Goal: Task Accomplishment & Management: Complete application form

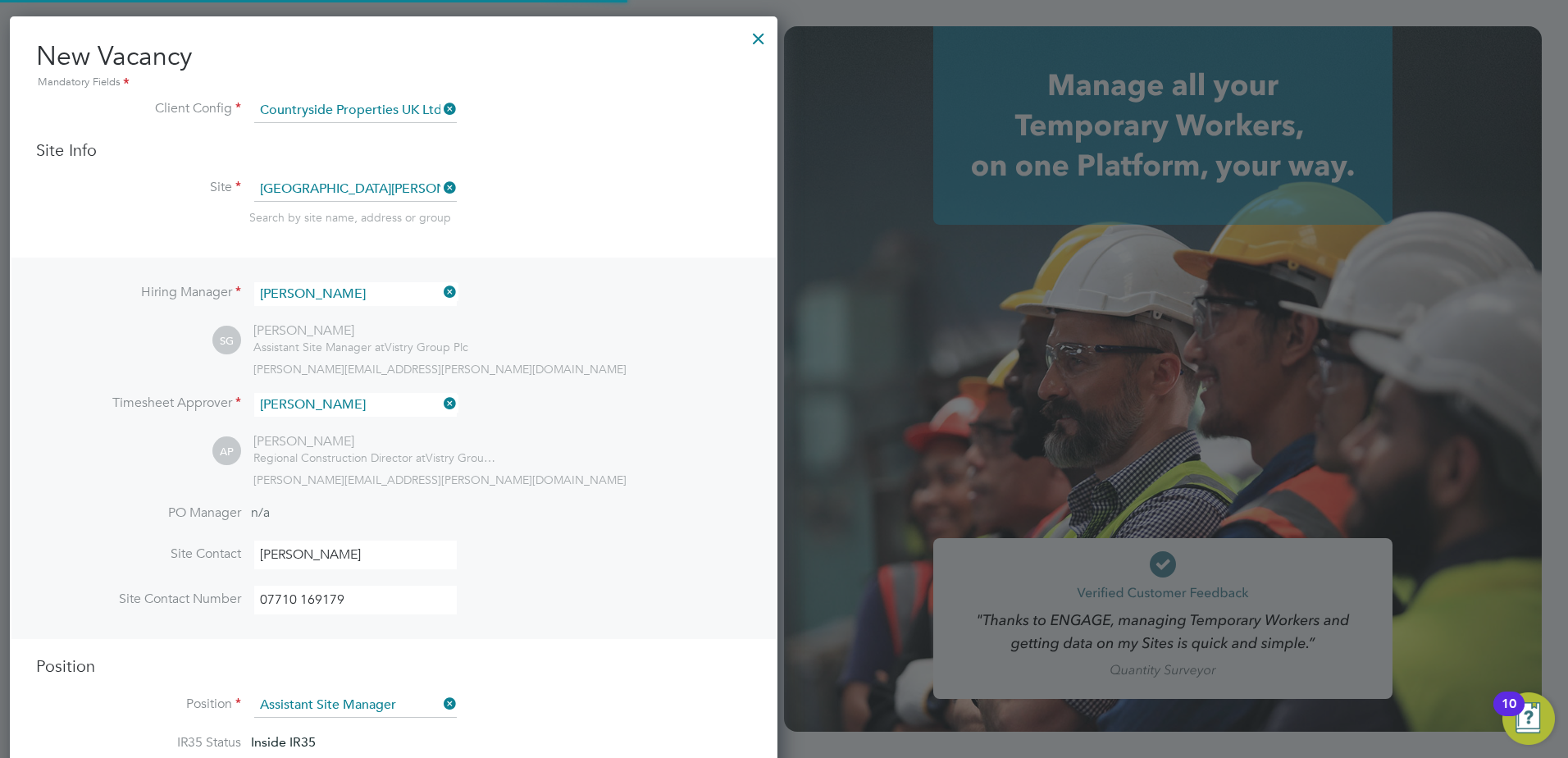
scroll to position [2504, 769]
type input "flynn.steel@vistry.co.uk"
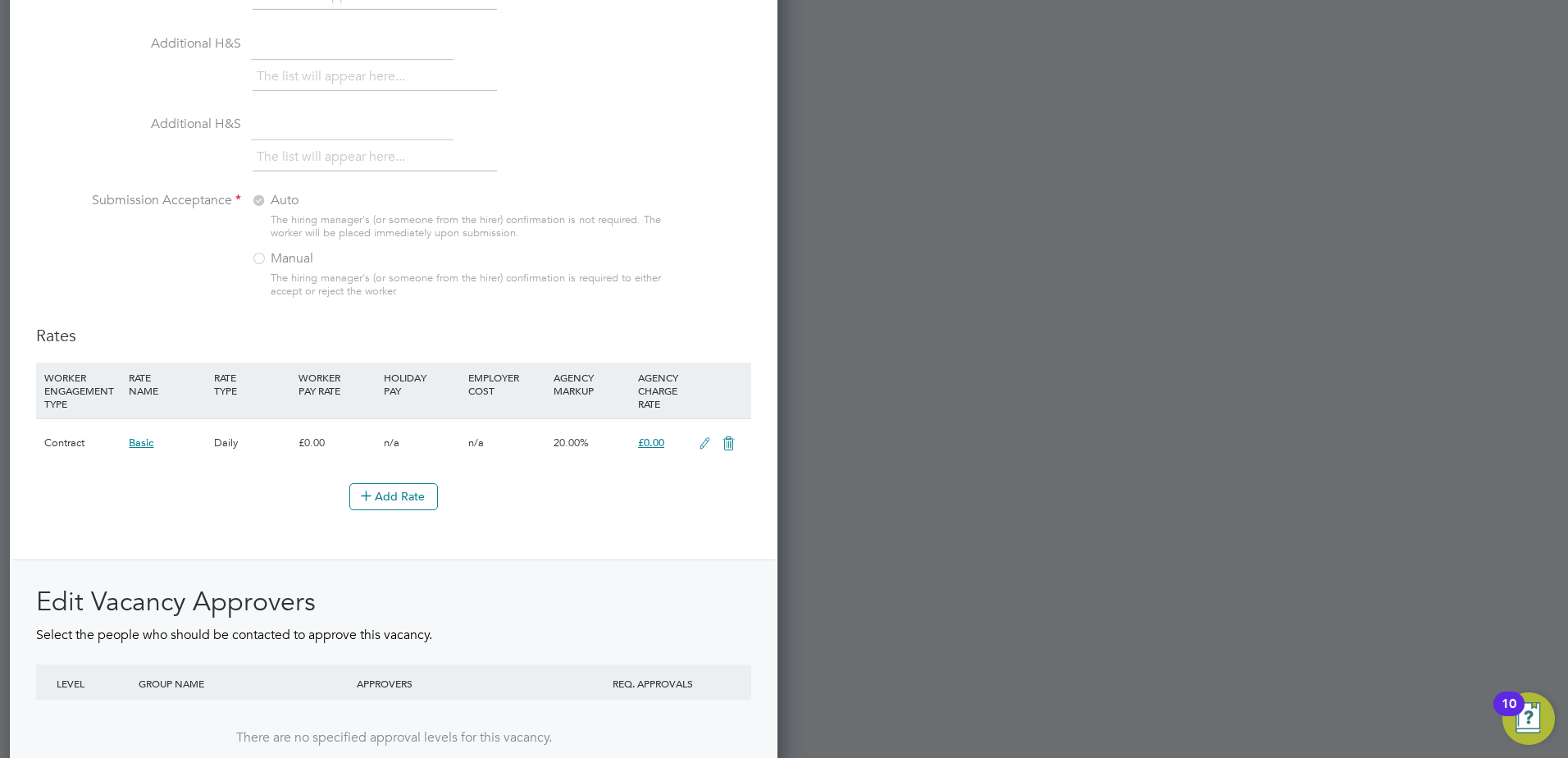
scroll to position [1597, 0]
click at [662, 443] on span "£0.00" at bounding box center [651, 441] width 26 height 14
click at [684, 443] on div "£0.00" at bounding box center [661, 441] width 56 height 47
click at [705, 439] on icon at bounding box center [705, 442] width 20 height 13
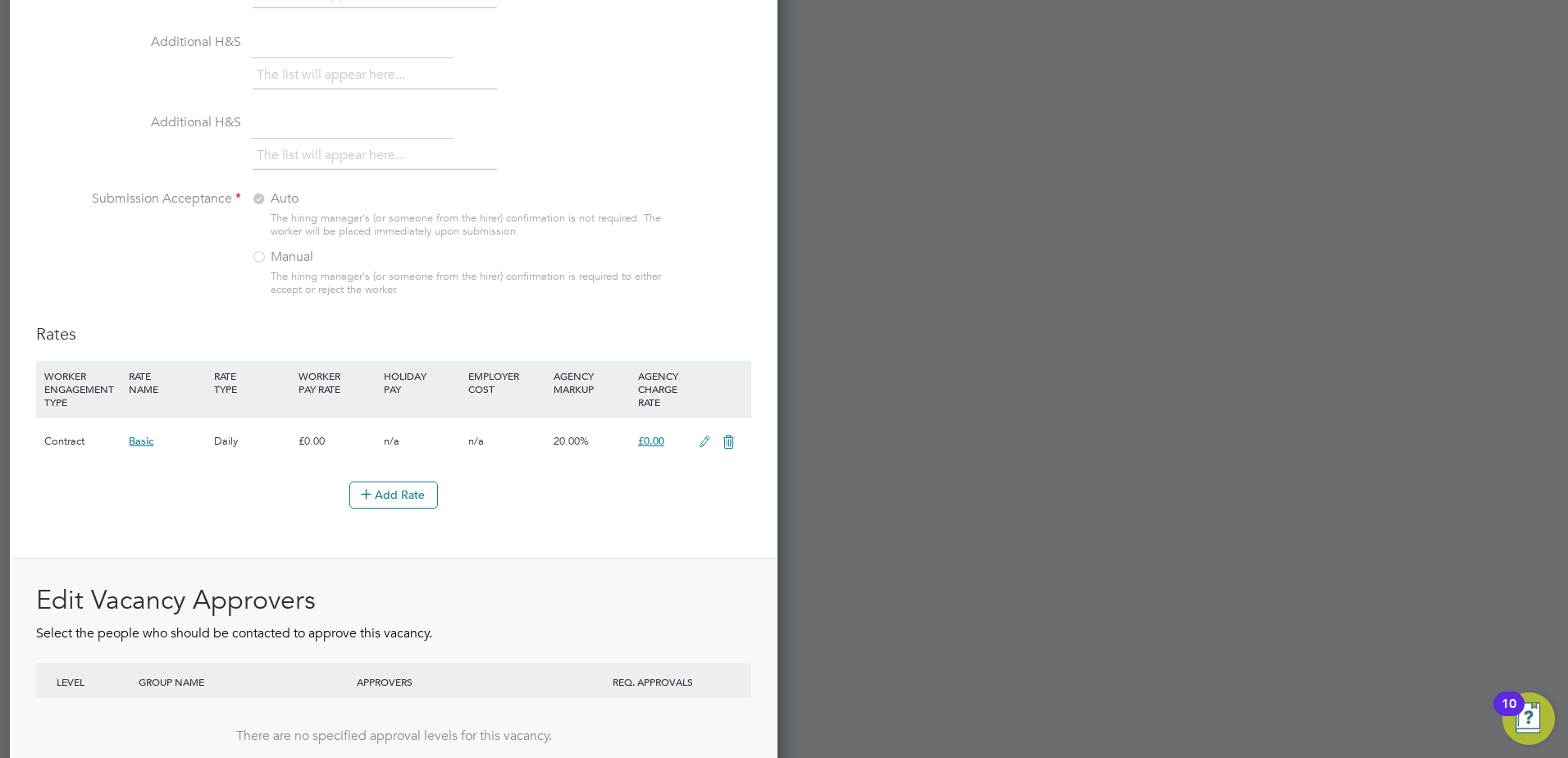
scroll to position [2604, 769]
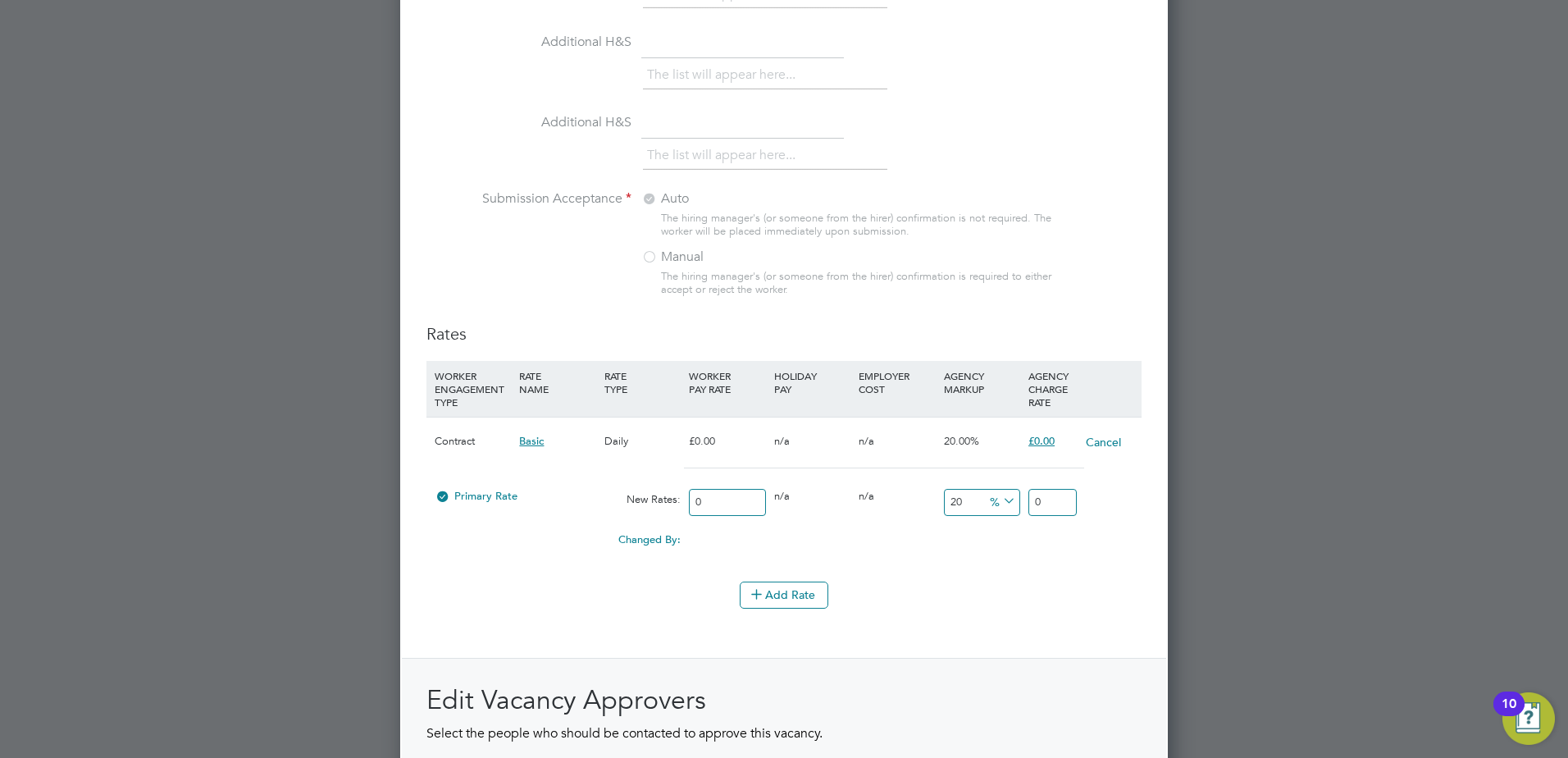
click at [1053, 495] on input "0" at bounding box center [1053, 502] width 48 height 27
type input "3"
type input "0"
type input "3"
type input "1100"
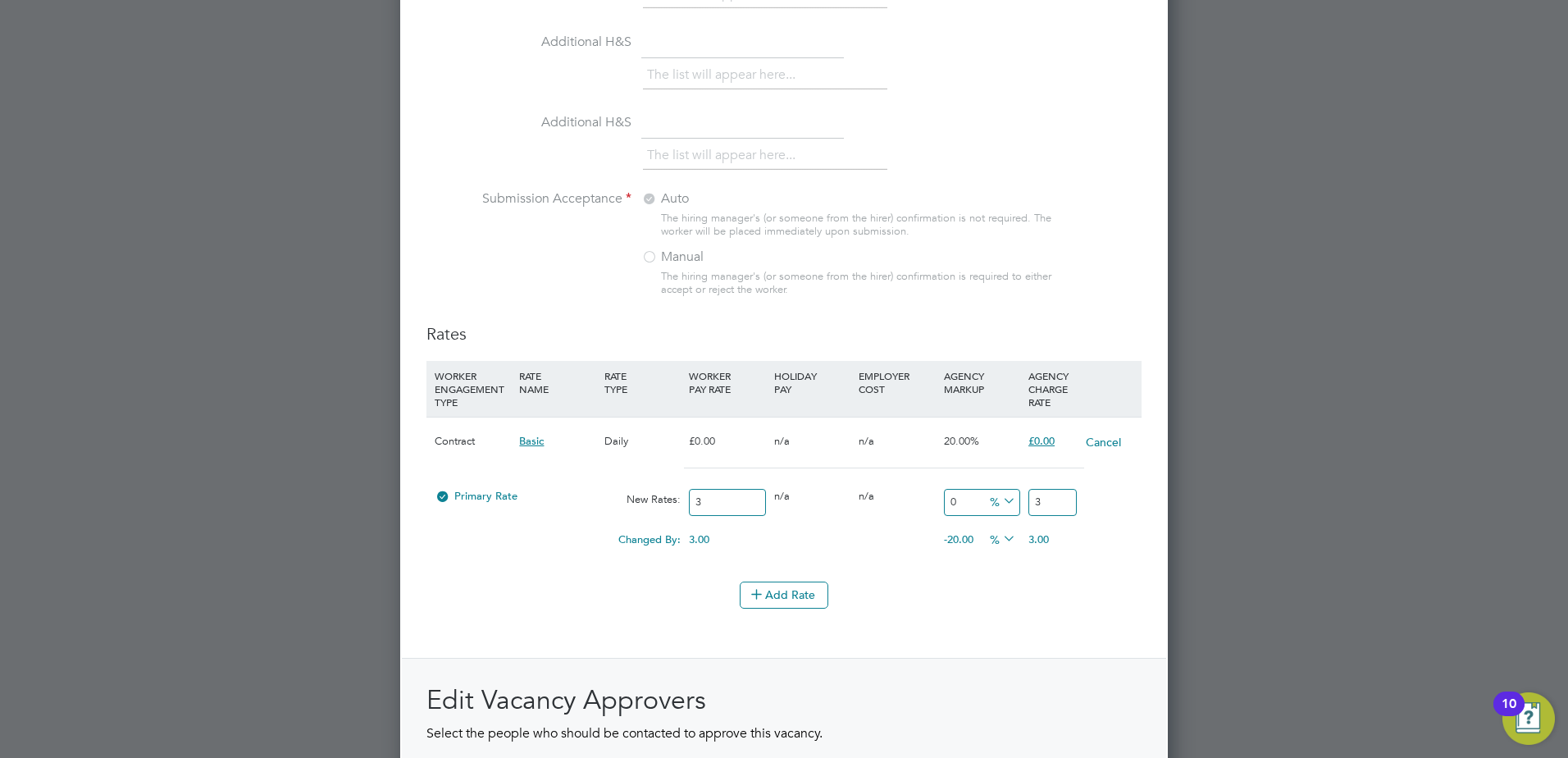
type input "36"
type input "12000"
type input "363.0"
type input "12002.666666666666"
type input "363.08"
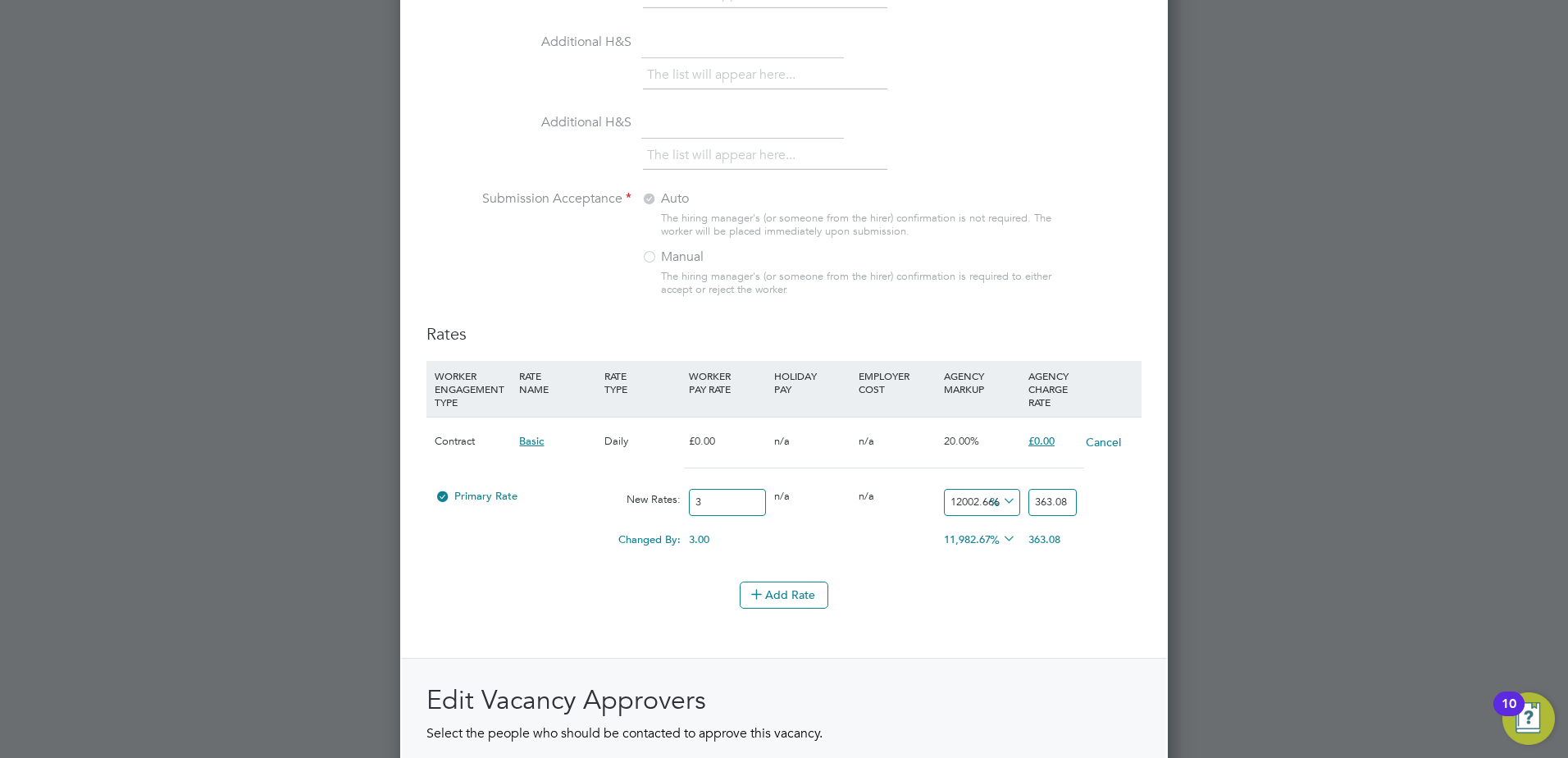
click at [1003, 623] on li "Add Rate" at bounding box center [784, 603] width 715 height 43
click at [728, 503] on input "3" at bounding box center [727, 502] width 76 height 27
type input "0"
click at [952, 587] on div "Add Rate" at bounding box center [784, 595] width 715 height 26
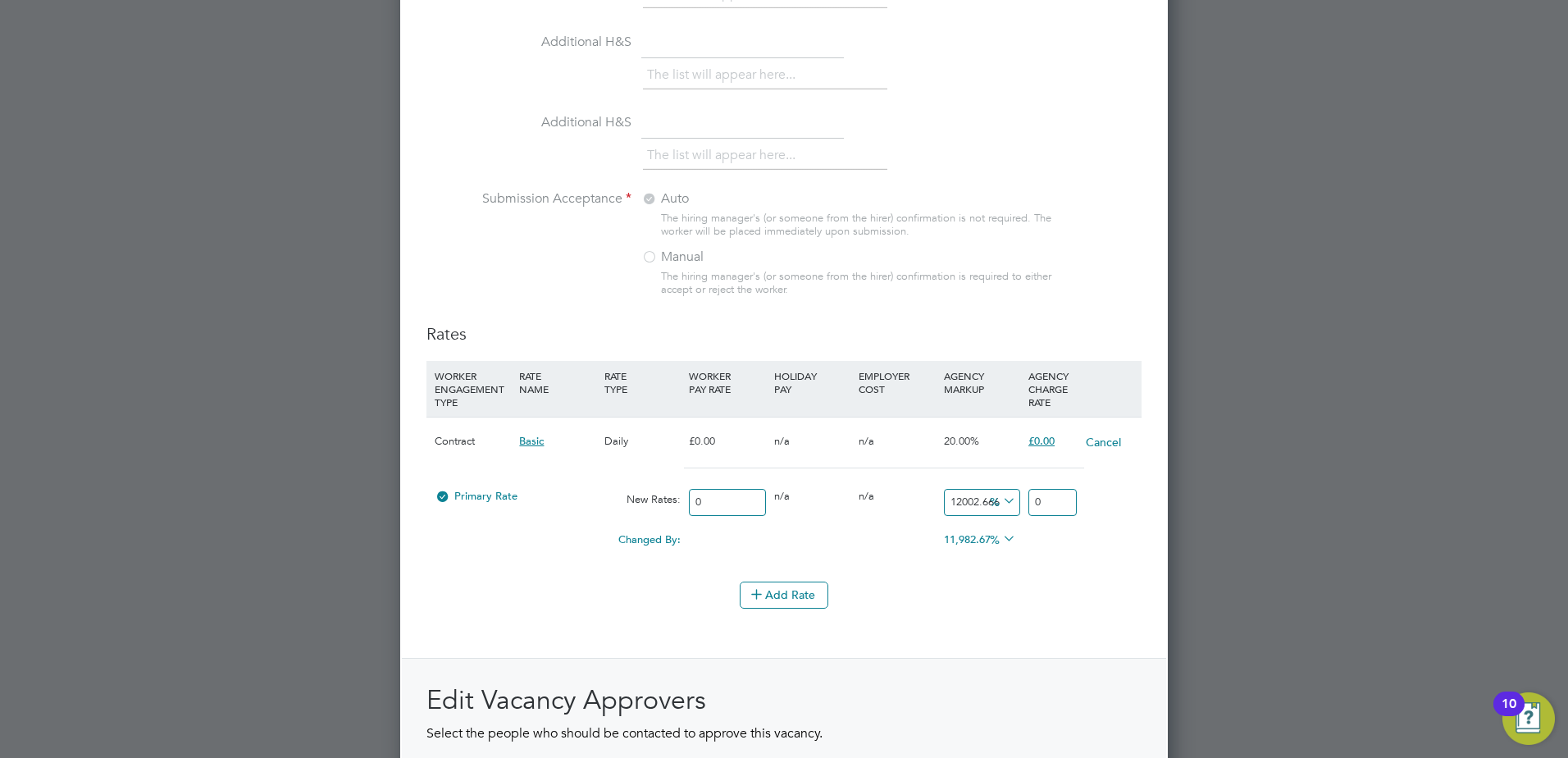
click at [1000, 503] on icon at bounding box center [1000, 501] width 0 height 23
click at [1004, 528] on icon at bounding box center [1006, 534] width 12 height 12
click at [1000, 507] on icon at bounding box center [1000, 501] width 0 height 23
click at [1002, 541] on icon at bounding box center [1006, 534] width 12 height 12
click at [977, 499] on input "12002.666666666666" at bounding box center [982, 502] width 76 height 27
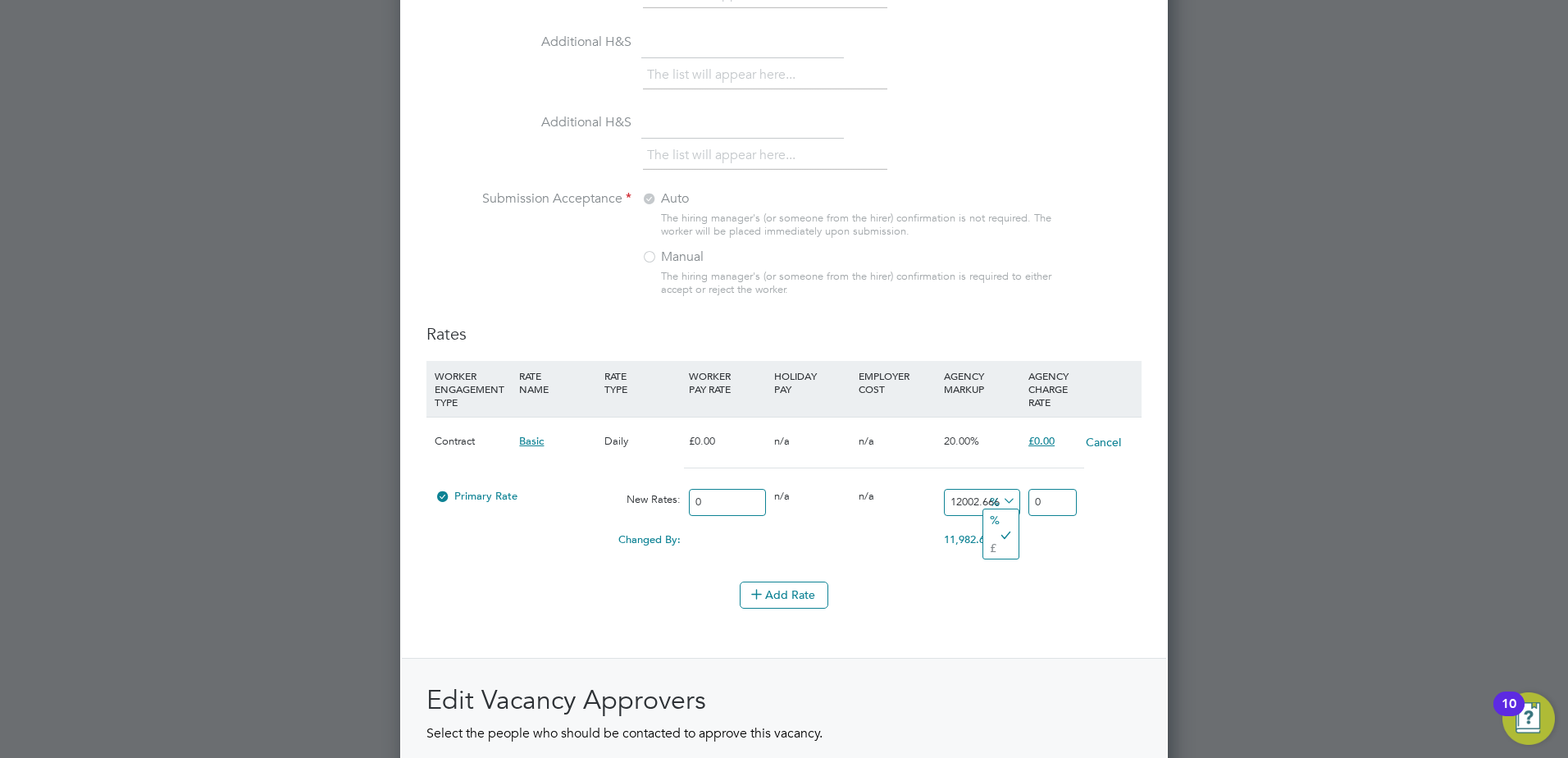
click at [995, 503] on span "%" at bounding box center [1001, 501] width 33 height 19
click at [1000, 504] on icon at bounding box center [1000, 501] width 0 height 23
drag, startPoint x: 1000, startPoint y: 503, endPoint x: 901, endPoint y: 511, distance: 99.3
click at [901, 511] on div "Primary Rate New Rates: 0 0 n/a 0 n/a 12002.666666666666 0 % 0" at bounding box center [784, 503] width 715 height 43
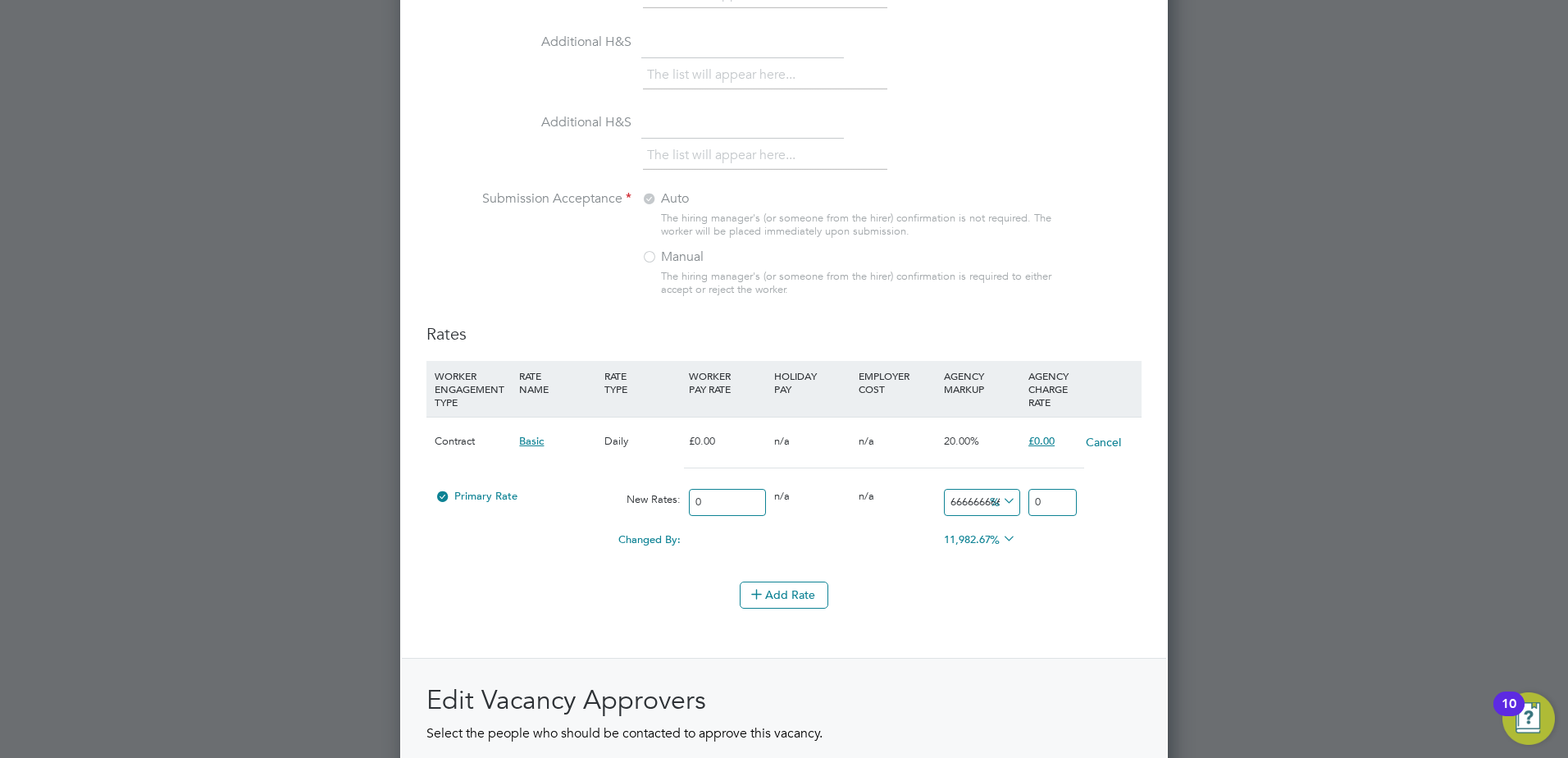
drag, startPoint x: 945, startPoint y: 503, endPoint x: 1082, endPoint y: 508, distance: 137.1
click at [1082, 508] on div "Primary Rate New Rates: 0 0 n/a 0 n/a 12002.666666666666 0 % 0" at bounding box center [784, 503] width 715 height 43
type input "0"
click at [1056, 505] on input "0" at bounding box center [1053, 502] width 48 height 27
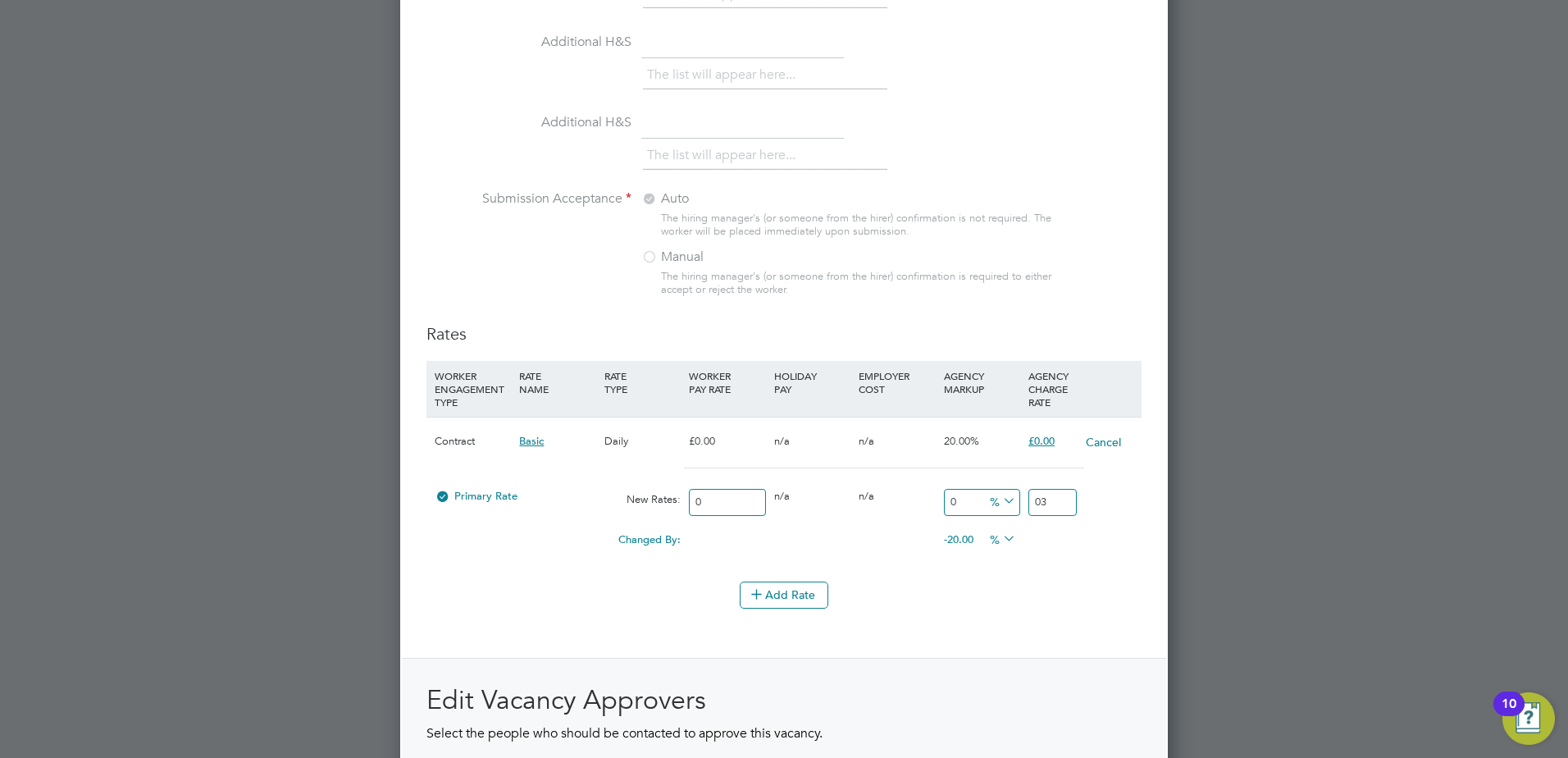
type input "0"
type input "363.08"
click at [1123, 684] on h2 "Edit Vacancy Approvers" at bounding box center [784, 701] width 715 height 34
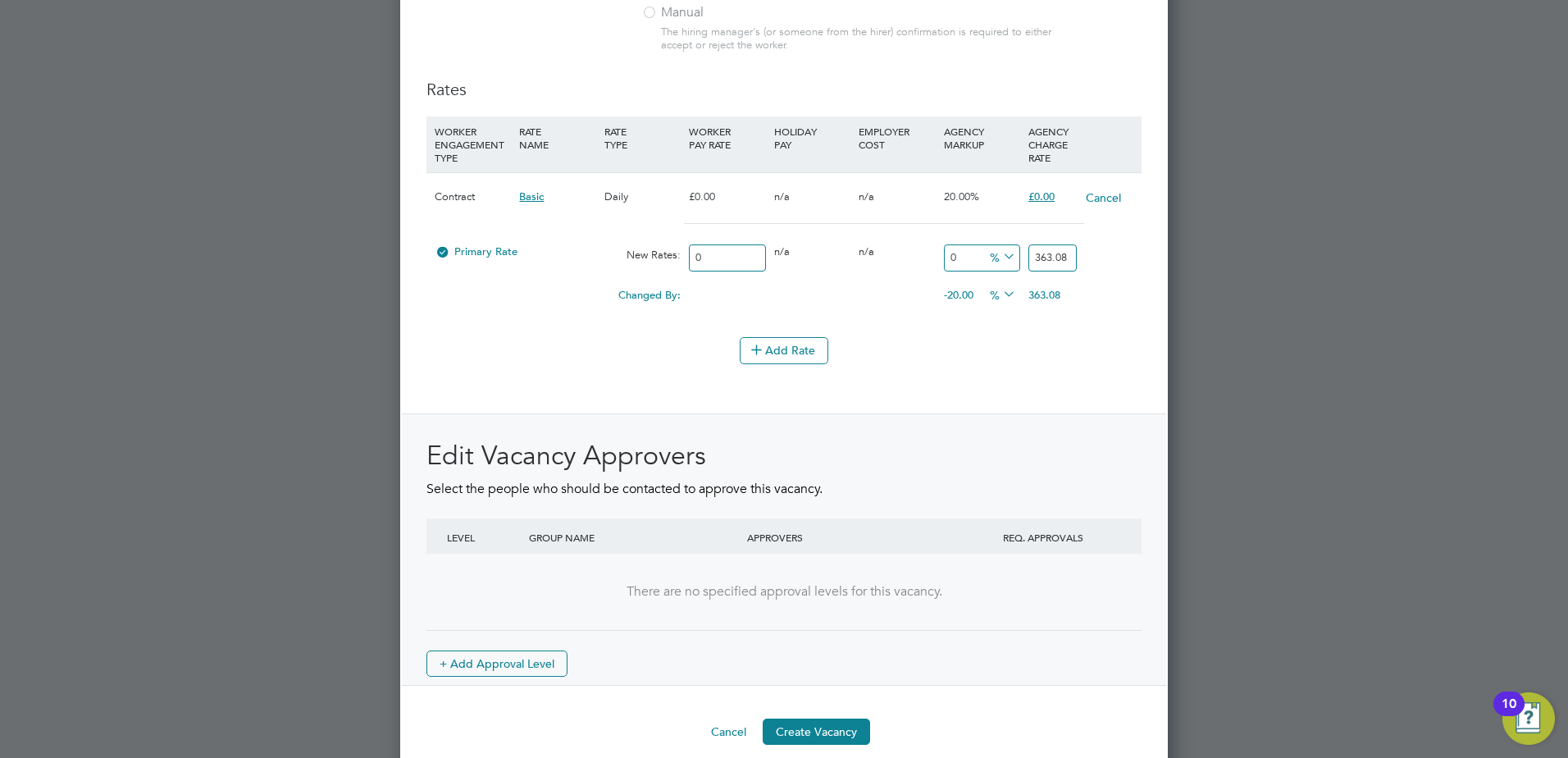
scroll to position [1861, 0]
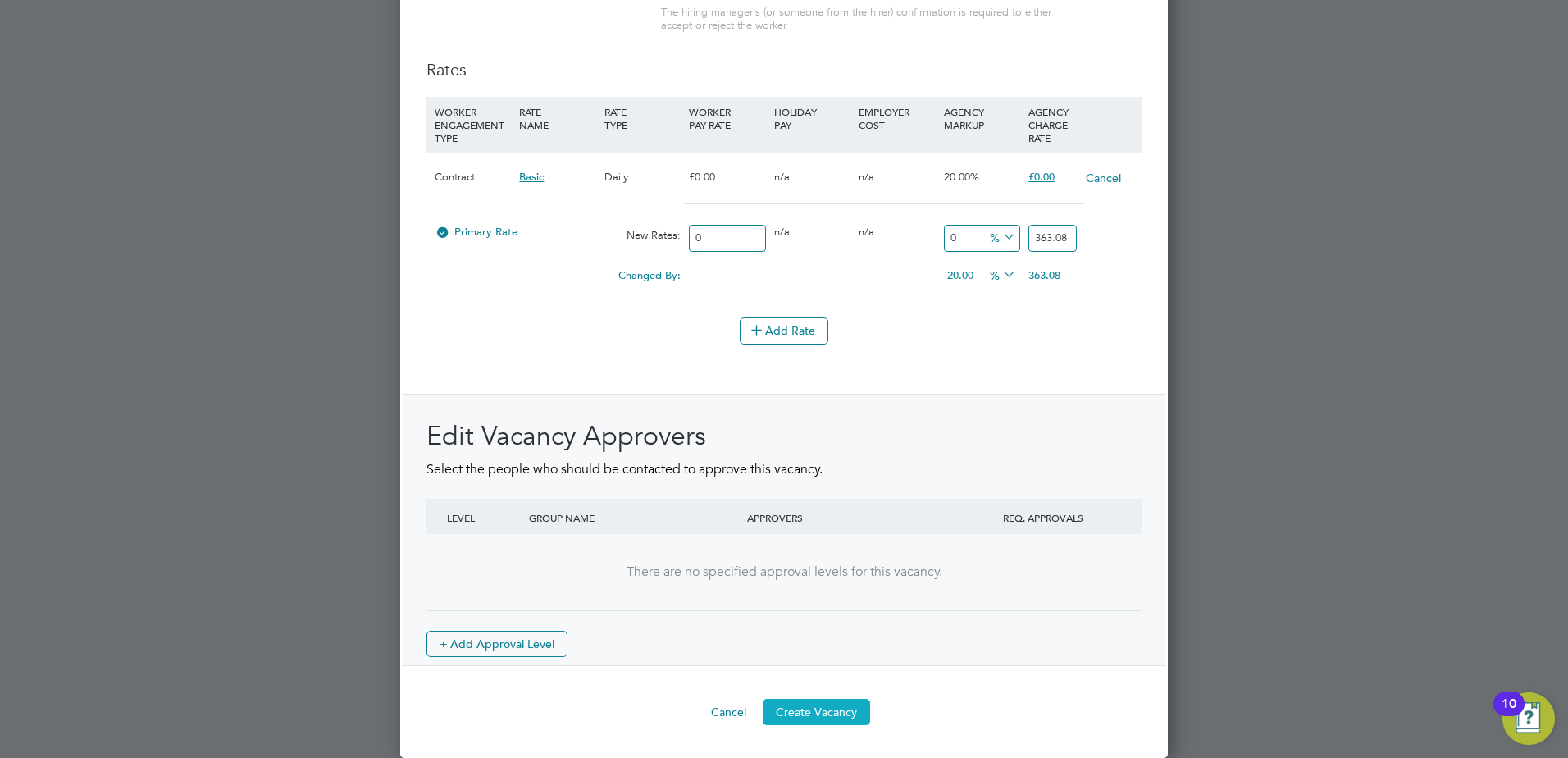
click at [827, 708] on button "Create Vacancy" at bounding box center [817, 712] width 107 height 26
click at [842, 716] on button "Create Vacancy" at bounding box center [817, 712] width 107 height 26
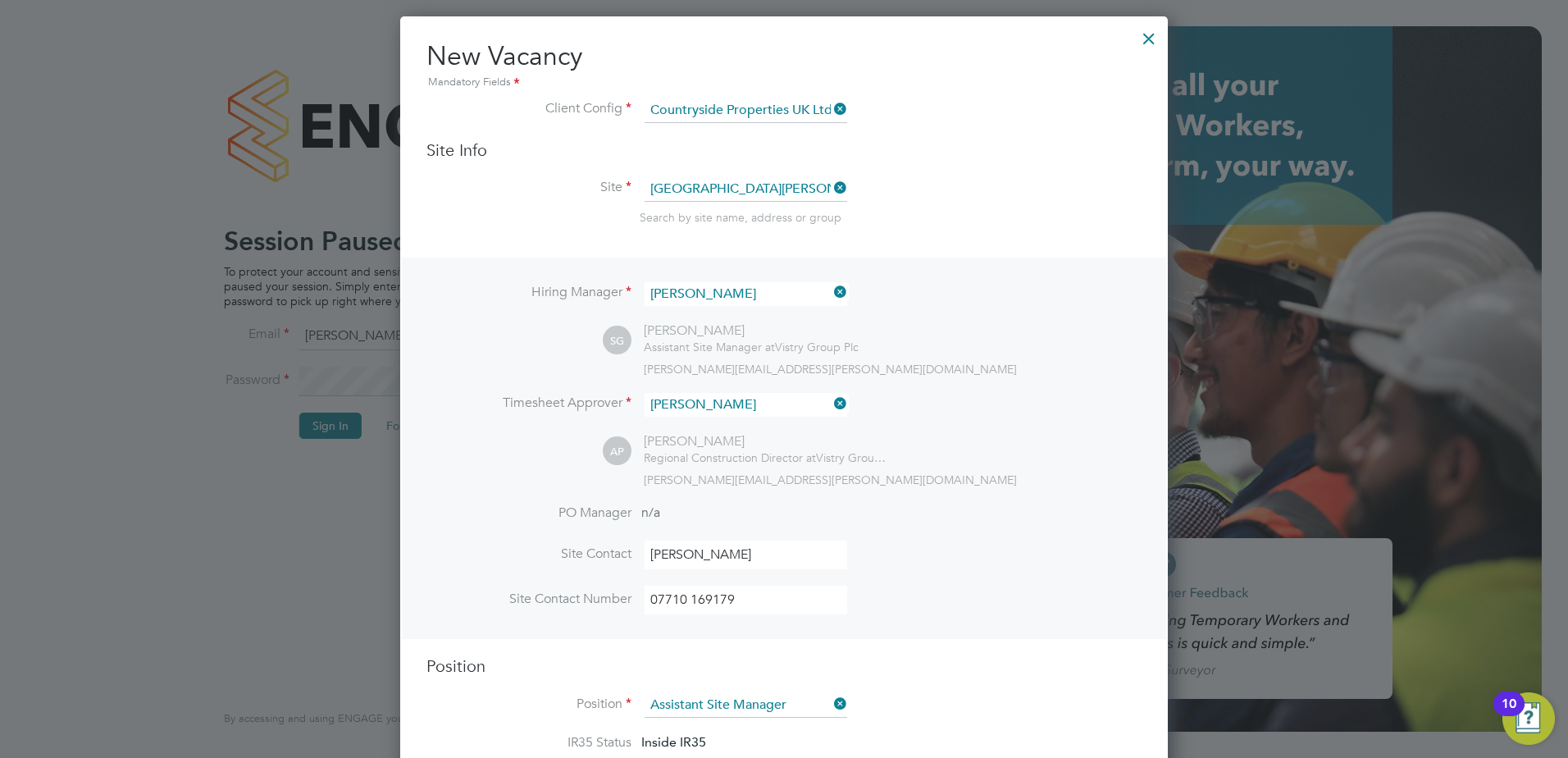
click at [1141, 42] on div at bounding box center [1149, 34] width 30 height 30
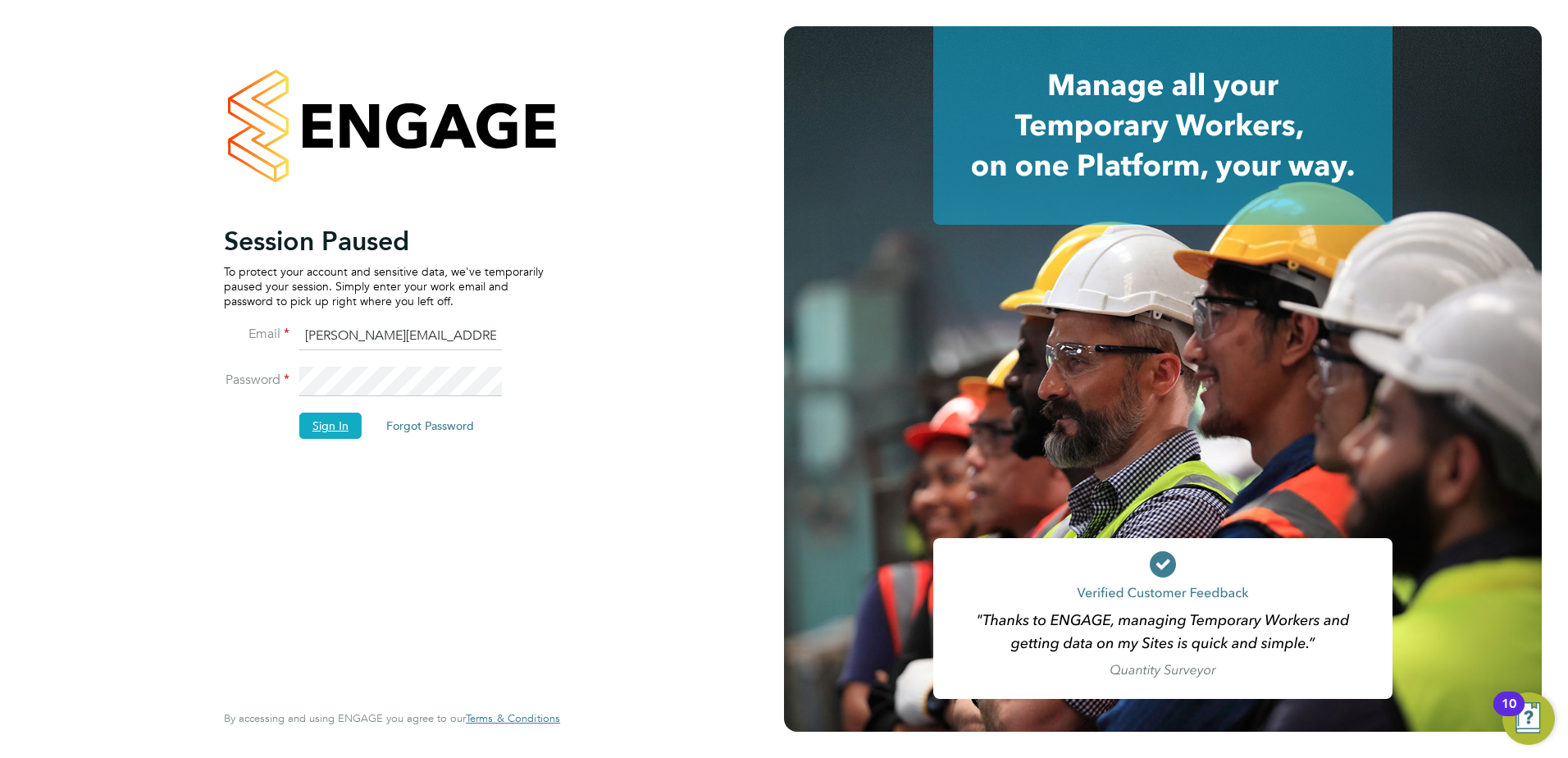
click at [308, 437] on button "Sign In" at bounding box center [330, 426] width 62 height 26
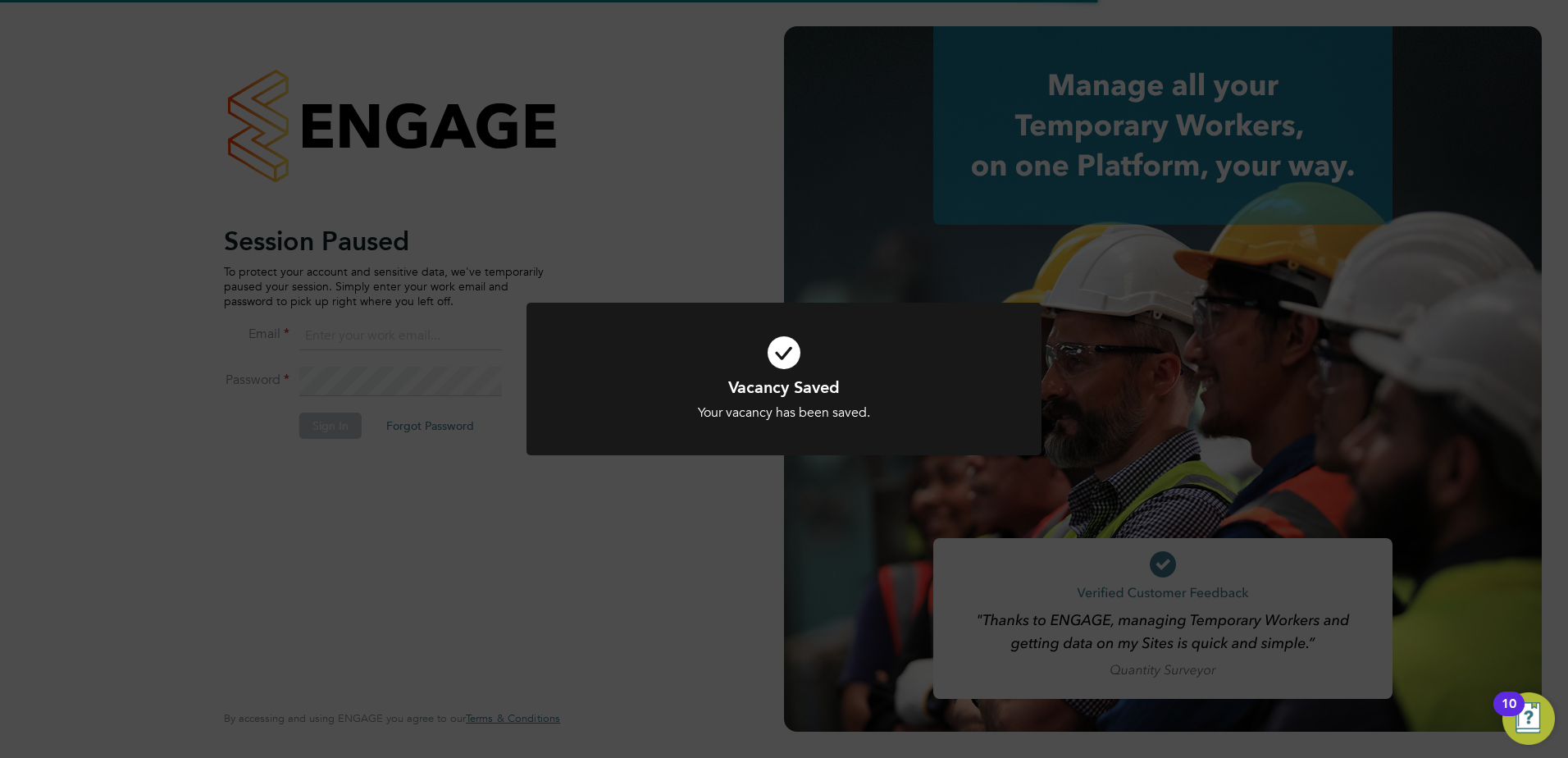
type input "flynn.steel@vistry.co.uk"
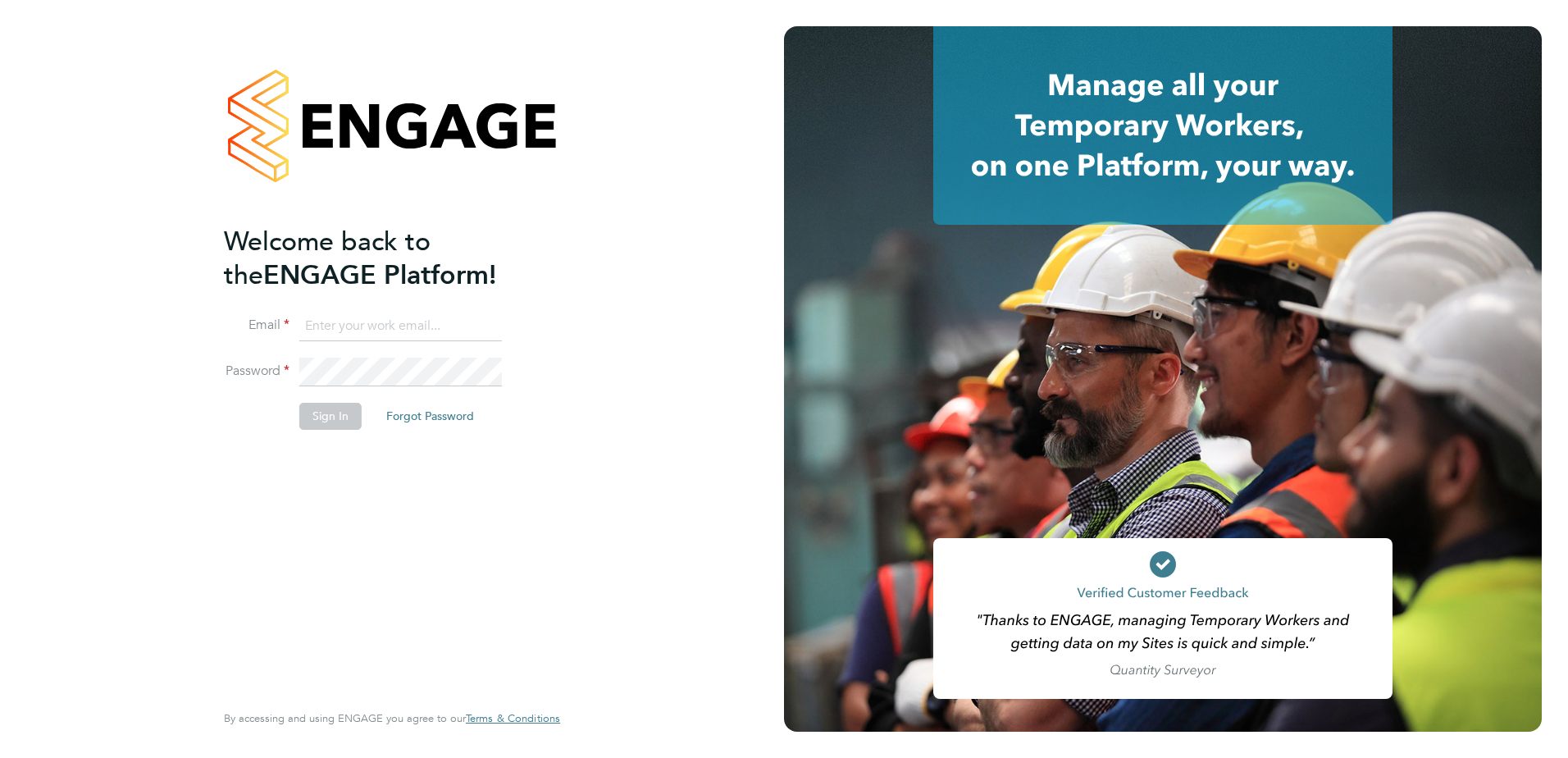
type input "flynn.steel@vistry.co.uk"
click at [334, 416] on button "Sign In" at bounding box center [330, 416] width 62 height 26
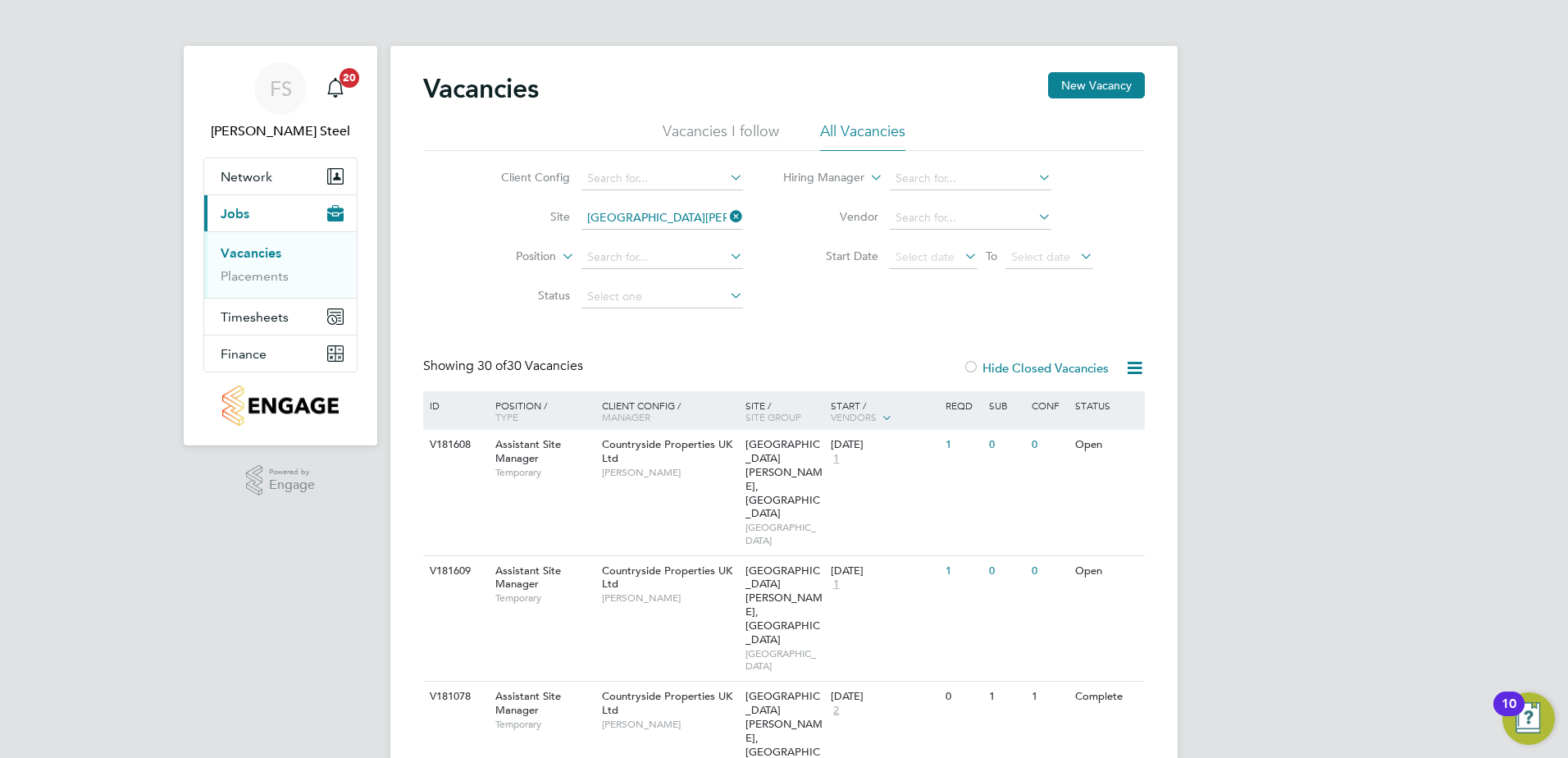
click at [713, 130] on li "Vacancies I follow" at bounding box center [721, 136] width 117 height 30
click at [619, 454] on div "Countryside Properties UK Ltd [PERSON_NAME]" at bounding box center [669, 458] width 143 height 56
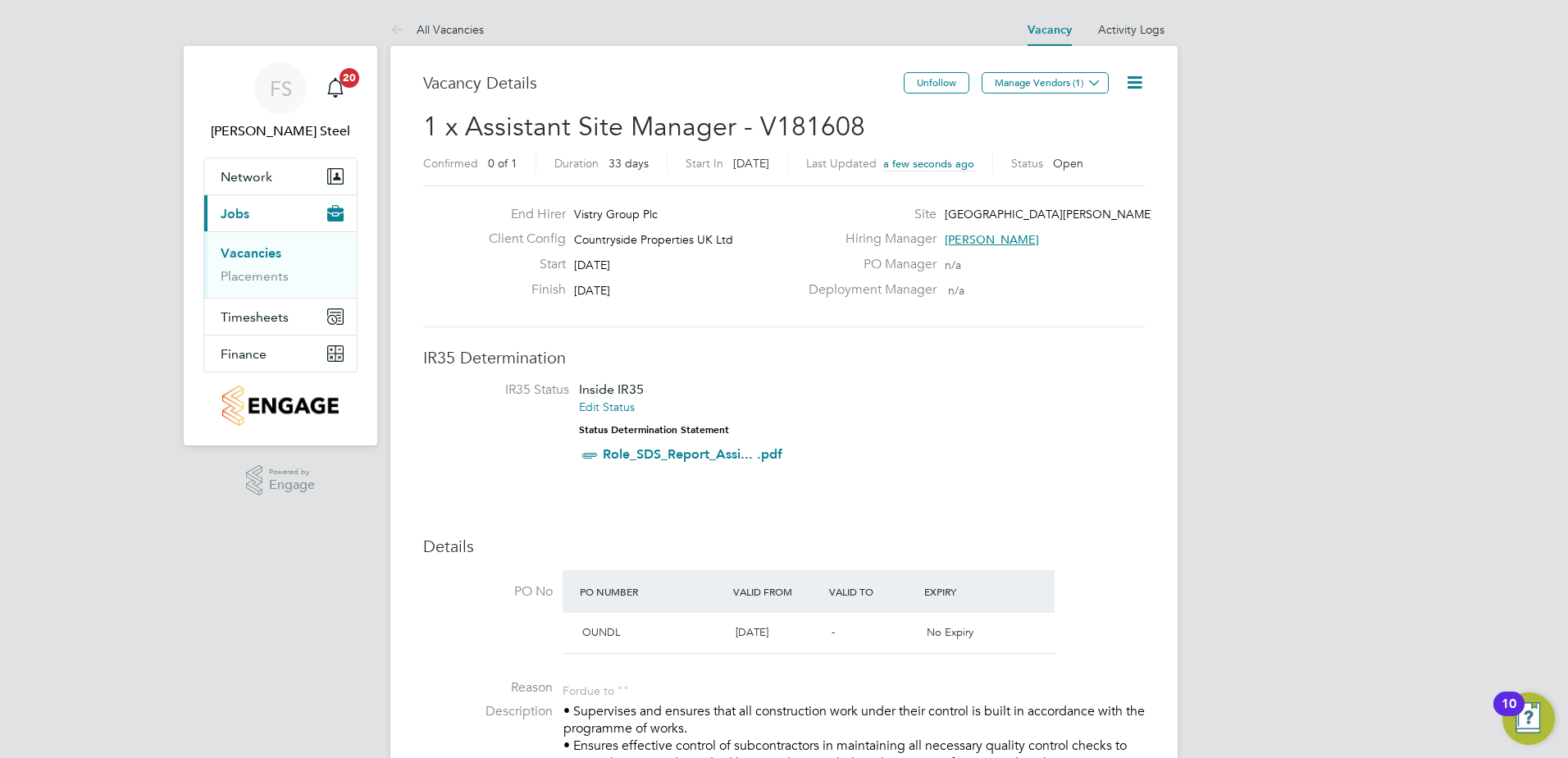
drag, startPoint x: 854, startPoint y: 130, endPoint x: 891, endPoint y: 135, distance: 37.3
click at [891, 135] on h2 "1 x Assistant Site Manager - V181608 Confirmed 0 of 1 Duration 33 days Start In…" at bounding box center [784, 144] width 722 height 68
click at [1066, 82] on button "Manage Vendors (1)" at bounding box center [1044, 82] width 127 height 21
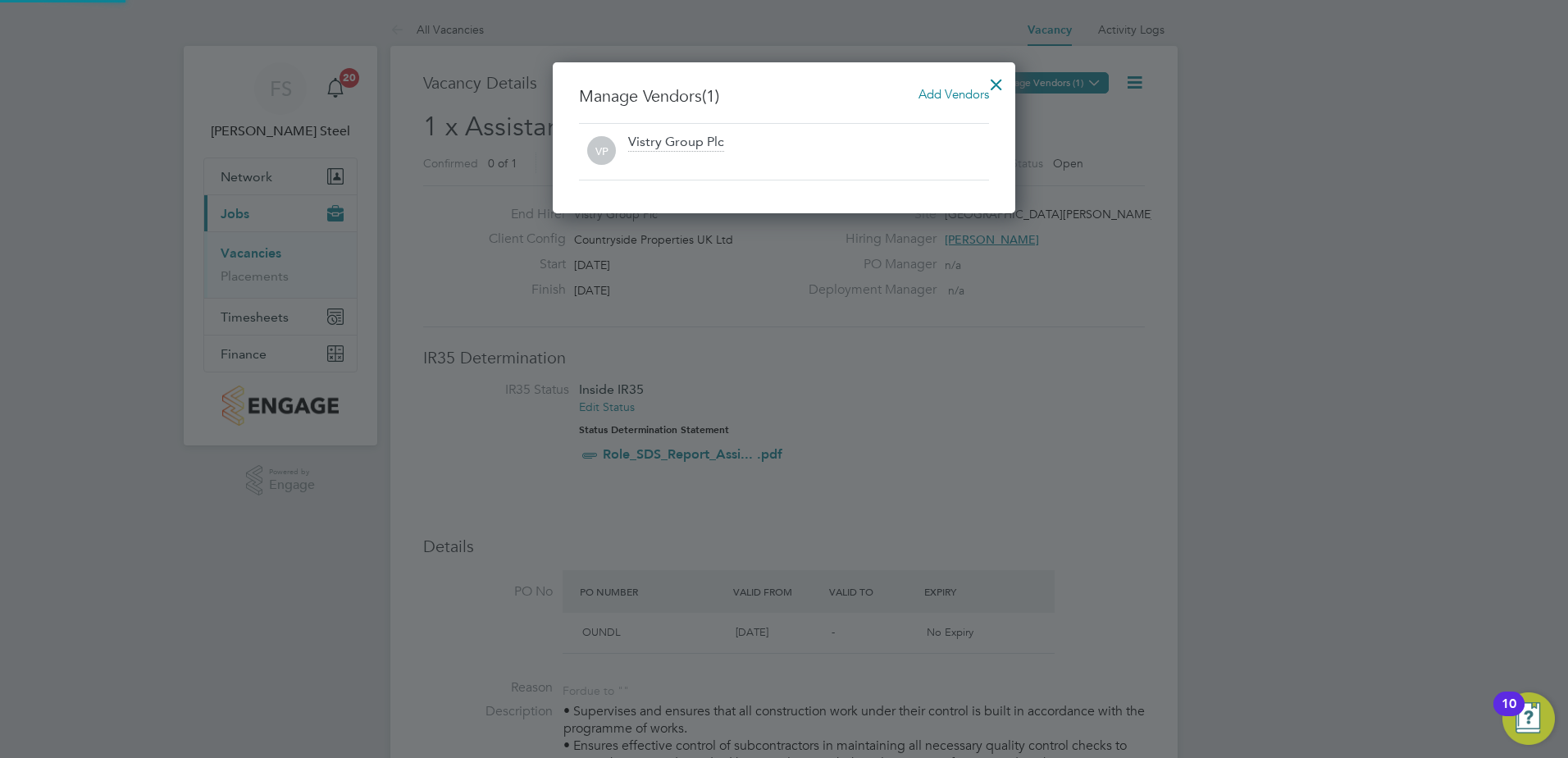
scroll to position [152, 463]
click at [957, 98] on span "Add Vendors" at bounding box center [954, 93] width 70 height 16
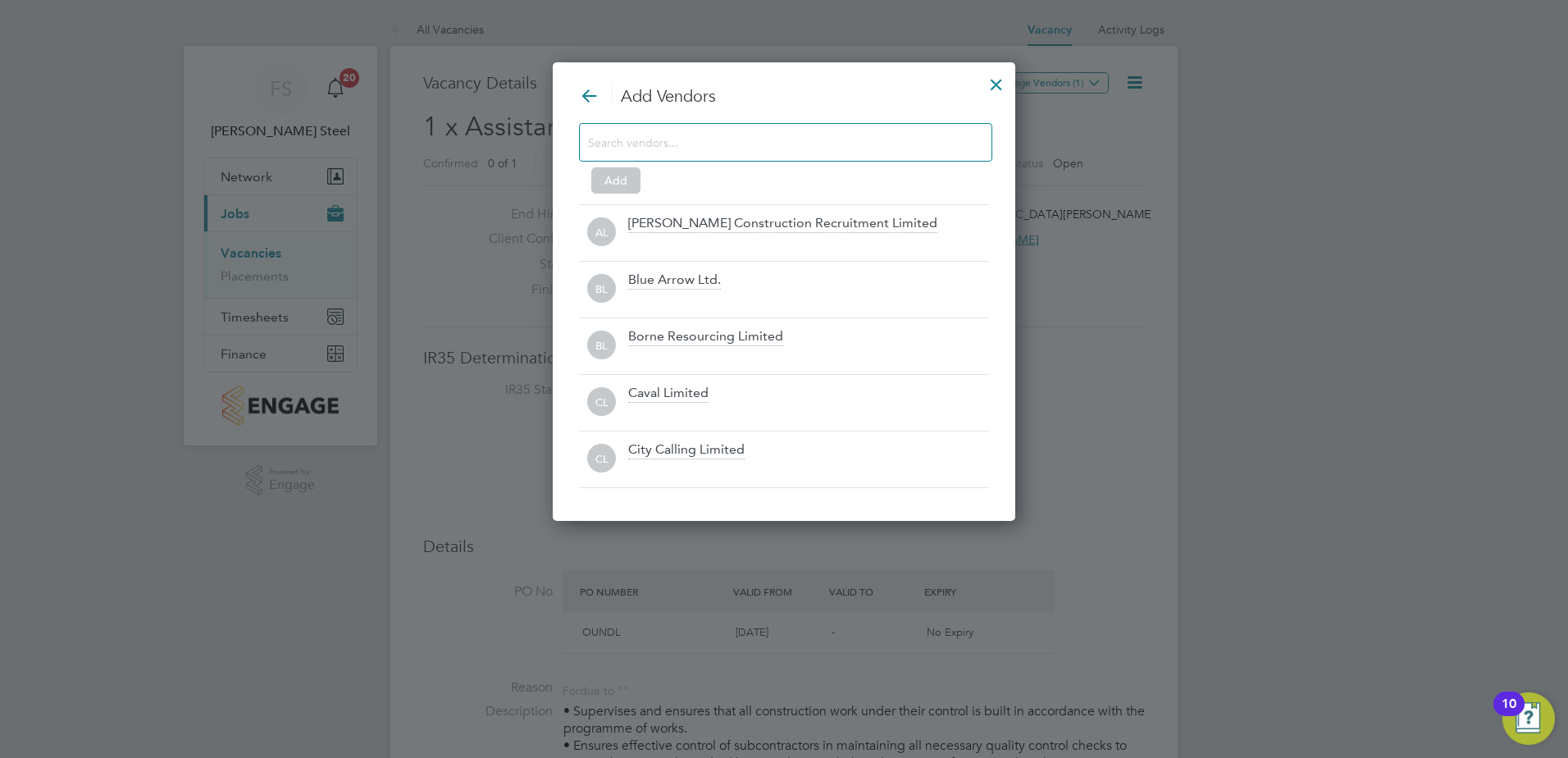
click at [696, 137] on input at bounding box center [772, 142] width 369 height 21
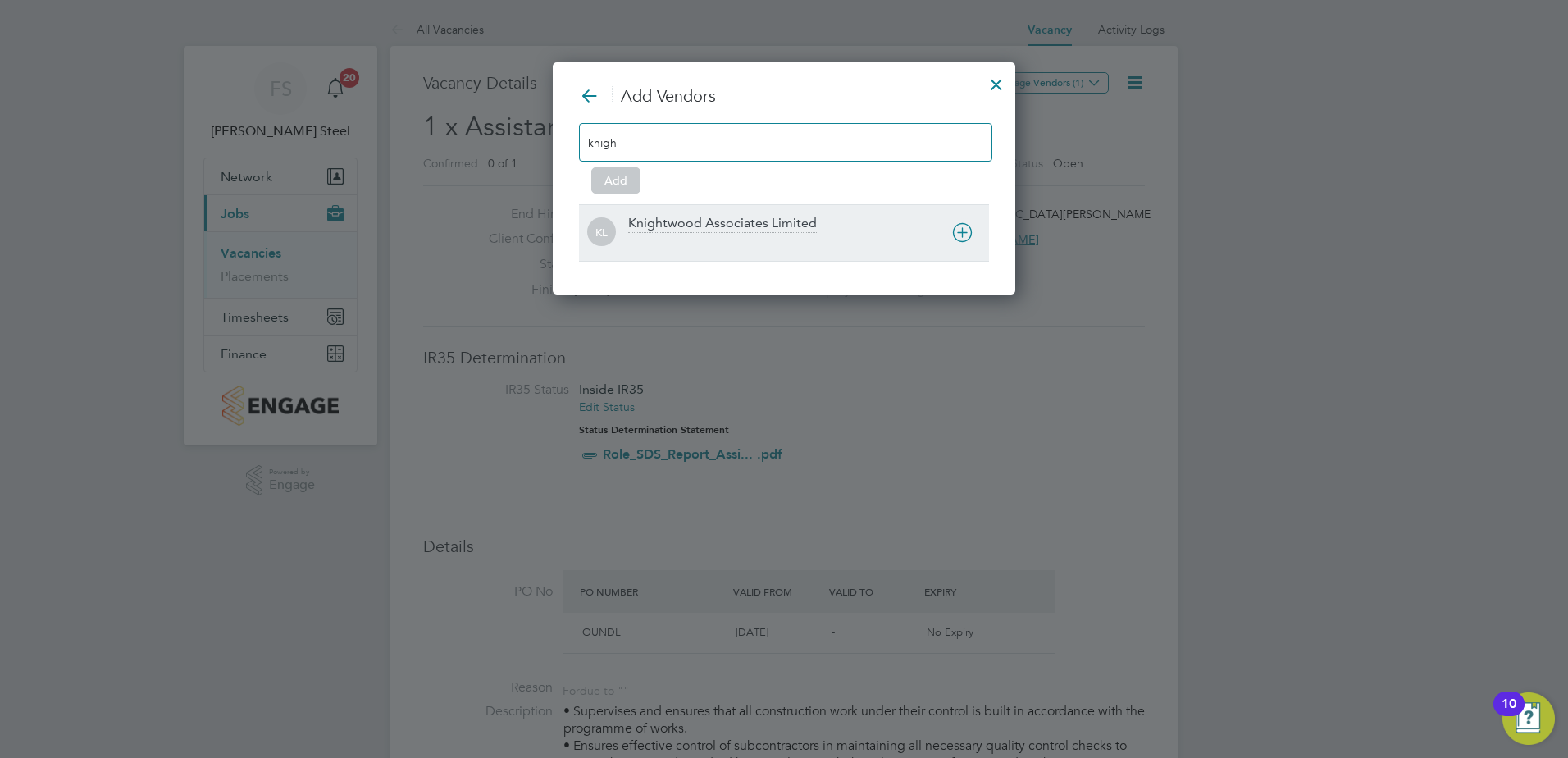
type input "knigh"
click at [678, 214] on div "KL Knightwood Associates Limited" at bounding box center [784, 232] width 410 height 56
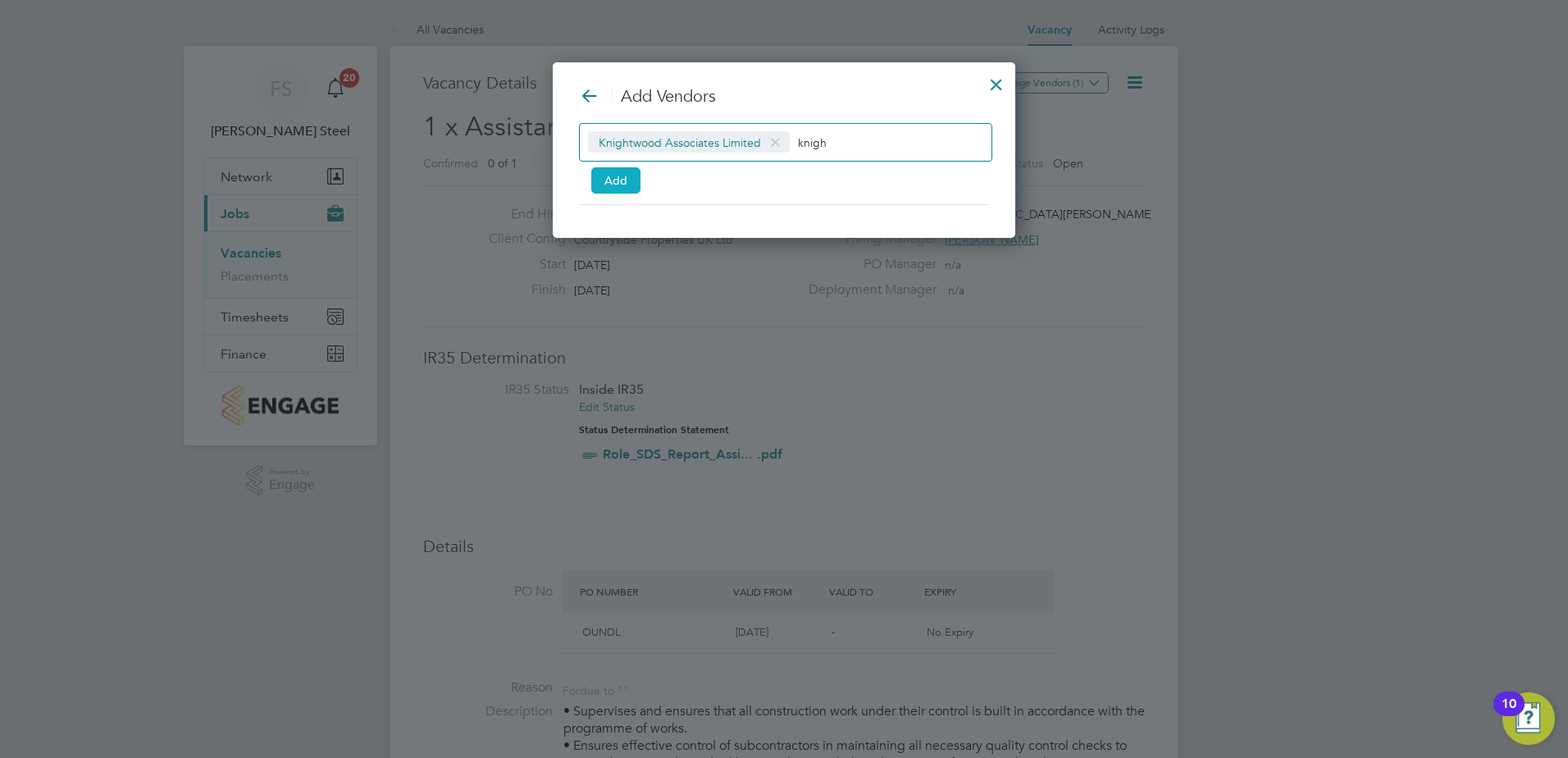
click at [622, 181] on button "Add" at bounding box center [615, 180] width 49 height 26
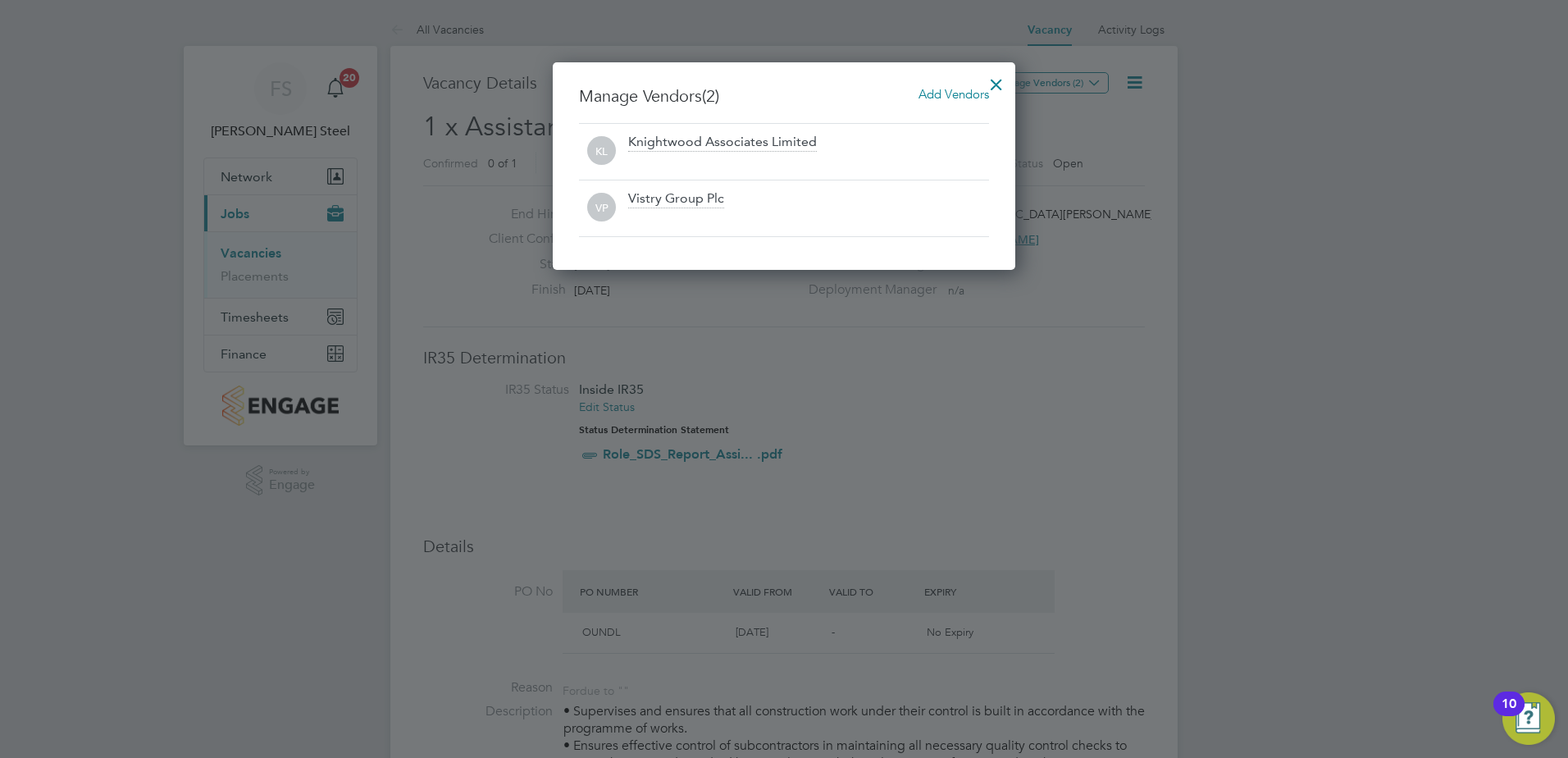
click at [1000, 93] on div at bounding box center [996, 81] width 30 height 30
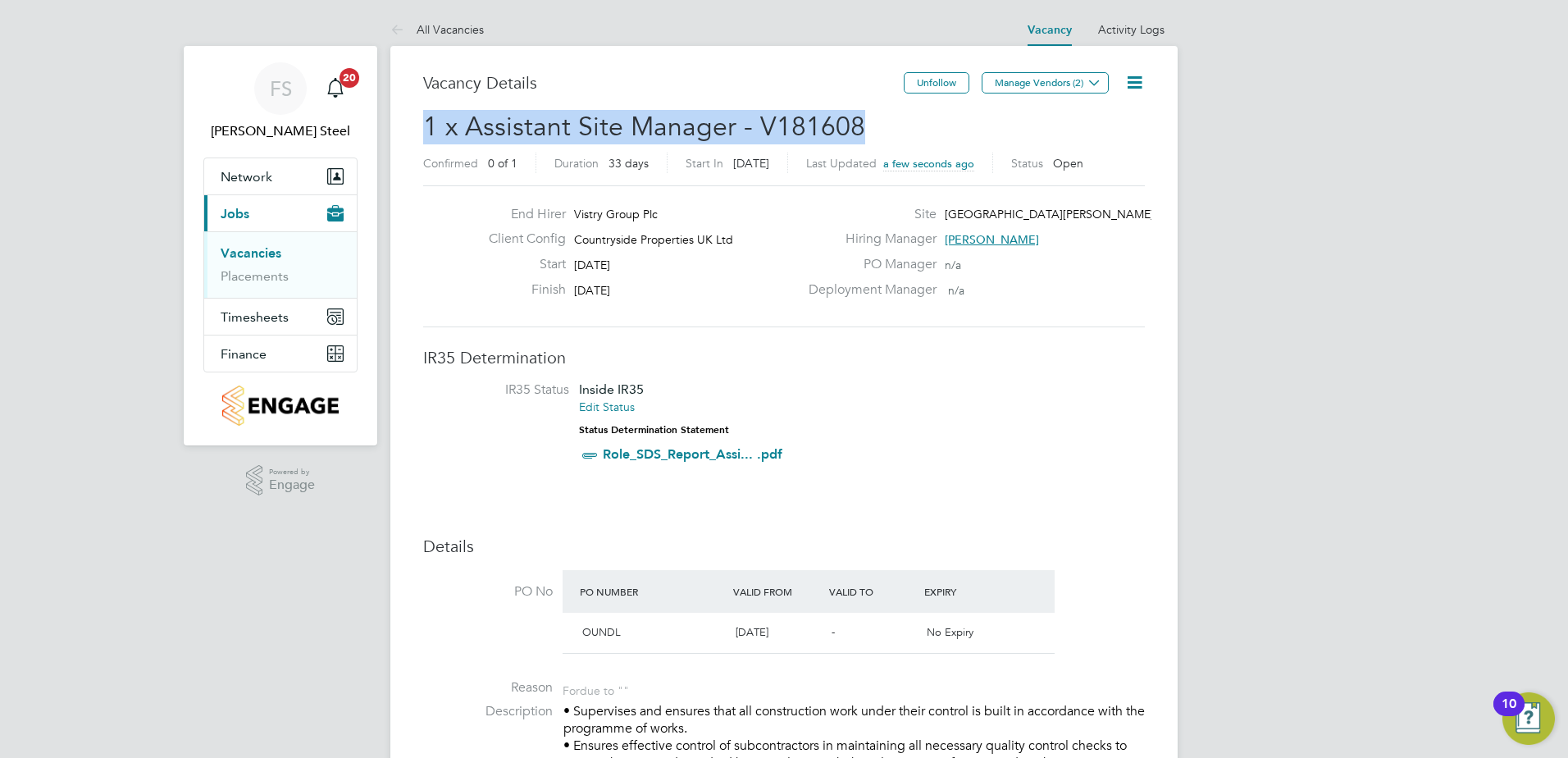
drag, startPoint x: 858, startPoint y: 127, endPoint x: 425, endPoint y: 134, distance: 433.1
click at [425, 134] on span "1 x Assistant Site Manager - V181608" at bounding box center [645, 127] width 442 height 32
copy span "1 x Assistant Site Manager - V181608"
click at [258, 255] on link "Vacancies" at bounding box center [252, 253] width 61 height 16
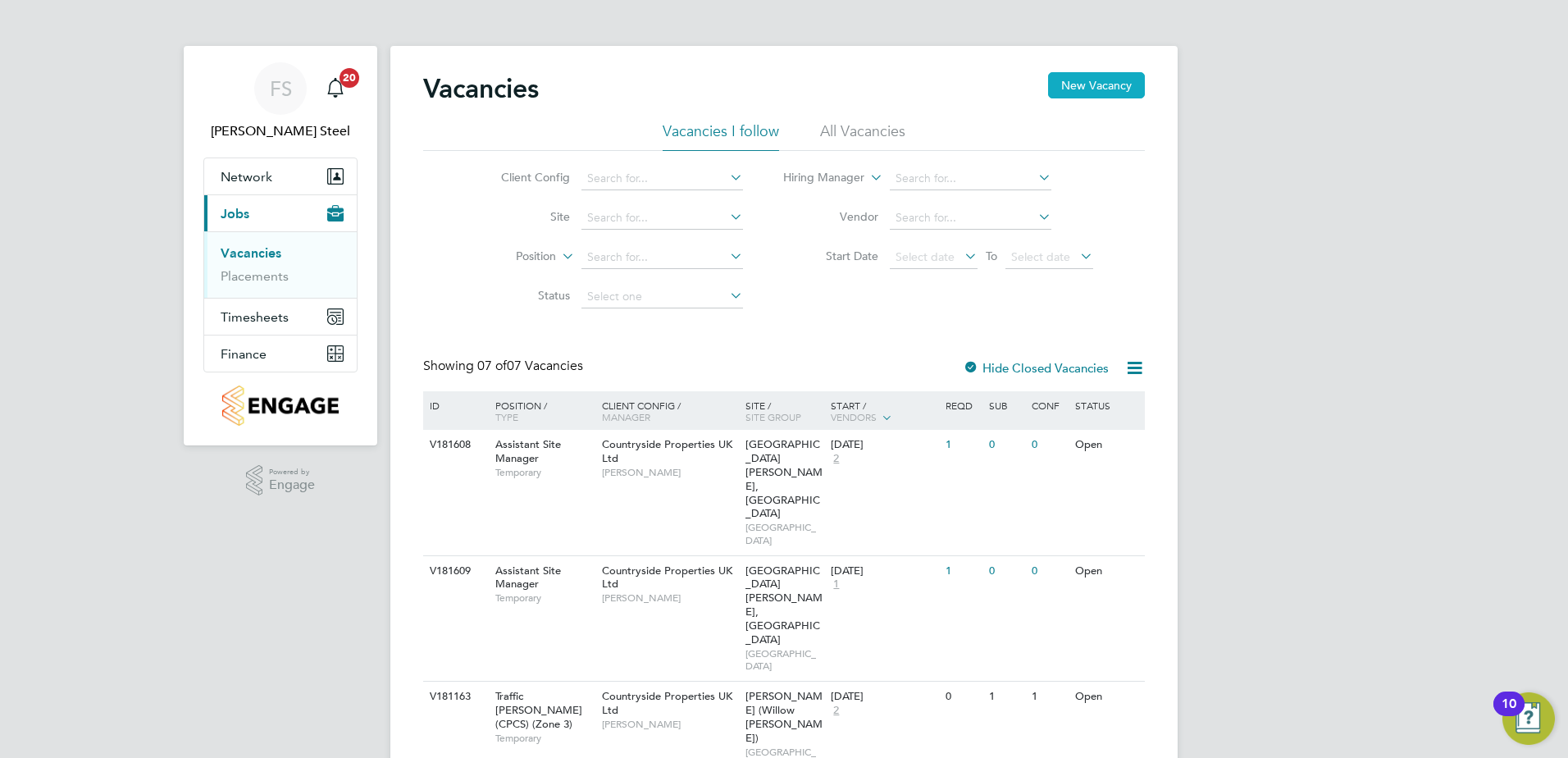
click at [1097, 77] on button "New Vacancy" at bounding box center [1096, 85] width 97 height 26
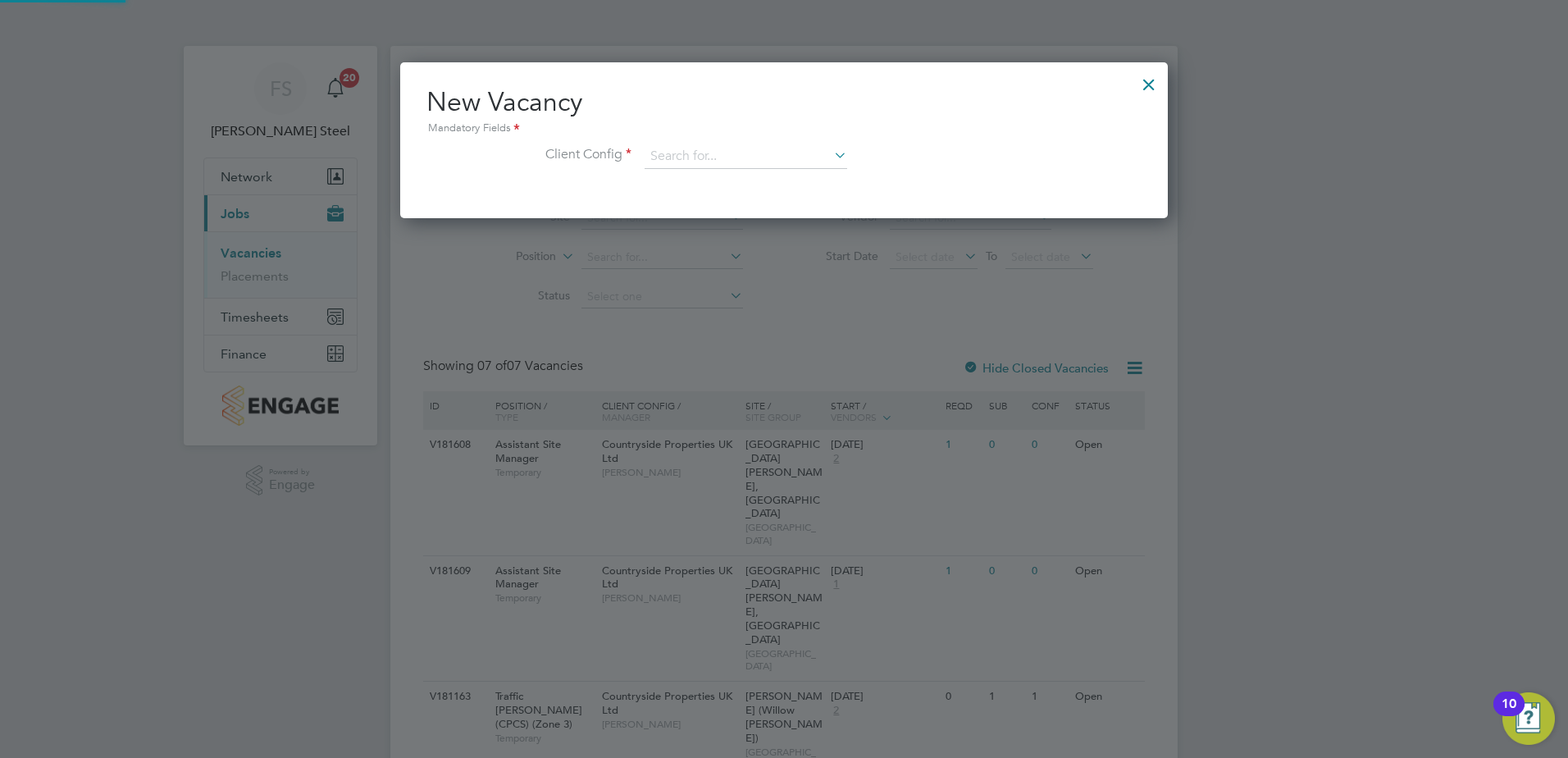
scroll to position [155, 769]
click at [712, 148] on input at bounding box center [746, 156] width 203 height 25
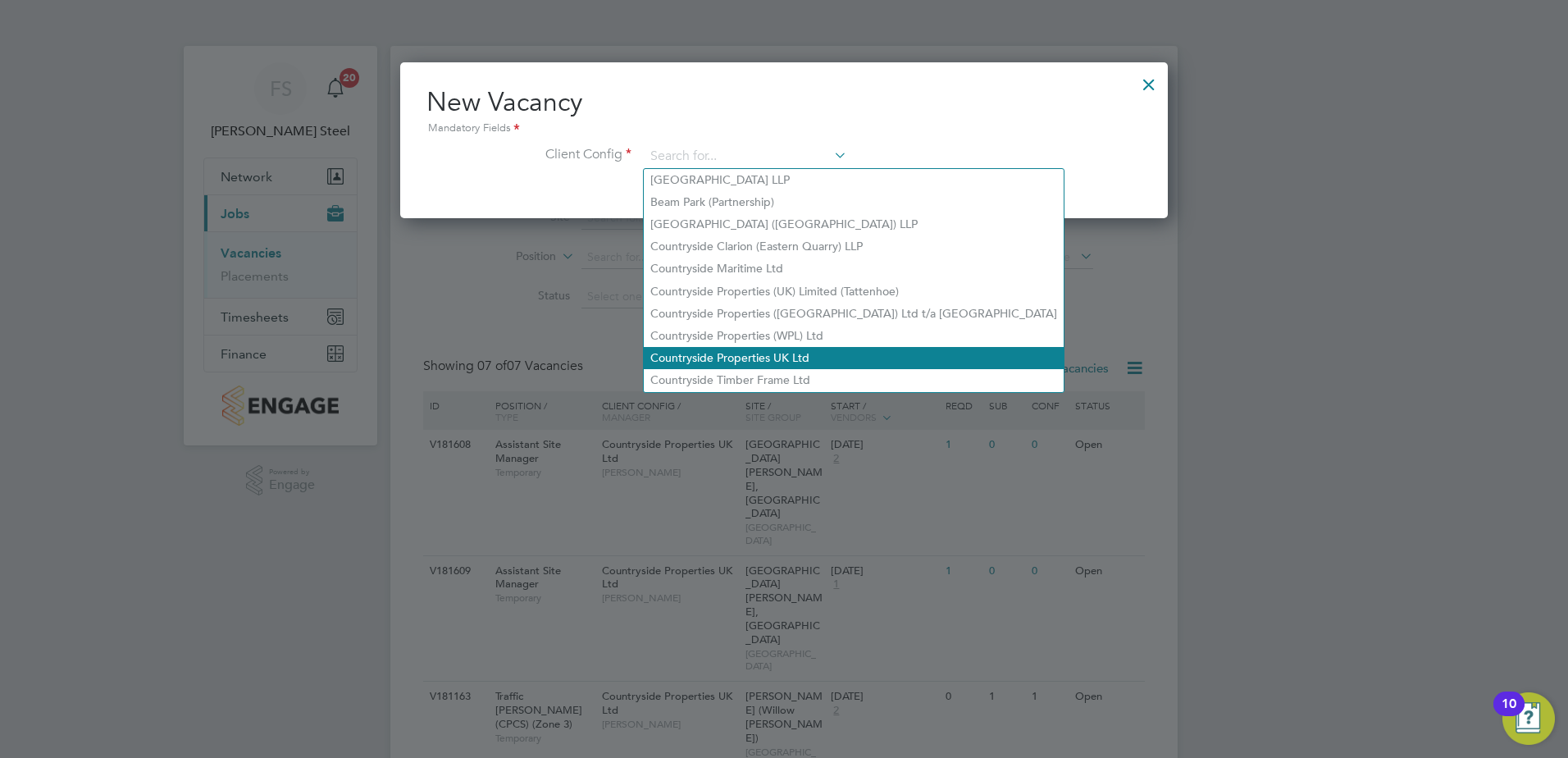
click at [695, 354] on li "Countryside Properties UK Ltd" at bounding box center [854, 358] width 420 height 22
type input "Countryside Properties UK Ltd"
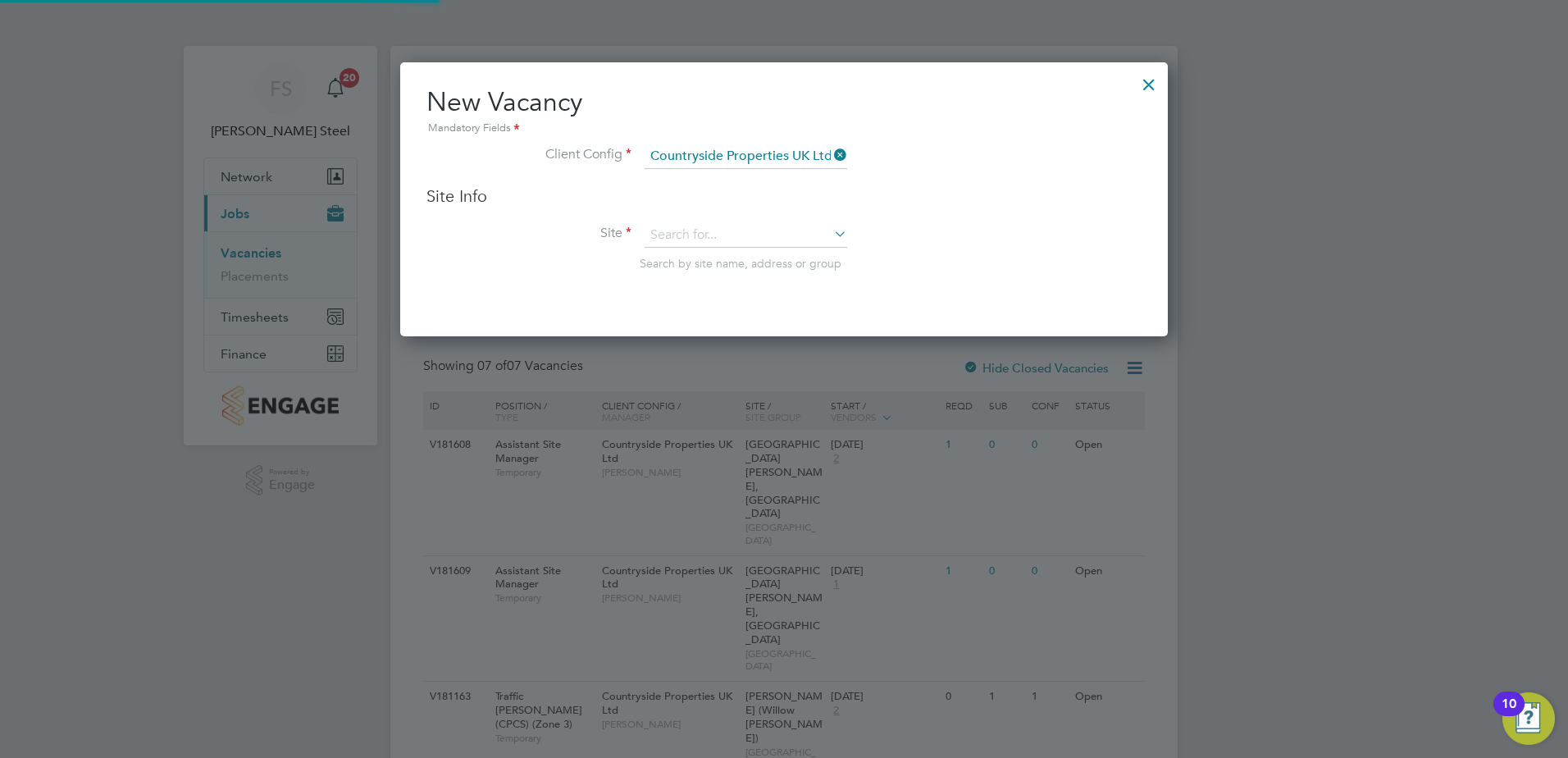
scroll to position [275, 769]
click at [673, 235] on input at bounding box center [746, 235] width 203 height 25
click at [686, 293] on li "Quantam Fields, Little port" at bounding box center [746, 302] width 204 height 22
type input "Quantam Fields, Littleport"
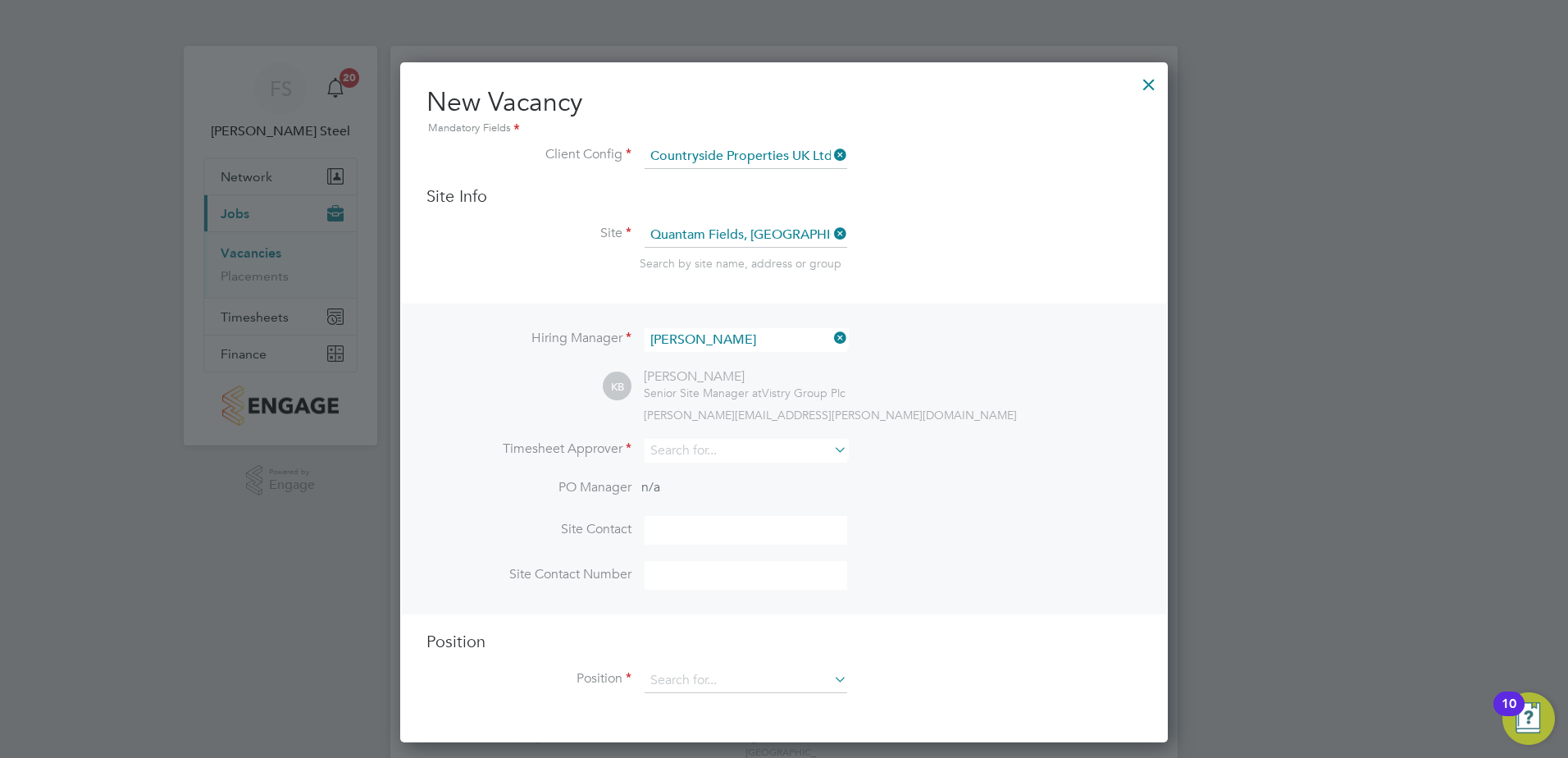
click at [831, 338] on icon at bounding box center [831, 338] width 0 height 23
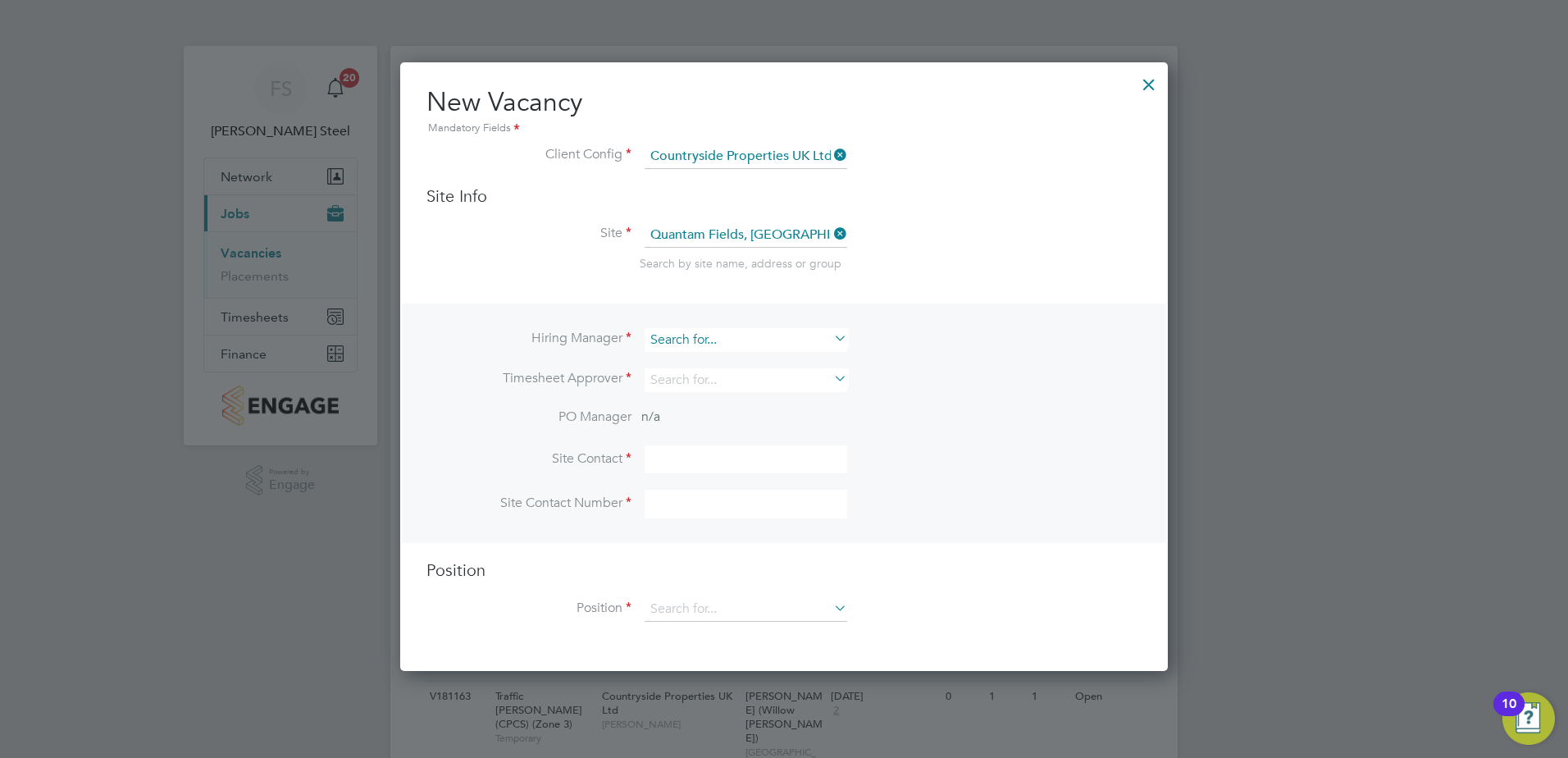
scroll to position [611, 769]
click at [774, 334] on input at bounding box center [746, 341] width 203 height 24
type input "r"
type input "kevin bis"
click at [831, 343] on icon at bounding box center [831, 338] width 0 height 23
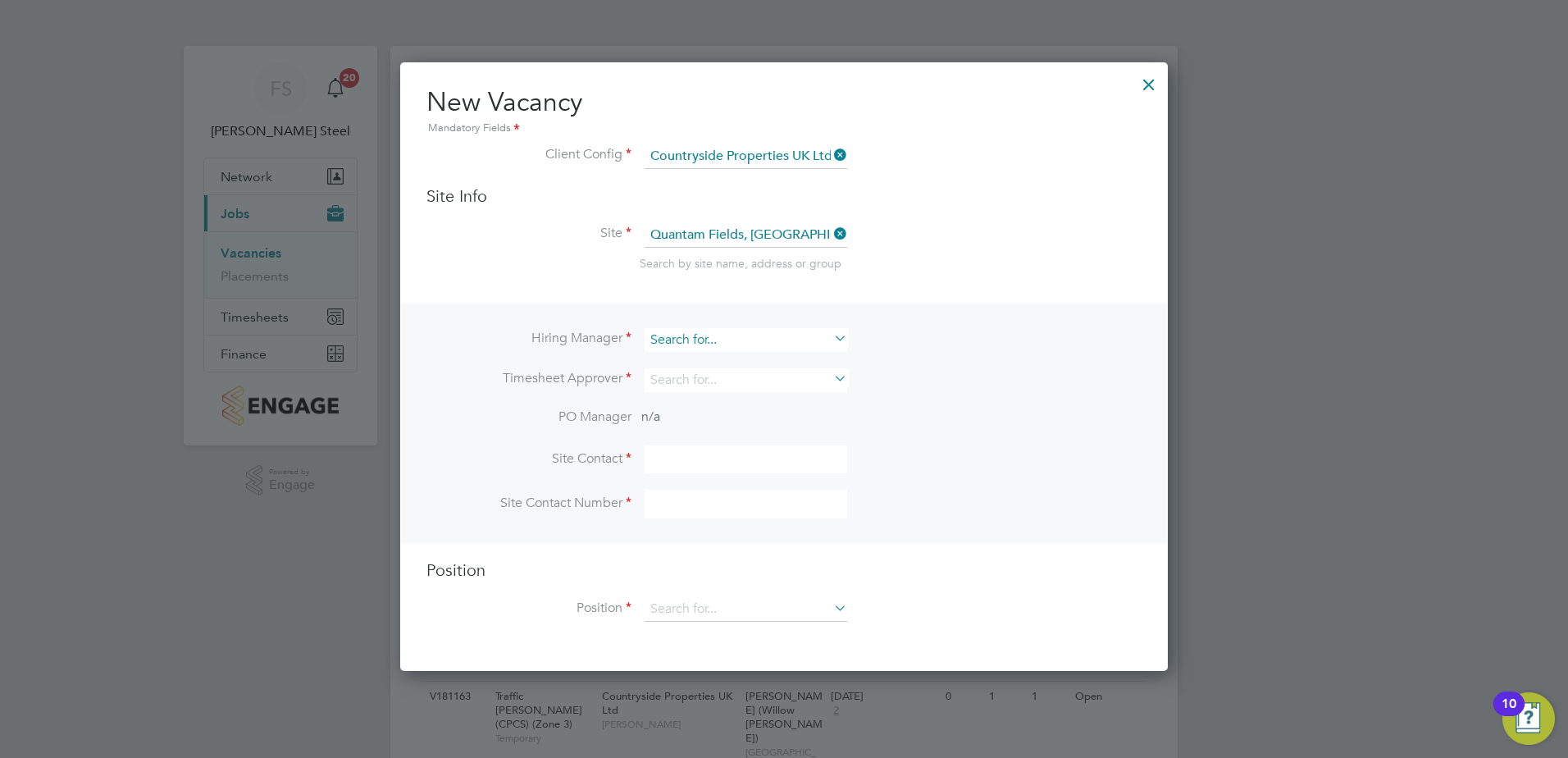
click at [771, 334] on input at bounding box center [746, 341] width 203 height 24
click at [748, 354] on li "Kevin Bishop" at bounding box center [747, 363] width 206 height 22
type input "Kevin Bishop"
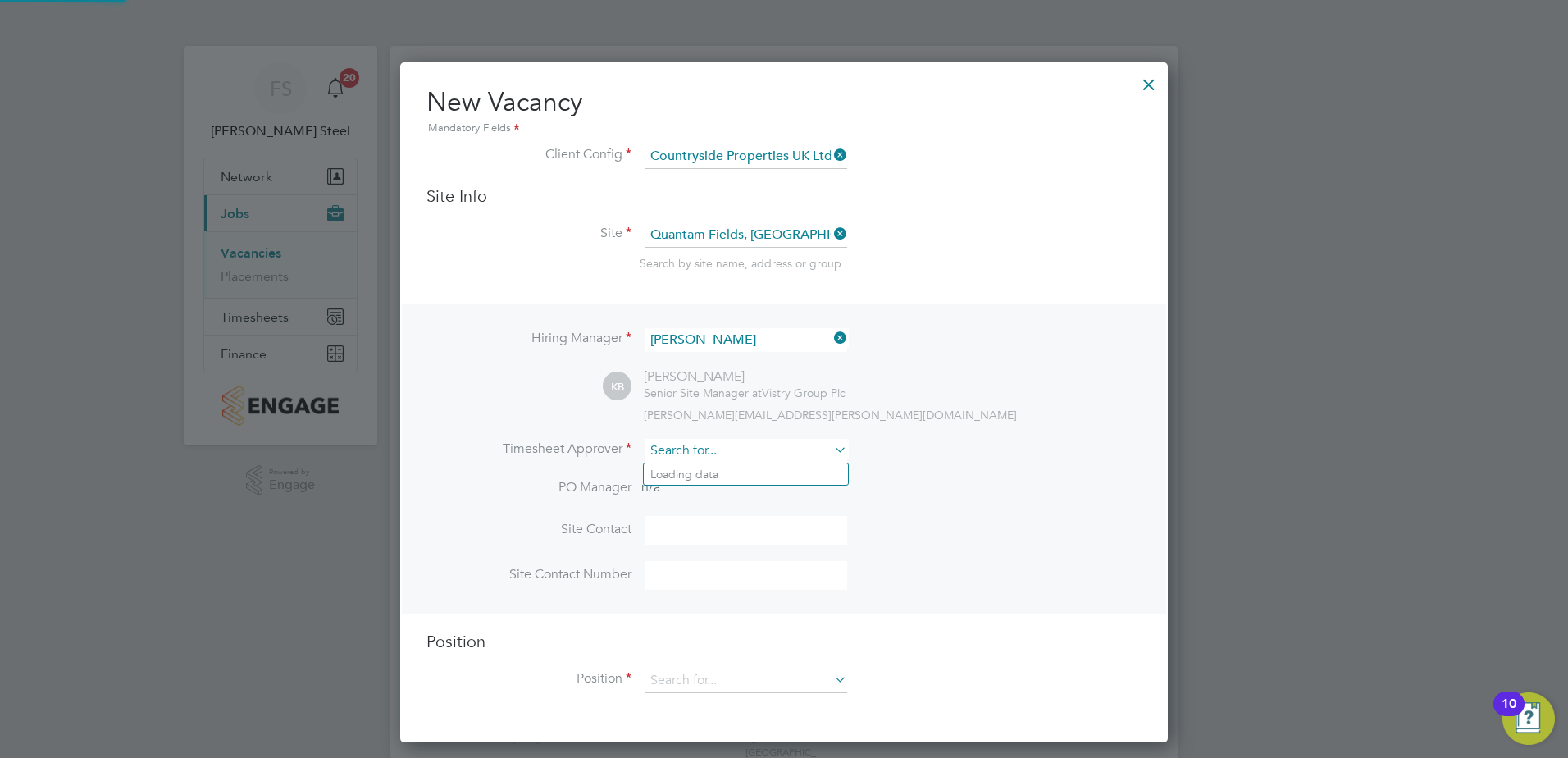
click at [738, 453] on input at bounding box center [746, 451] width 203 height 24
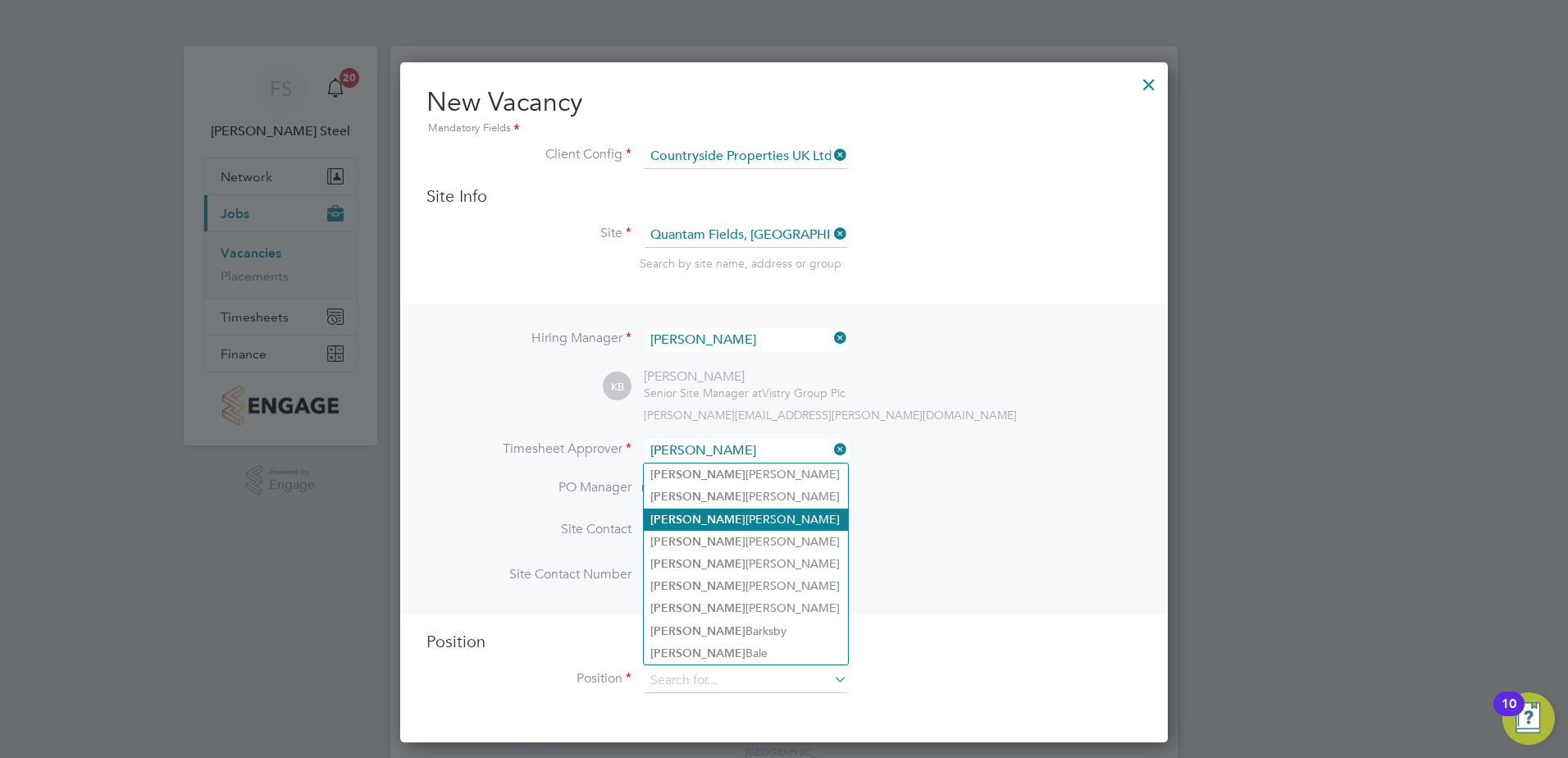
click at [735, 516] on li "Andy Pearce" at bounding box center [746, 520] width 204 height 22
type input "Andy Pearce"
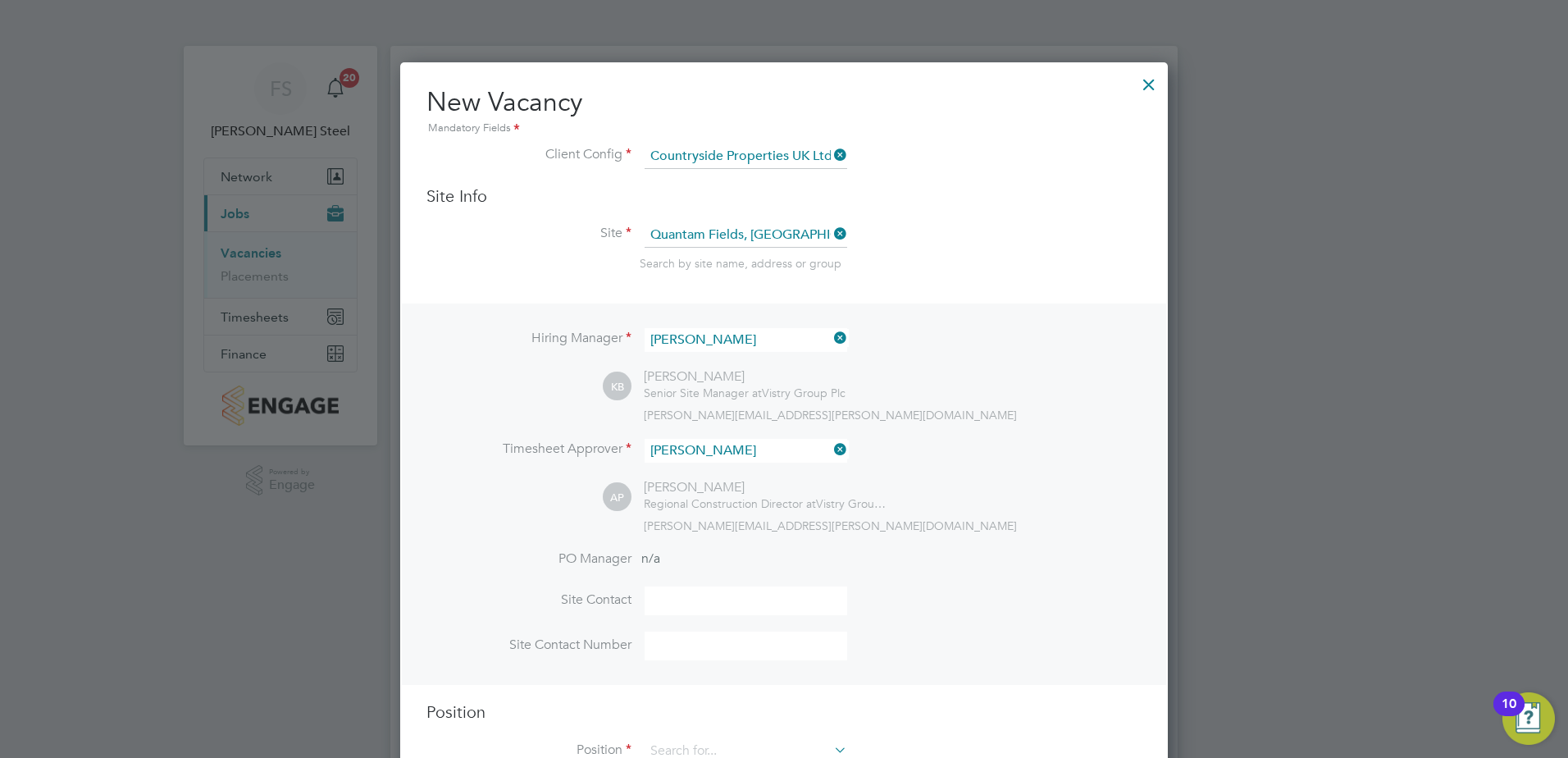
scroll to position [753, 769]
click at [685, 603] on input at bounding box center [746, 601] width 203 height 29
type input "robert evans"
click at [700, 647] on input at bounding box center [746, 646] width 203 height 29
type input "07596863663"
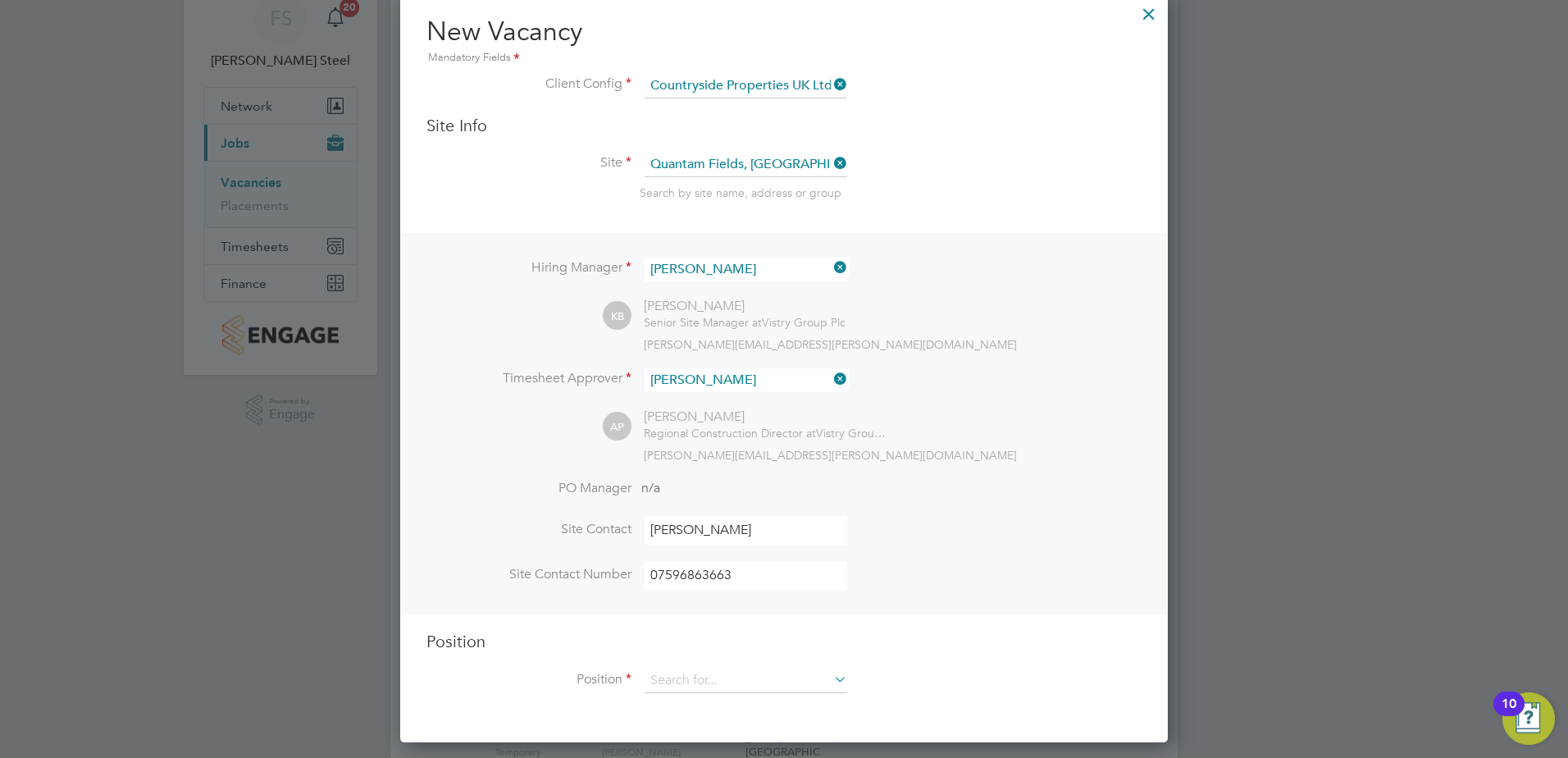
scroll to position [163, 0]
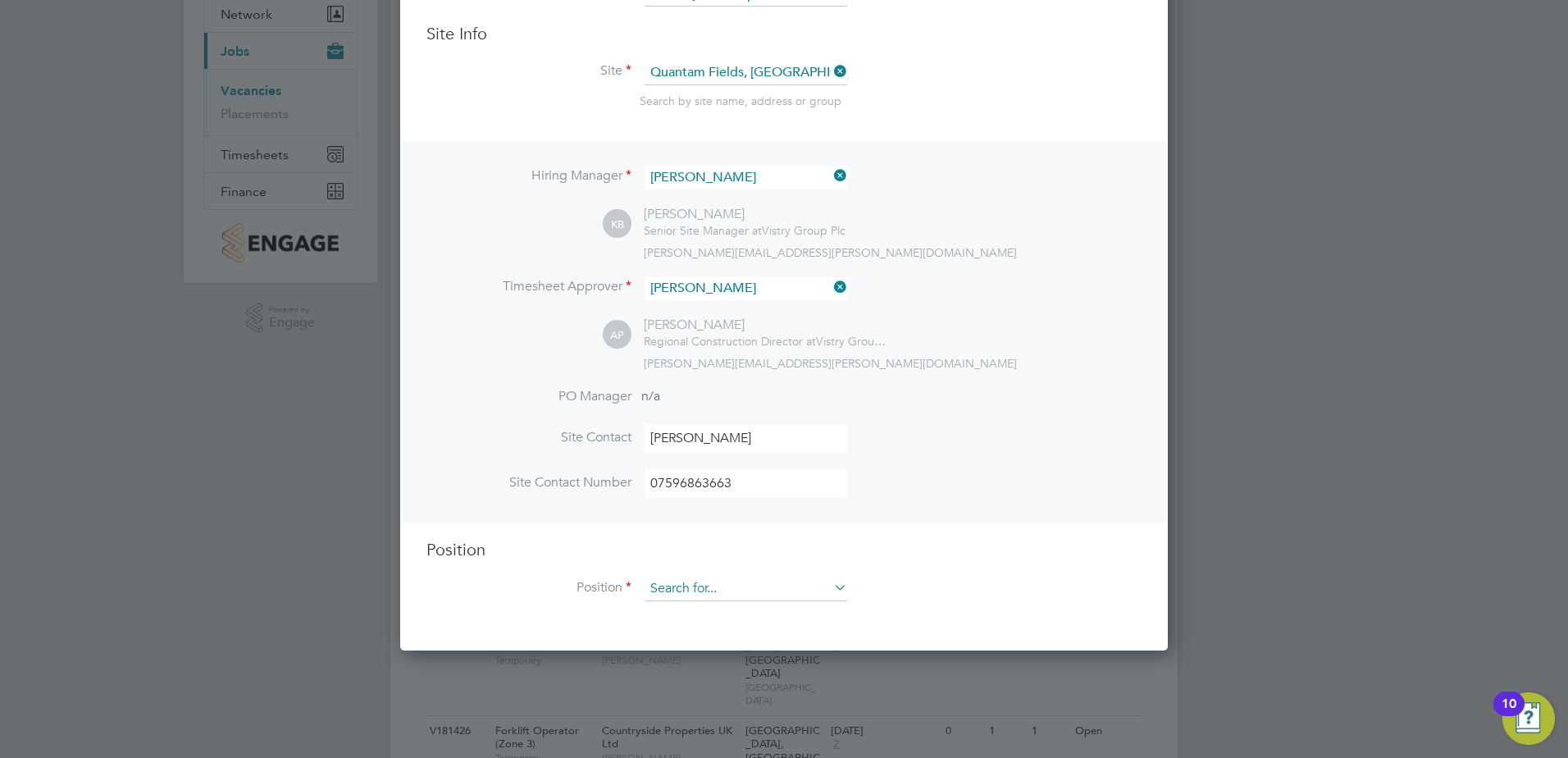
click at [746, 589] on input at bounding box center [746, 589] width 203 height 25
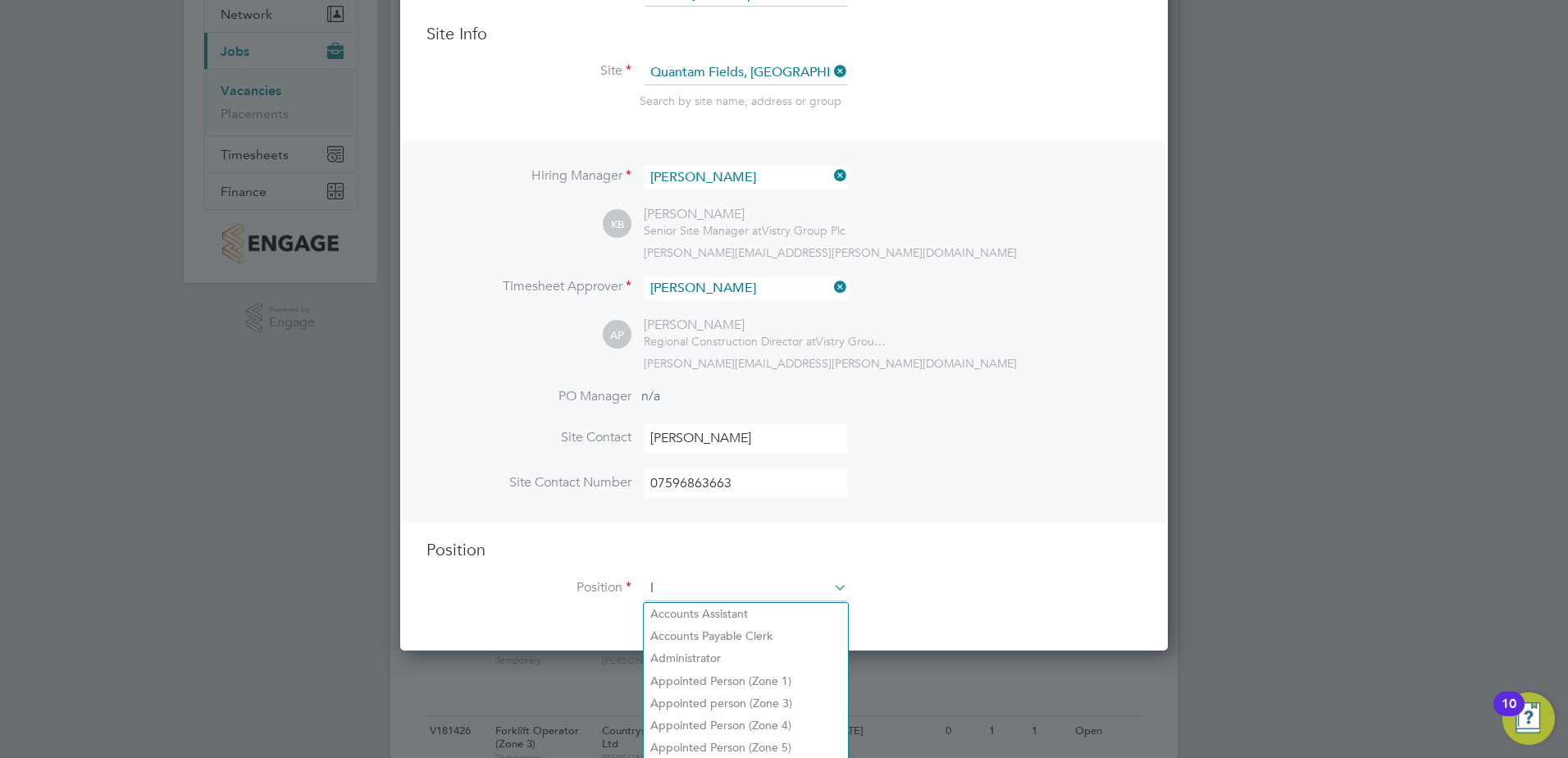
scroll to position [2358, 769]
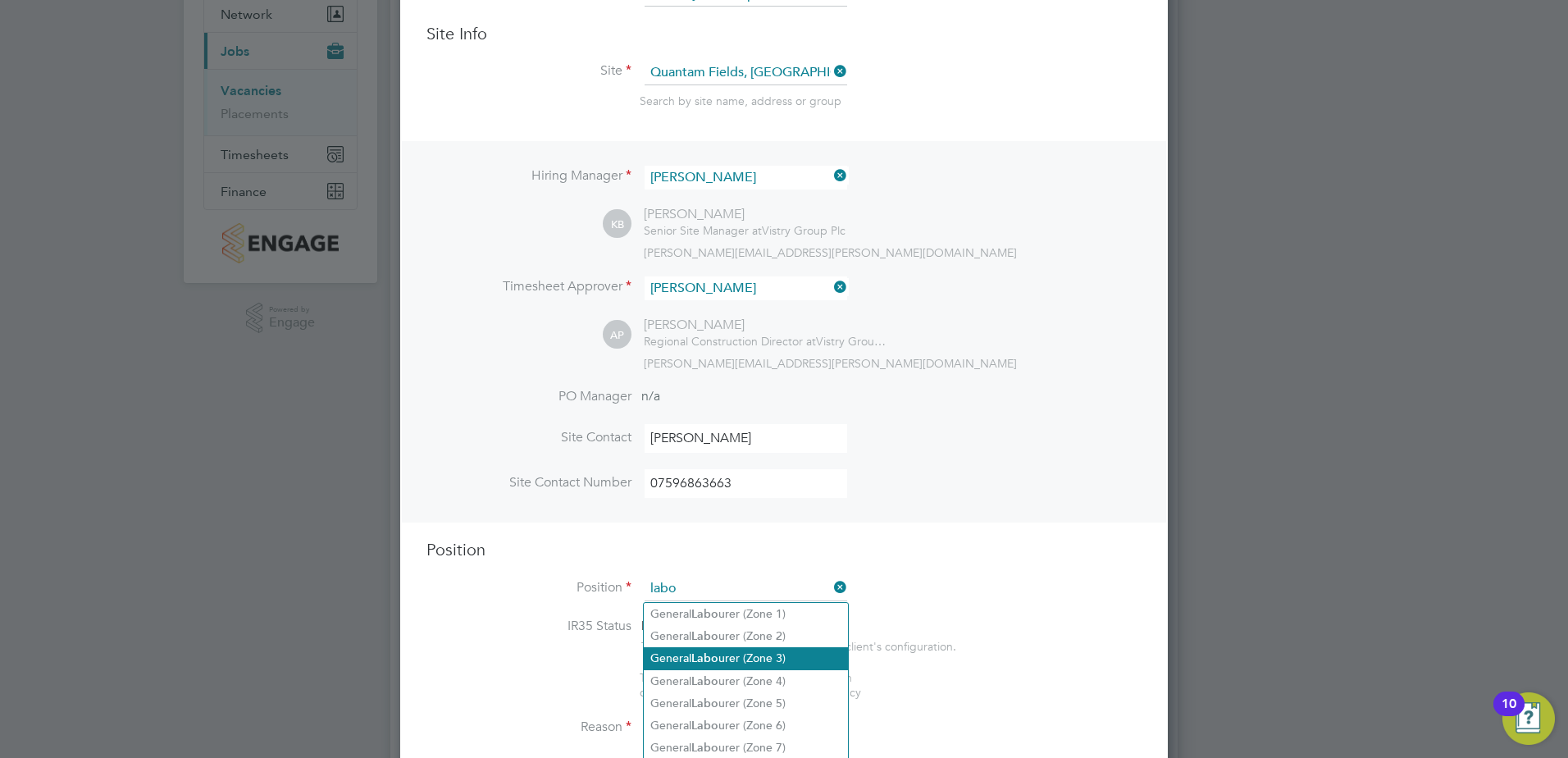
click at [723, 649] on li "General Labo urer (Zone 3)" at bounding box center [746, 659] width 204 height 22
type input "General Labourer (Zone 3)"
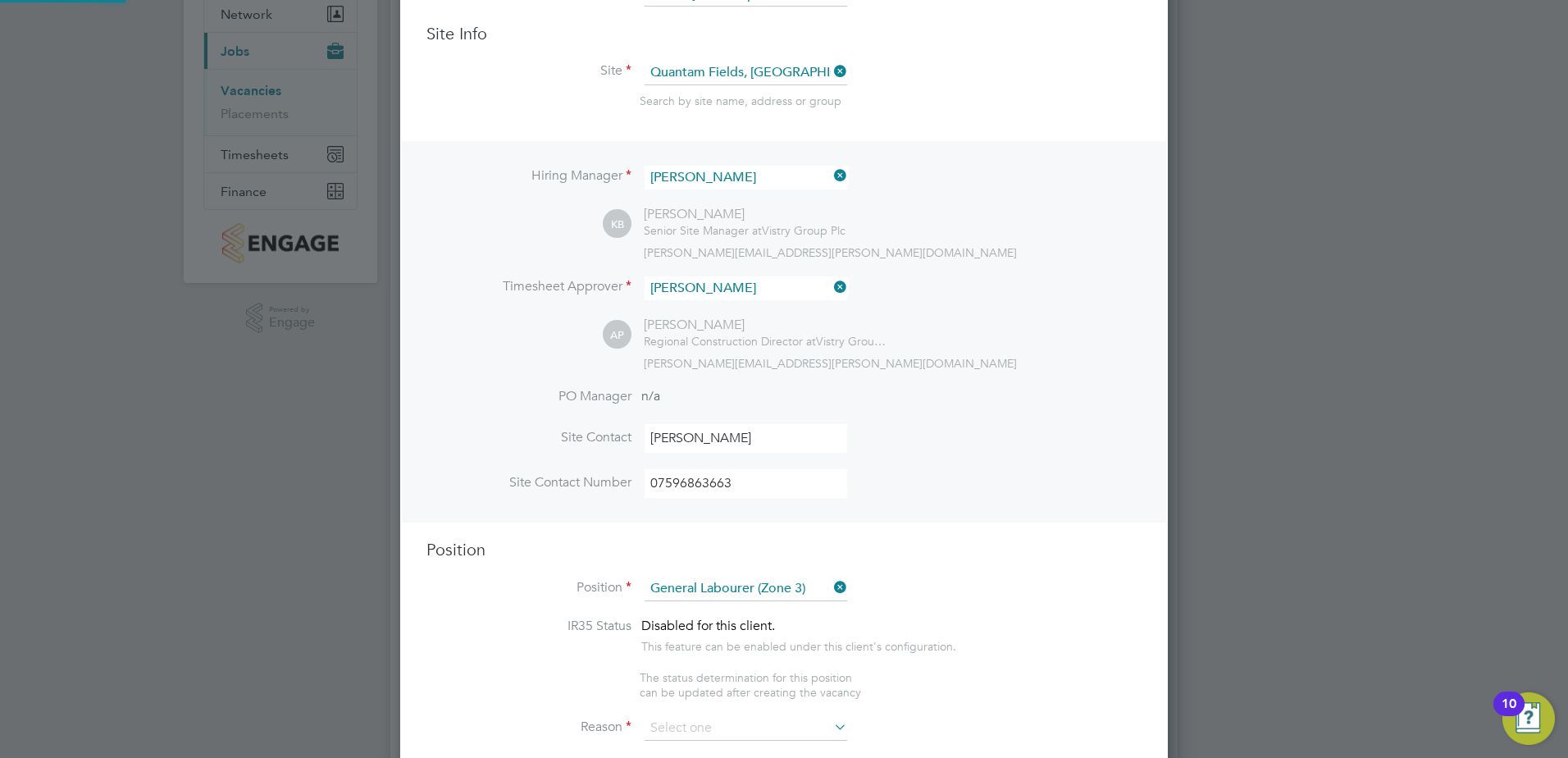
type textarea "- General labouring duties - Supporting the trades on site - Moving materials a…"
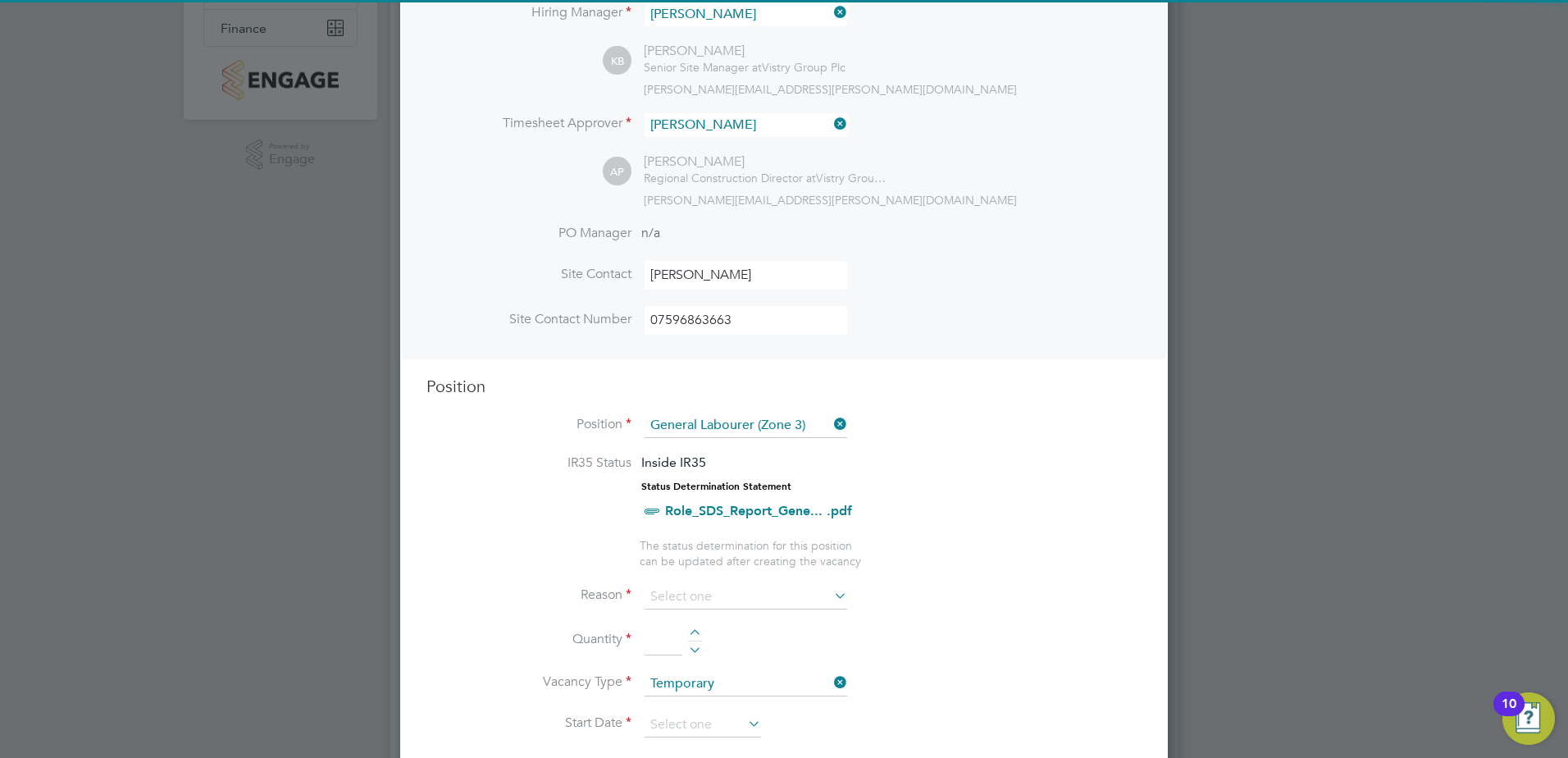
scroll to position [327, 0]
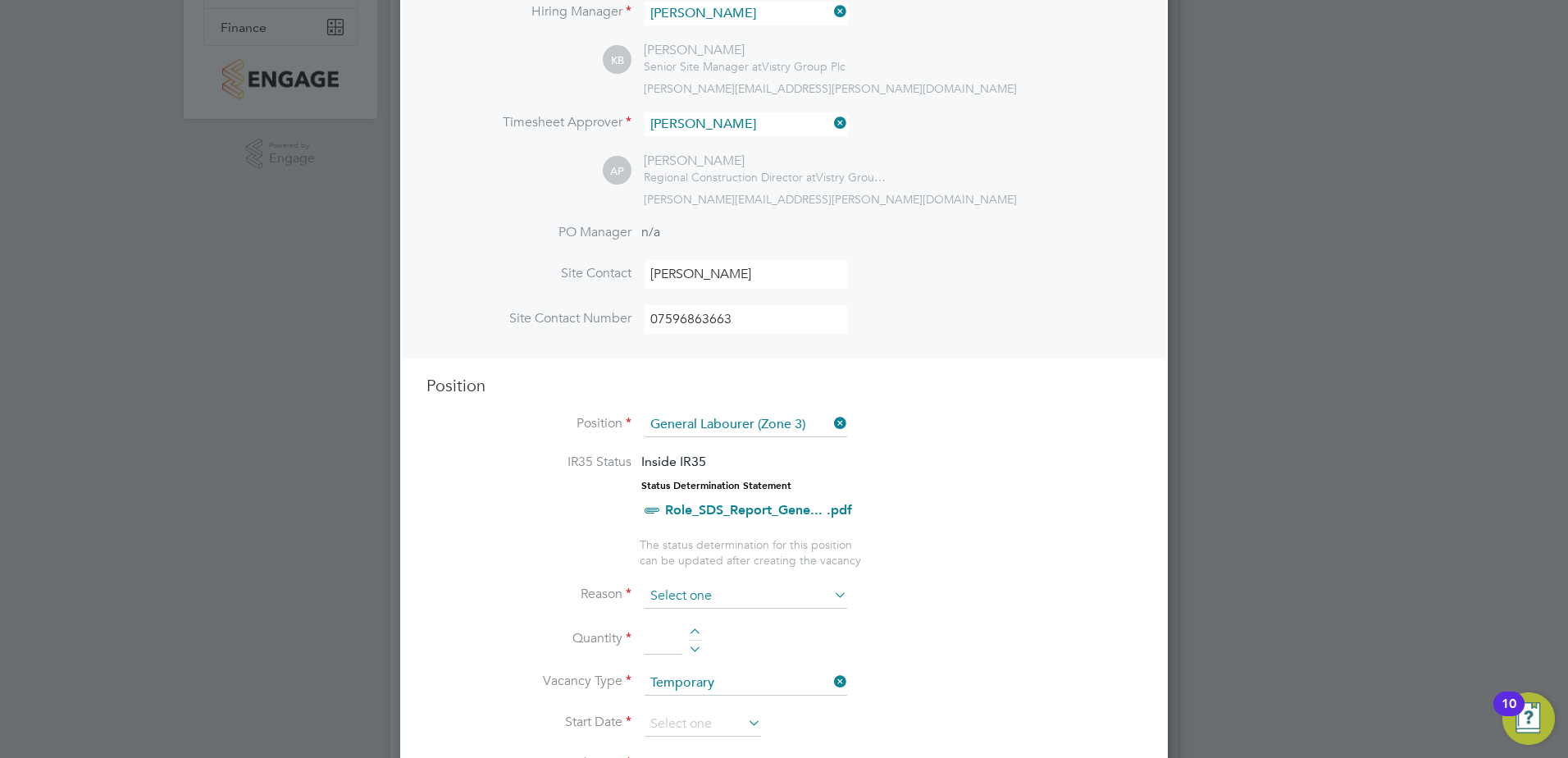
click at [749, 593] on input at bounding box center [746, 596] width 203 height 25
click at [703, 643] on li "Holiday" at bounding box center [746, 641] width 204 height 21
type input "Holiday"
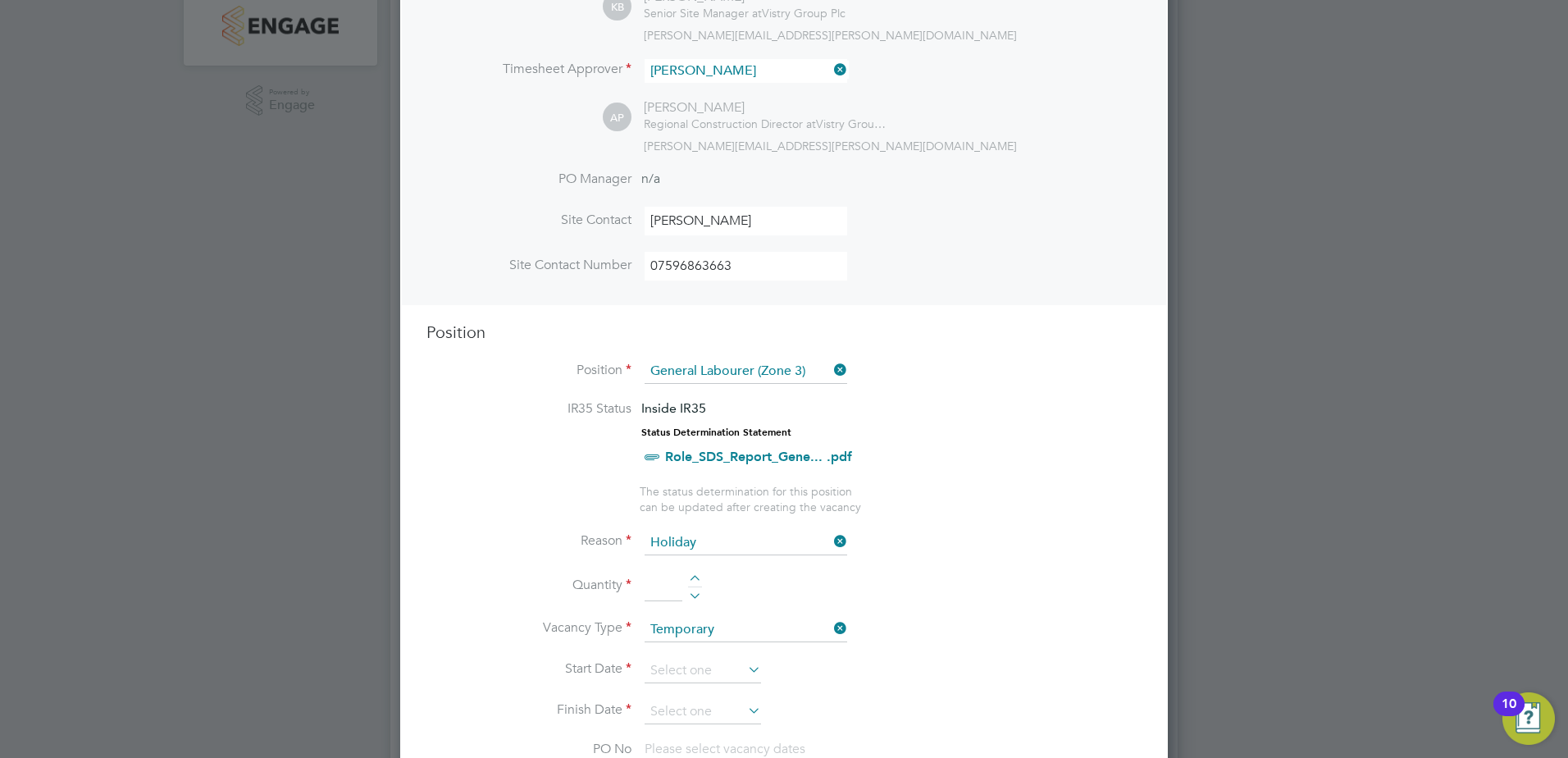
scroll to position [409, 0]
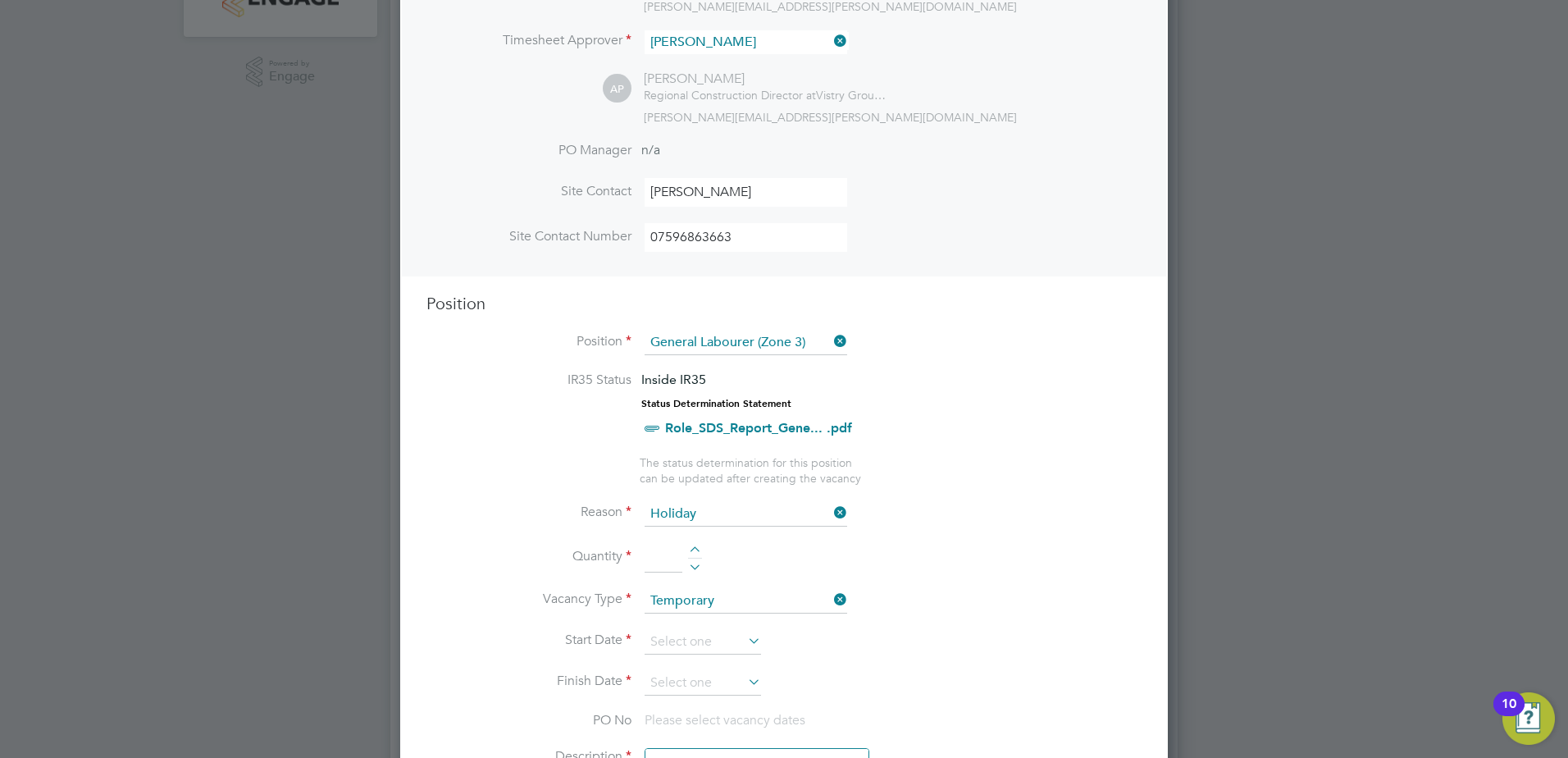
click at [697, 549] on div at bounding box center [695, 553] width 14 height 11
type input "1"
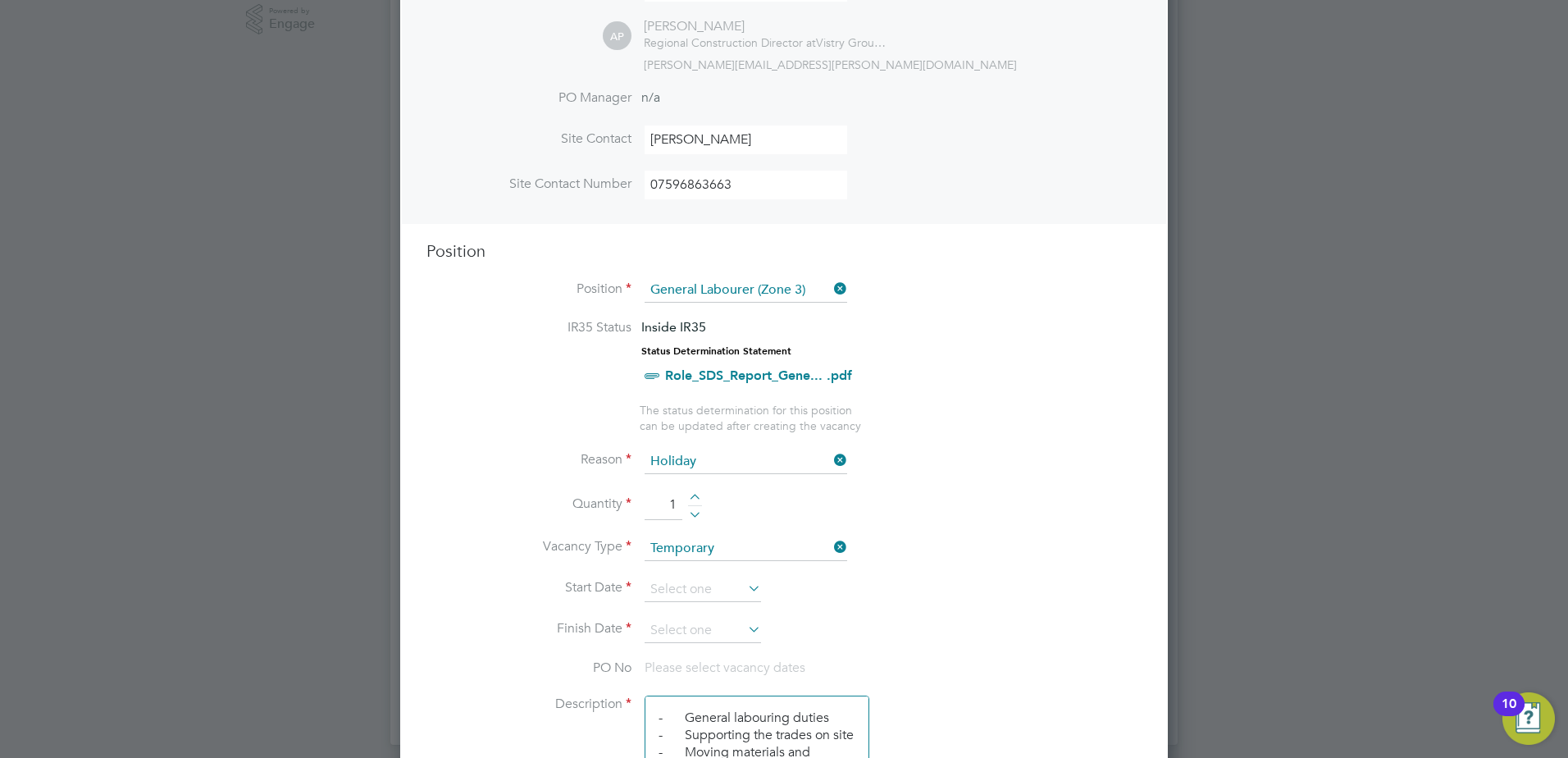
scroll to position [491, 0]
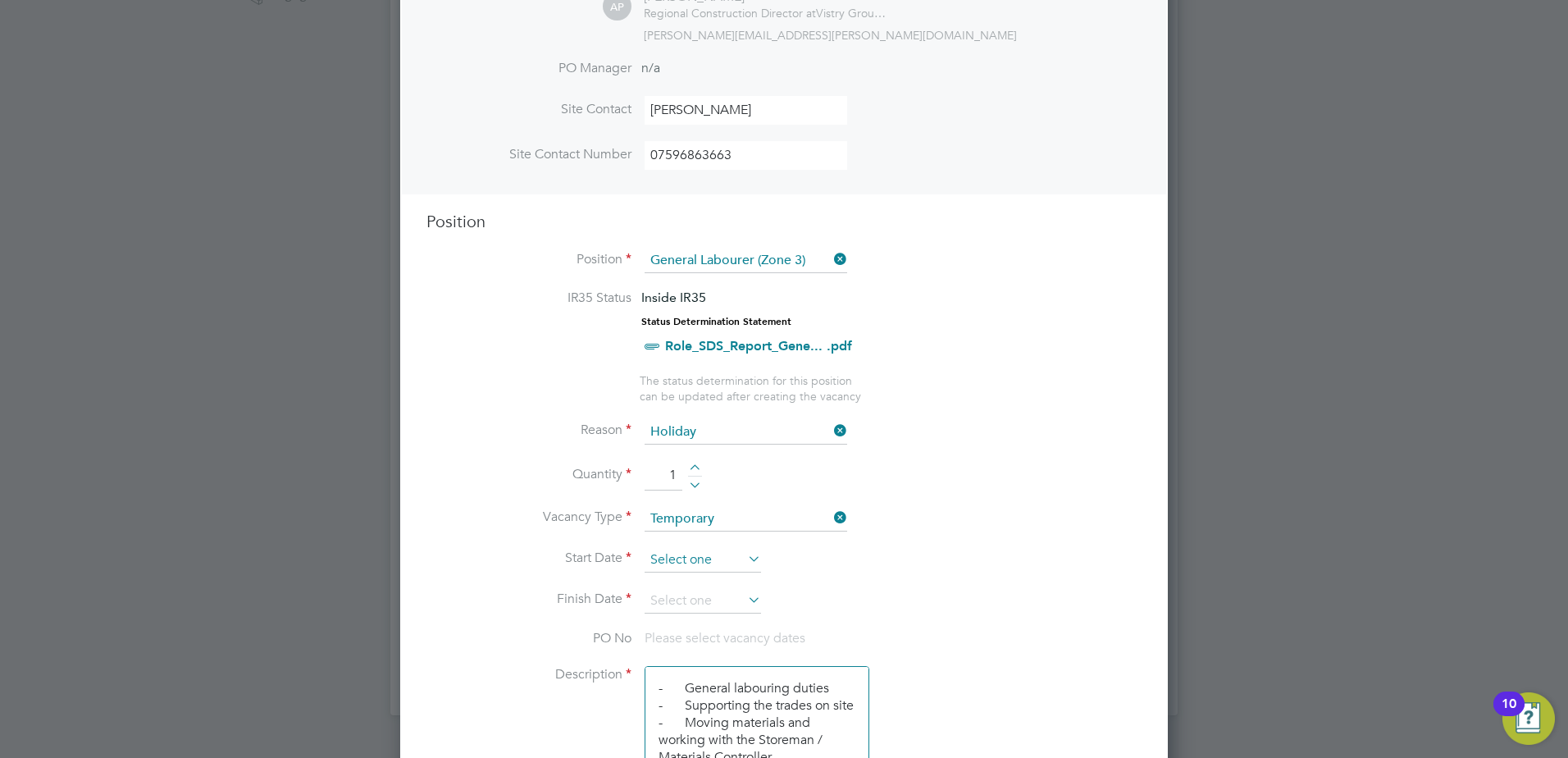
click at [743, 558] on input at bounding box center [703, 560] width 117 height 25
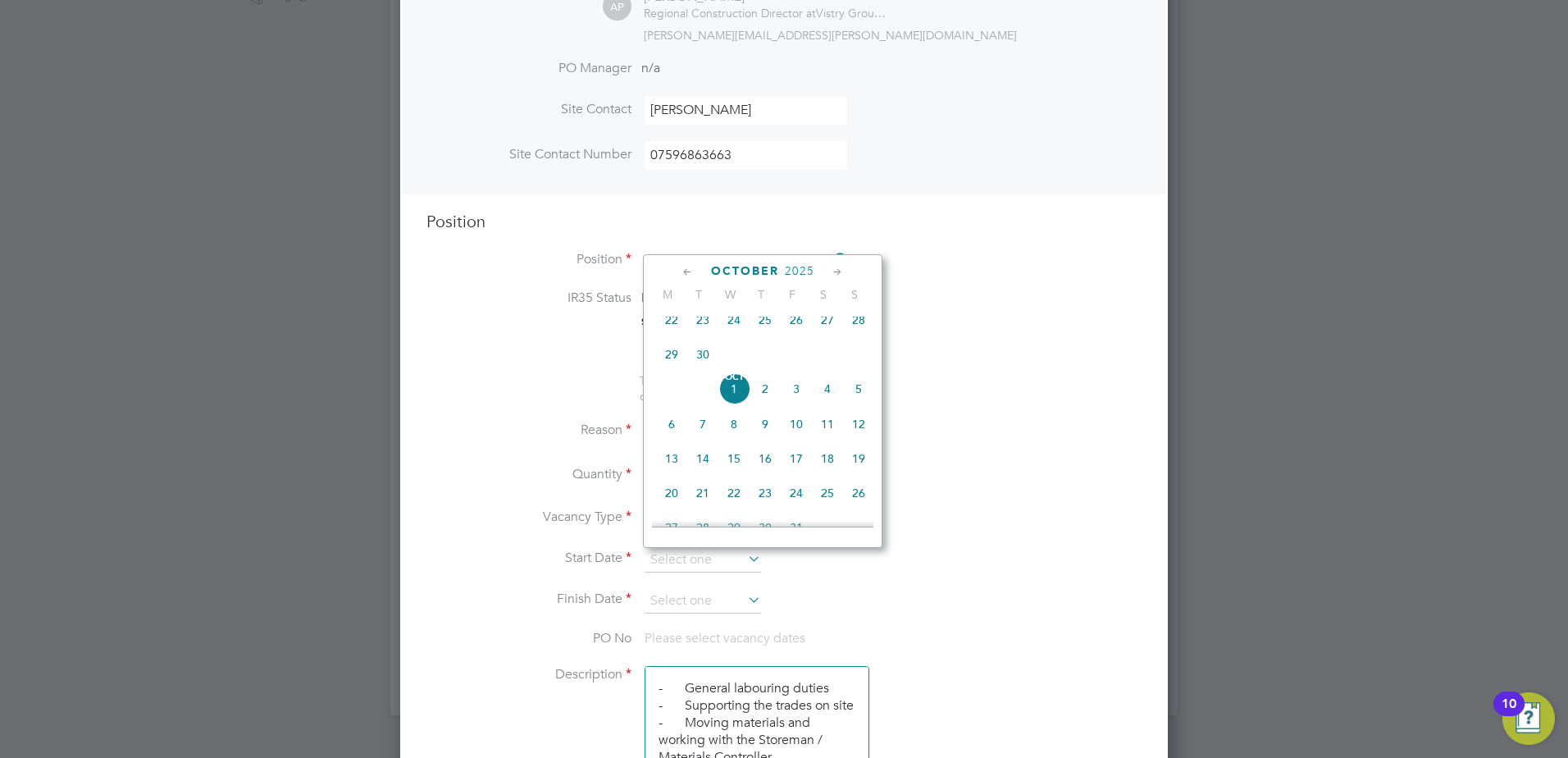
click at [669, 360] on span "29" at bounding box center [672, 354] width 31 height 31
type input "[DATE]"
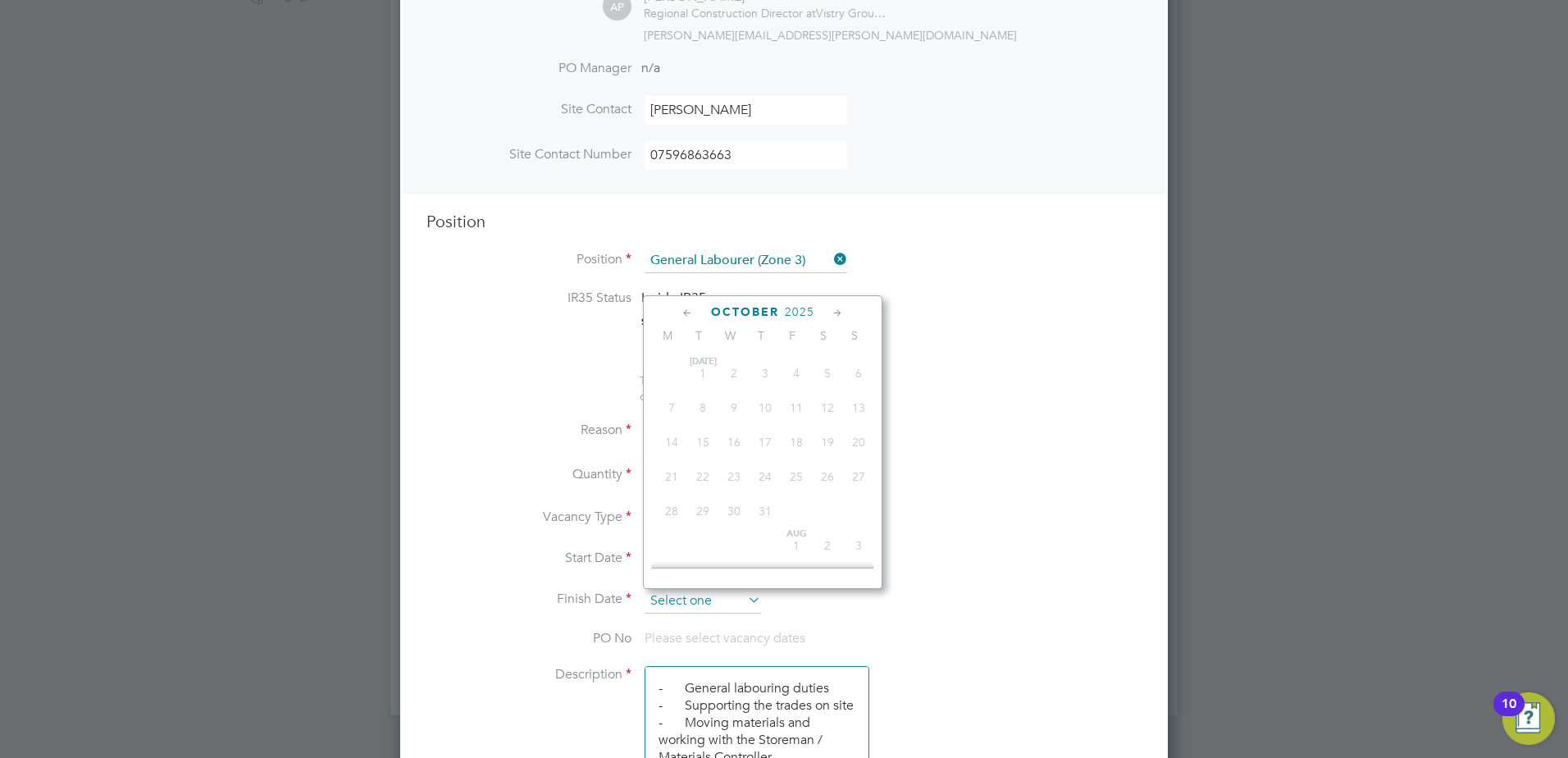
click at [723, 609] on input at bounding box center [703, 602] width 117 height 25
click at [798, 438] on span "3" at bounding box center [796, 430] width 31 height 31
type input "03 Oct 2025"
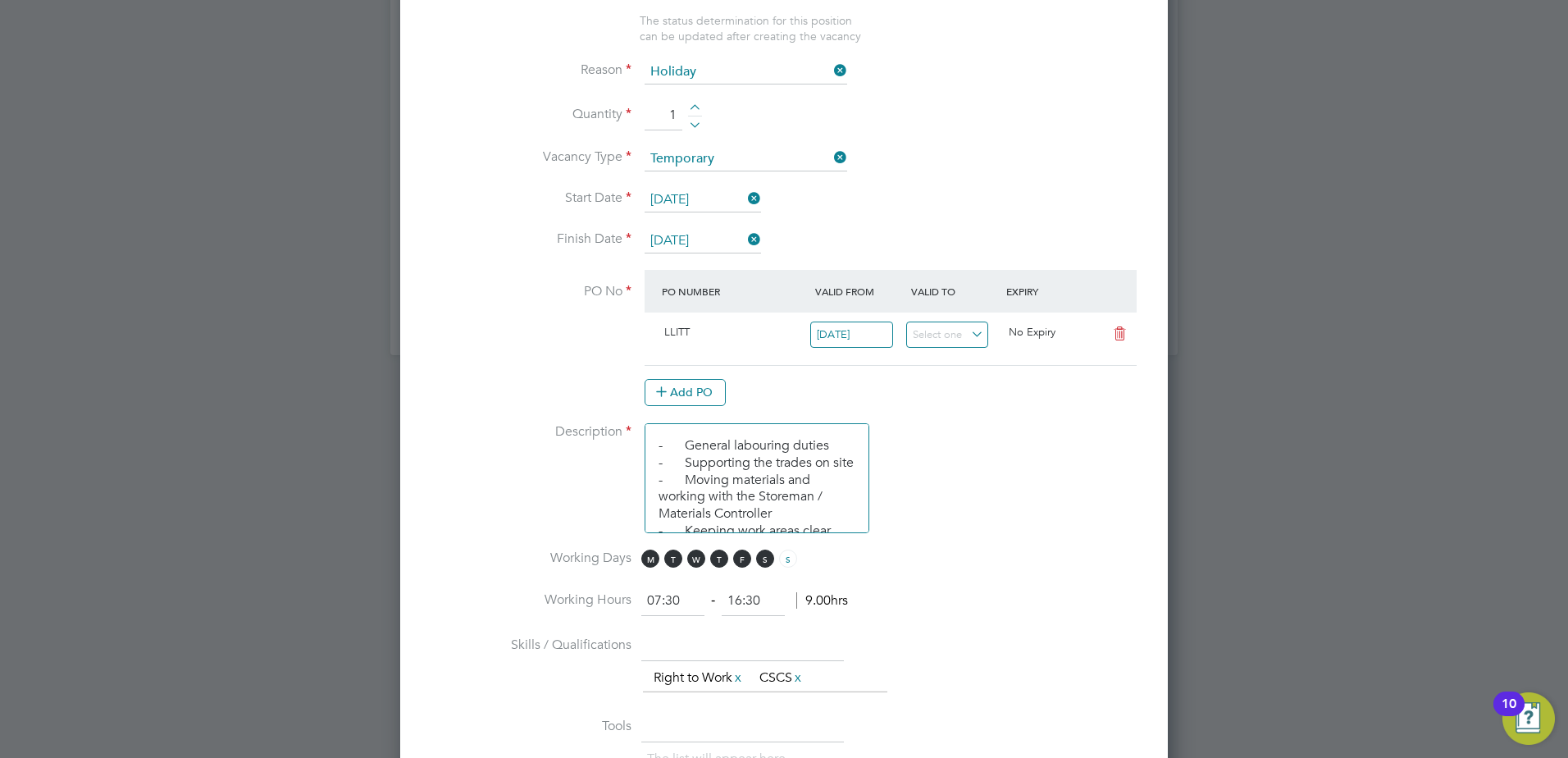
scroll to position [901, 0]
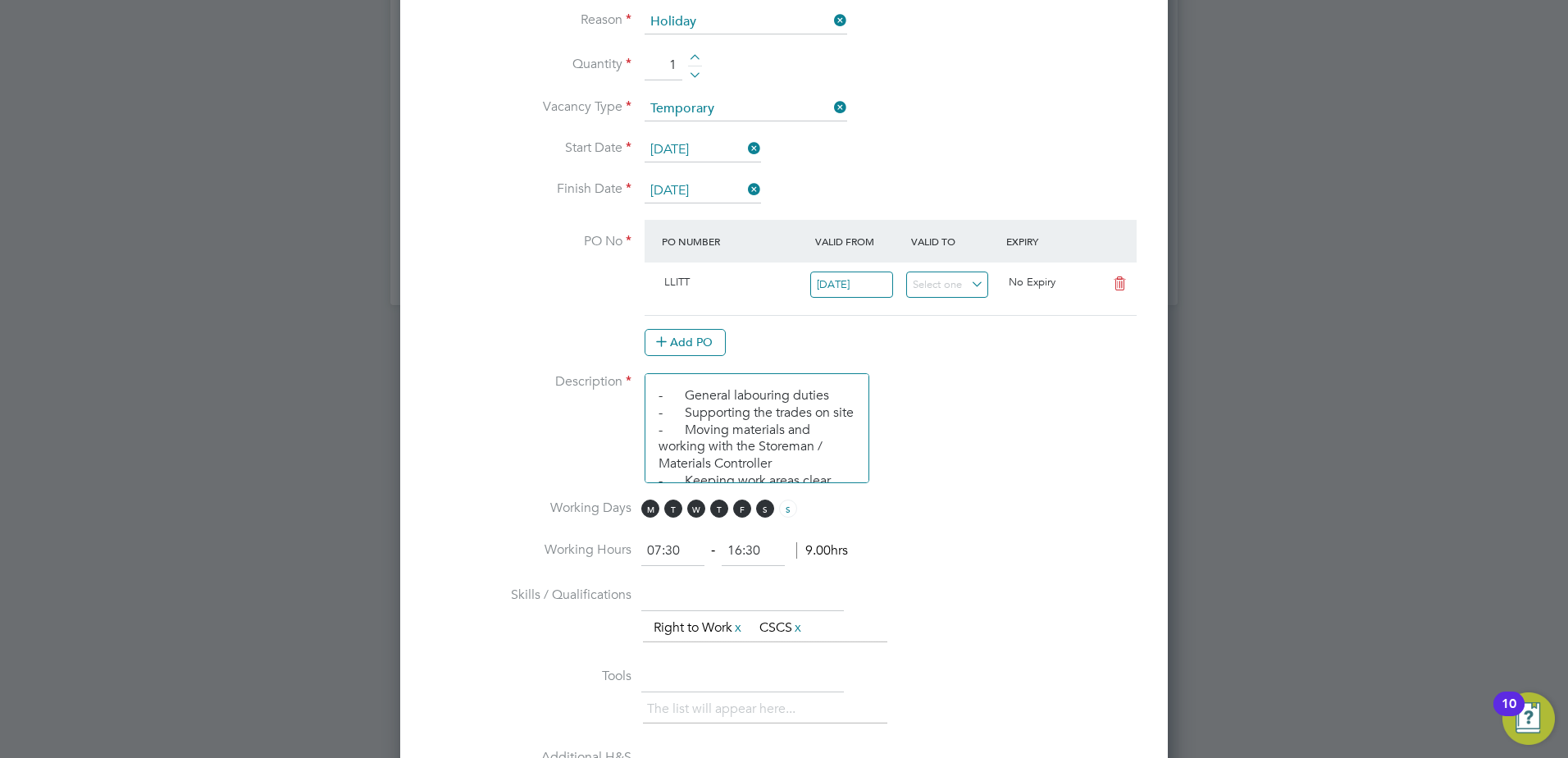
click at [766, 519] on li "Working Days M T W T F S S" at bounding box center [784, 518] width 715 height 37
click at [766, 510] on span "S" at bounding box center [765, 509] width 19 height 19
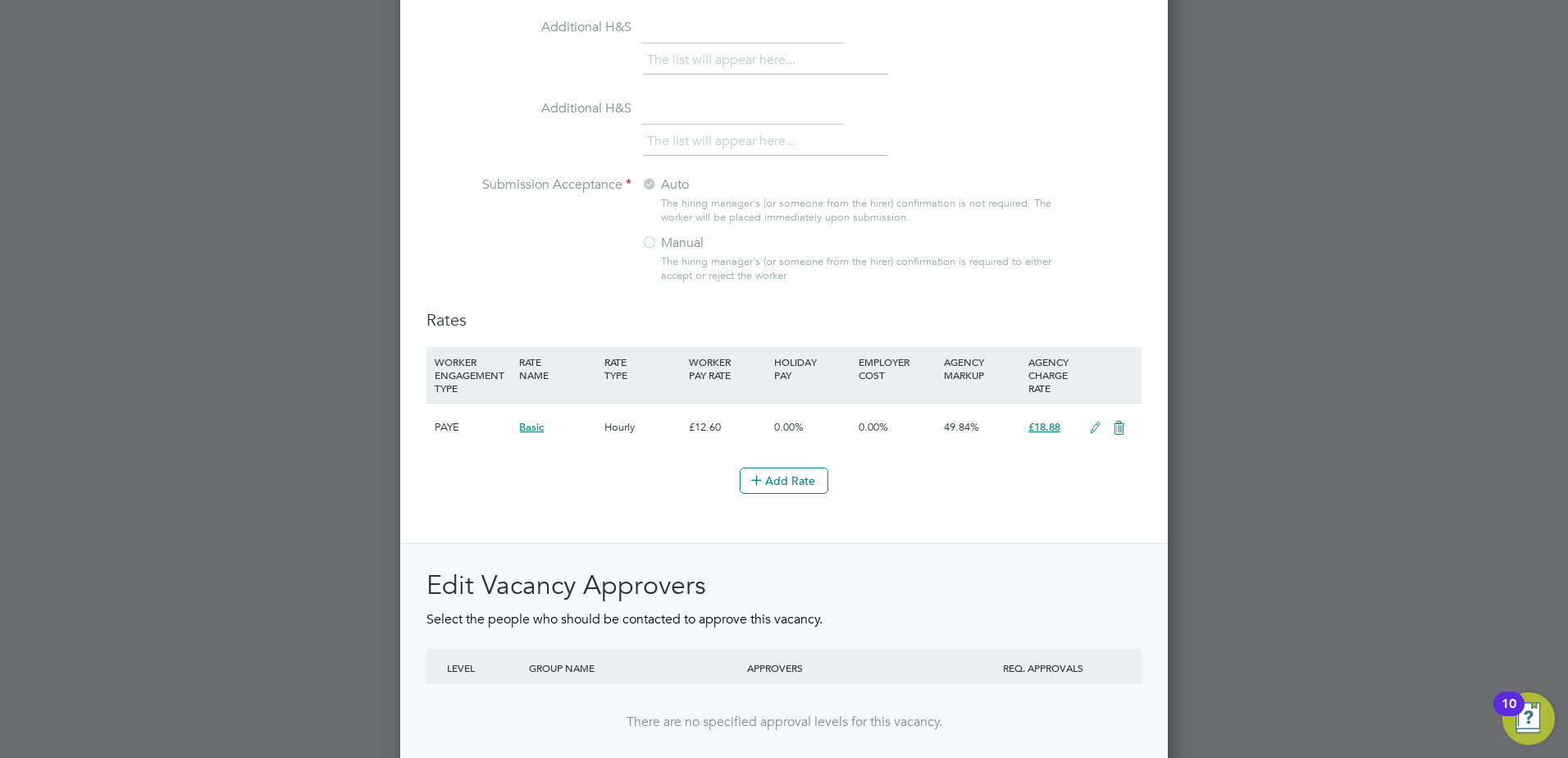
scroll to position [1782, 0]
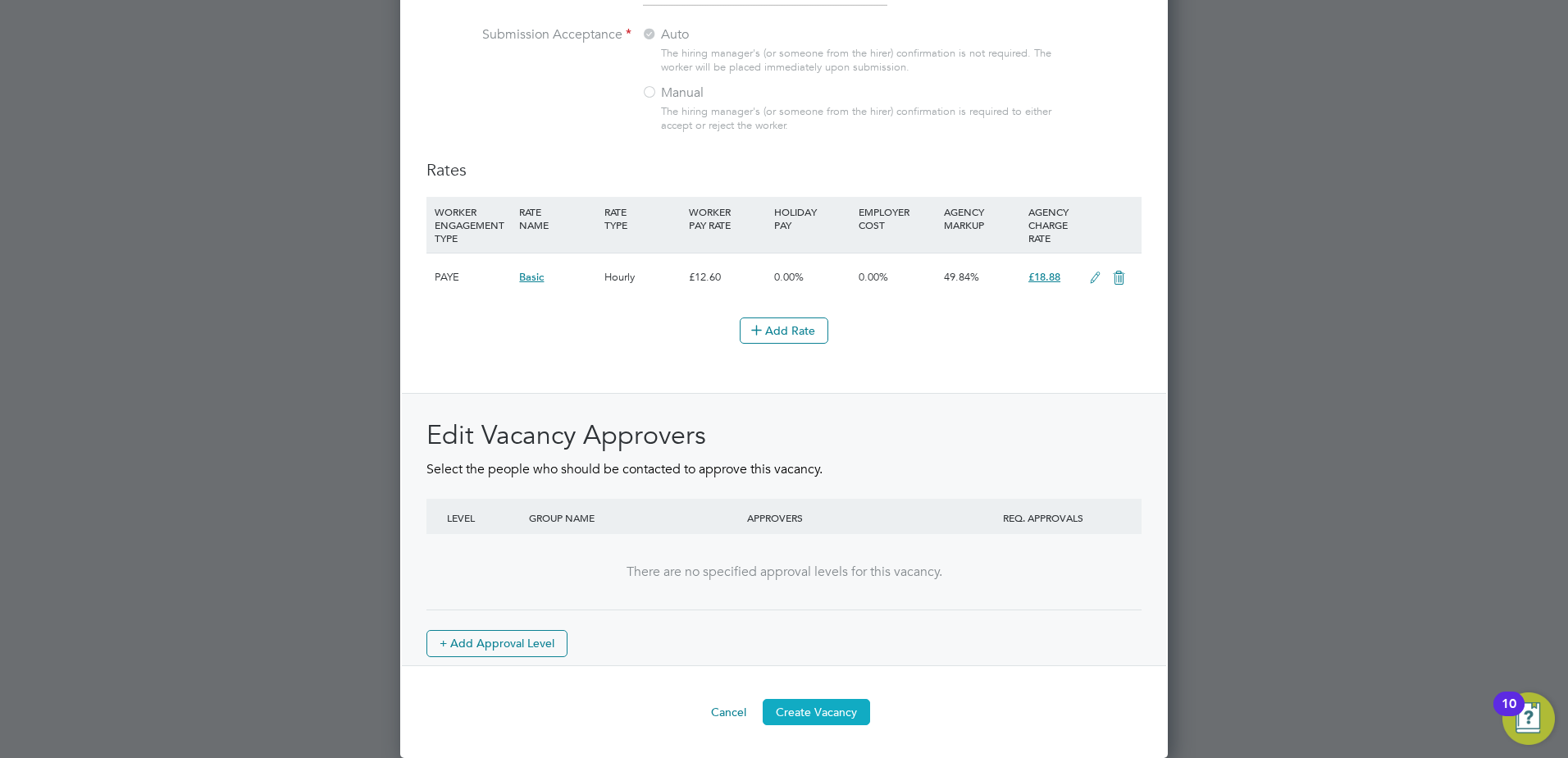
click at [824, 714] on button "Create Vacancy" at bounding box center [817, 712] width 107 height 26
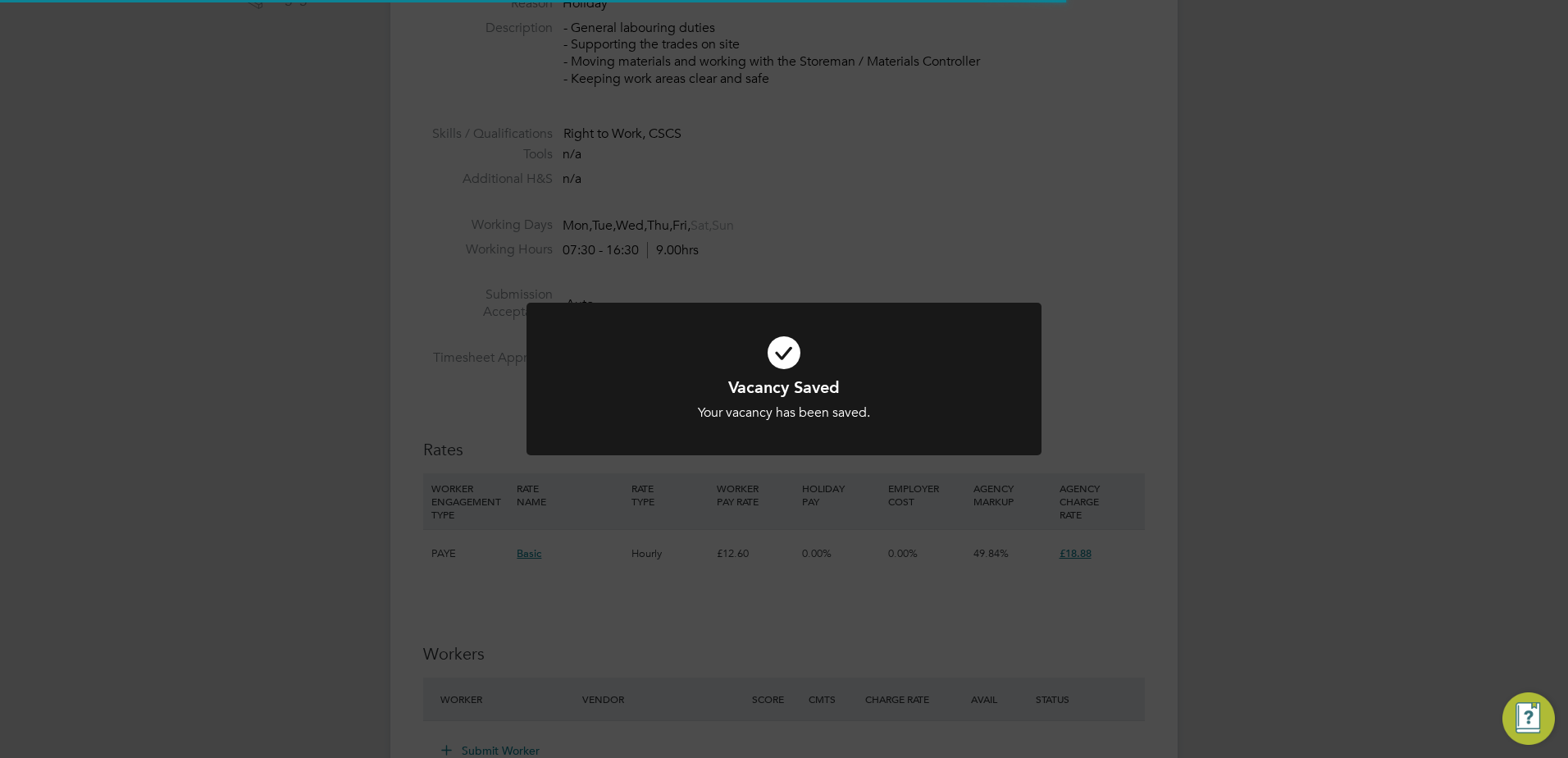
scroll to position [26, 353]
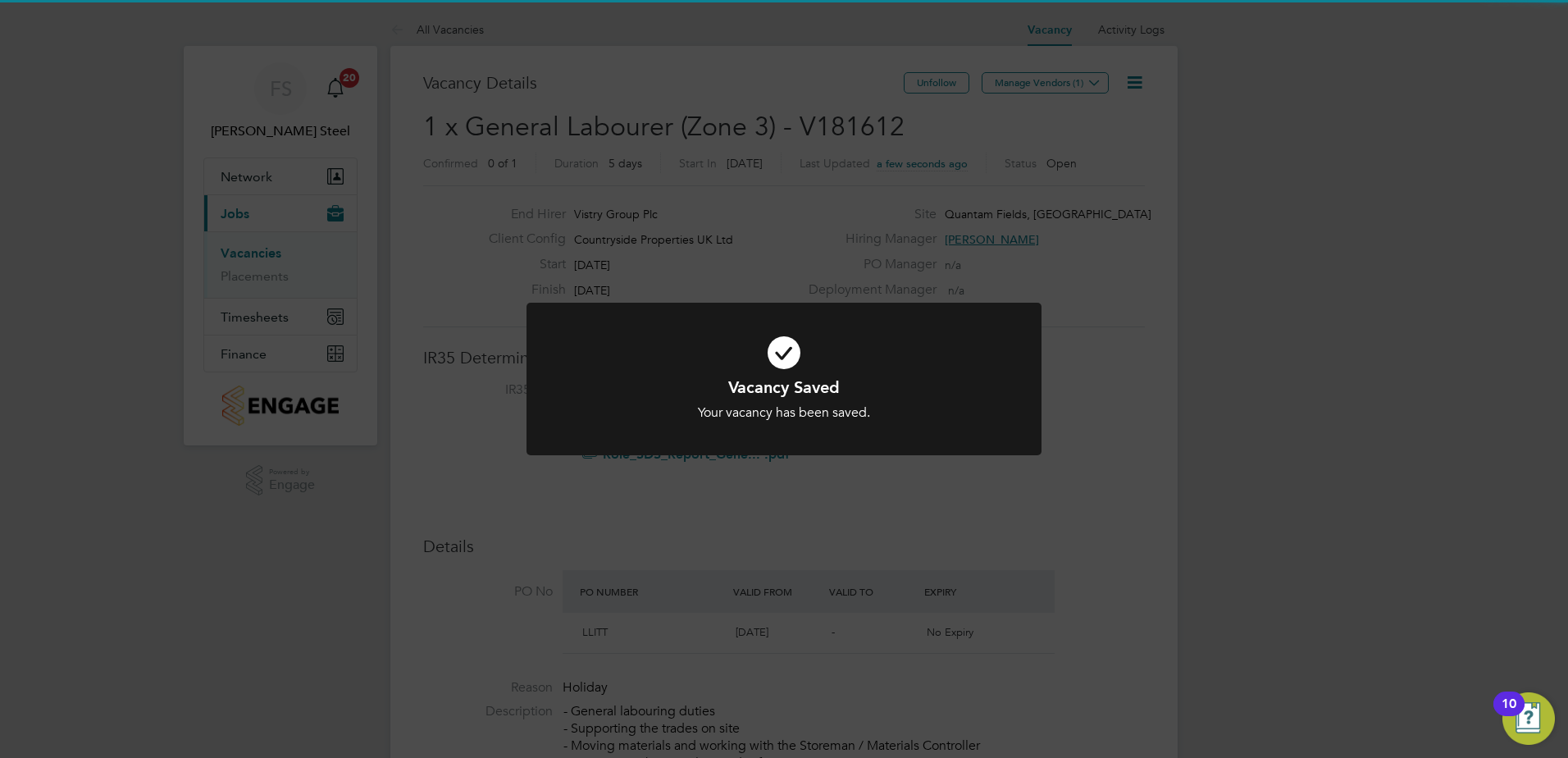
click at [830, 352] on icon at bounding box center [784, 353] width 426 height 64
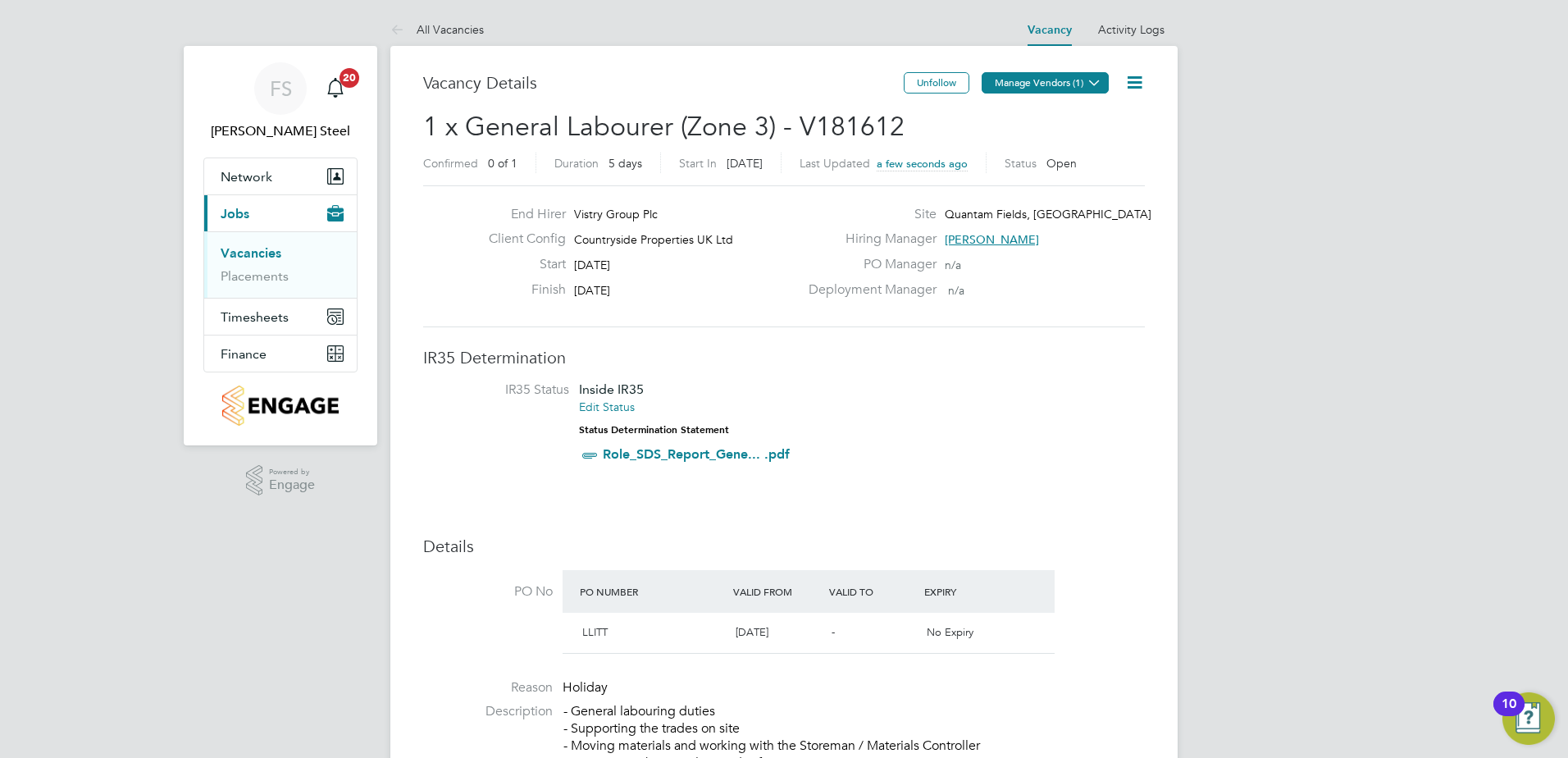
click at [1066, 83] on button "Manage Vendors (1)" at bounding box center [1044, 82] width 127 height 21
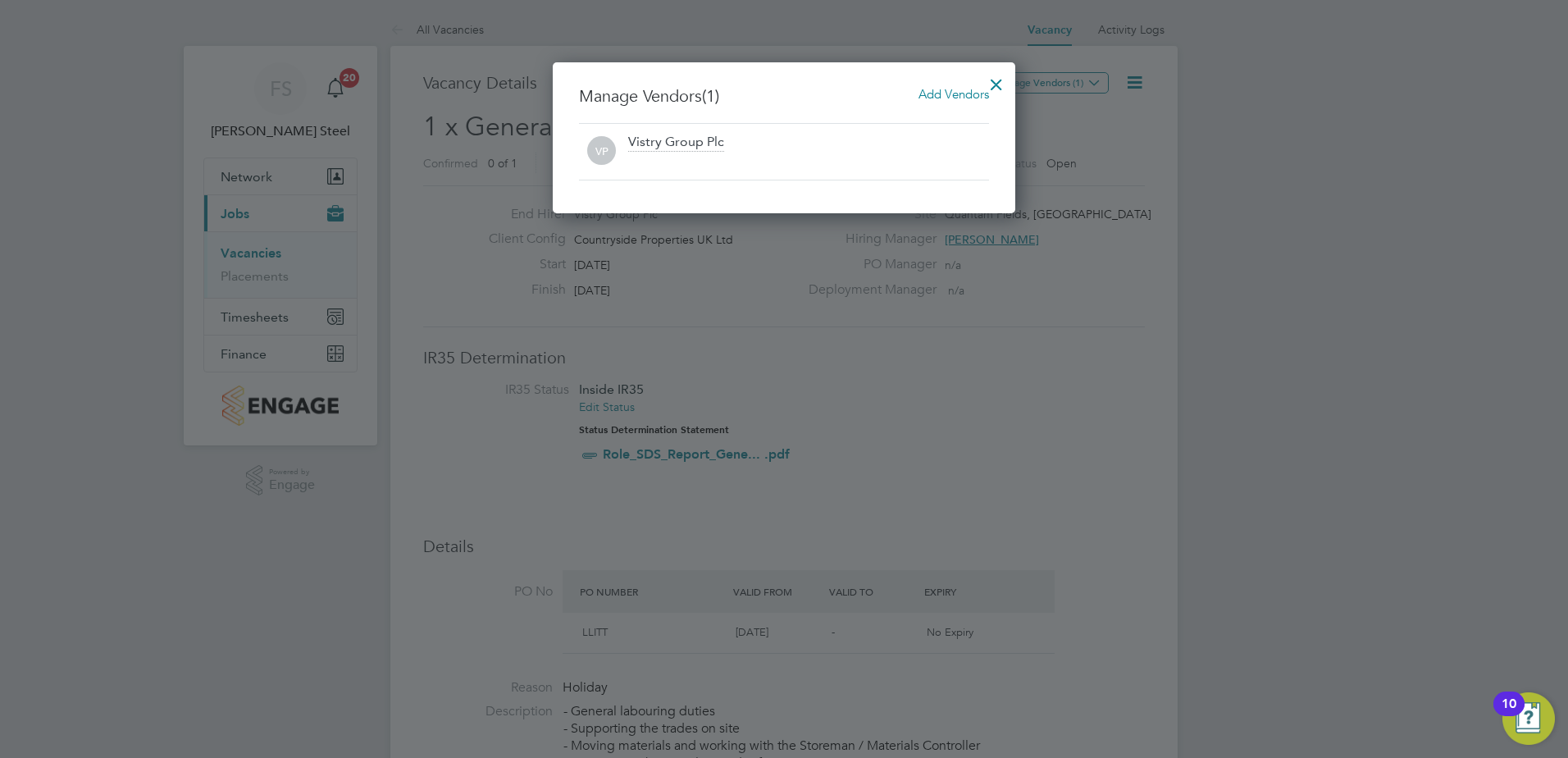
click at [954, 95] on span "Add Vendors" at bounding box center [954, 93] width 70 height 16
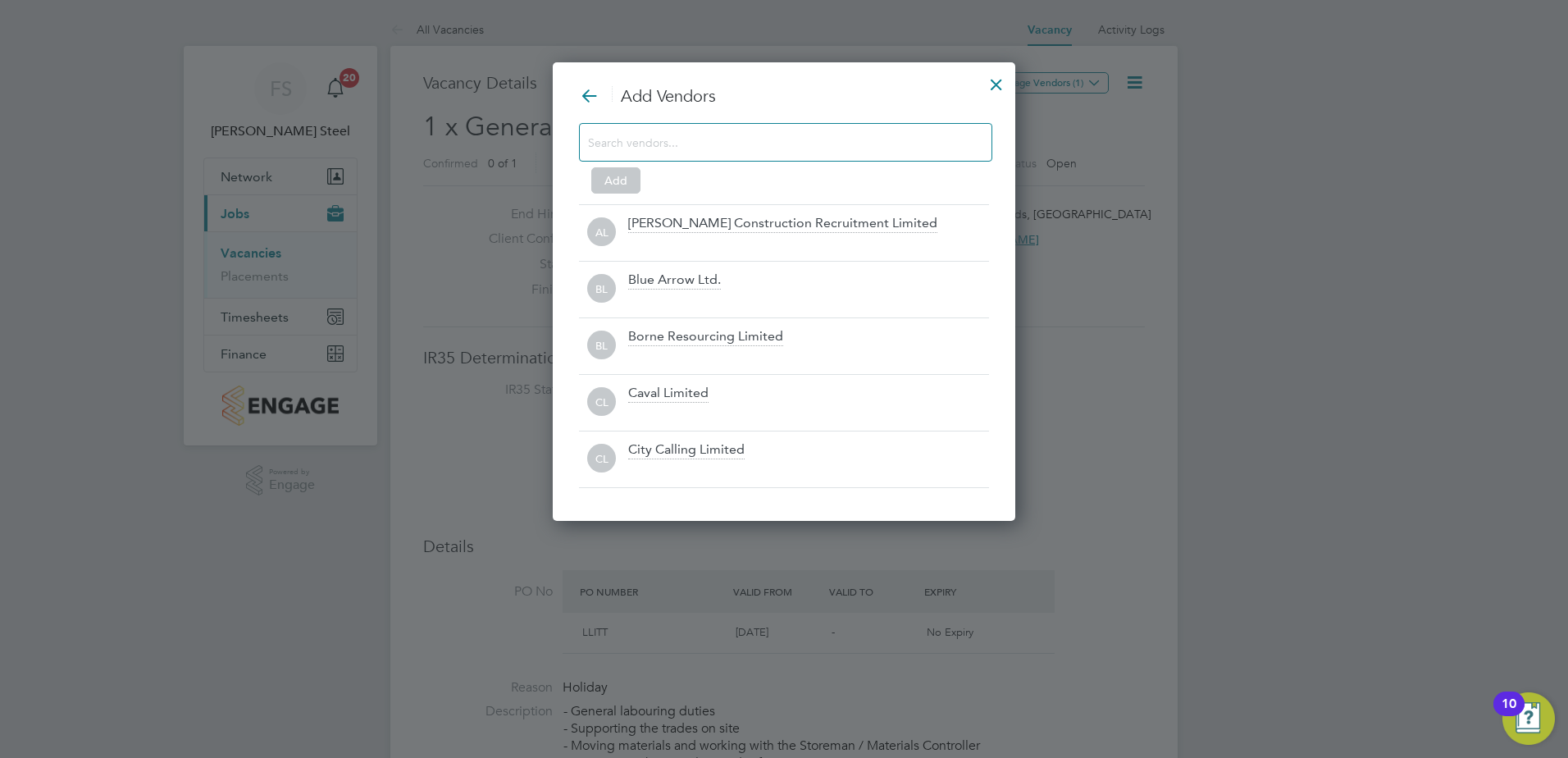
click at [742, 155] on div at bounding box center [785, 143] width 414 height 39
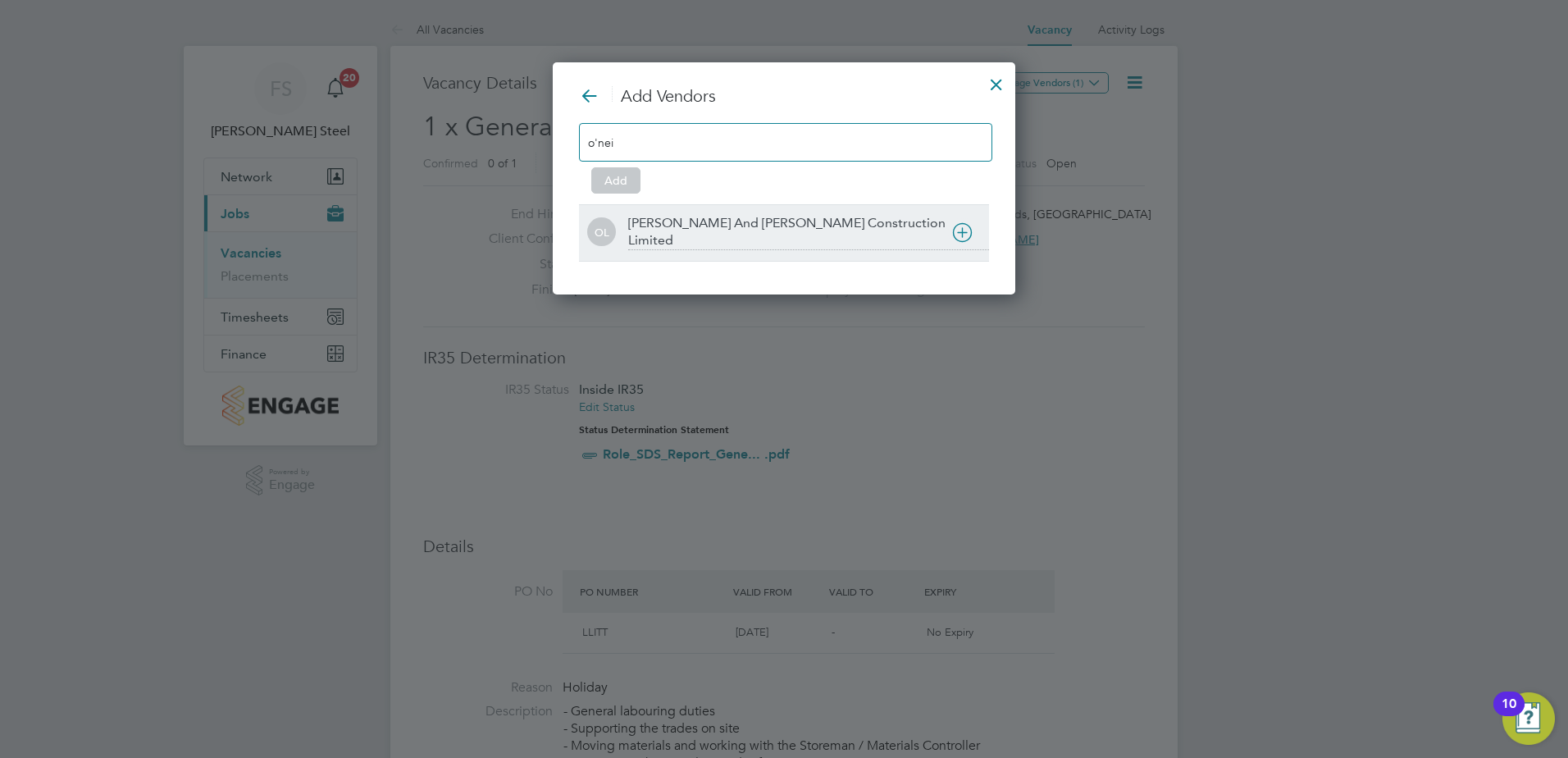
type input "o'nei"
click at [669, 216] on div "O'Neill And Brennan Construction Limited" at bounding box center [809, 232] width 361 height 35
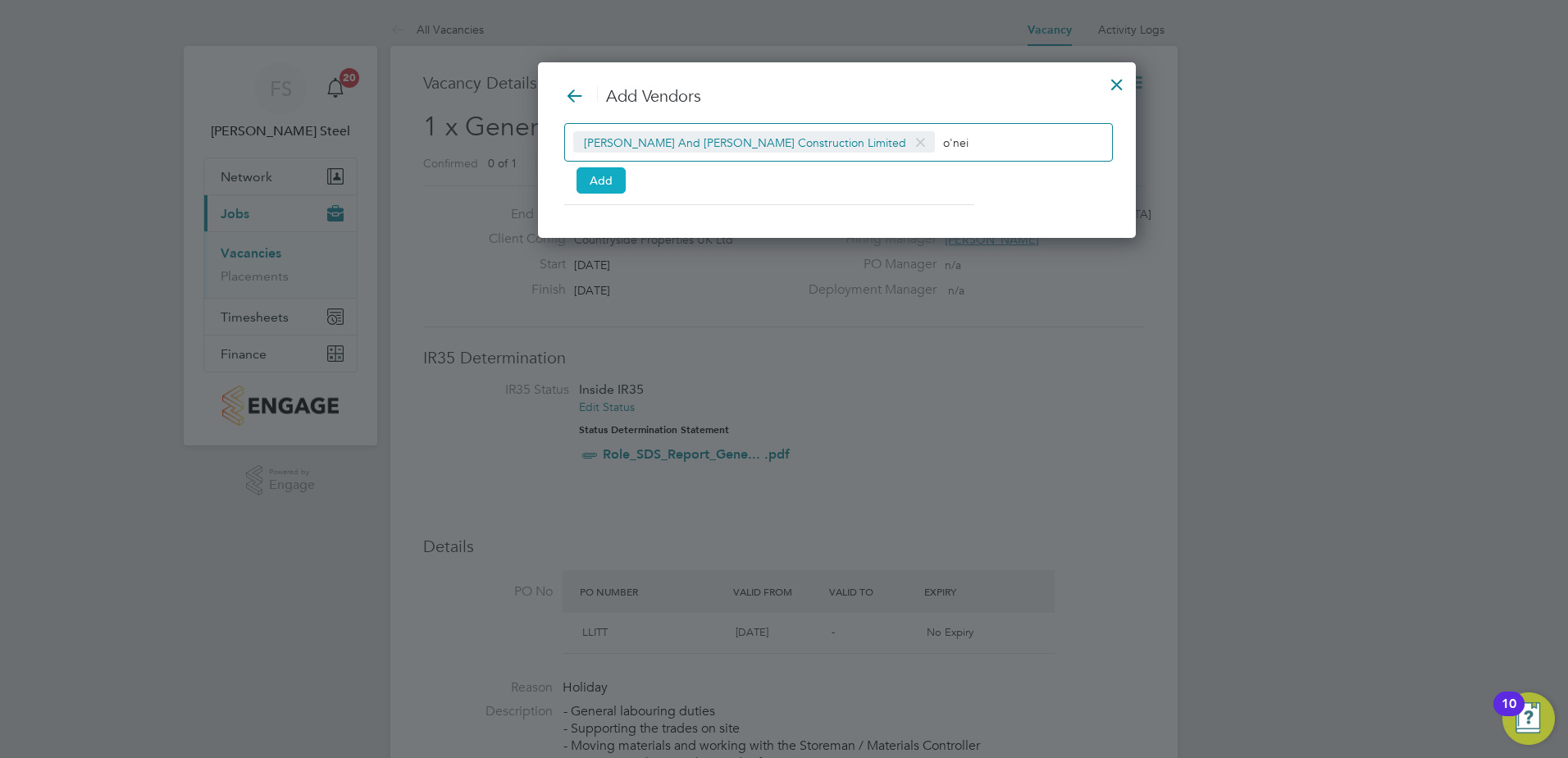
click at [596, 177] on button "Add" at bounding box center [600, 180] width 49 height 26
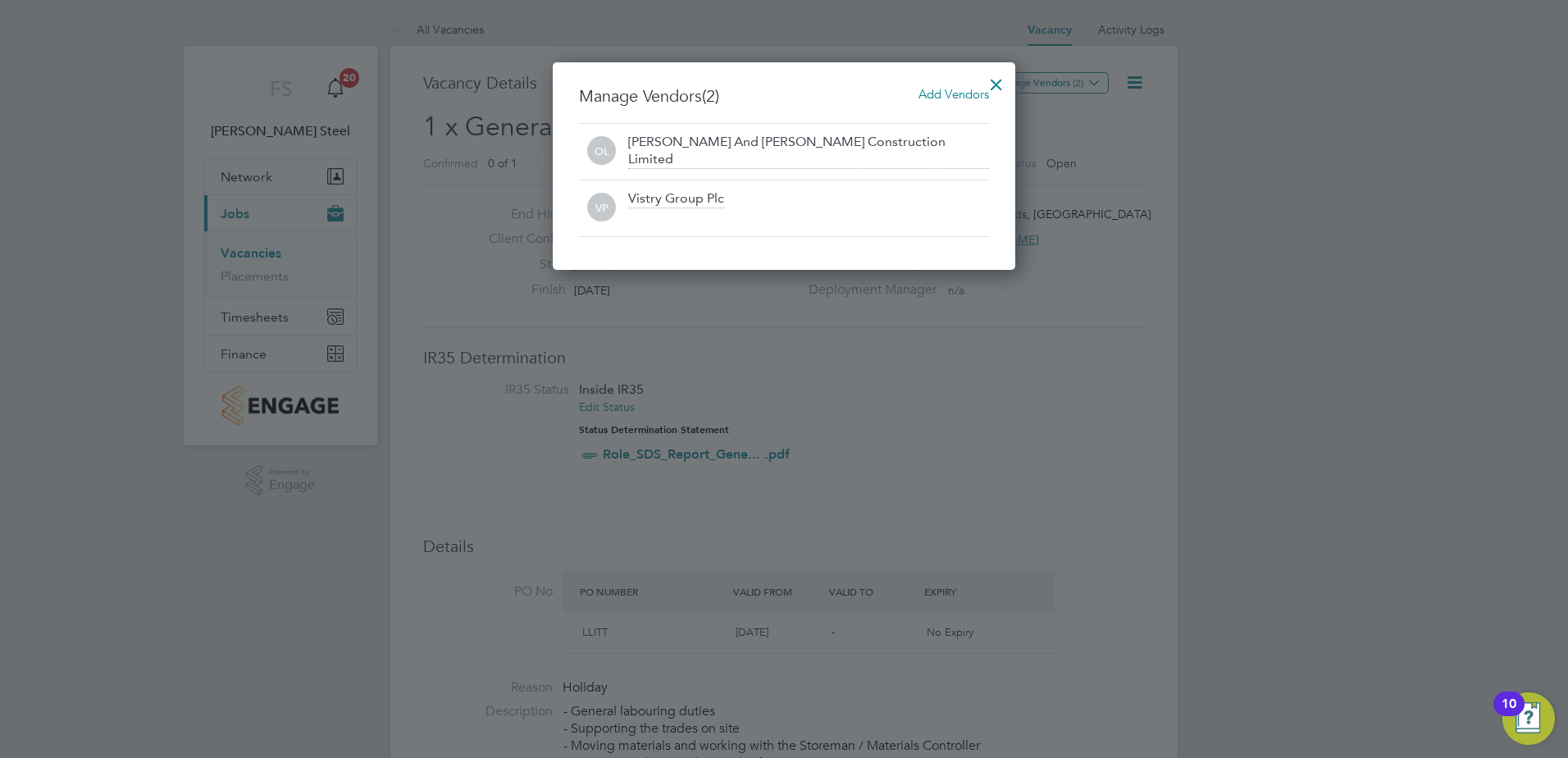
click at [989, 79] on div at bounding box center [996, 81] width 30 height 30
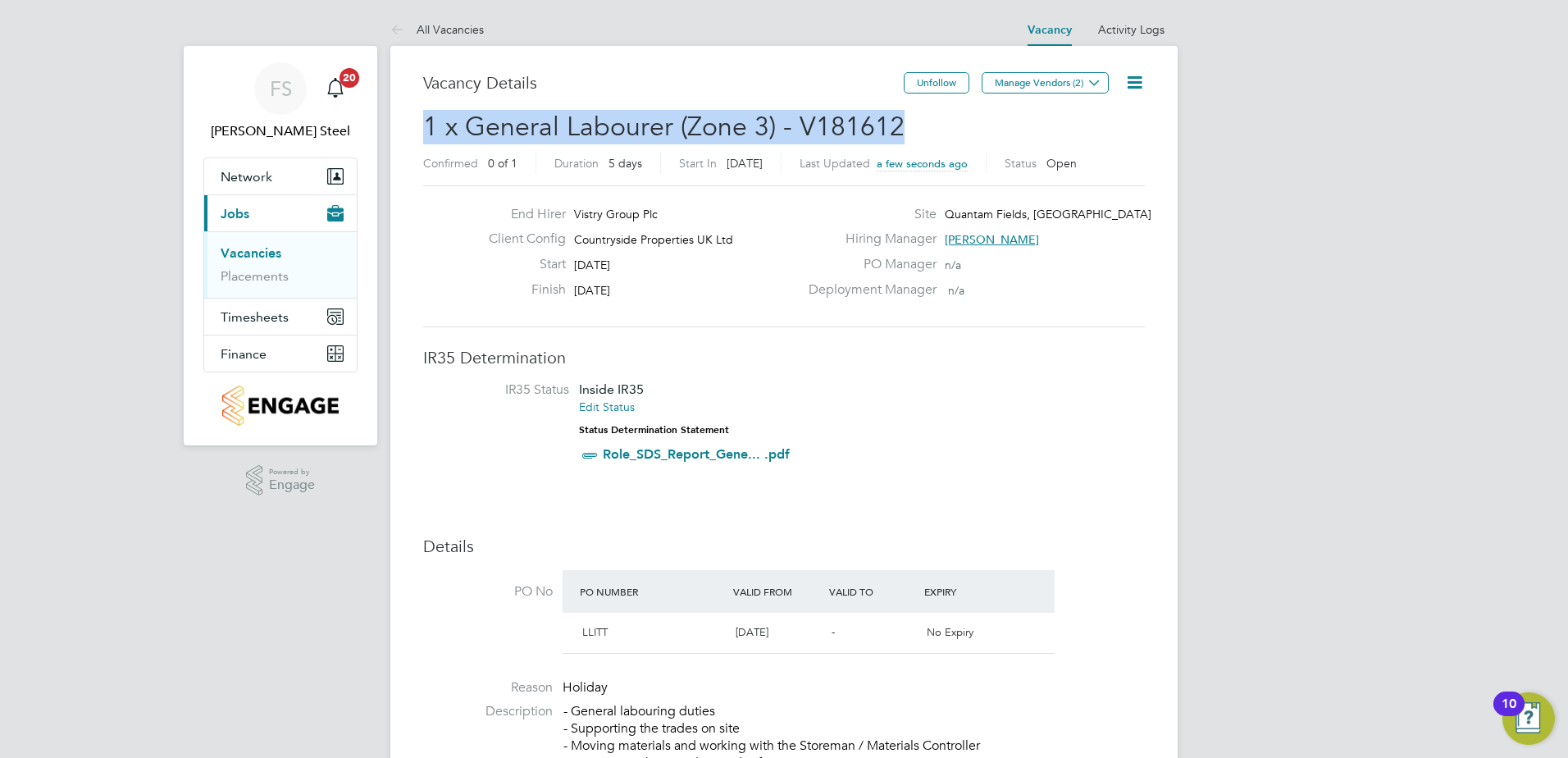
drag, startPoint x: 895, startPoint y: 129, endPoint x: 407, endPoint y: 137, distance: 488.1
copy span "1 x General Labourer (Zone 3) - V181612"
click at [245, 255] on link "Vacancies" at bounding box center [252, 253] width 61 height 16
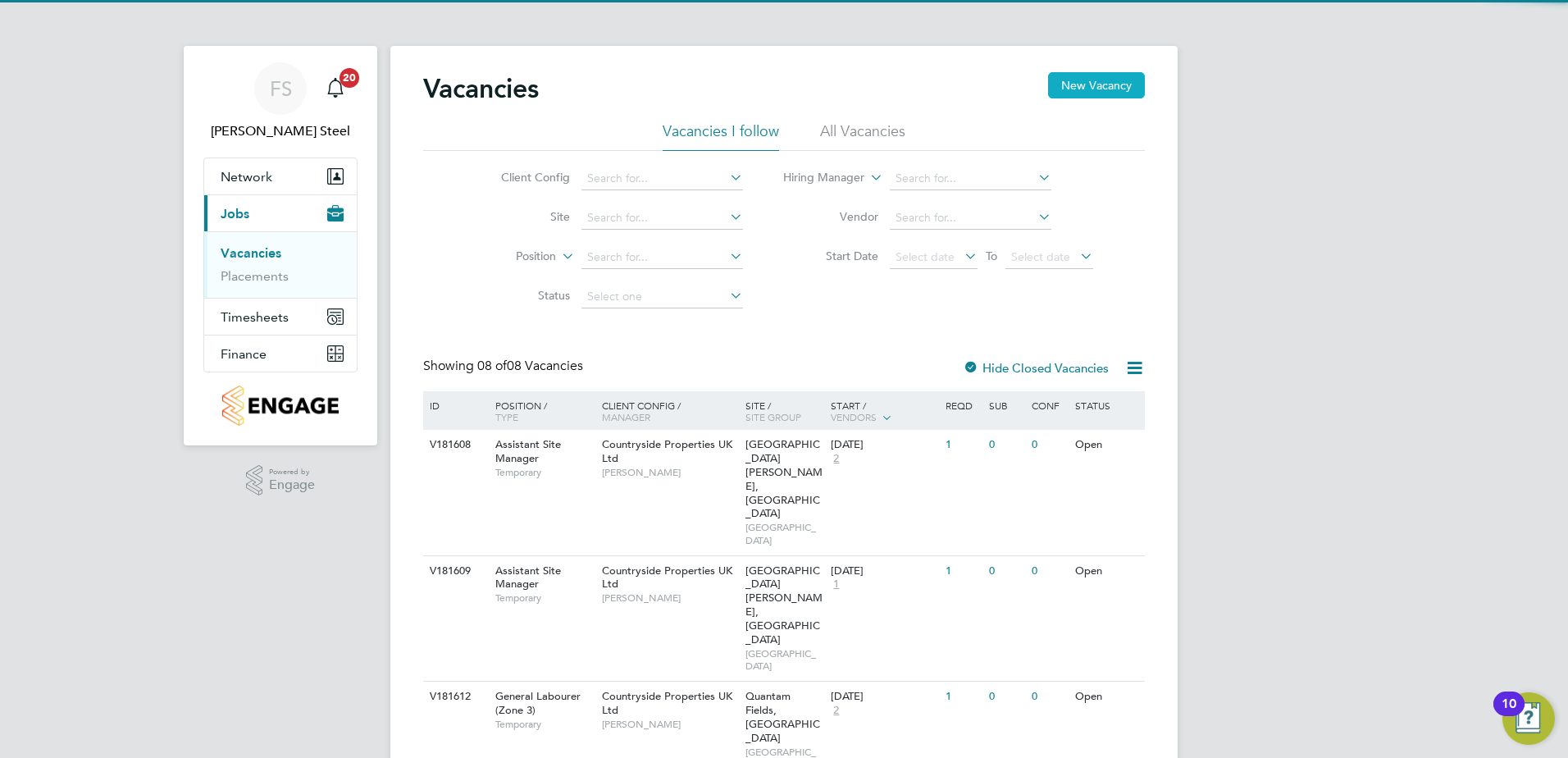
click at [1062, 82] on button "New Vacancy" at bounding box center [1096, 85] width 97 height 26
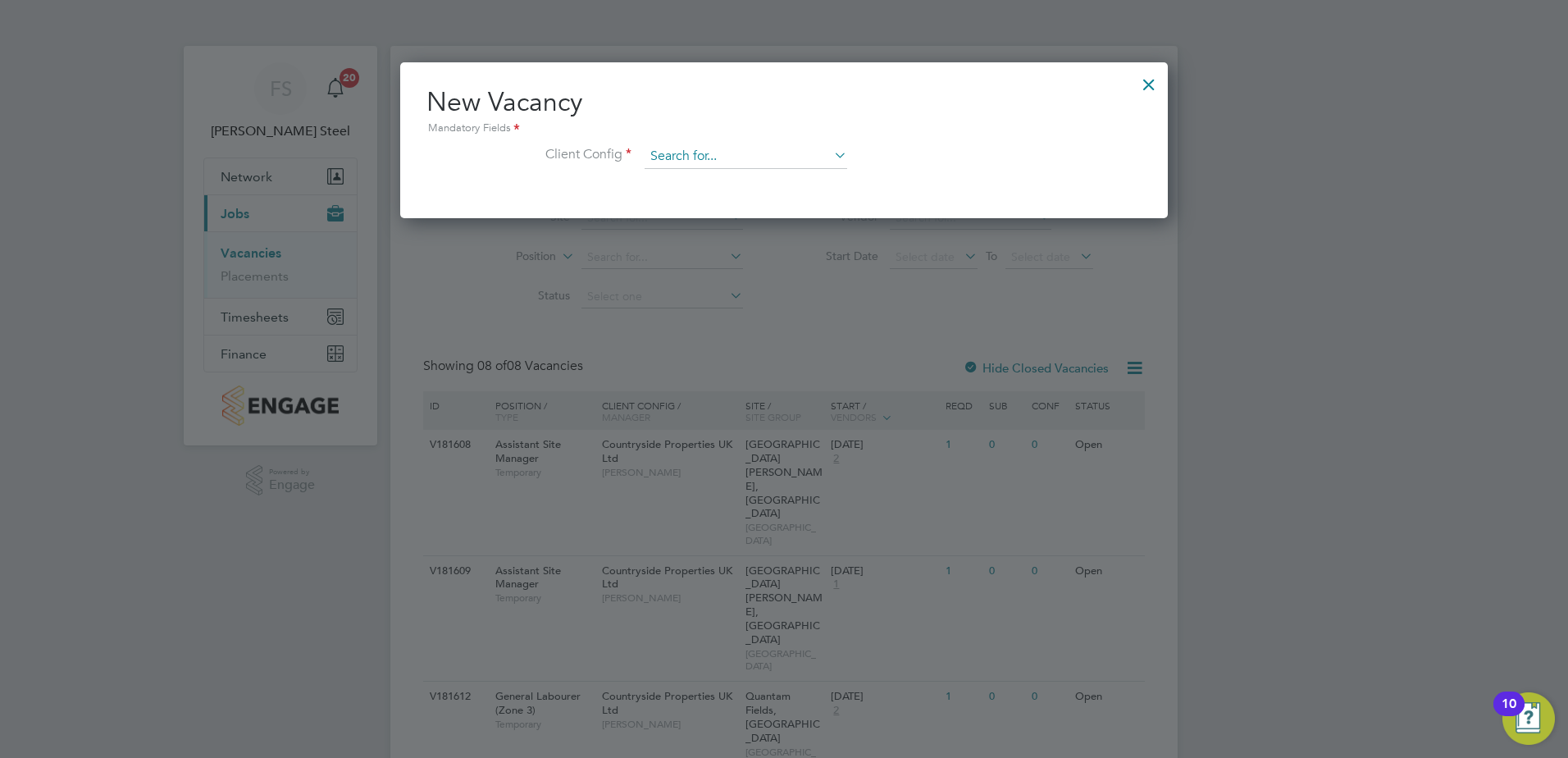
click at [762, 169] on li "Client Config" at bounding box center [784, 165] width 715 height 41
click at [761, 166] on input at bounding box center [746, 156] width 203 height 25
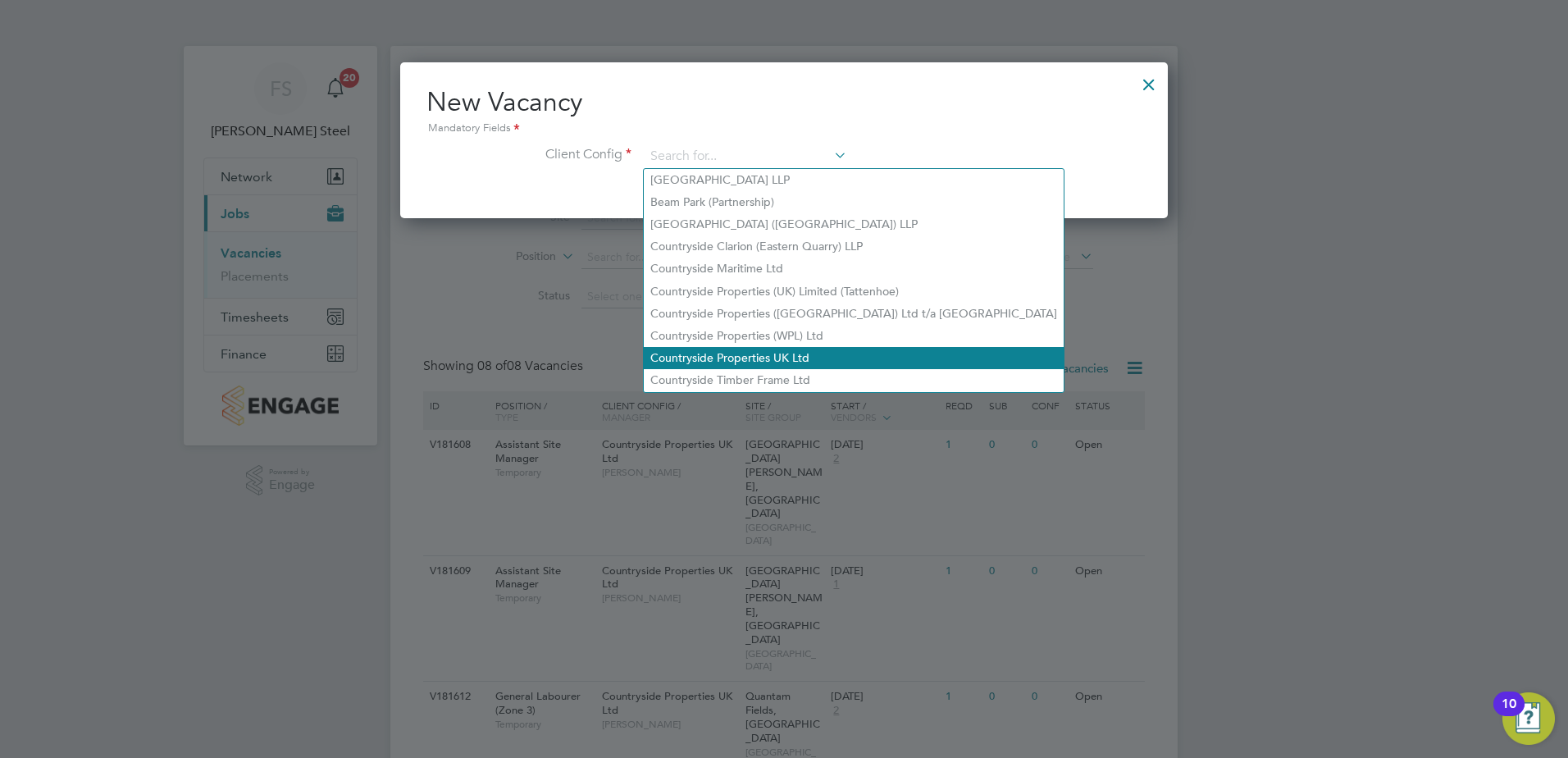
click at [710, 347] on li "Countryside Properties UK Ltd" at bounding box center [854, 358] width 420 height 22
type input "Countryside Properties UK Ltd"
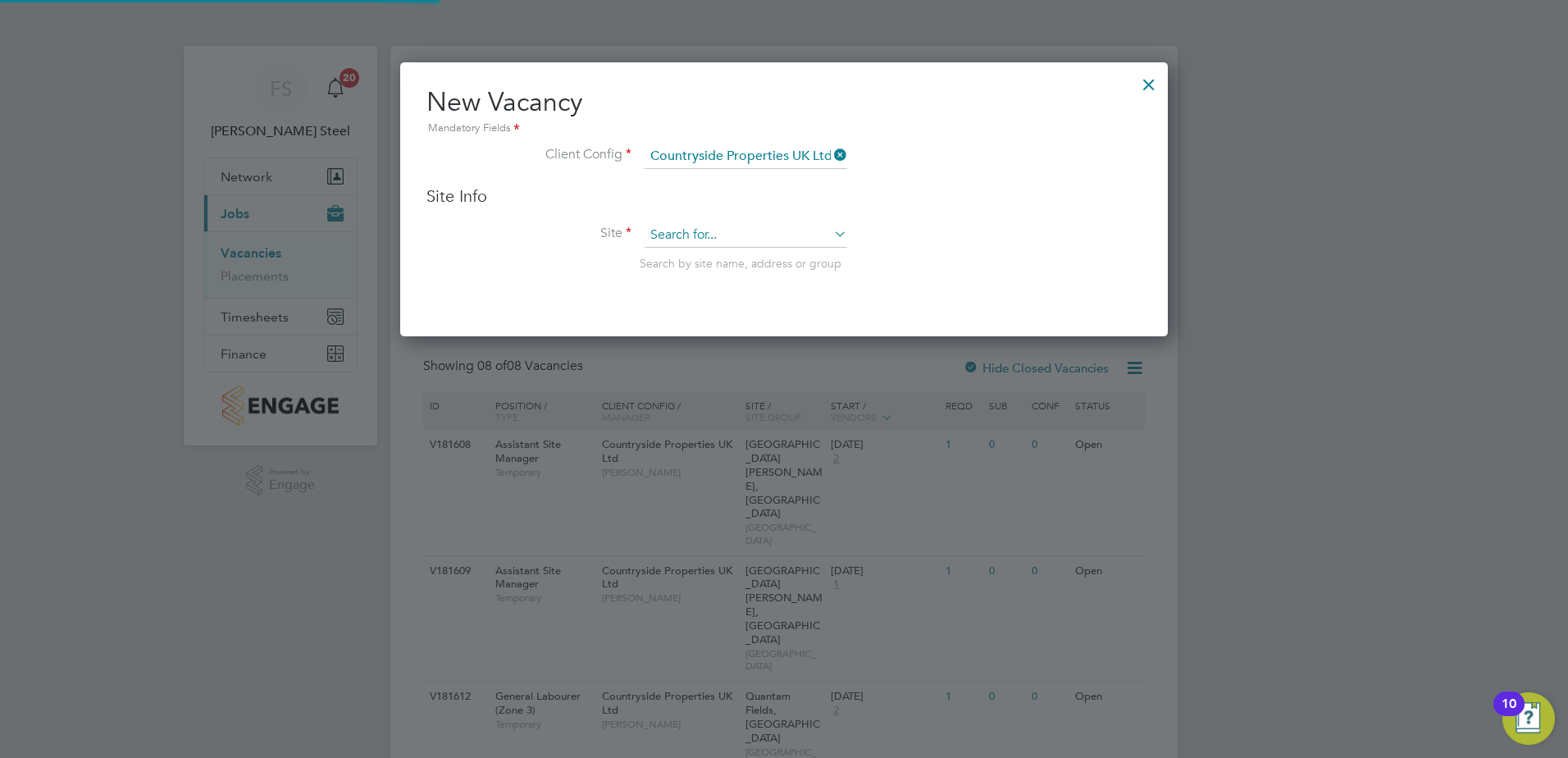
click at [712, 244] on input at bounding box center [746, 235] width 203 height 25
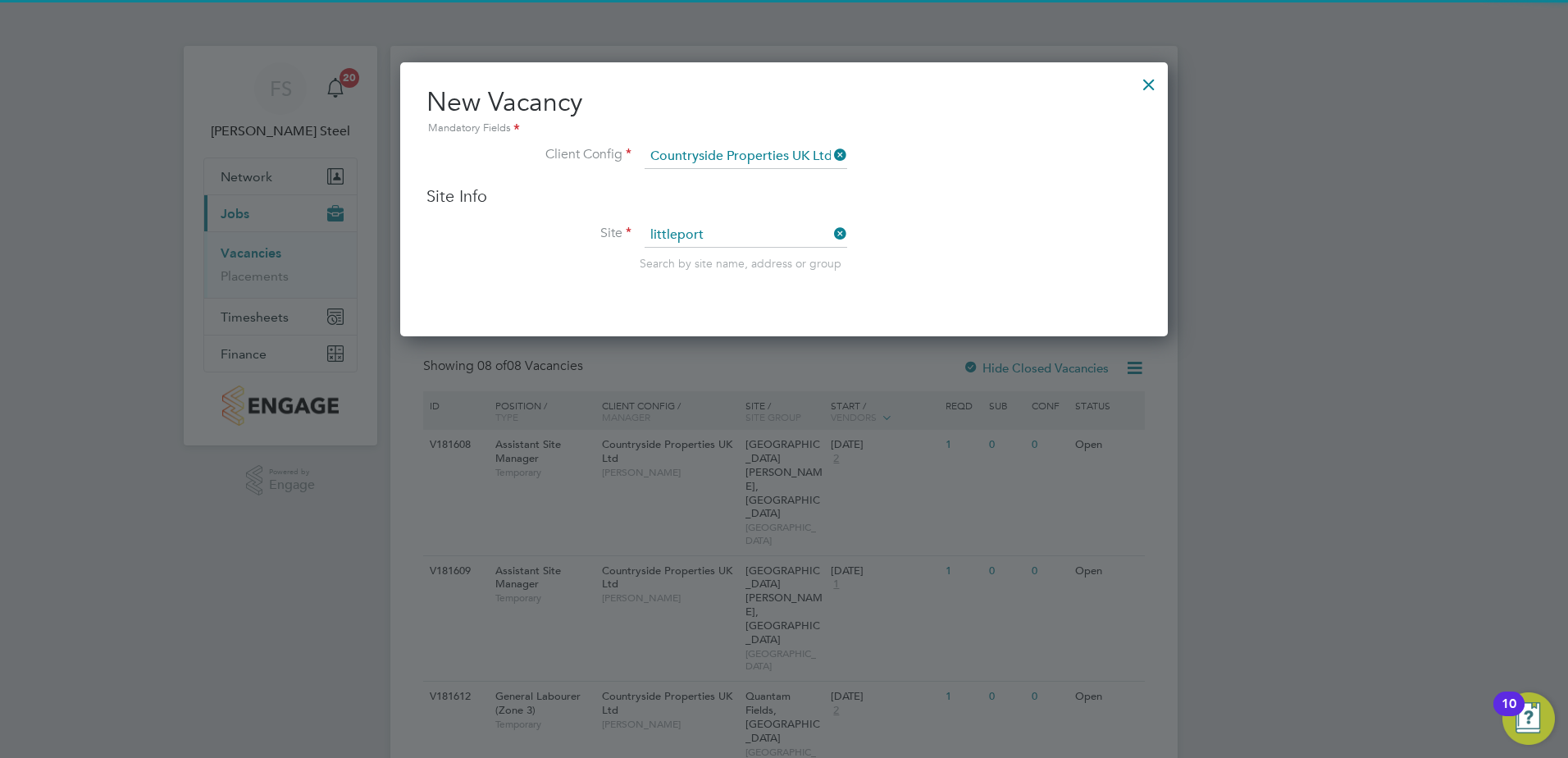
click at [702, 254] on li "Quantam Fields, Littleport" at bounding box center [746, 259] width 204 height 22
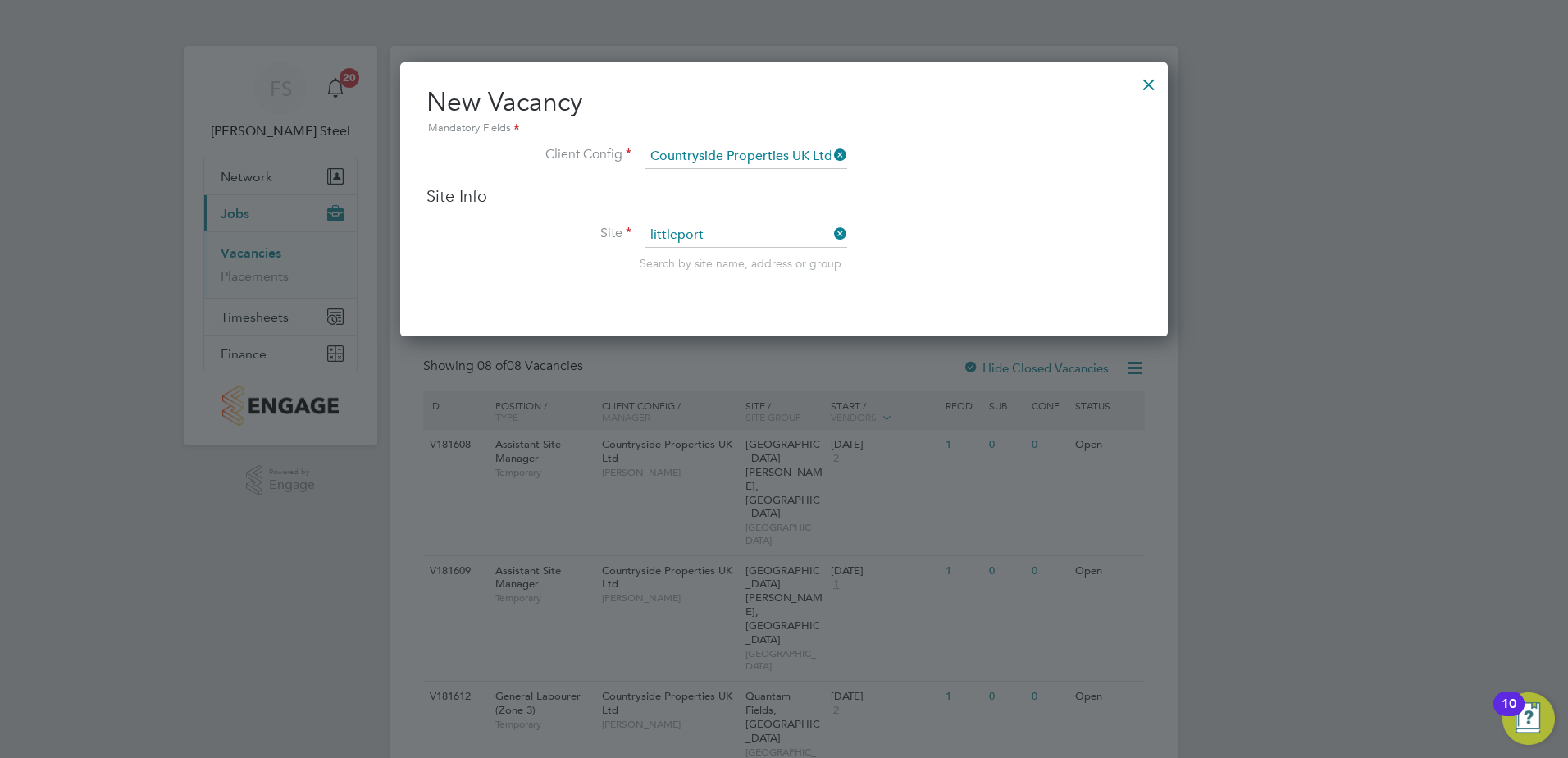
type input "Quantam Fields, Littleport"
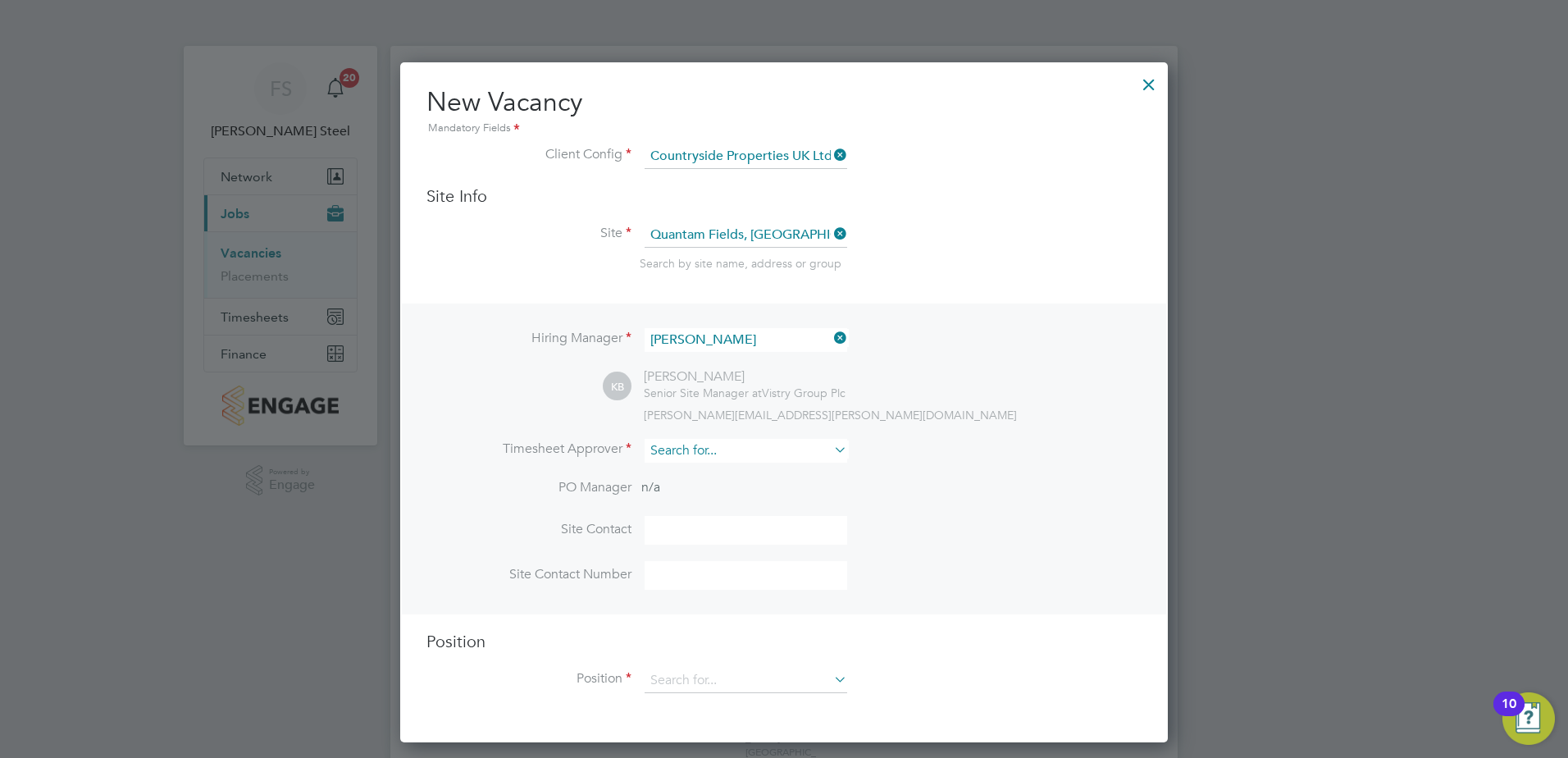
click at [722, 454] on input at bounding box center [746, 451] width 203 height 24
click at [718, 471] on li "Andy P earce" at bounding box center [746, 475] width 204 height 22
type input "Andy Pearce"
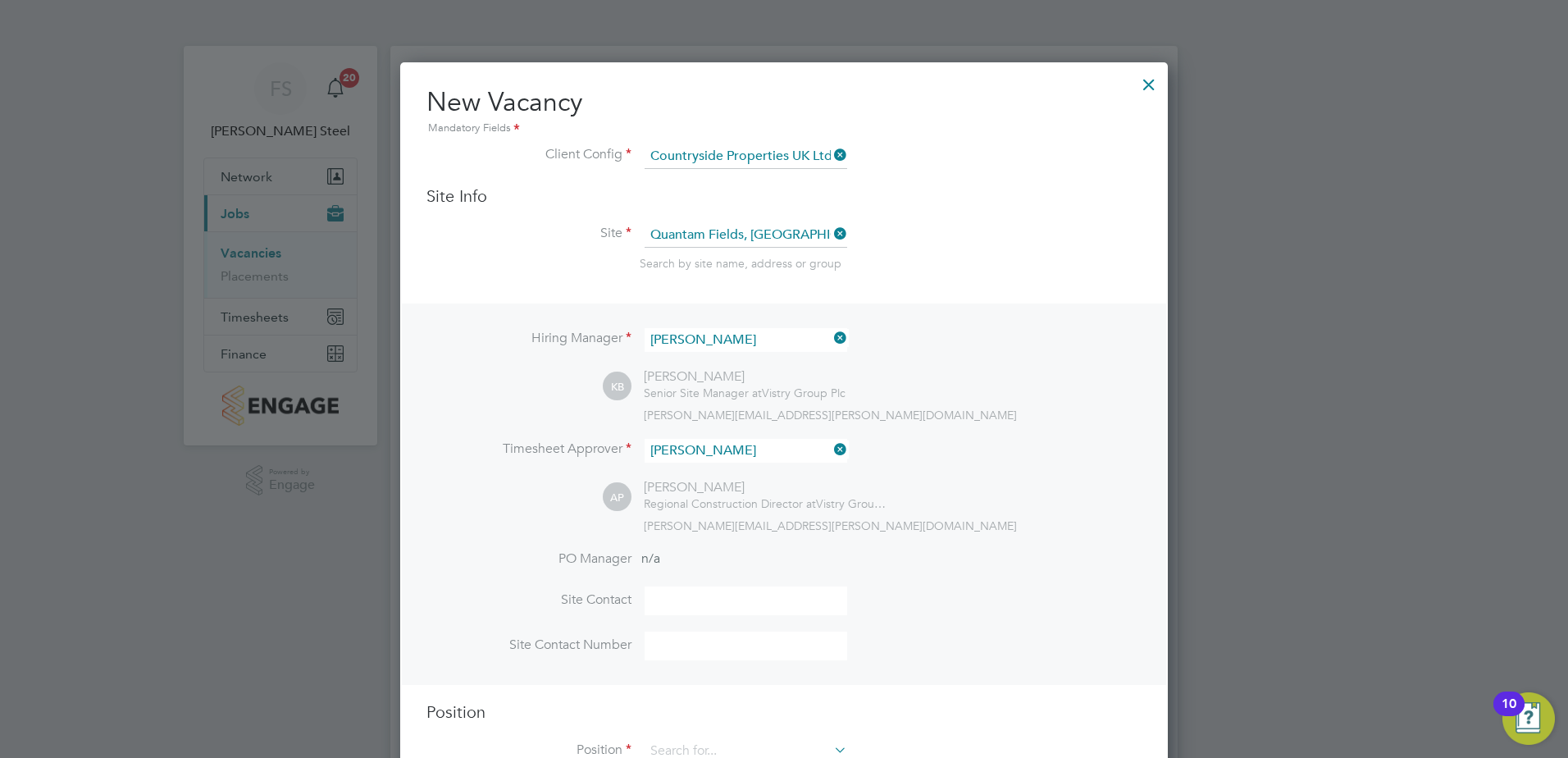
click at [686, 599] on input at bounding box center [746, 601] width 203 height 29
type input "robert evans"
type input "07596863663"
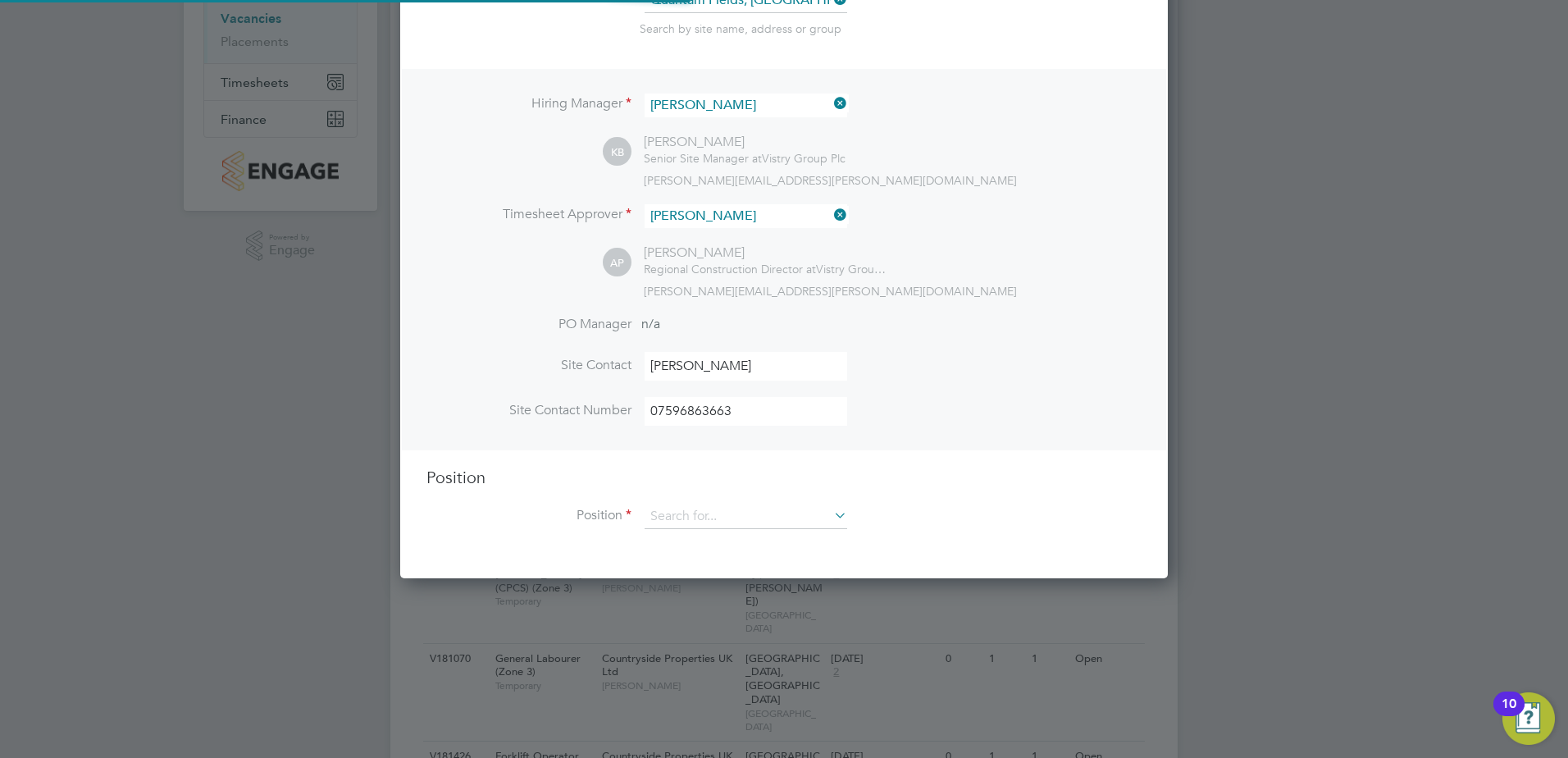
click at [742, 501] on div "Position Position" at bounding box center [784, 505] width 715 height 79
click at [736, 522] on input at bounding box center [746, 516] width 203 height 25
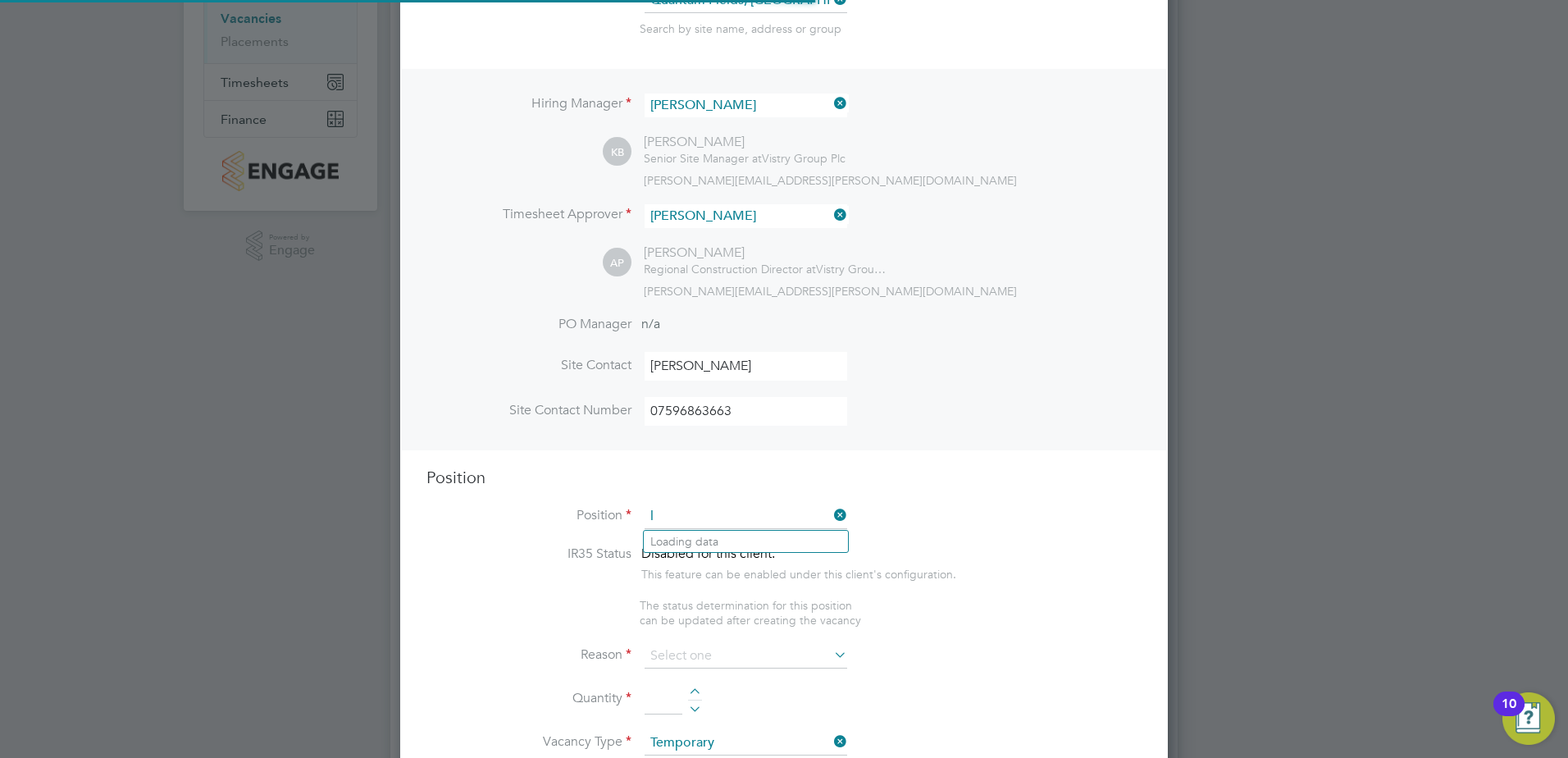
scroll to position [2358, 769]
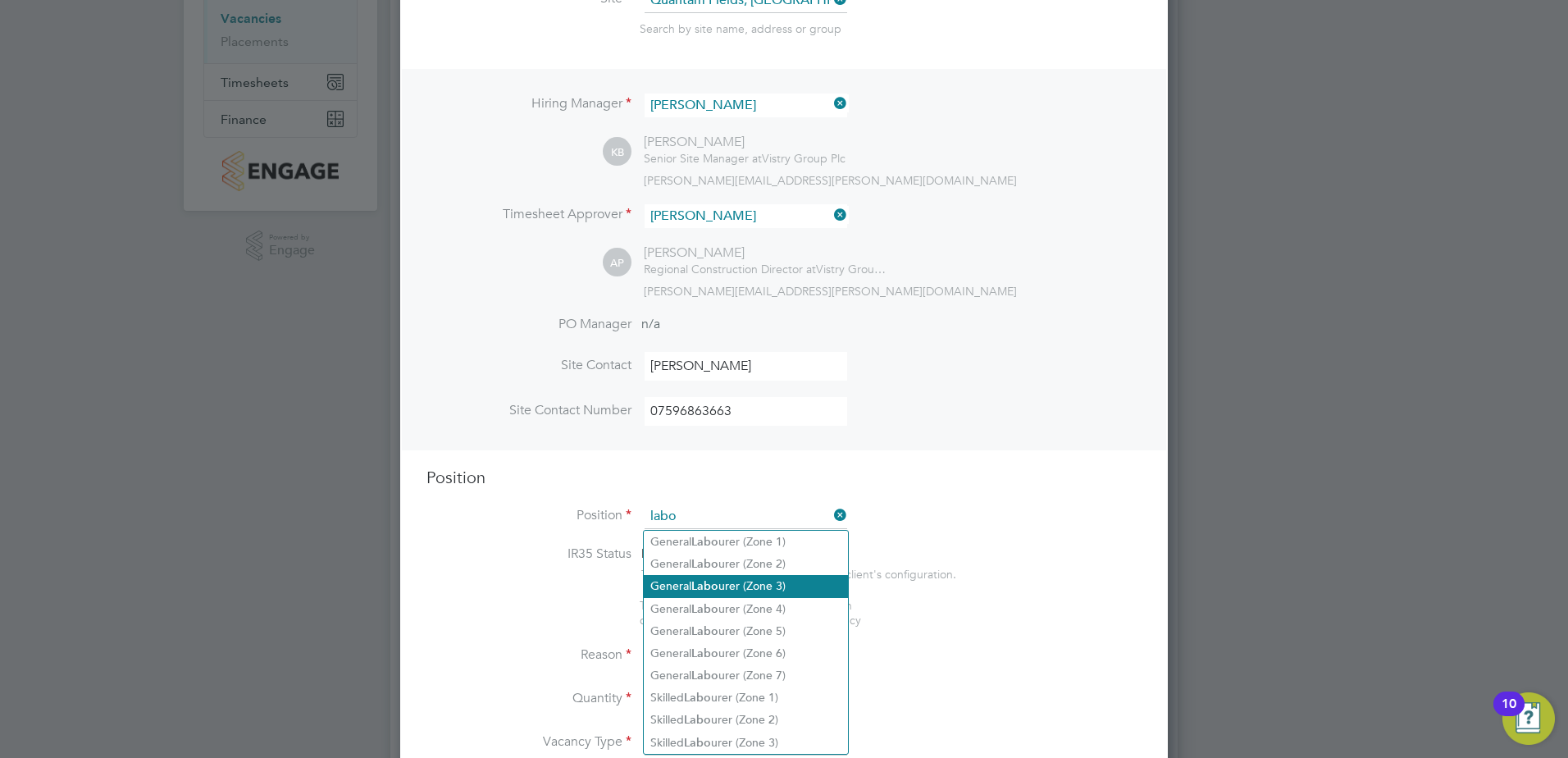
click at [710, 581] on b "Labo" at bounding box center [704, 586] width 27 height 14
type input "General Labourer (Zone 3)"
type textarea "- General labouring duties - Supporting the trades on site - Moving materials a…"
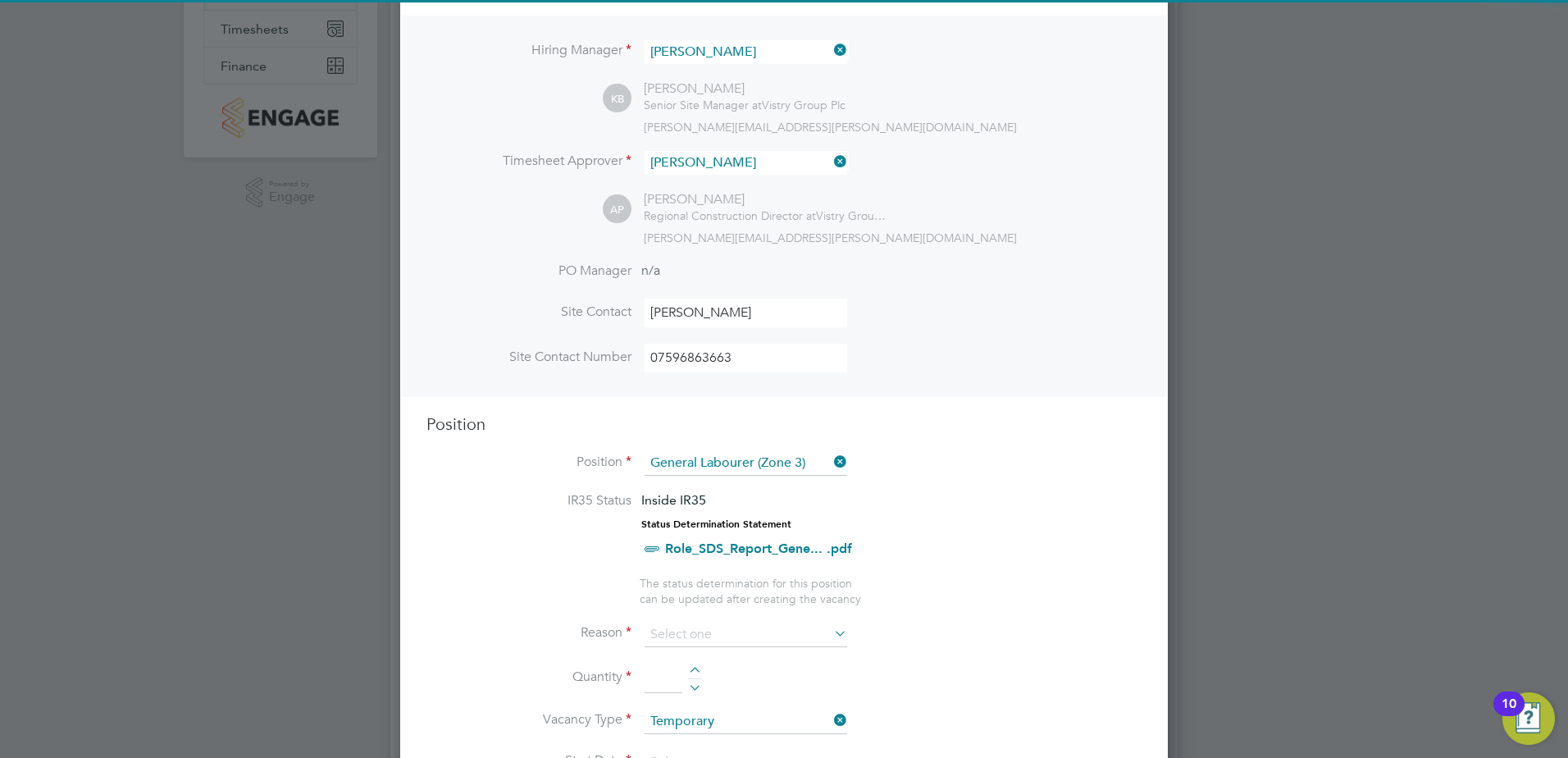
scroll to position [317, 0]
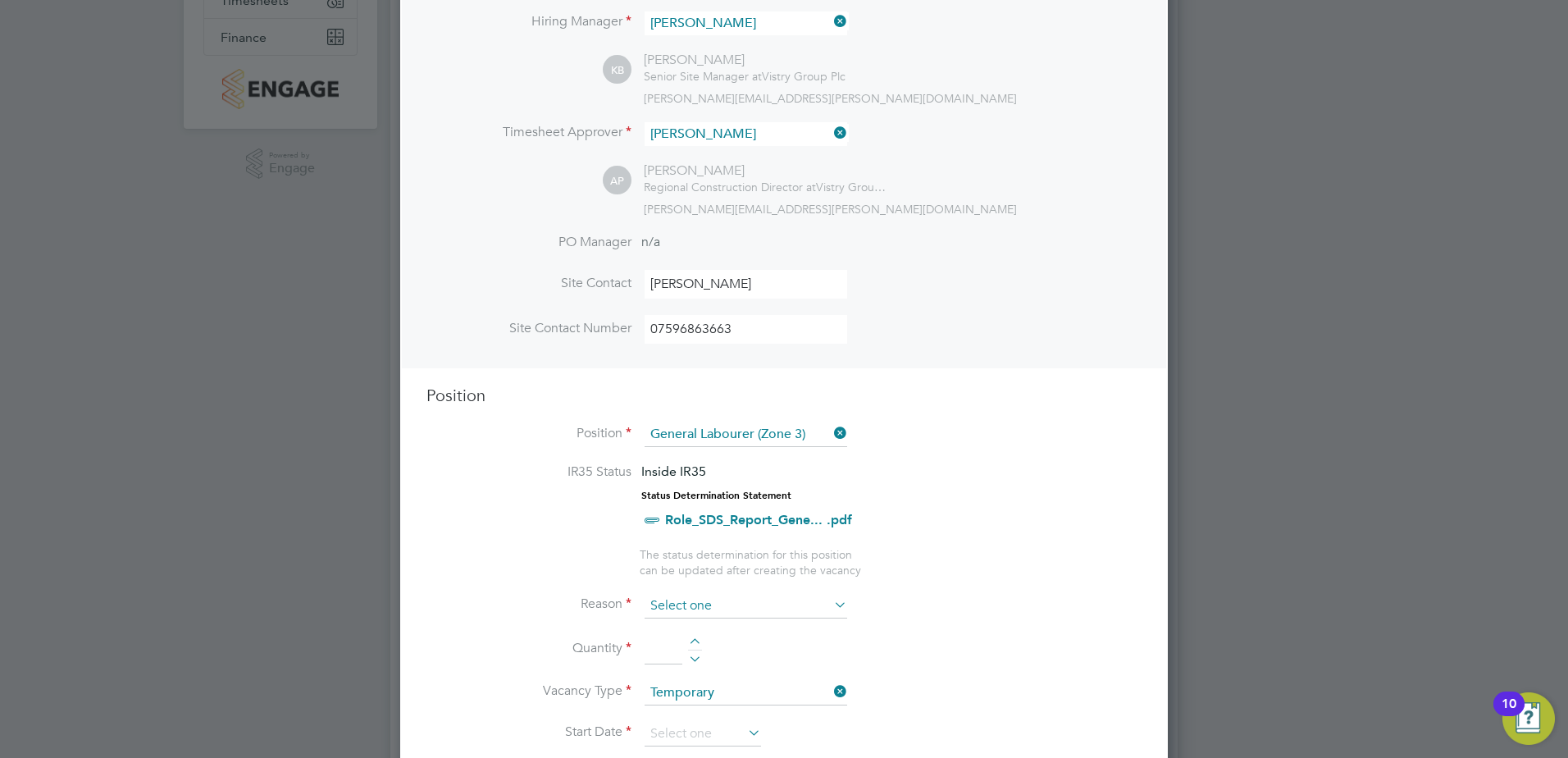
click at [710, 598] on input at bounding box center [746, 606] width 203 height 25
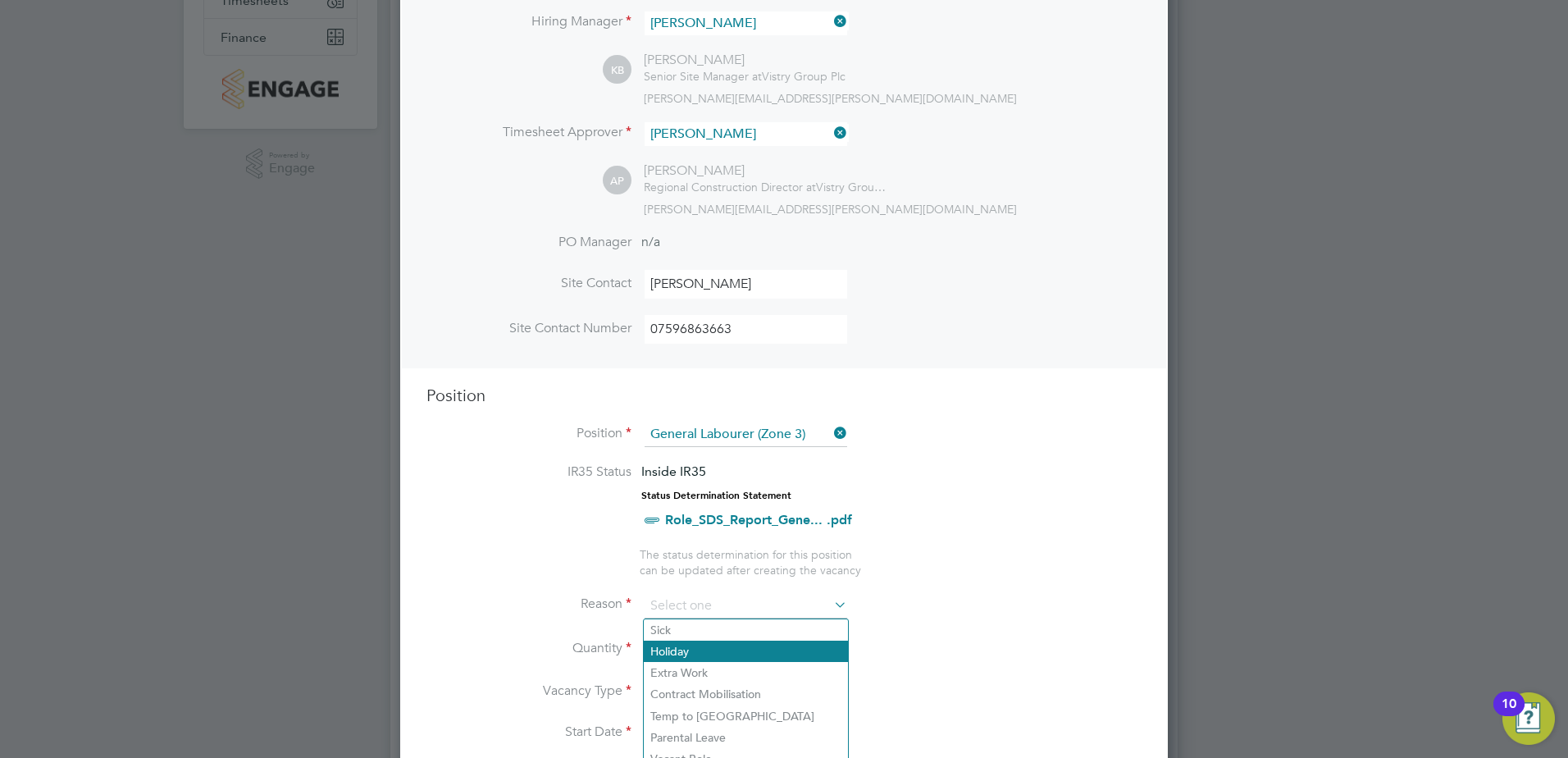
click at [673, 655] on li "Holiday" at bounding box center [746, 651] width 204 height 21
type input "Holiday"
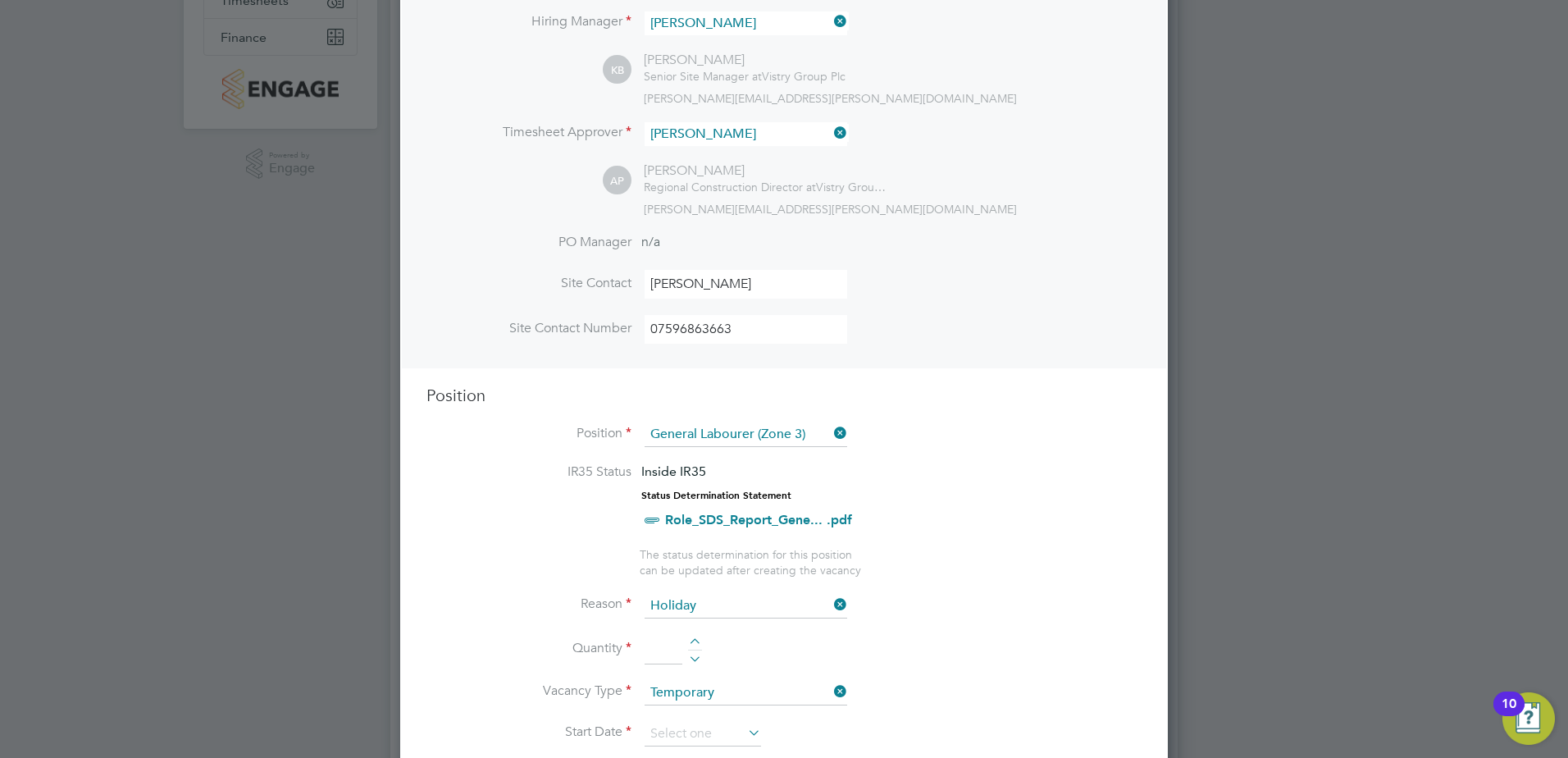
click at [693, 648] on div at bounding box center [695, 644] width 14 height 11
type input "1"
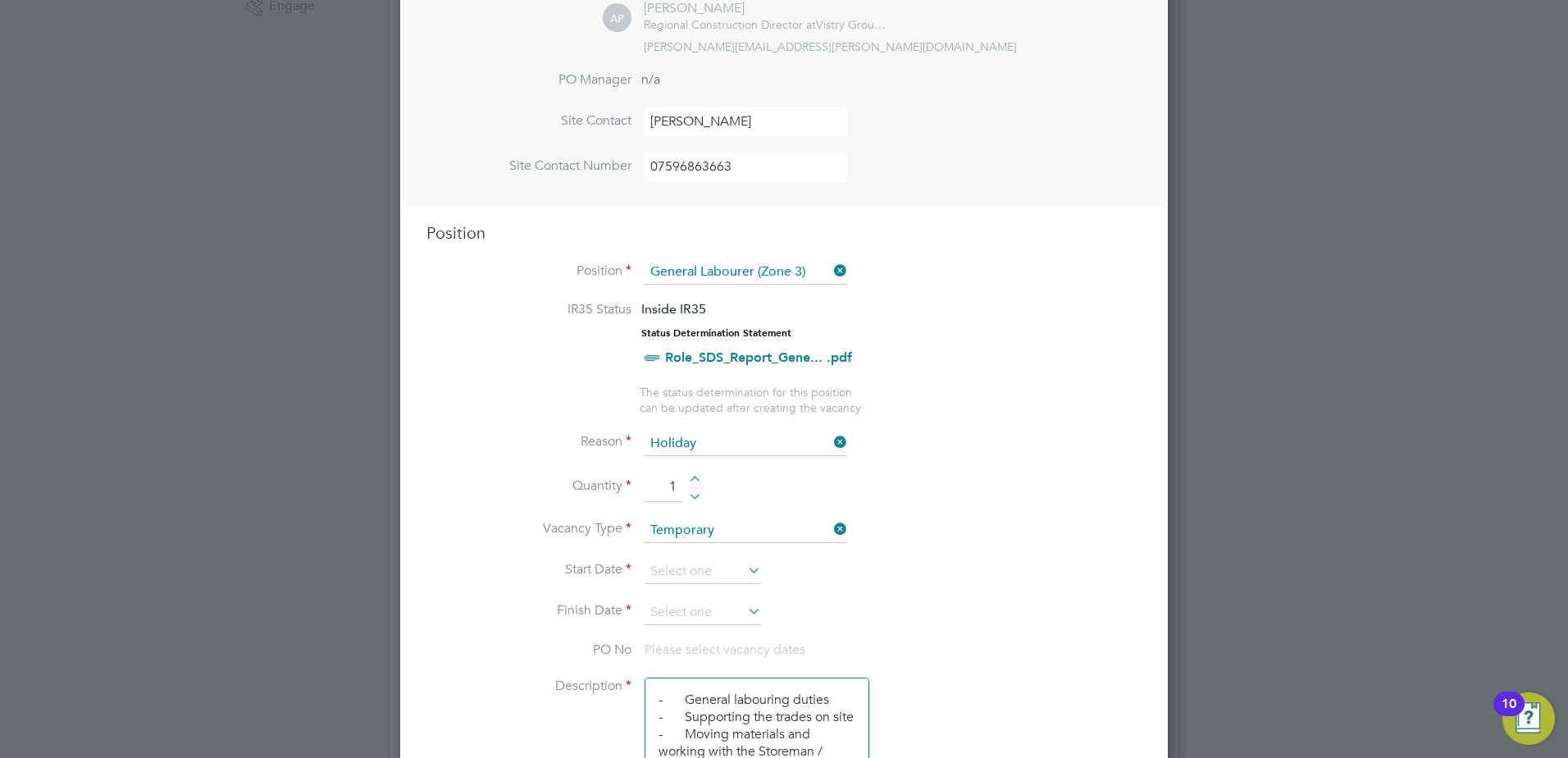
scroll to position [481, 0]
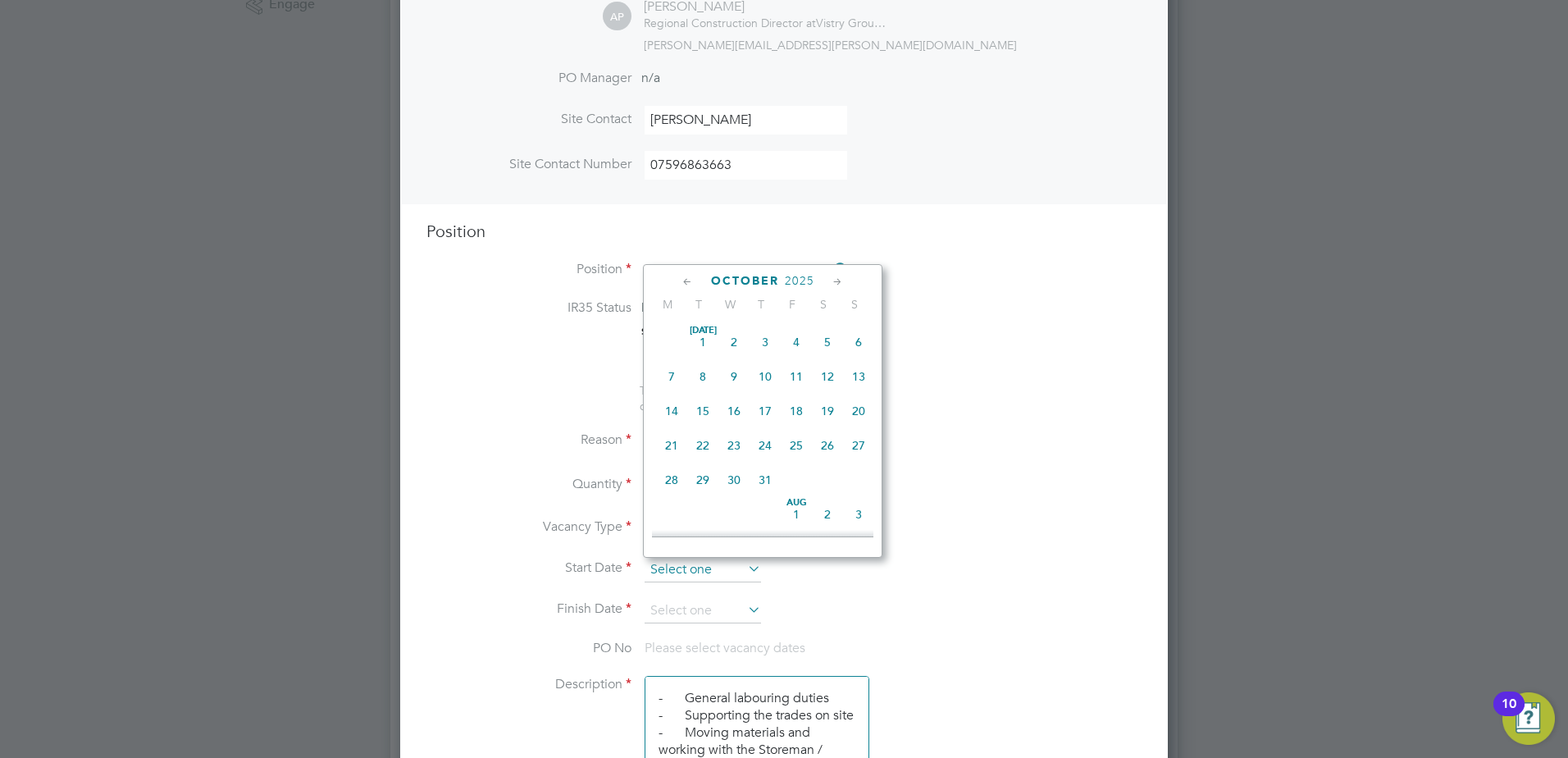
click at [732, 569] on input at bounding box center [703, 570] width 117 height 25
click at [766, 342] on span "25" at bounding box center [765, 330] width 31 height 31
type input "25 Sep 2025"
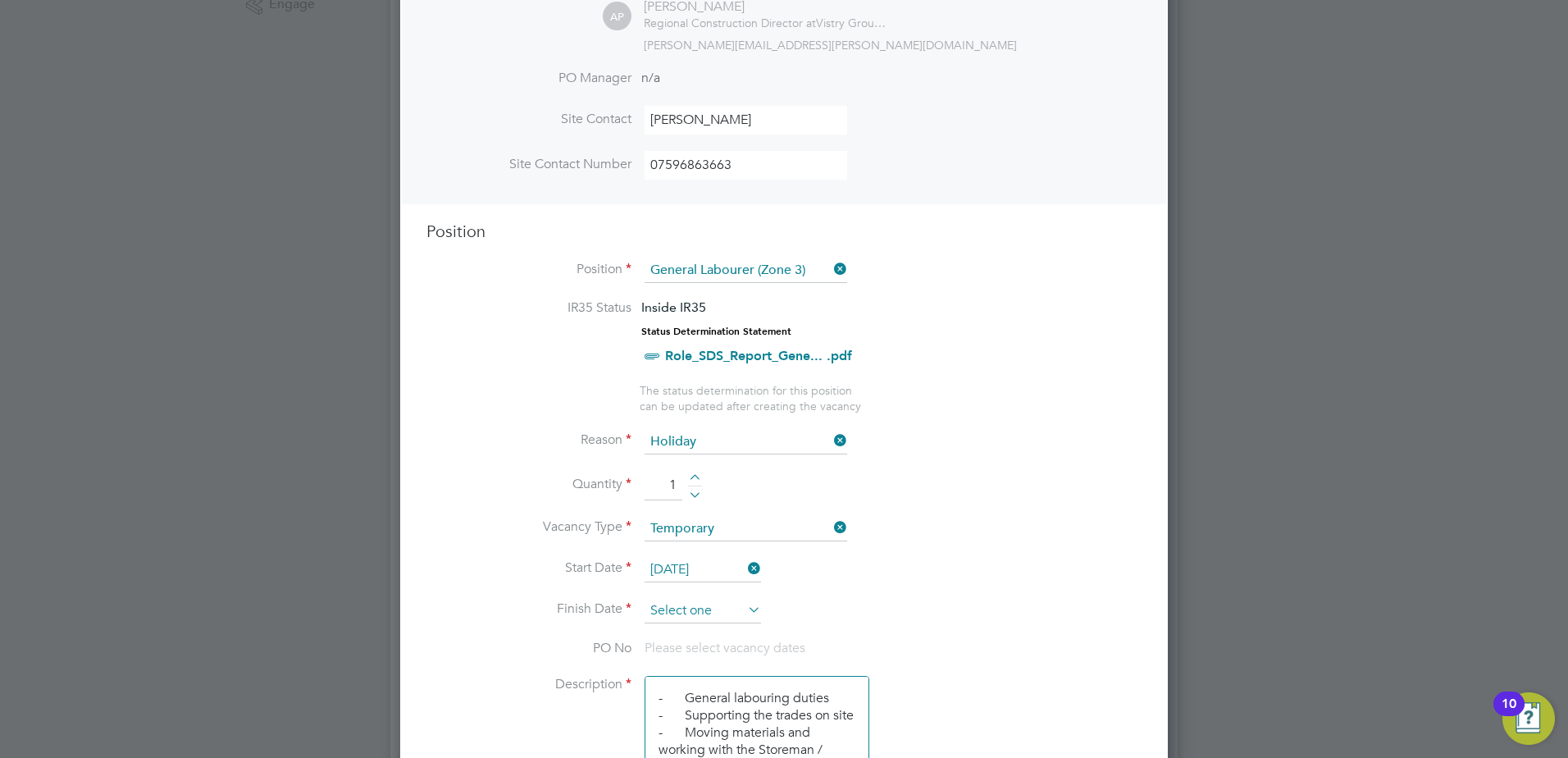
click at [687, 612] on input at bounding box center [703, 611] width 117 height 25
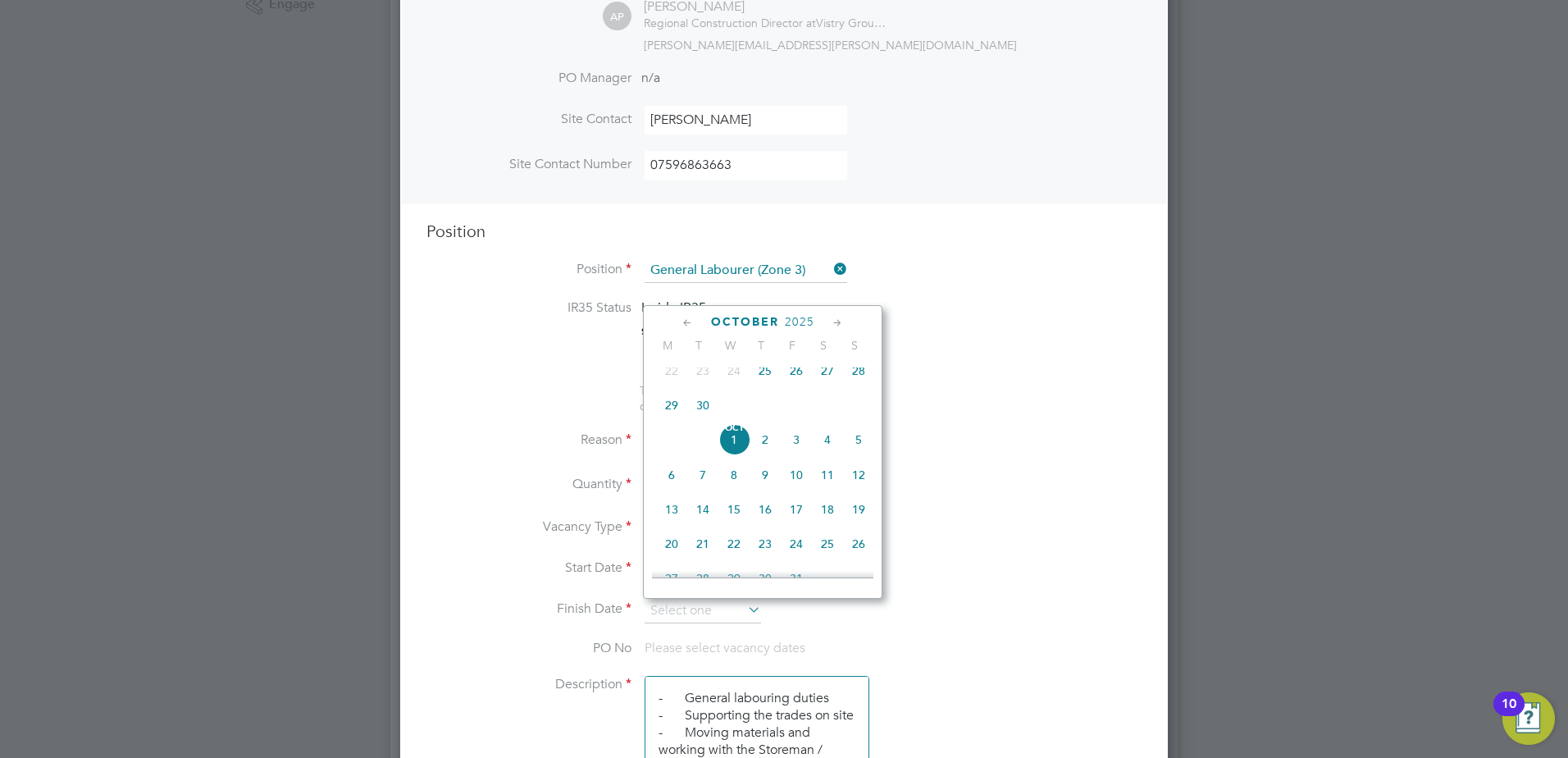
click at [792, 380] on span "26" at bounding box center [796, 371] width 31 height 31
type input "26 Sep 2025"
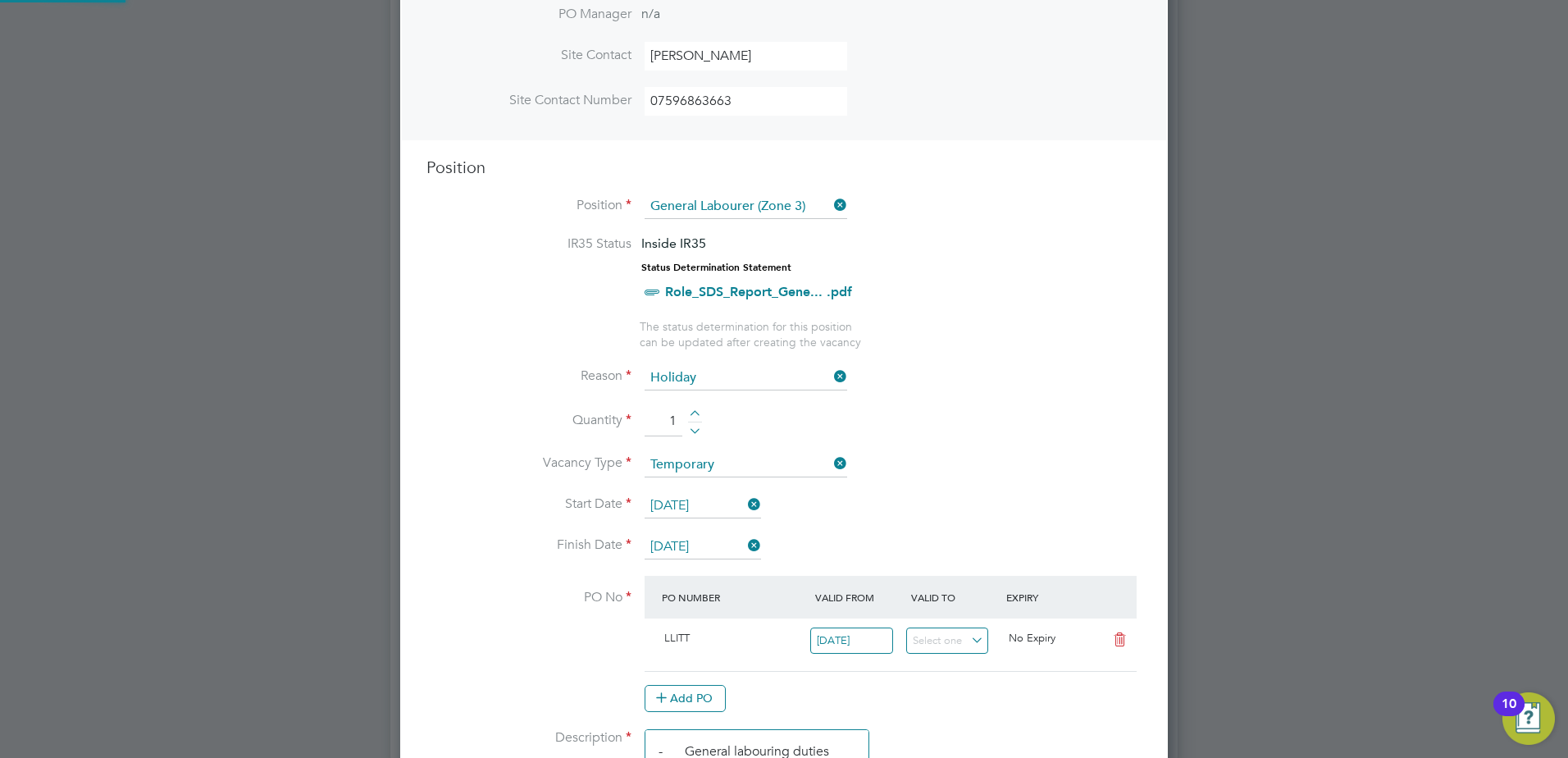
scroll to position [809, 0]
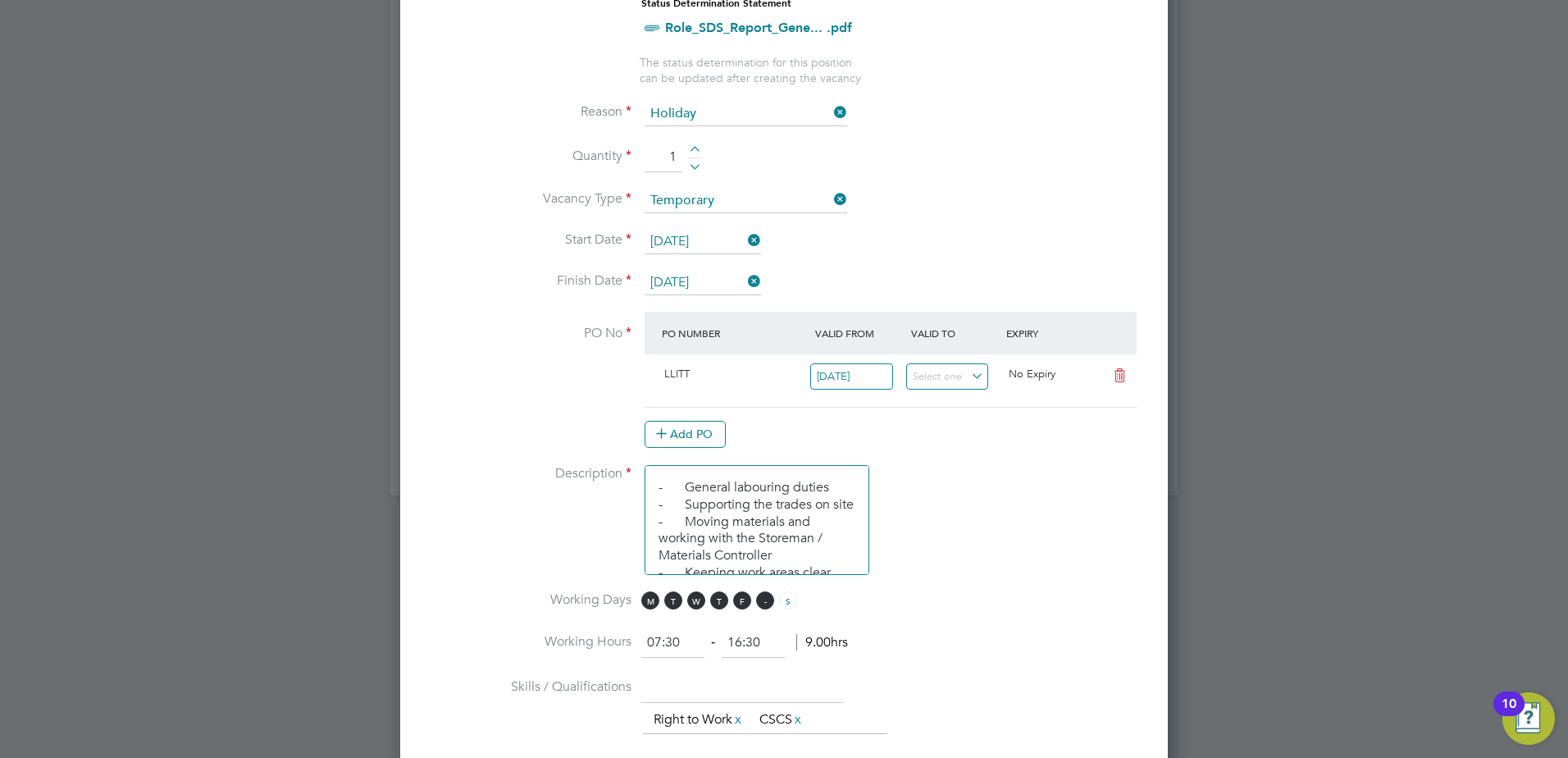
click at [766, 605] on span "S" at bounding box center [765, 601] width 19 height 19
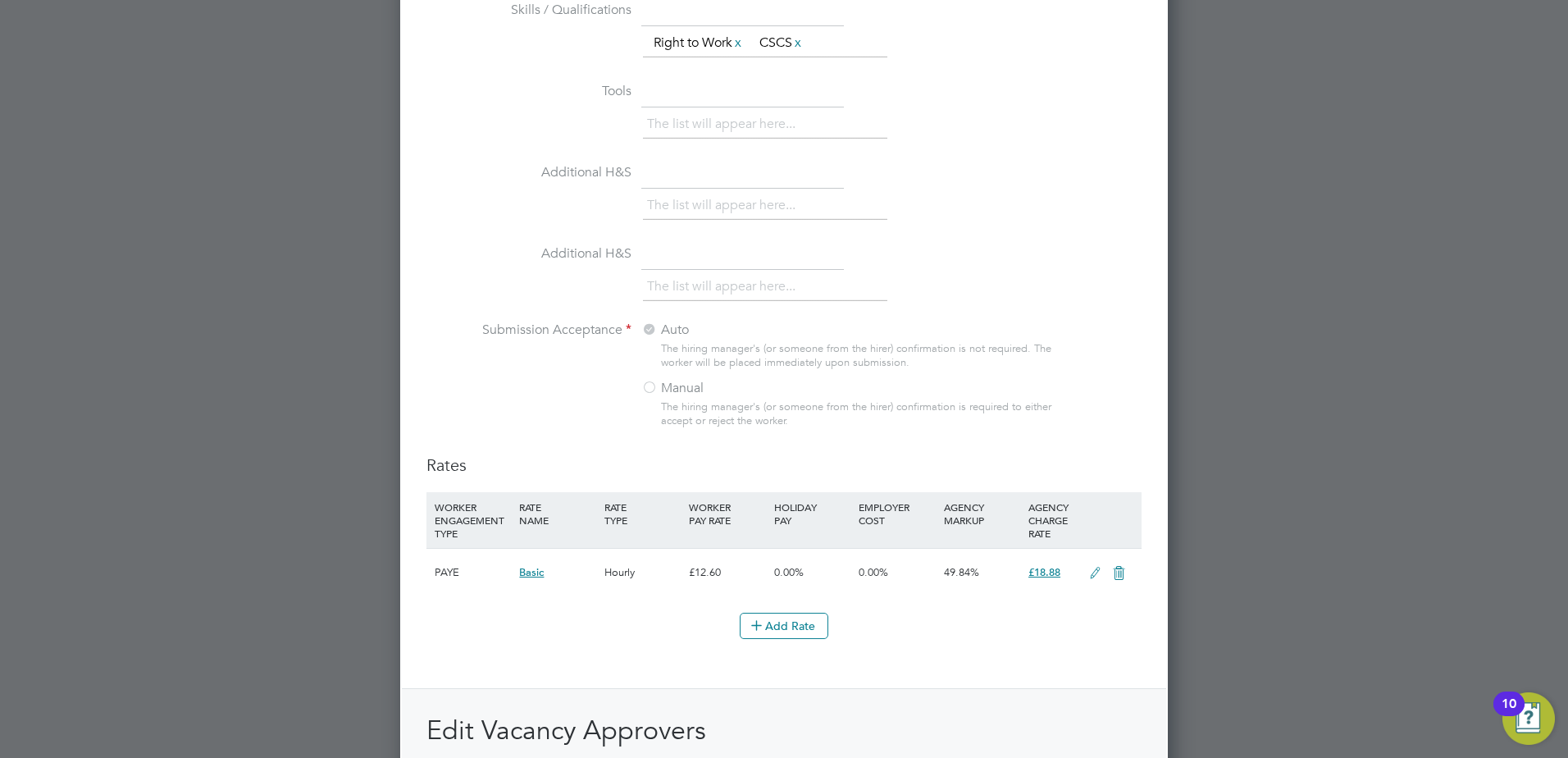
scroll to position [1782, 0]
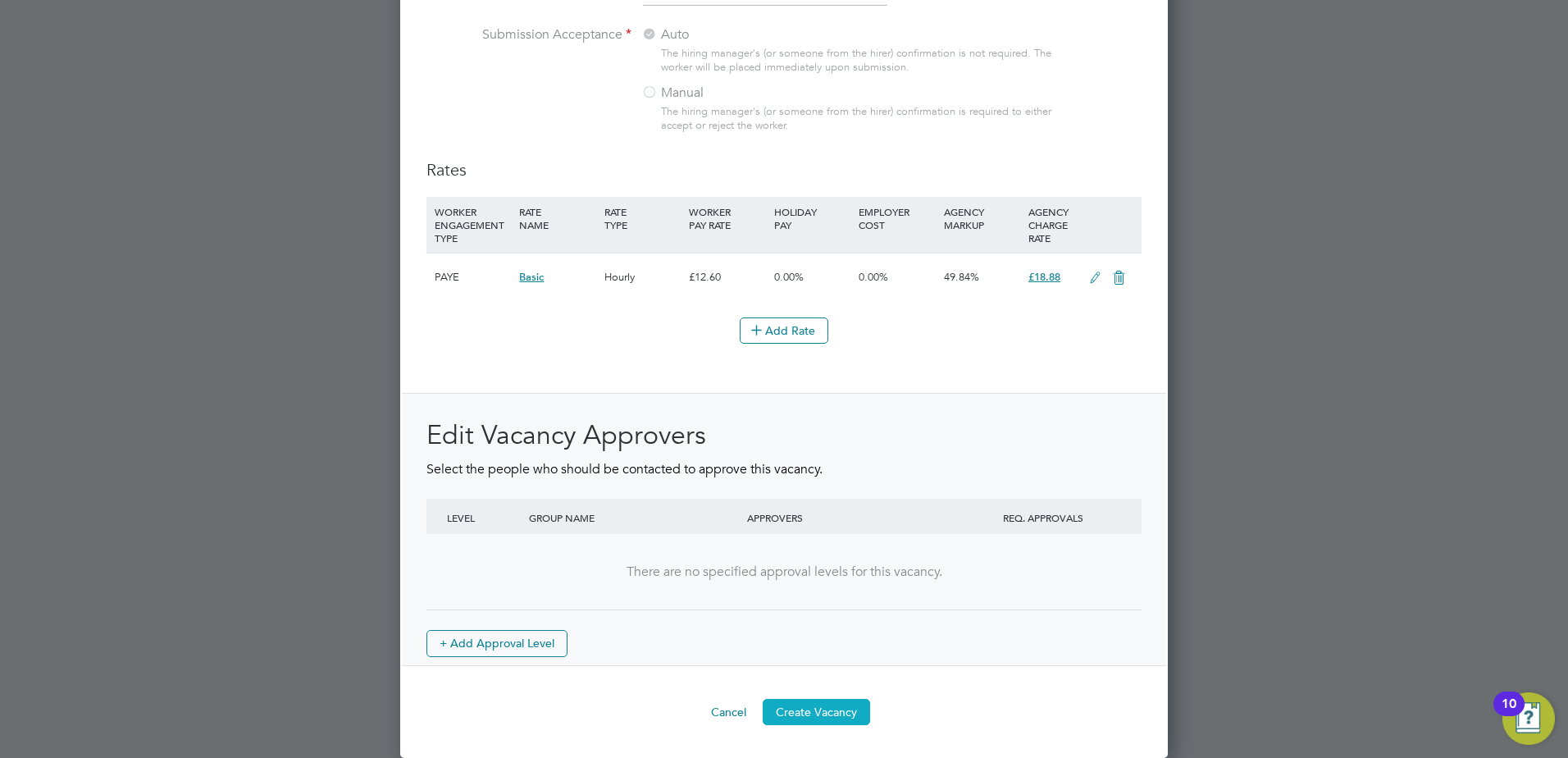
click at [824, 710] on button "Create Vacancy" at bounding box center [817, 712] width 107 height 26
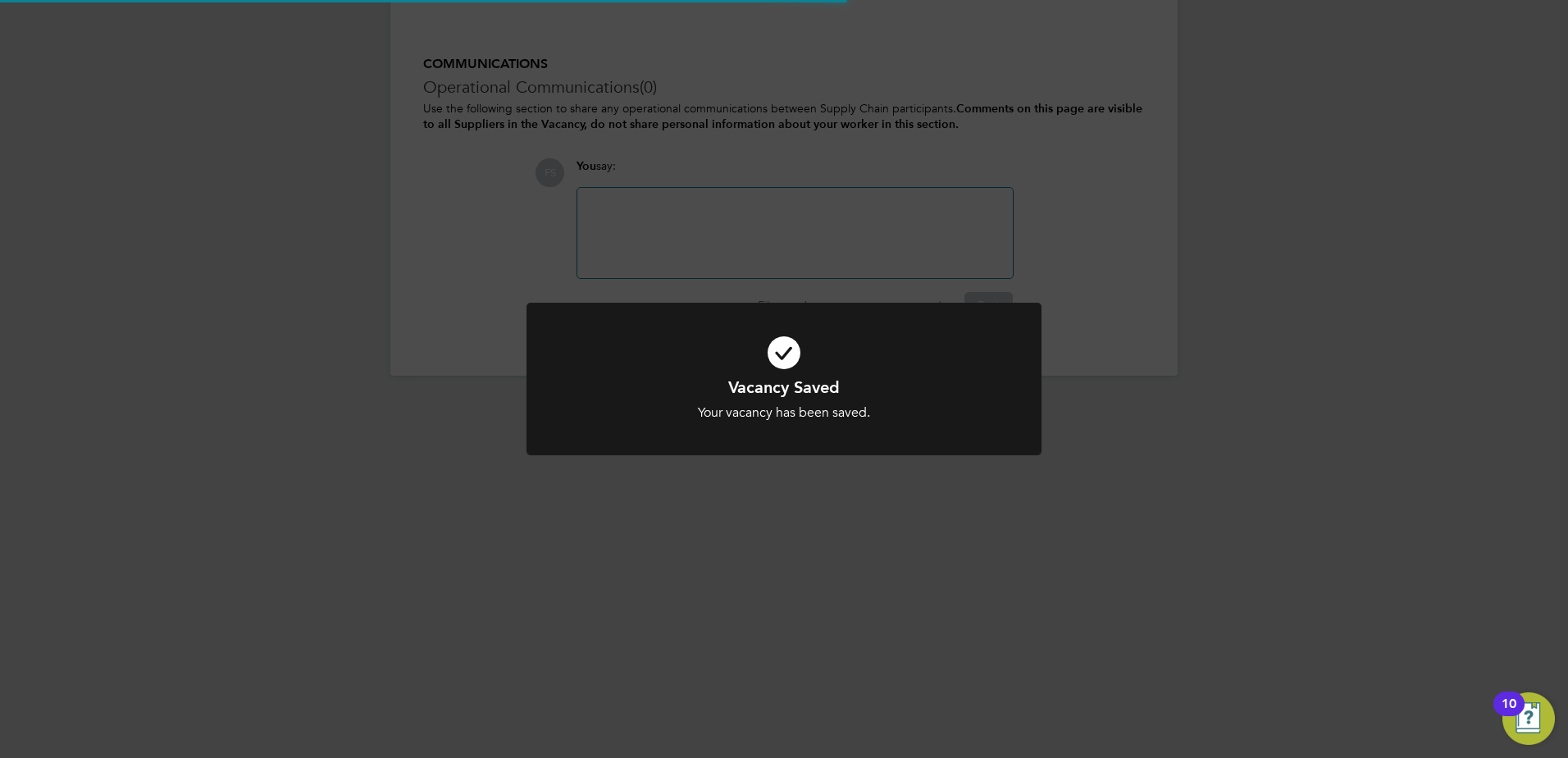
scroll to position [26, 324]
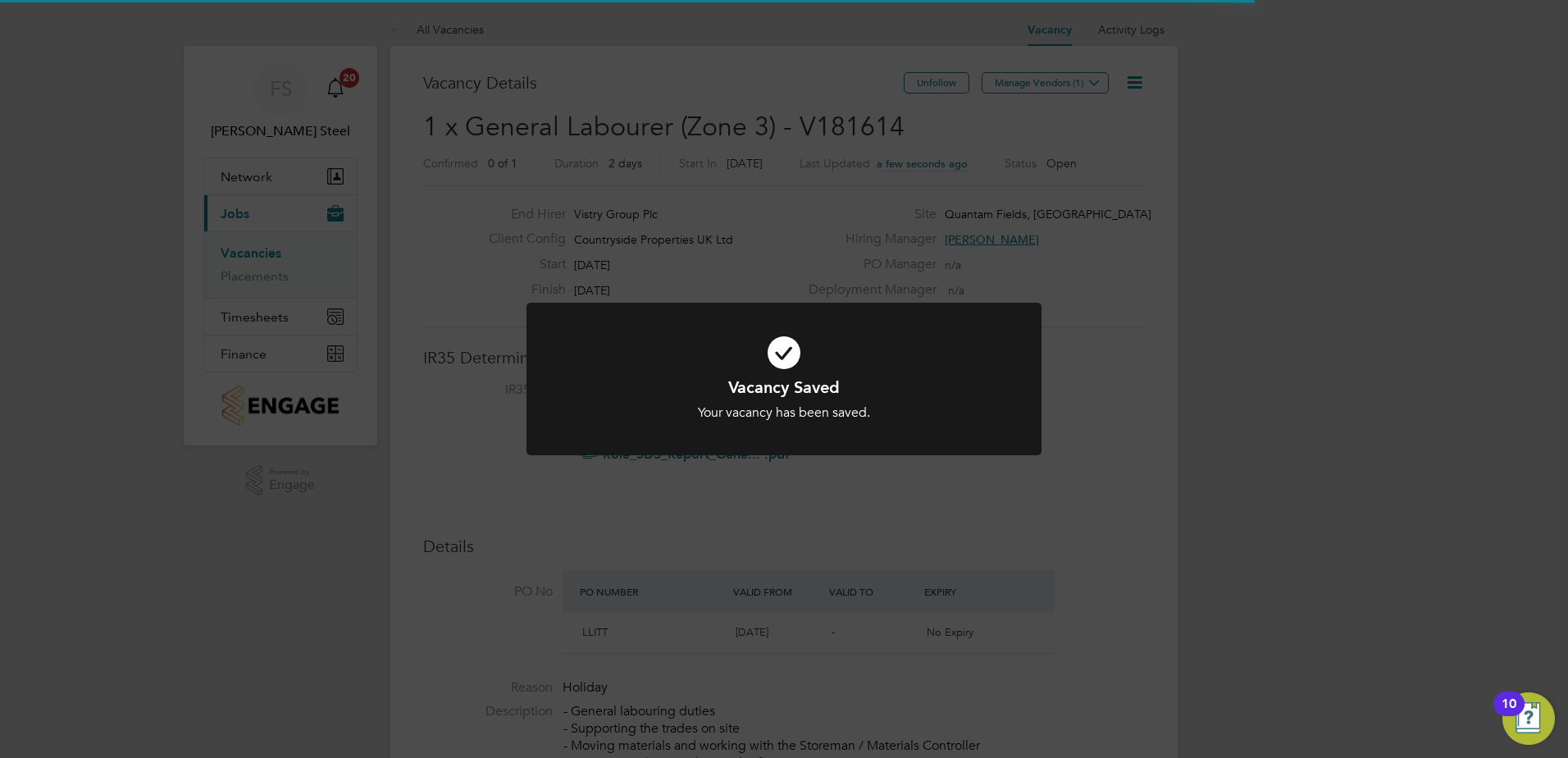
click at [760, 386] on h1 "Vacancy Saved" at bounding box center [784, 387] width 426 height 21
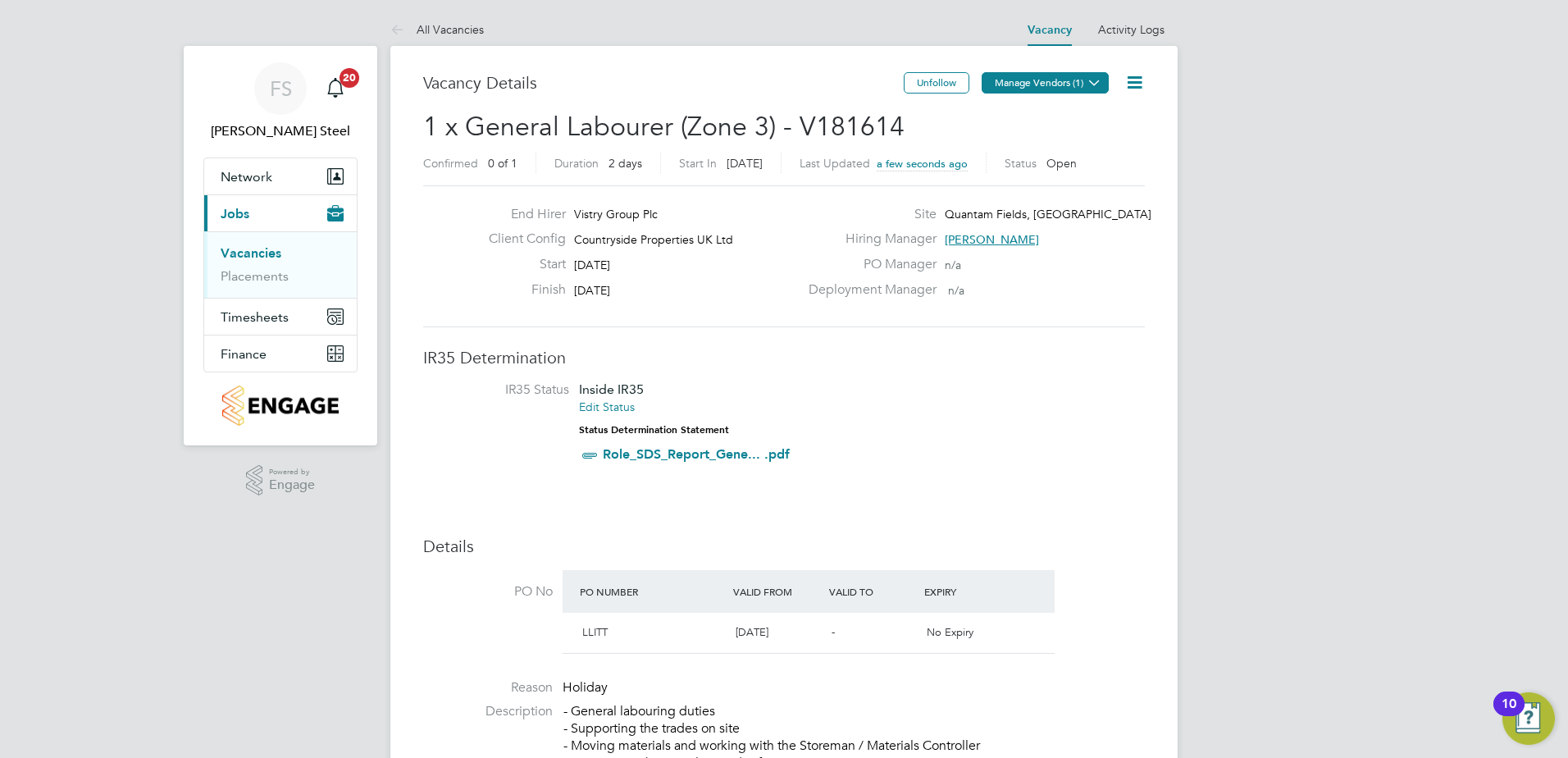
click at [1080, 89] on button "Manage Vendors (1)" at bounding box center [1044, 82] width 127 height 21
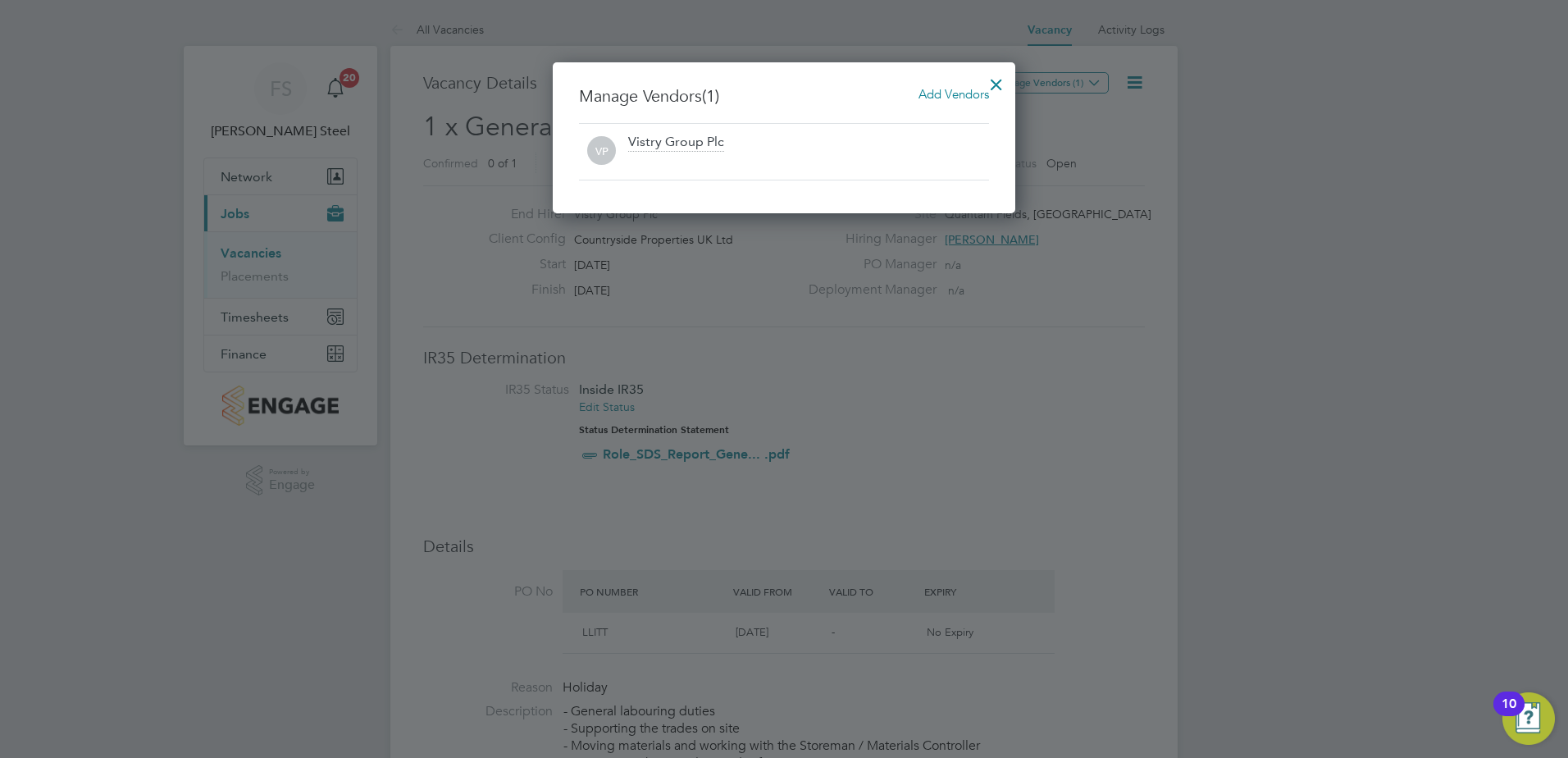
click at [945, 94] on span "Add Vendors" at bounding box center [954, 93] width 70 height 16
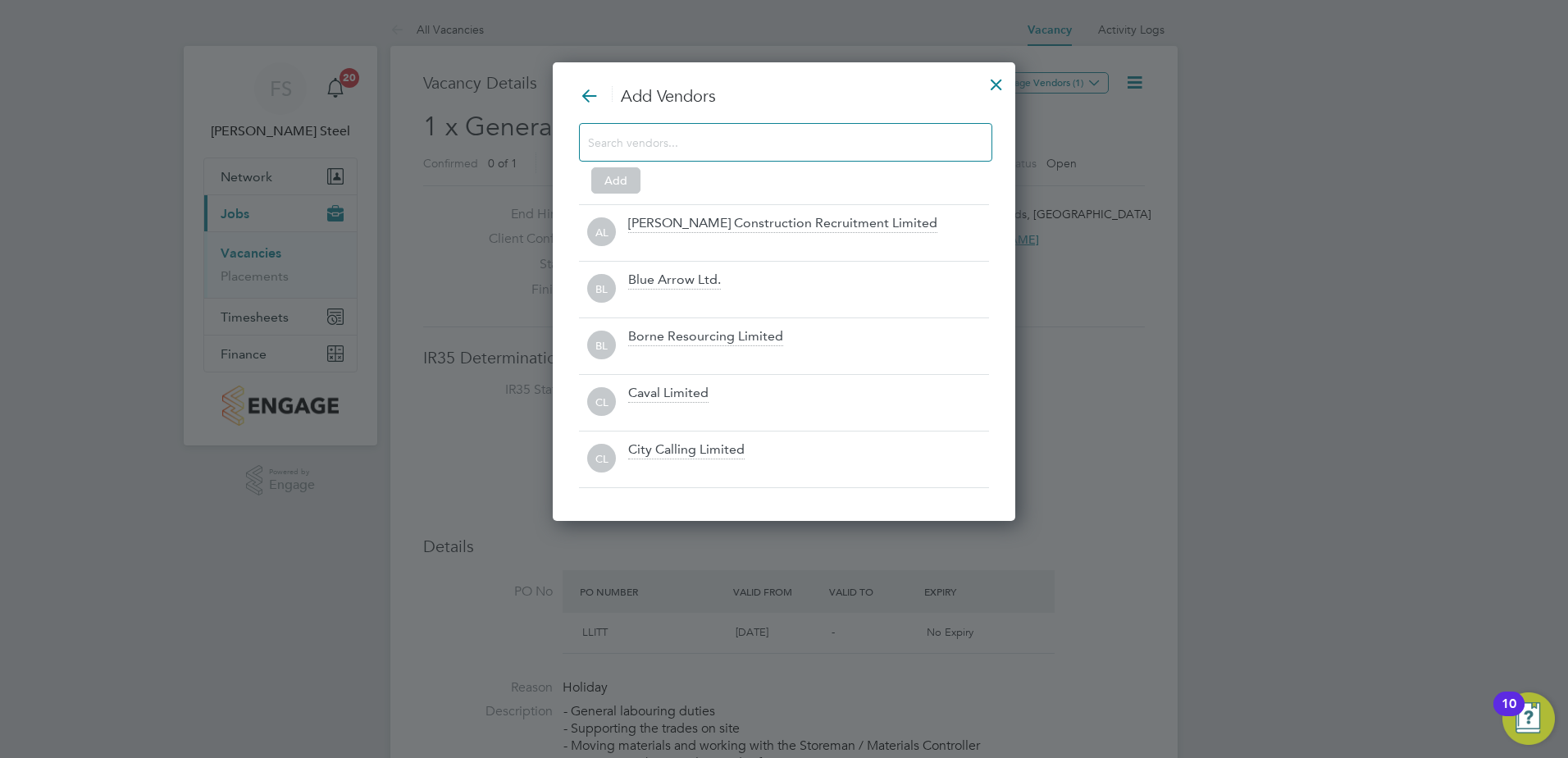
click at [697, 150] on input at bounding box center [772, 142] width 369 height 21
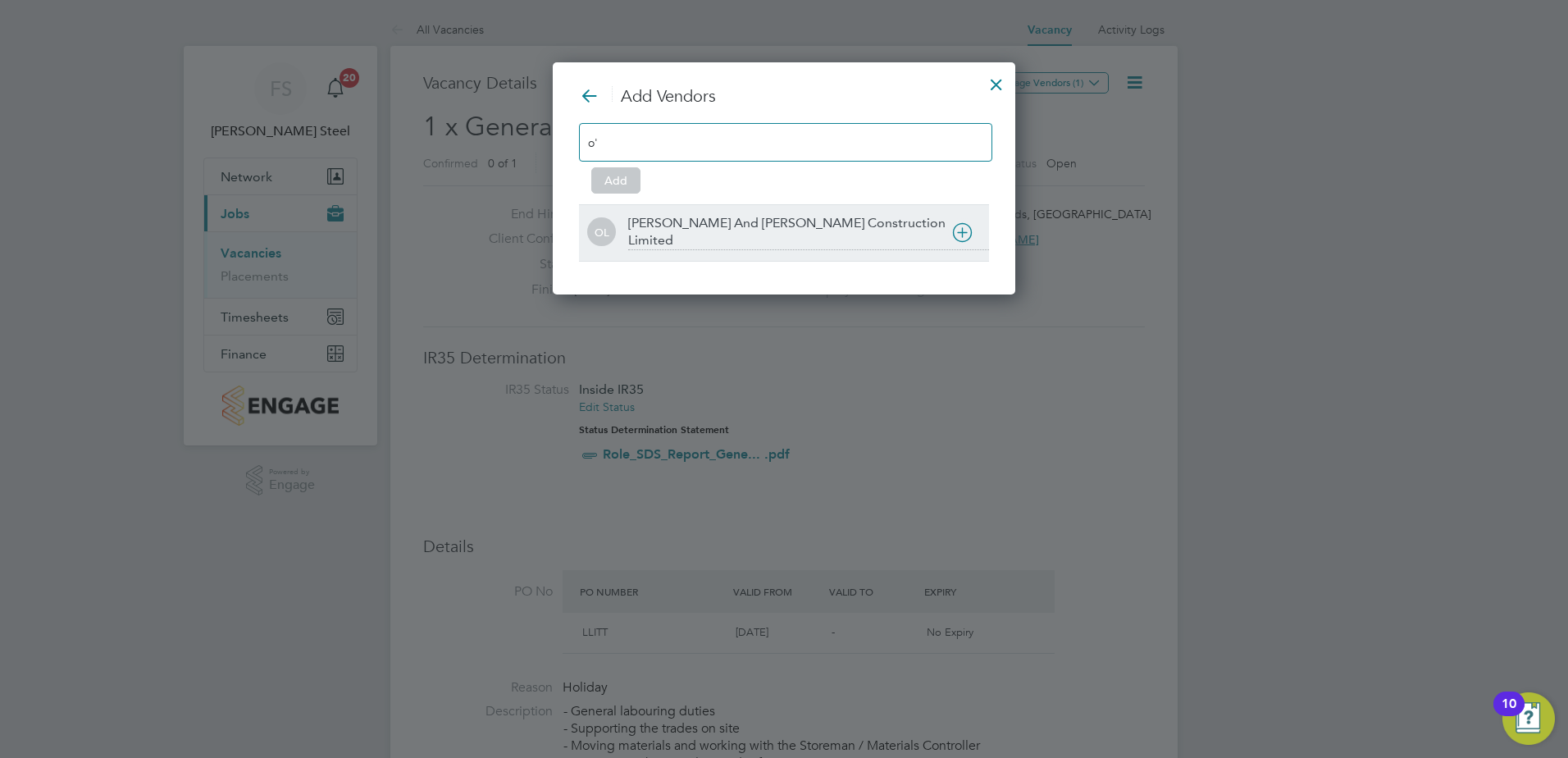
type input "o'"
click at [616, 230] on div "OL O'Neill And Brennan Construction Limited" at bounding box center [784, 232] width 410 height 36
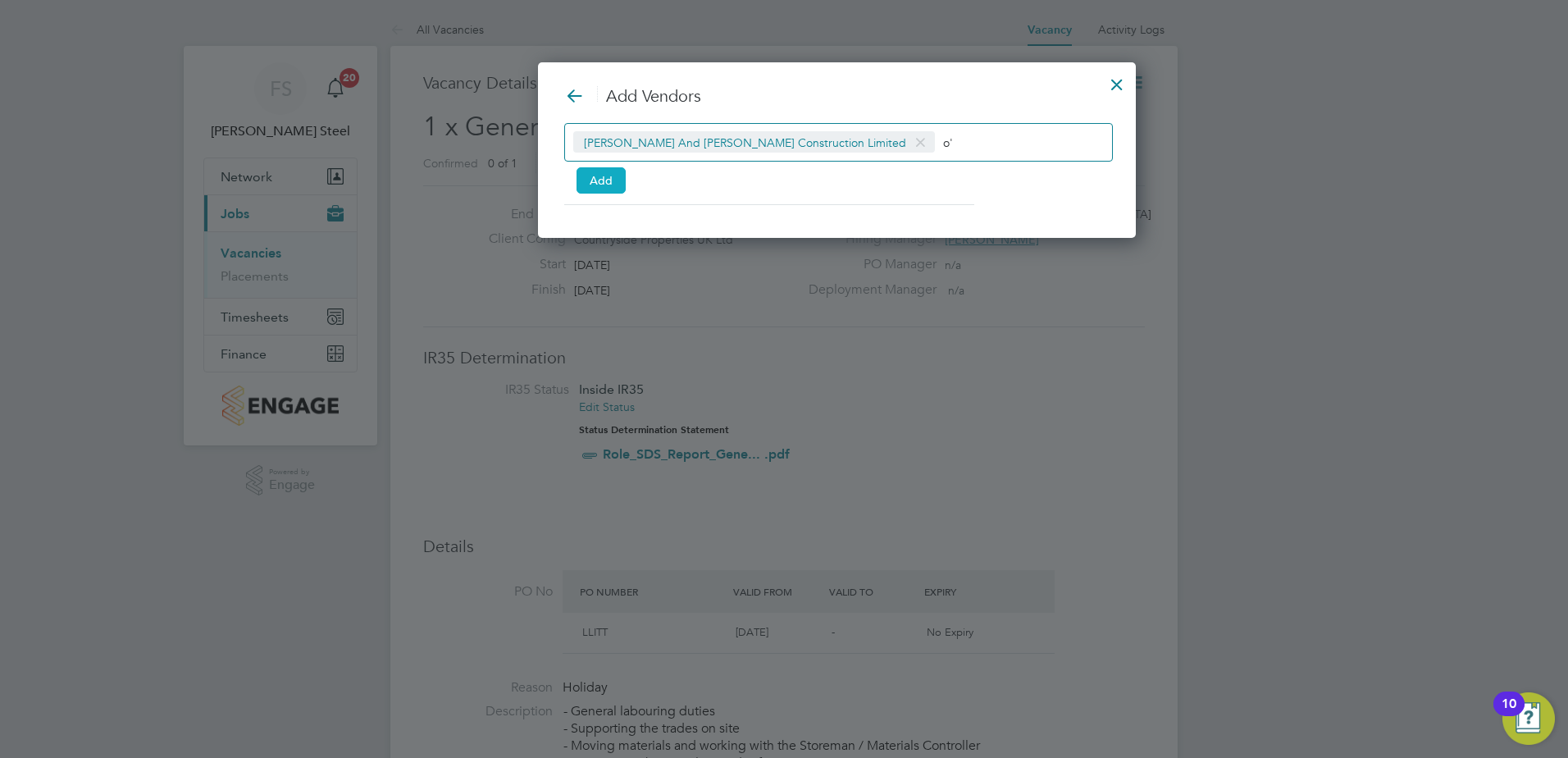
click at [611, 190] on button "Add" at bounding box center [600, 180] width 49 height 26
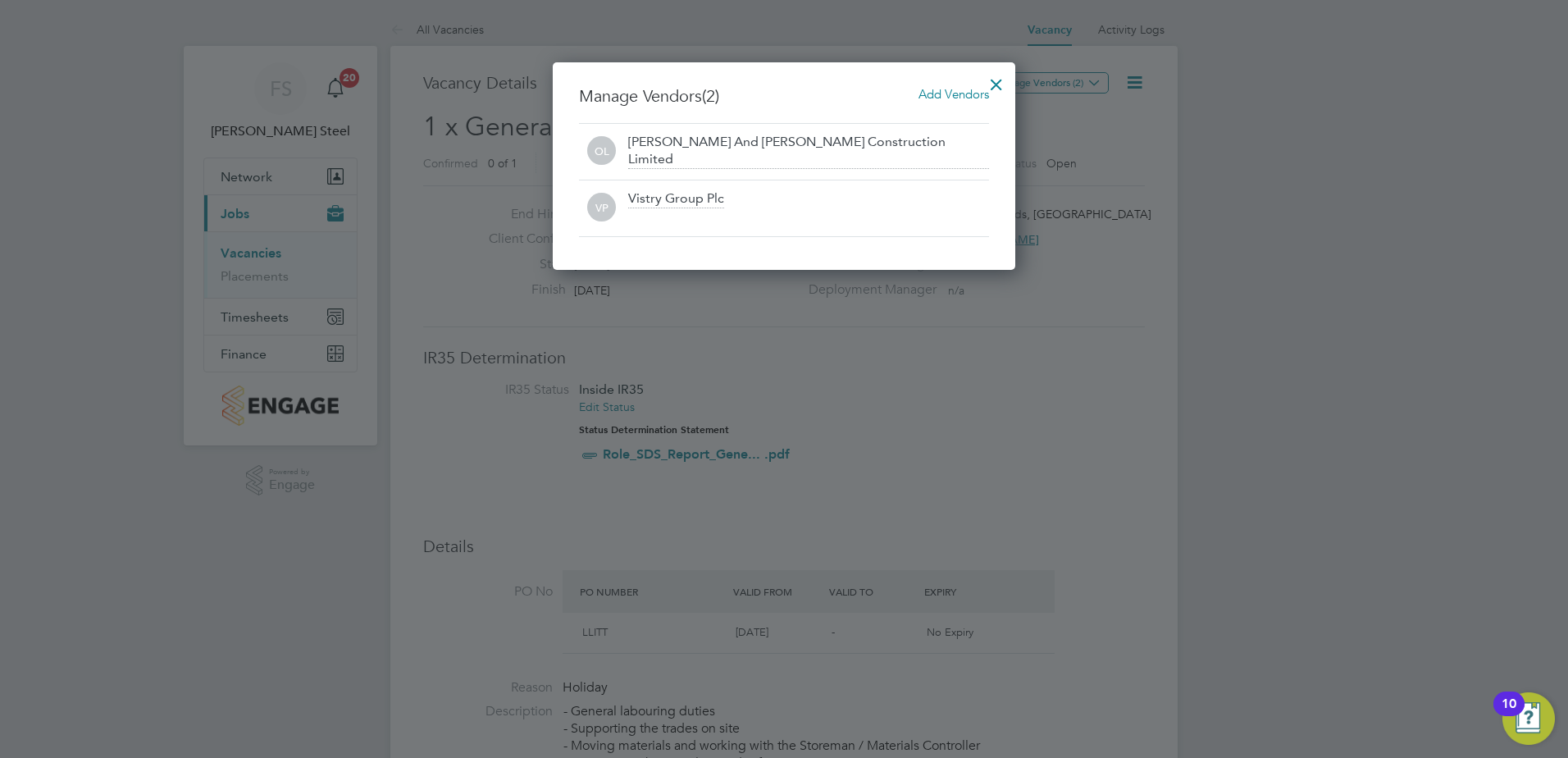
click at [985, 86] on div at bounding box center [996, 81] width 30 height 30
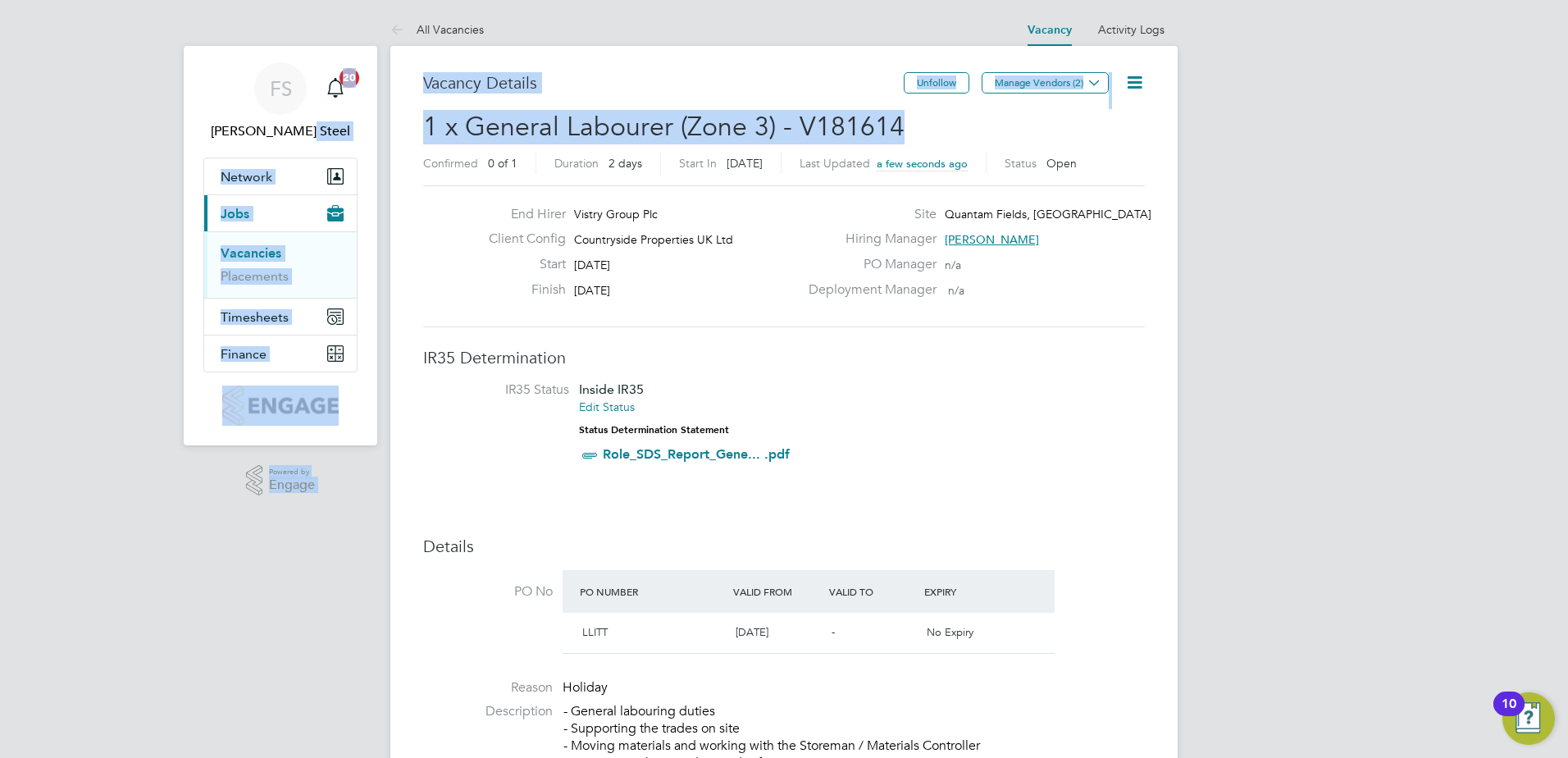
drag, startPoint x: 900, startPoint y: 119, endPoint x: 373, endPoint y: 127, distance: 527.1
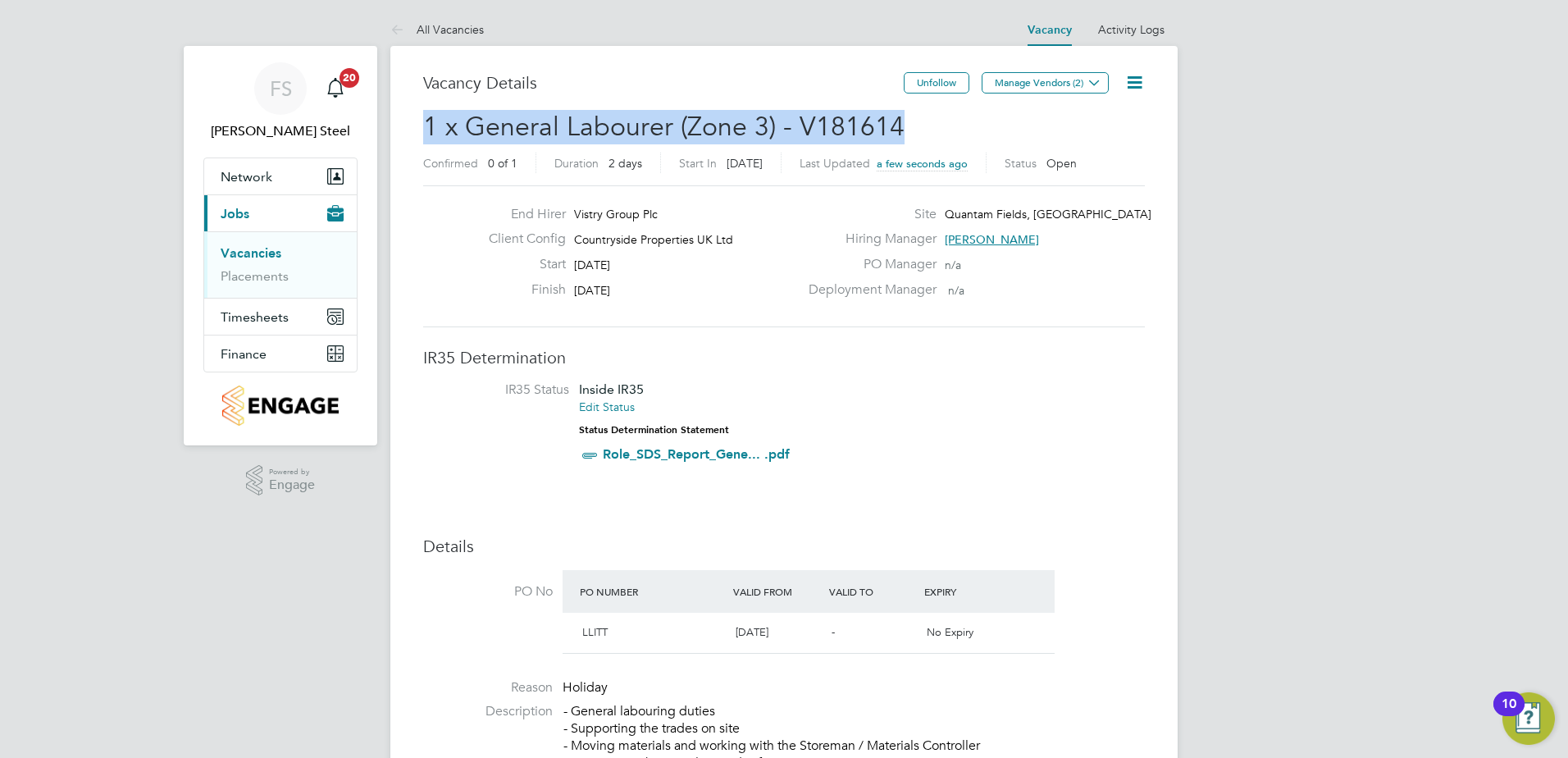
drag, startPoint x: 911, startPoint y: 121, endPoint x: 422, endPoint y: 127, distance: 489.0
copy span "1 x General Labourer (Zone 3) - V181614"
click at [252, 253] on link "Vacancies" at bounding box center [252, 253] width 61 height 16
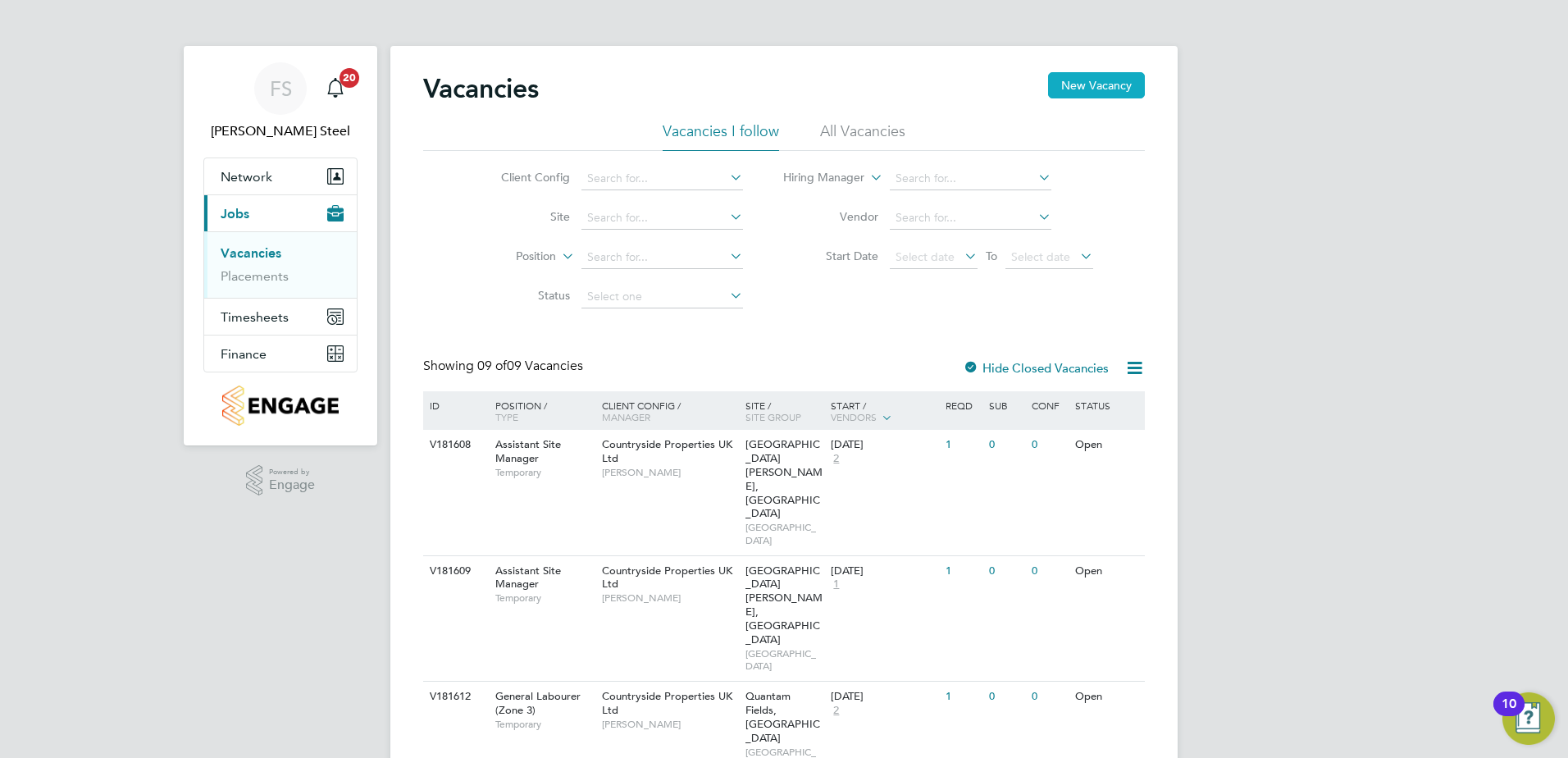
click at [1074, 88] on button "New Vacancy" at bounding box center [1096, 85] width 97 height 26
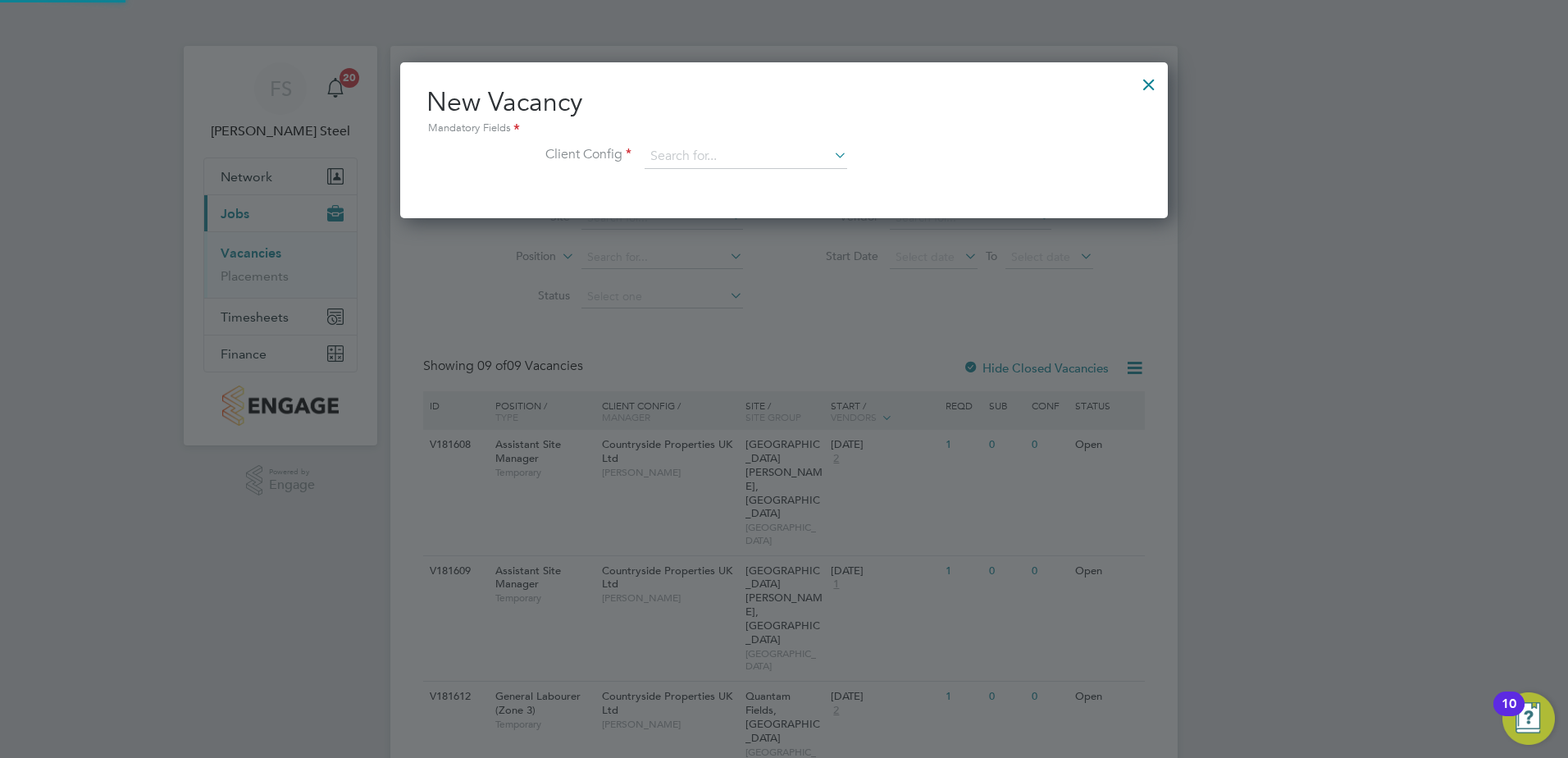
scroll to position [155, 769]
click at [685, 143] on div "New Vacancy Mandatory Fields Client Config" at bounding box center [784, 135] width 715 height 100
click at [690, 148] on input at bounding box center [746, 156] width 203 height 25
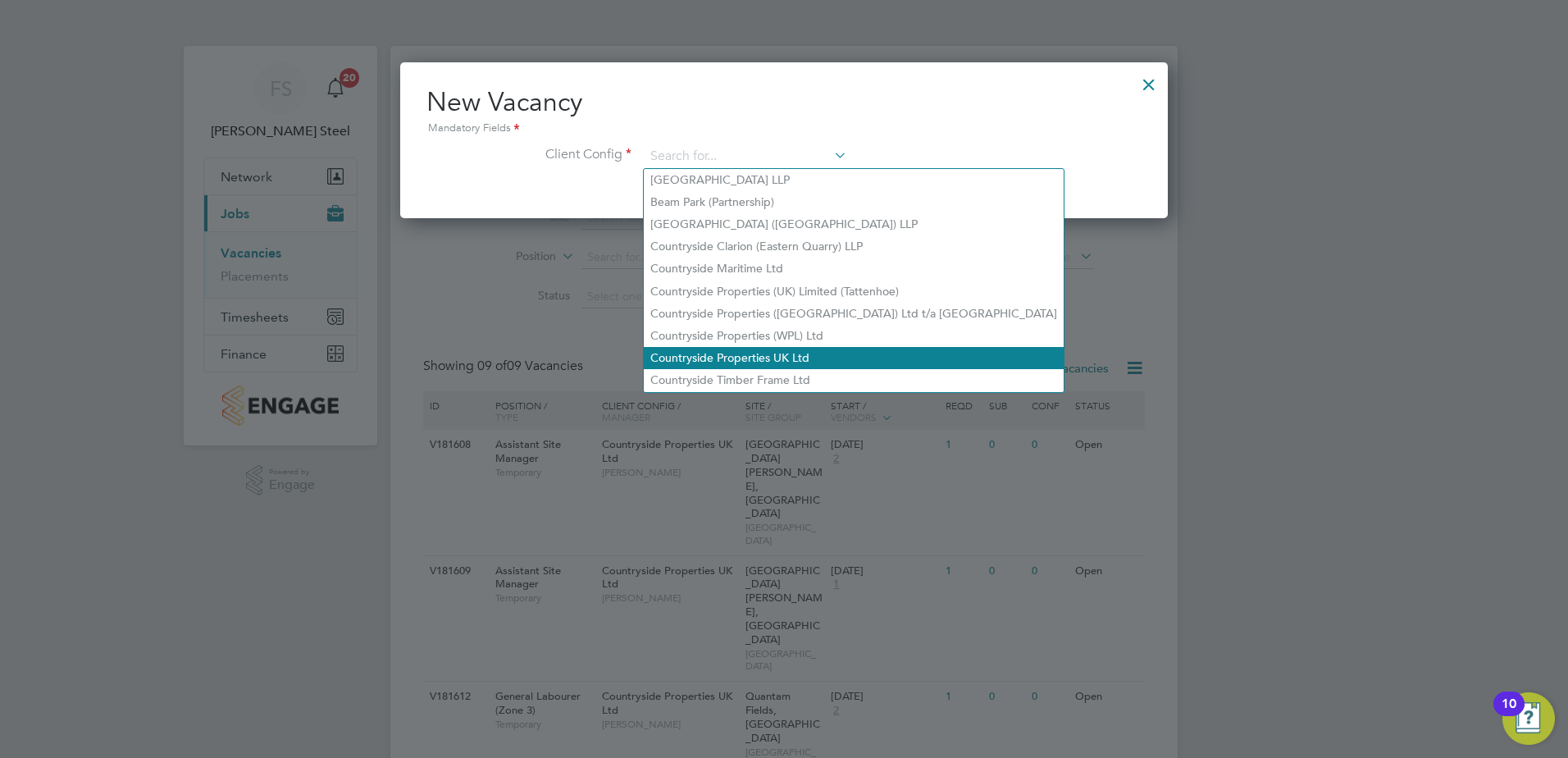
click at [772, 354] on li "Countryside Properties UK Ltd" at bounding box center [854, 358] width 420 height 22
type input "Countryside Properties UK Ltd"
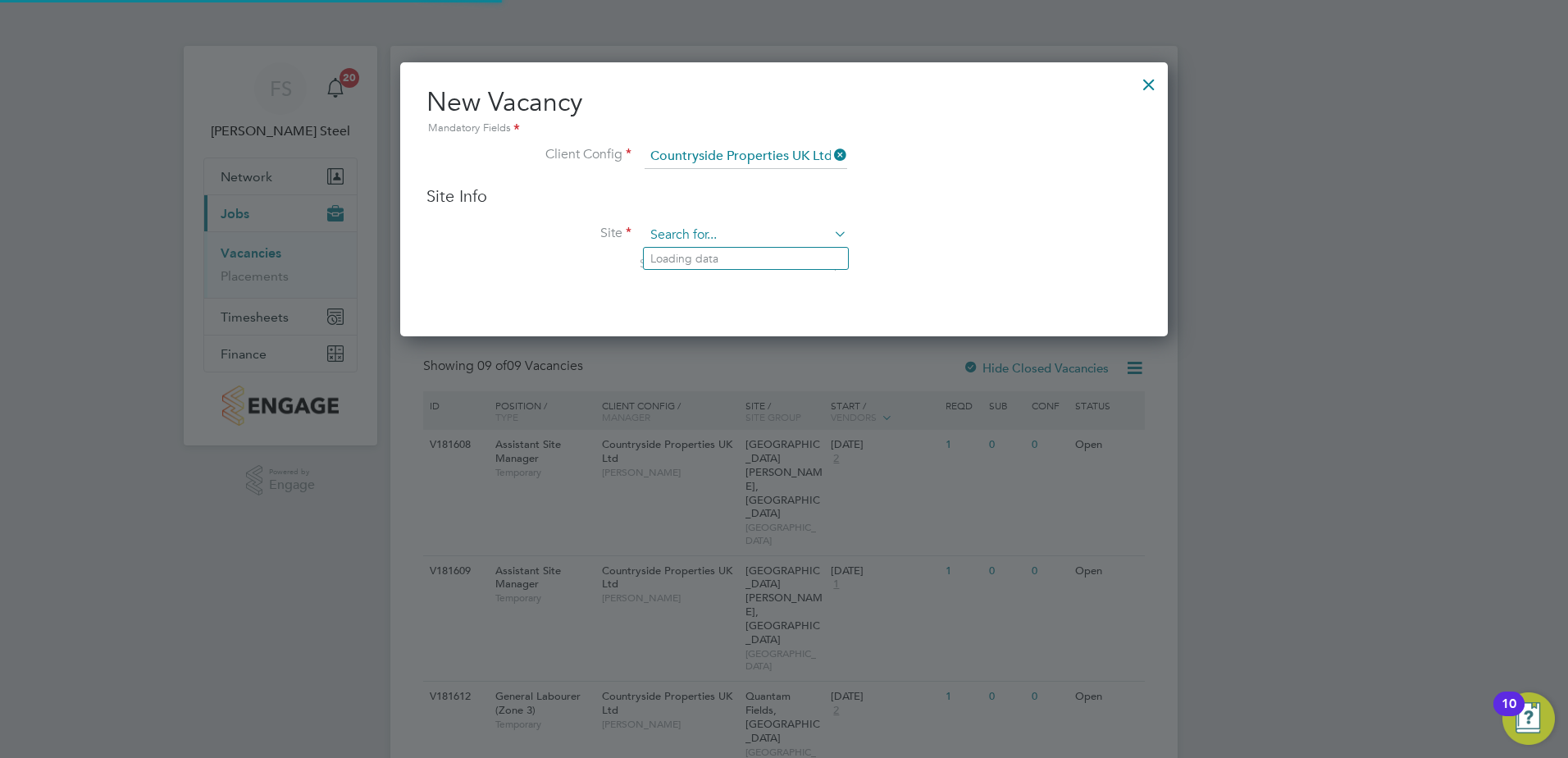
click at [668, 233] on input at bounding box center [746, 235] width 203 height 25
click at [665, 341] on b "Great" at bounding box center [665, 347] width 31 height 14
type input "Great Haddon Wood"
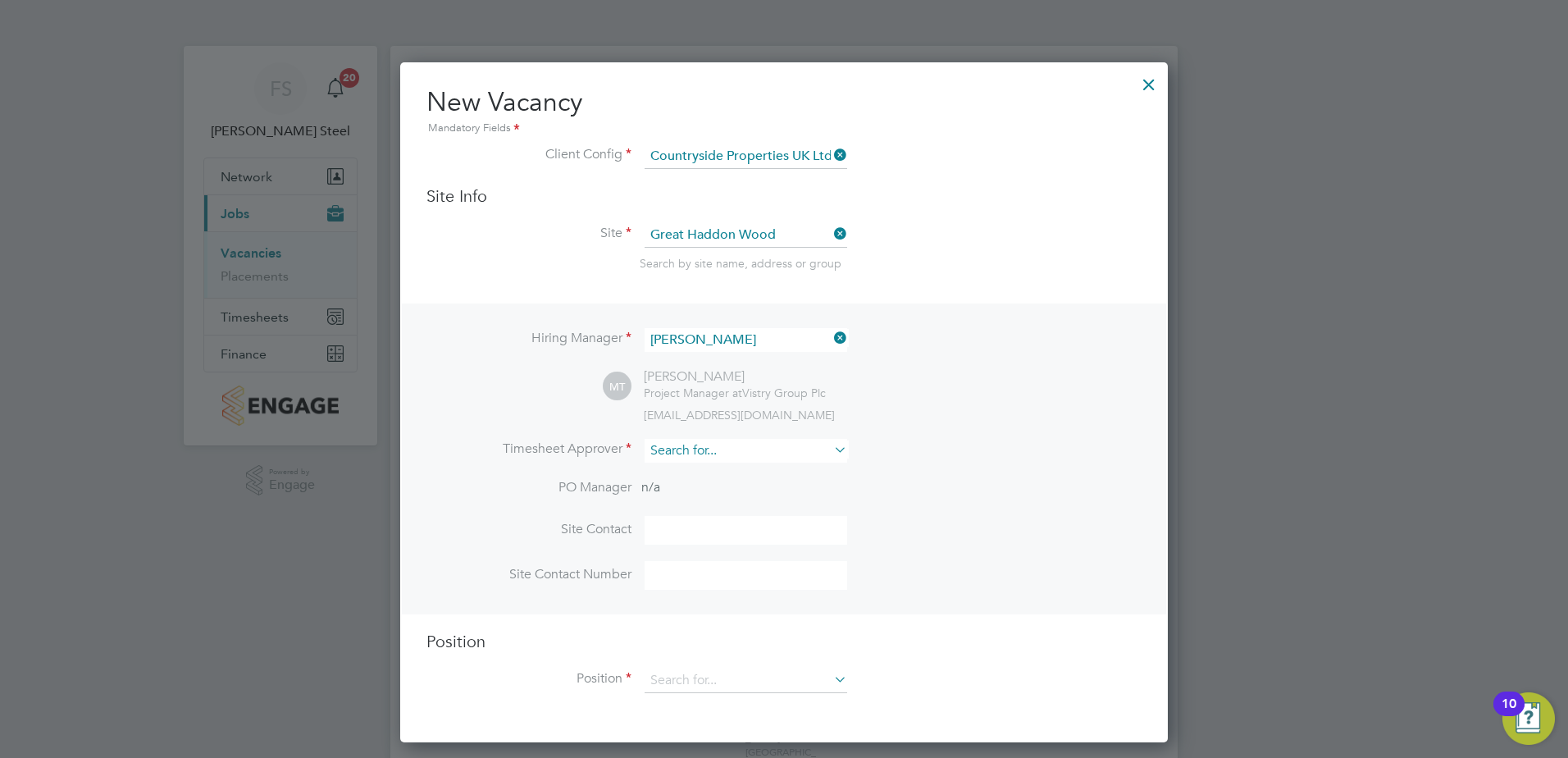
click at [775, 445] on input at bounding box center [746, 451] width 203 height 24
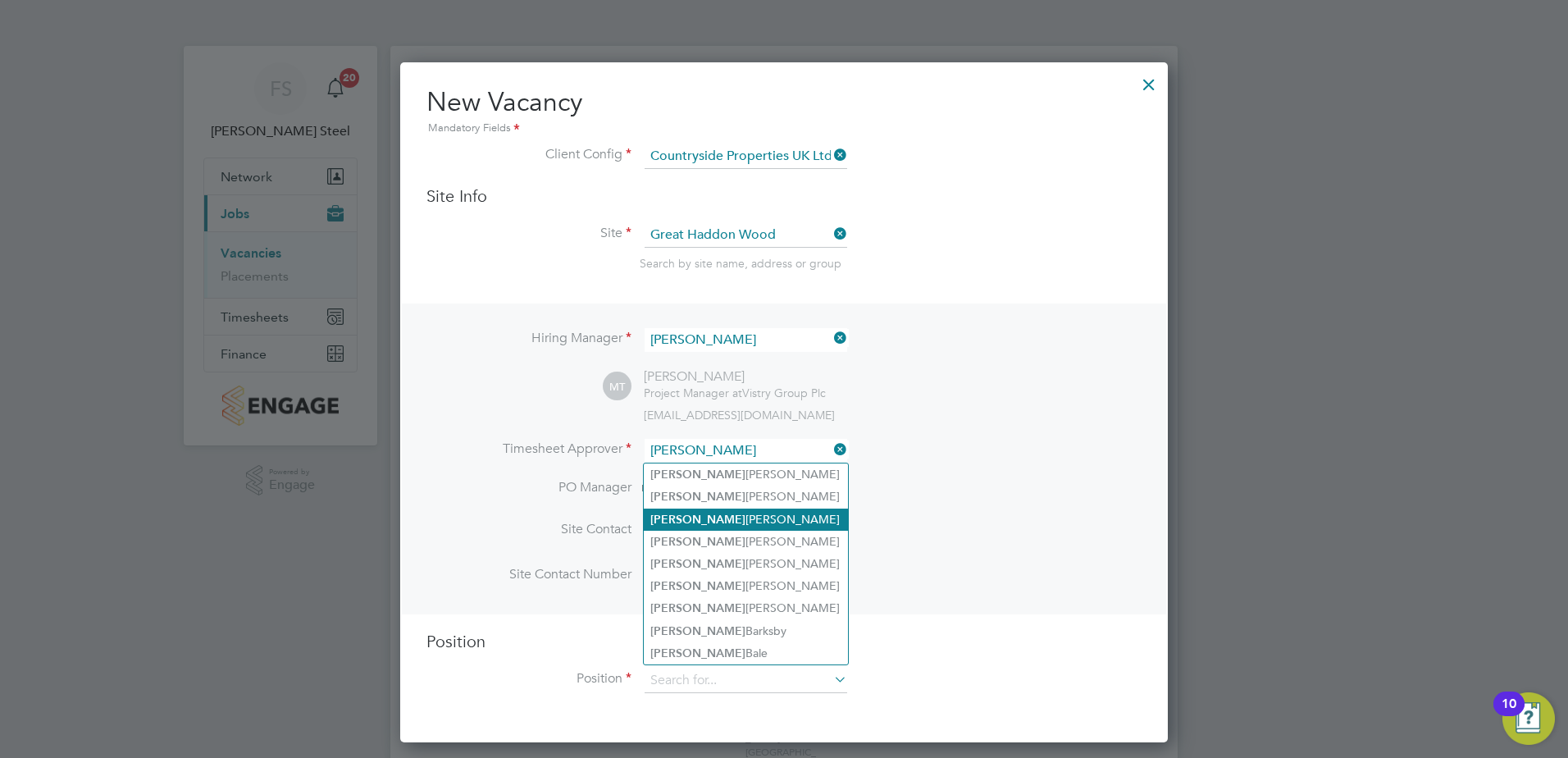
click at [733, 523] on li "Andy Pearce" at bounding box center [746, 520] width 204 height 22
type input "Andy Pearce"
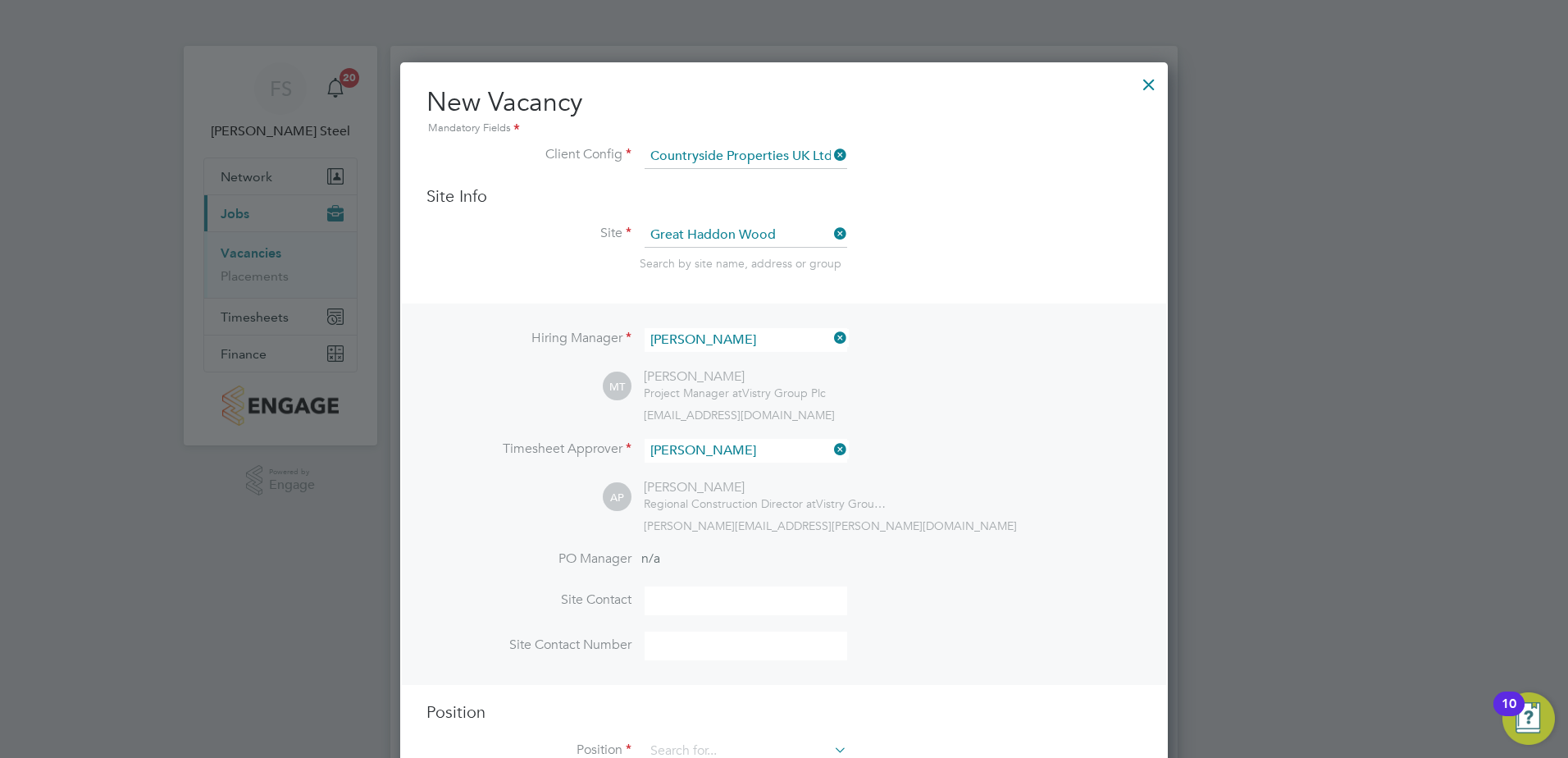
click at [709, 597] on input at bounding box center [746, 601] width 203 height 29
type input "Dave Kingston"
click at [717, 653] on input at bounding box center [746, 646] width 203 height 29
type input "07718125772"
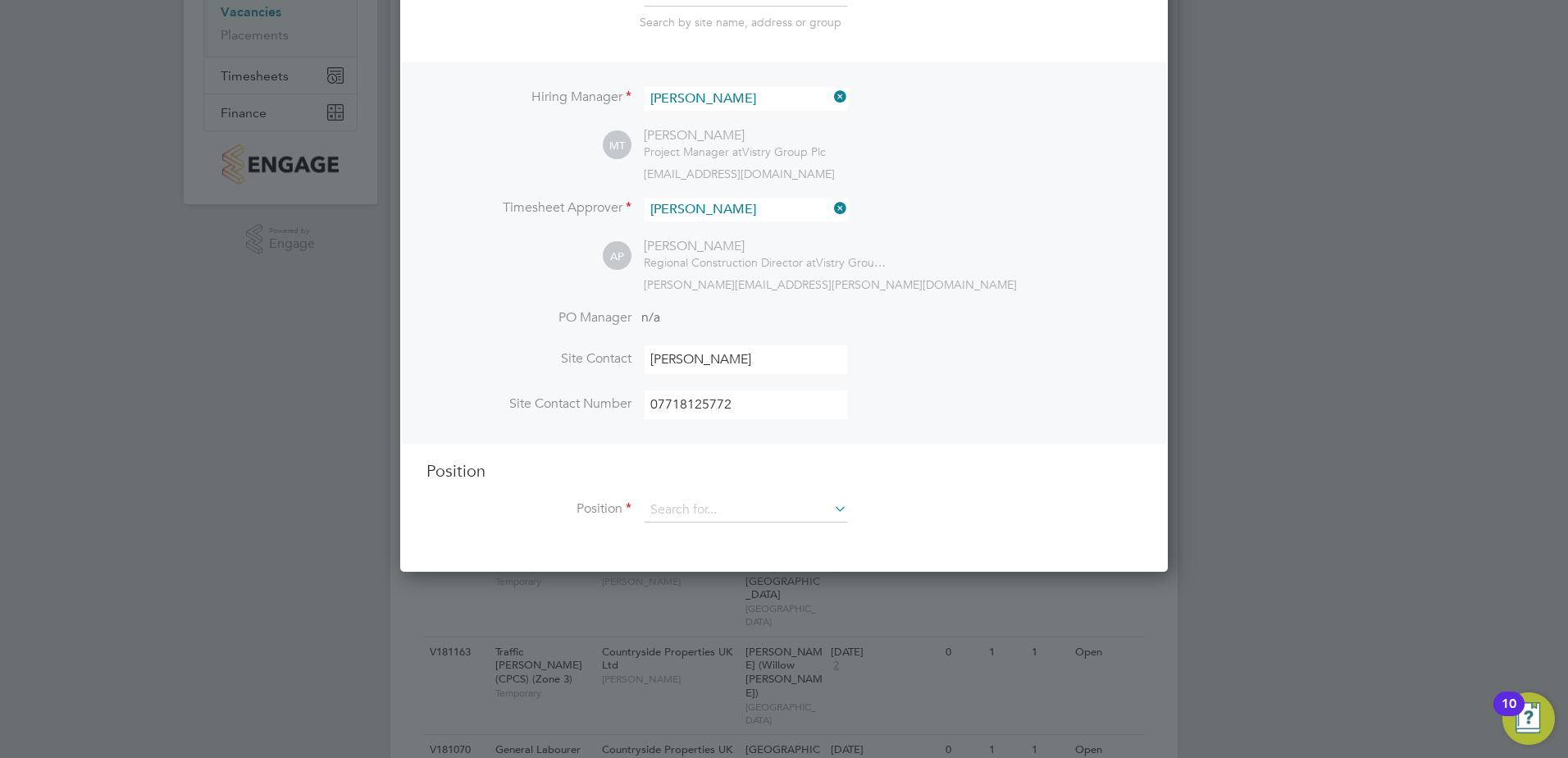
scroll to position [246, 0]
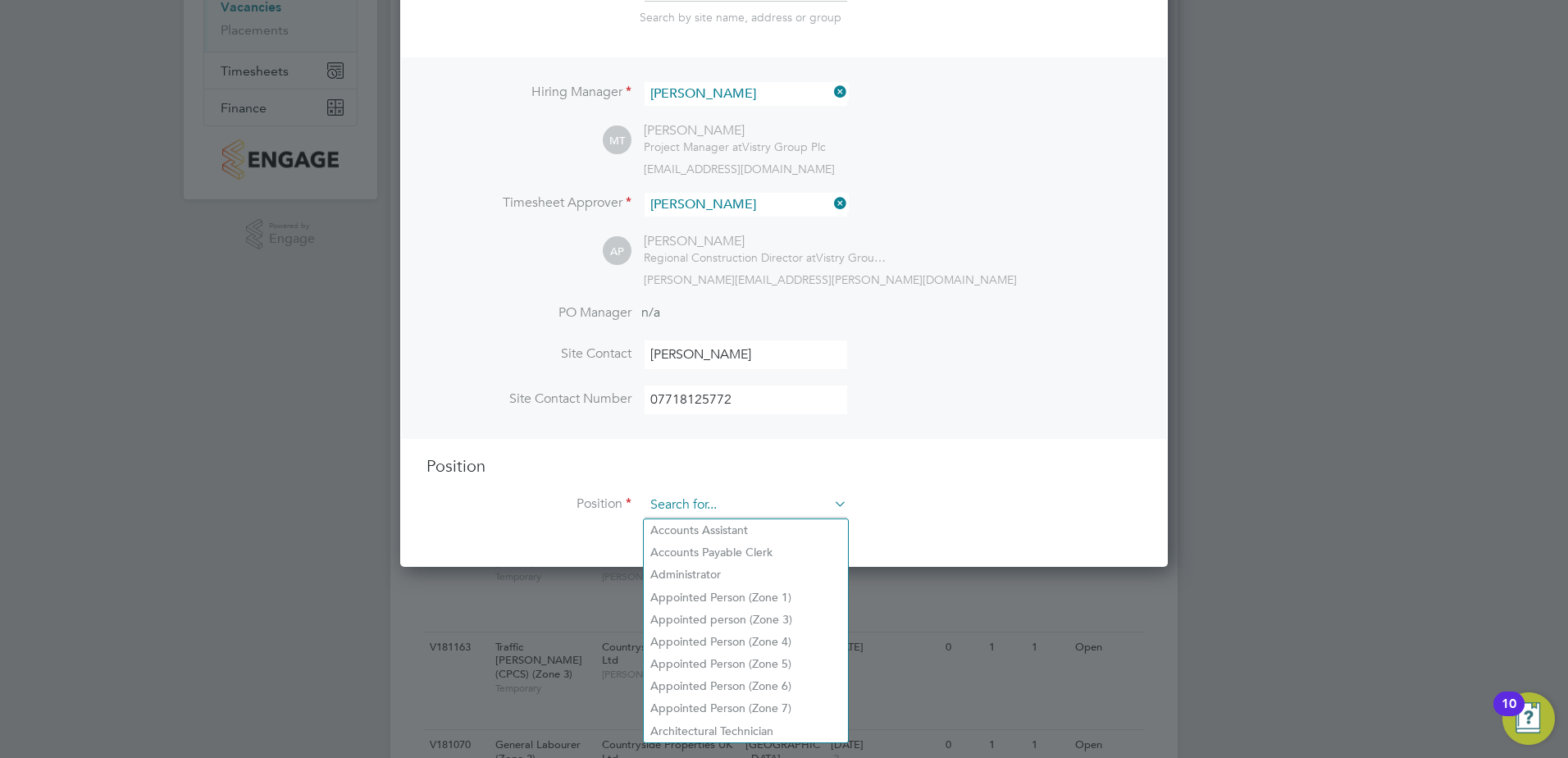
click at [720, 503] on input at bounding box center [746, 505] width 203 height 25
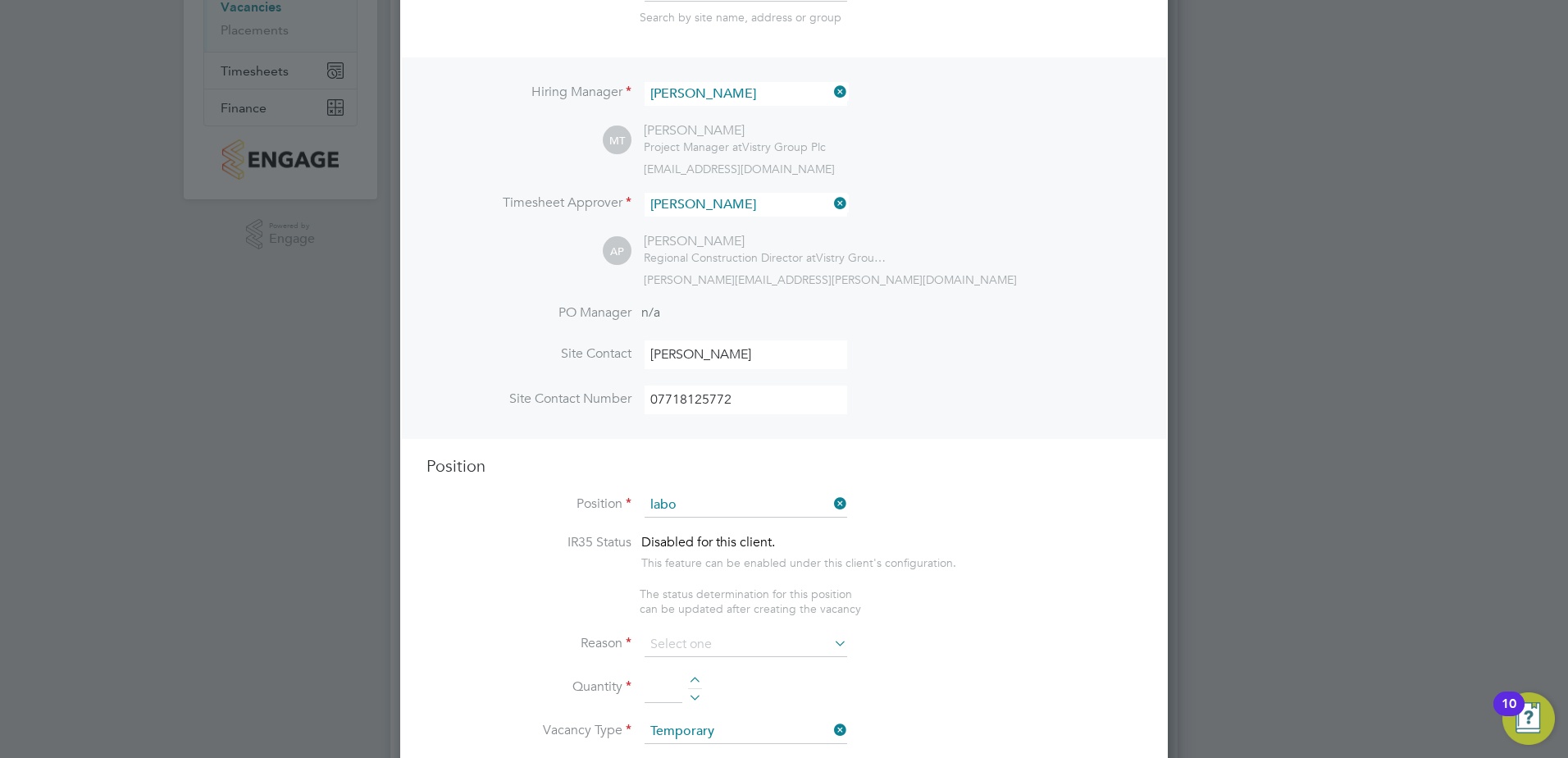
click at [745, 567] on li "General Labo urer (Zone 3)" at bounding box center [746, 575] width 204 height 22
type input "General Labourer (Zone 3)"
type textarea "- General labouring duties - Supporting the trades on site - Moving materials a…"
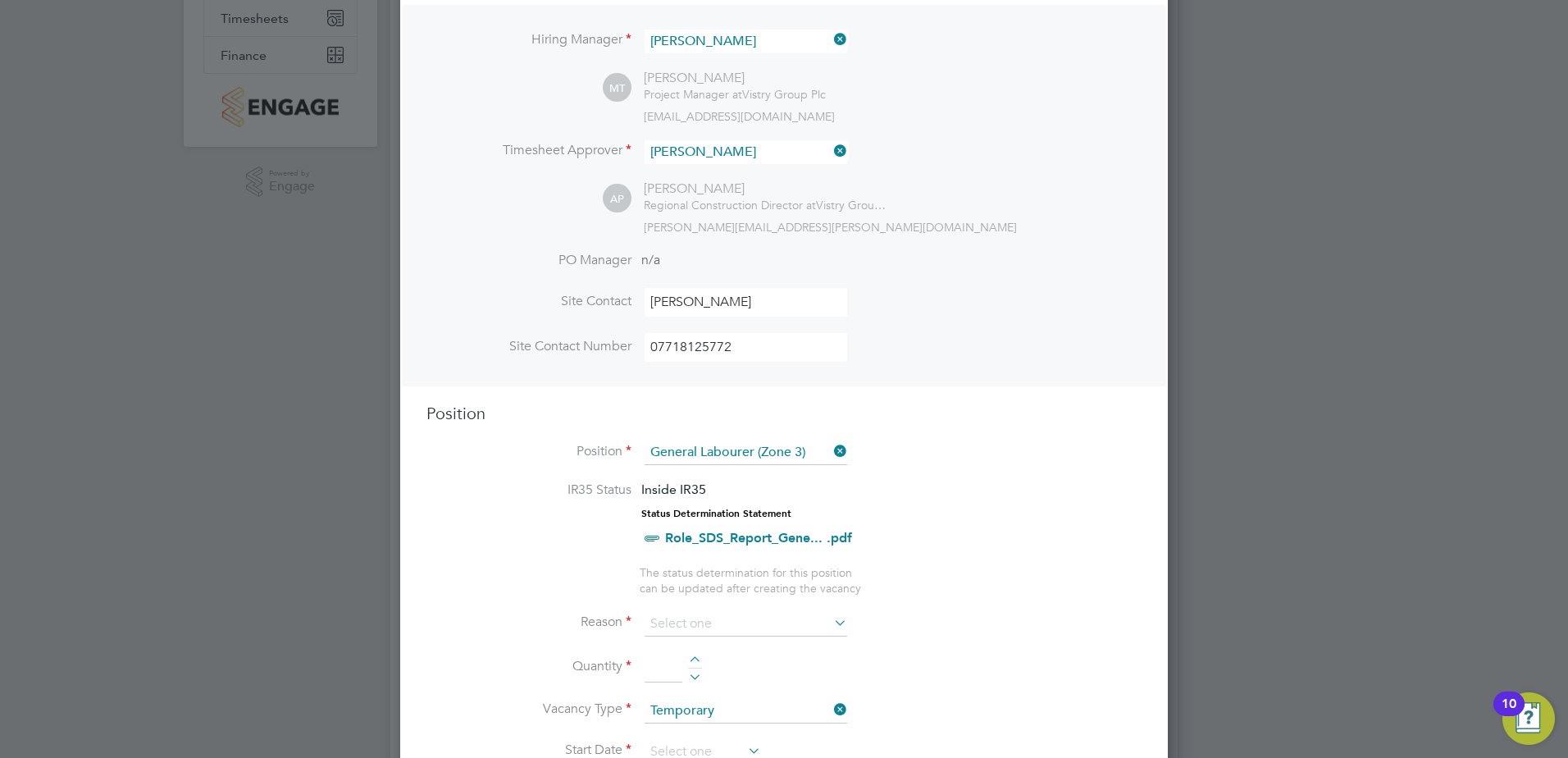
scroll to position [329, 0]
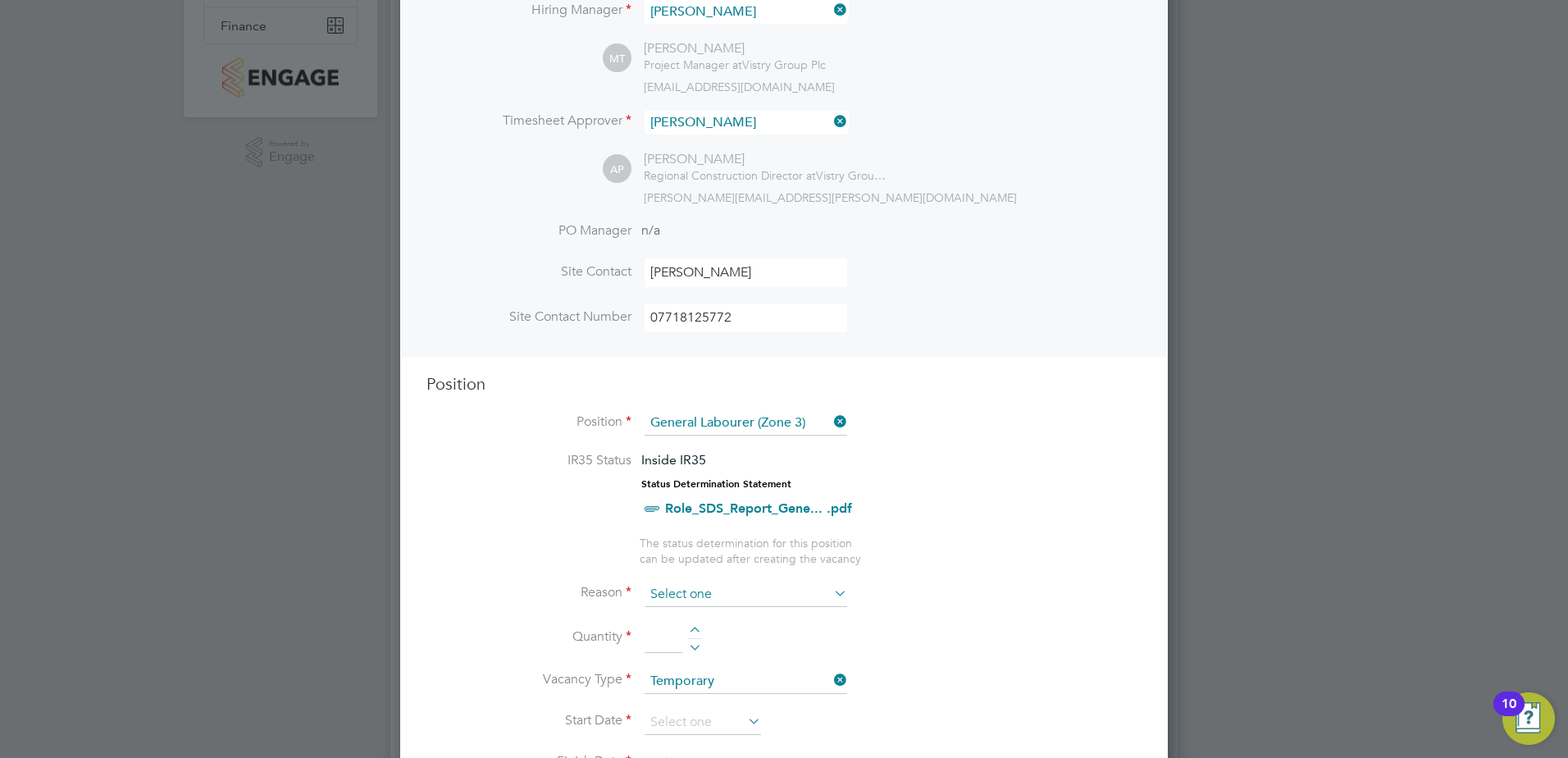
click at [725, 600] on input at bounding box center [746, 595] width 203 height 25
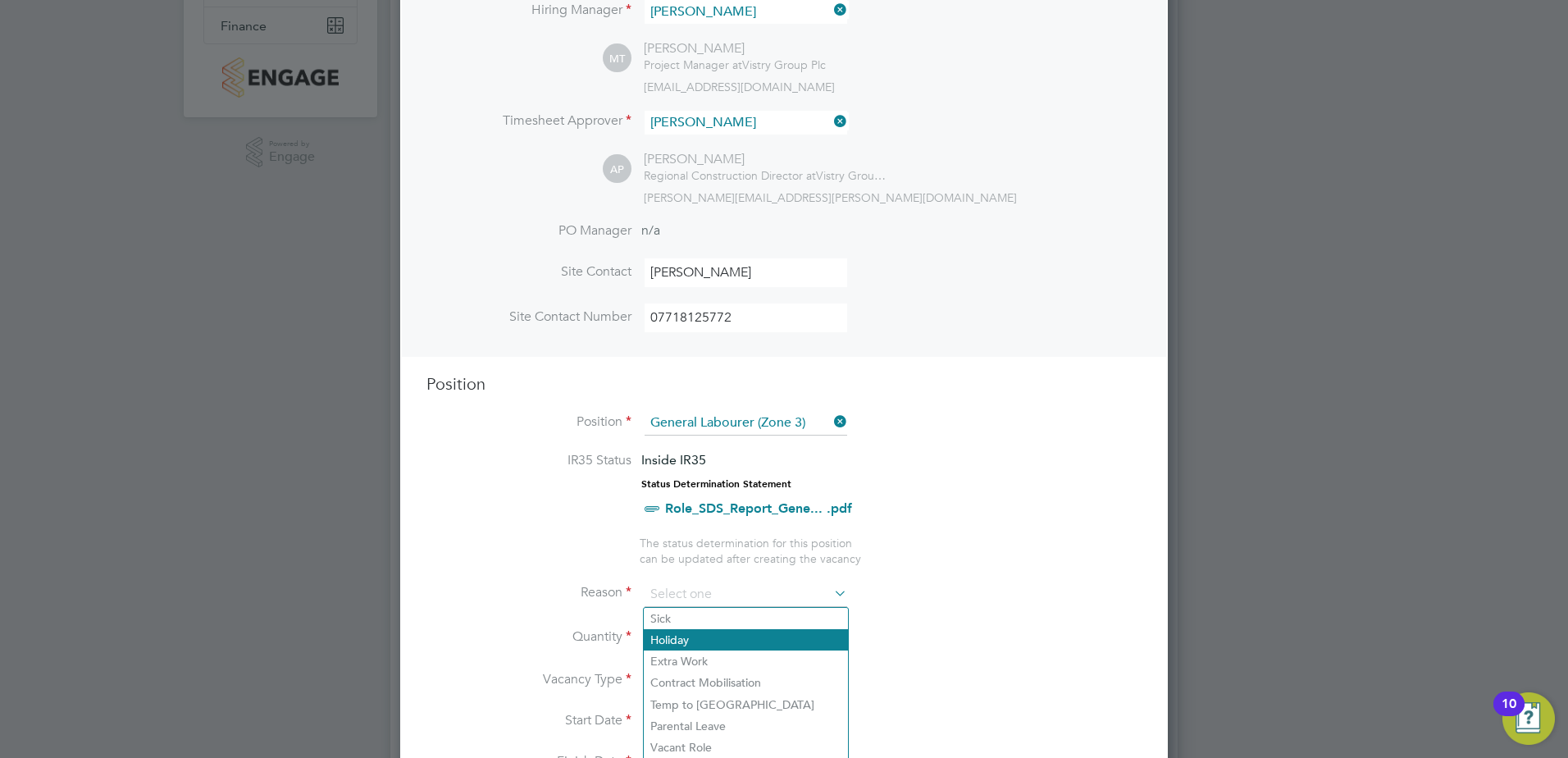
click at [694, 640] on li "Holiday" at bounding box center [746, 640] width 204 height 21
type input "Holiday"
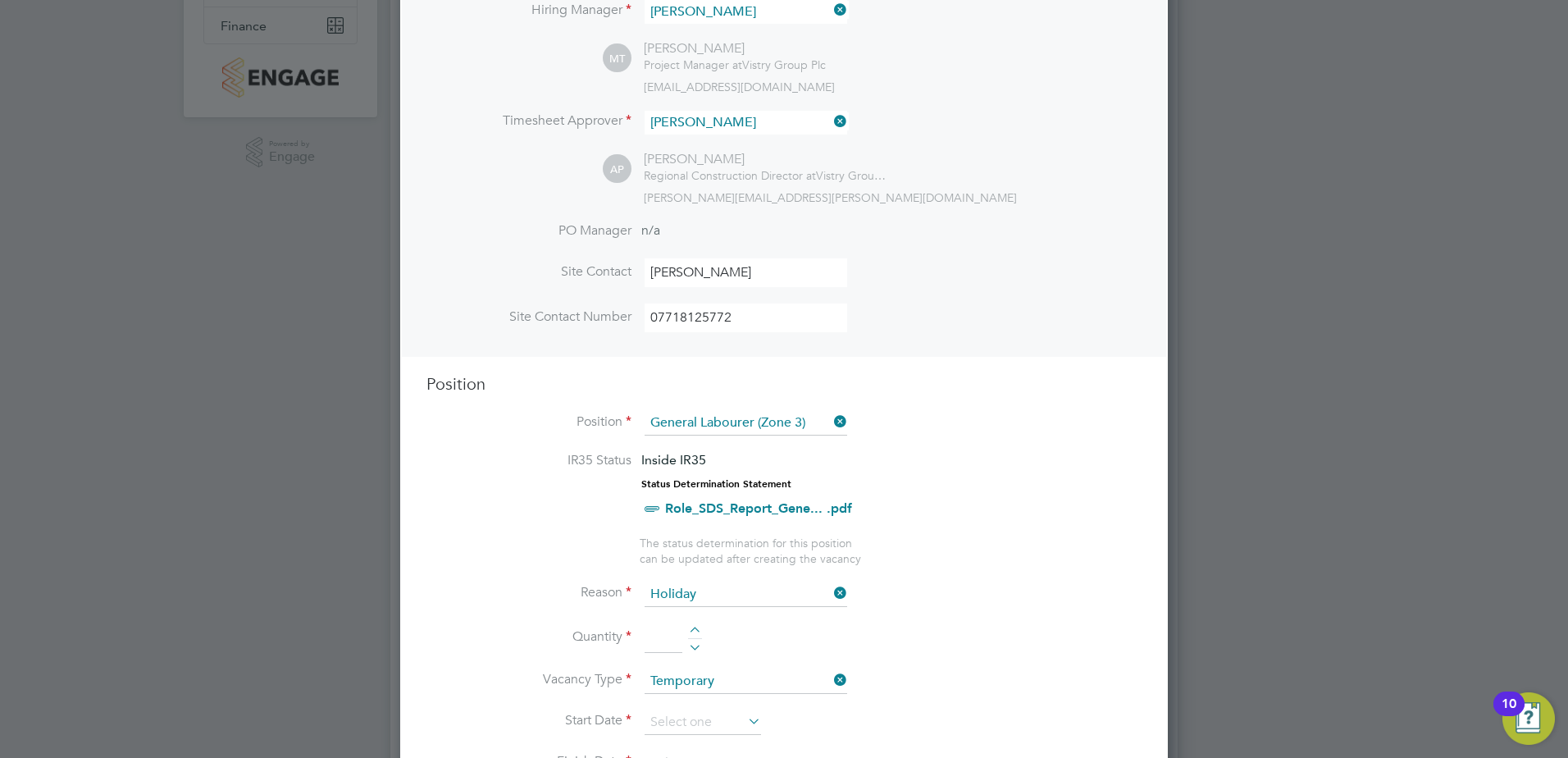
click at [694, 628] on div at bounding box center [695, 632] width 14 height 11
type input "1"
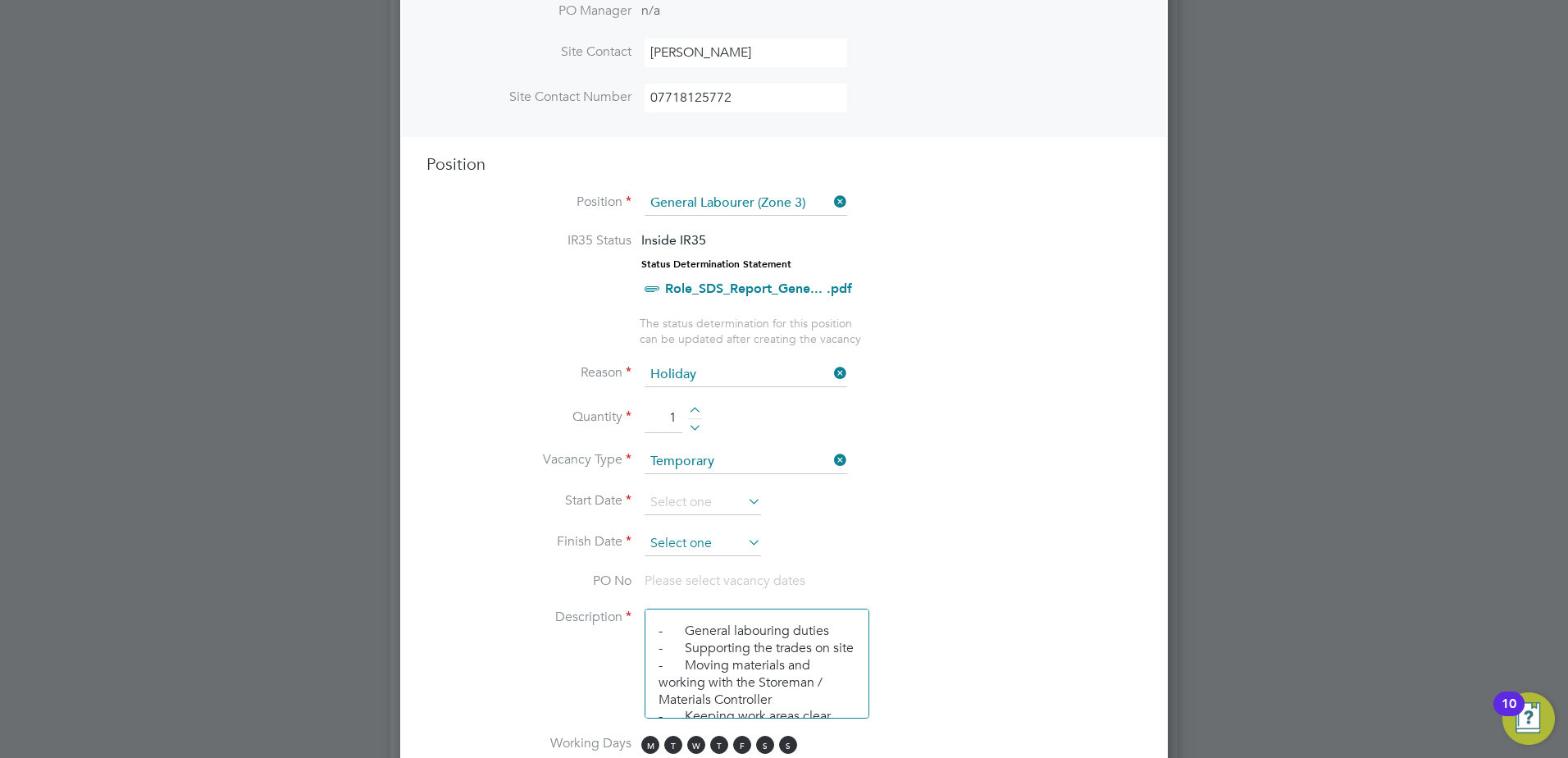
scroll to position [575, 0]
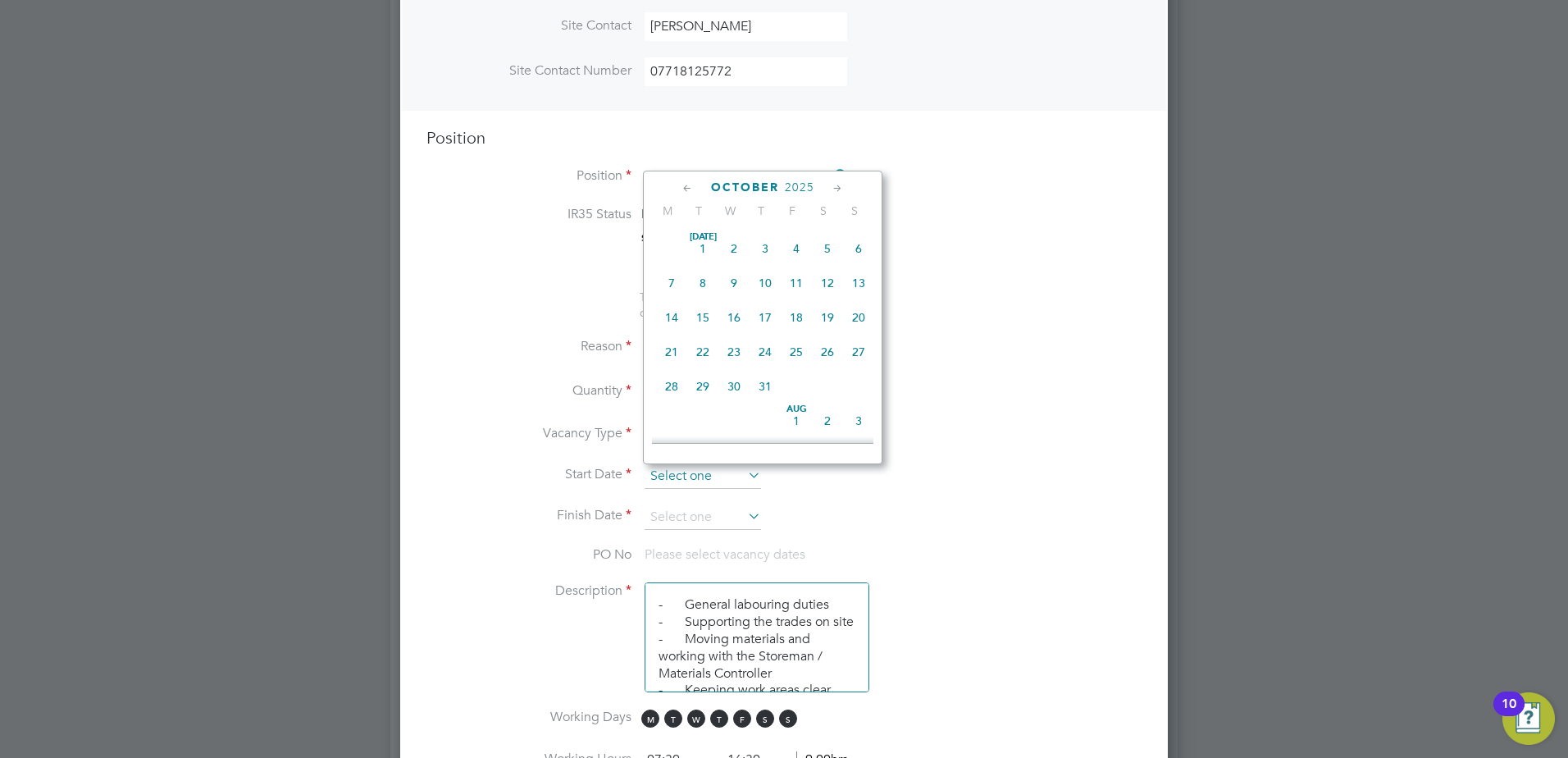
click at [732, 467] on input at bounding box center [703, 477] width 117 height 25
click at [800, 314] on span "3" at bounding box center [796, 305] width 31 height 31
type input "03 Oct 2025"
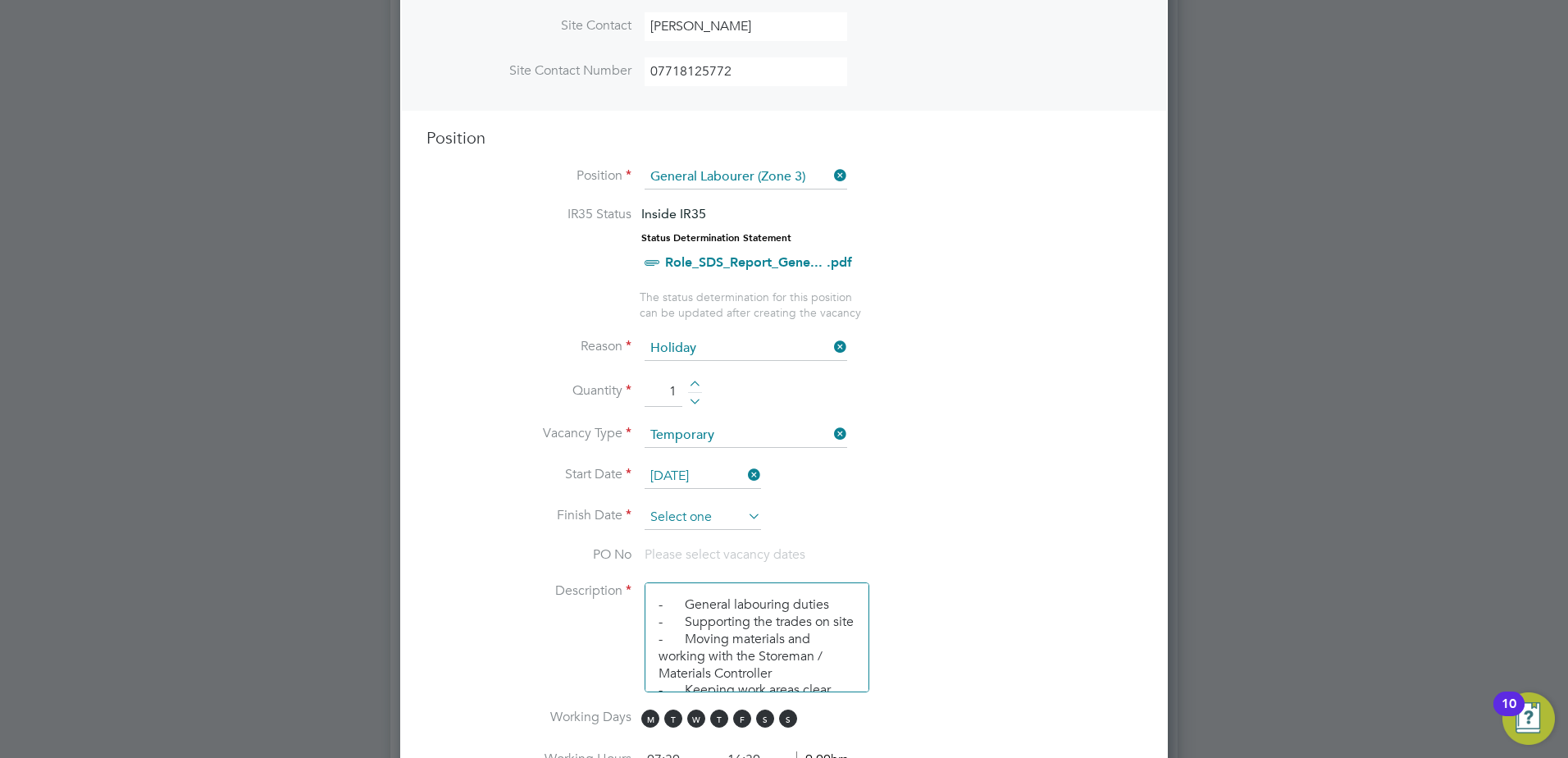
click at [705, 518] on input at bounding box center [703, 517] width 117 height 25
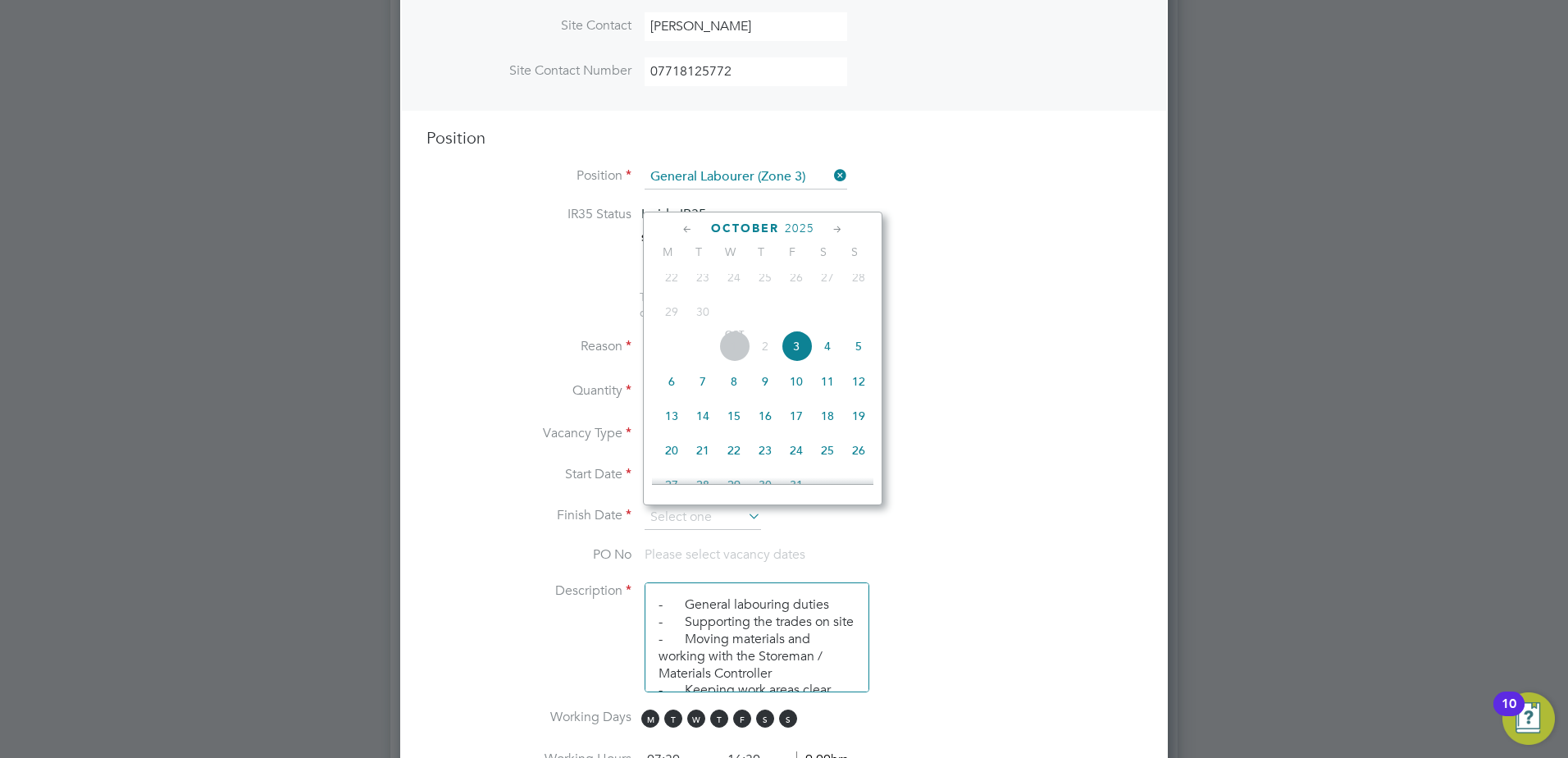
click at [772, 390] on span "9" at bounding box center [765, 381] width 31 height 31
type input "09 Oct 2025"
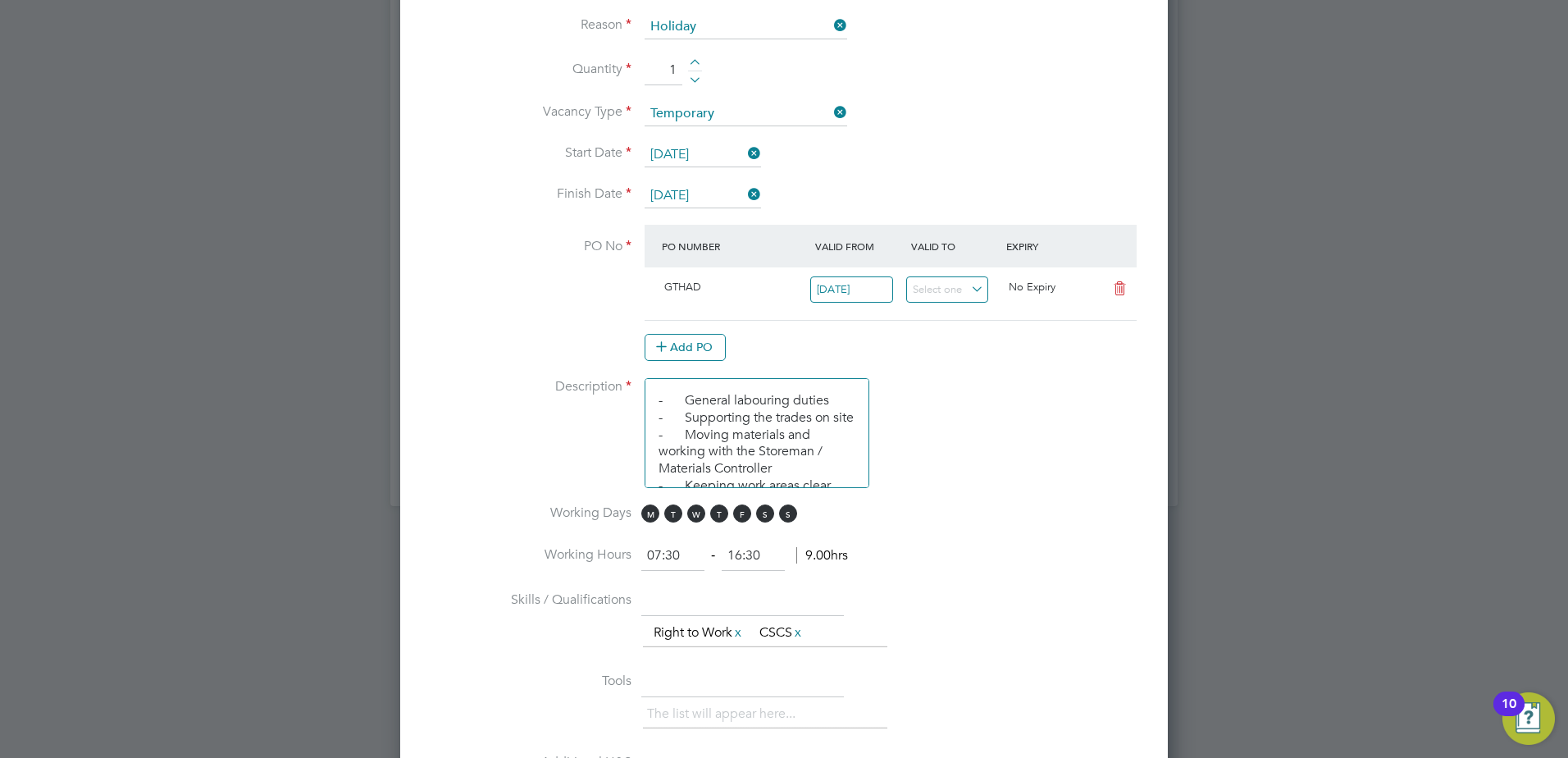
scroll to position [902, 0]
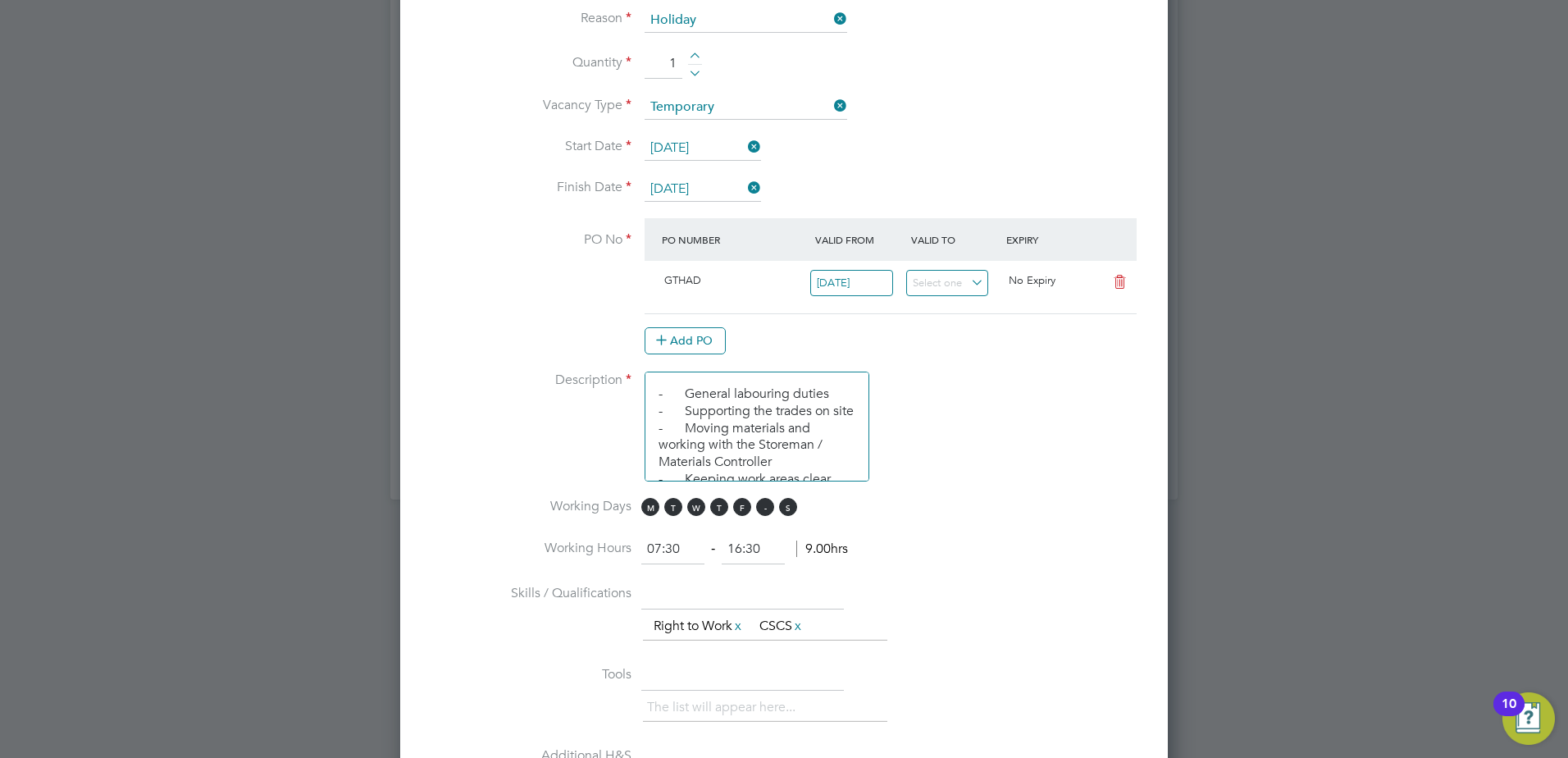
click at [767, 510] on span "S" at bounding box center [765, 507] width 19 height 19
click at [789, 512] on span "S" at bounding box center [788, 507] width 19 height 19
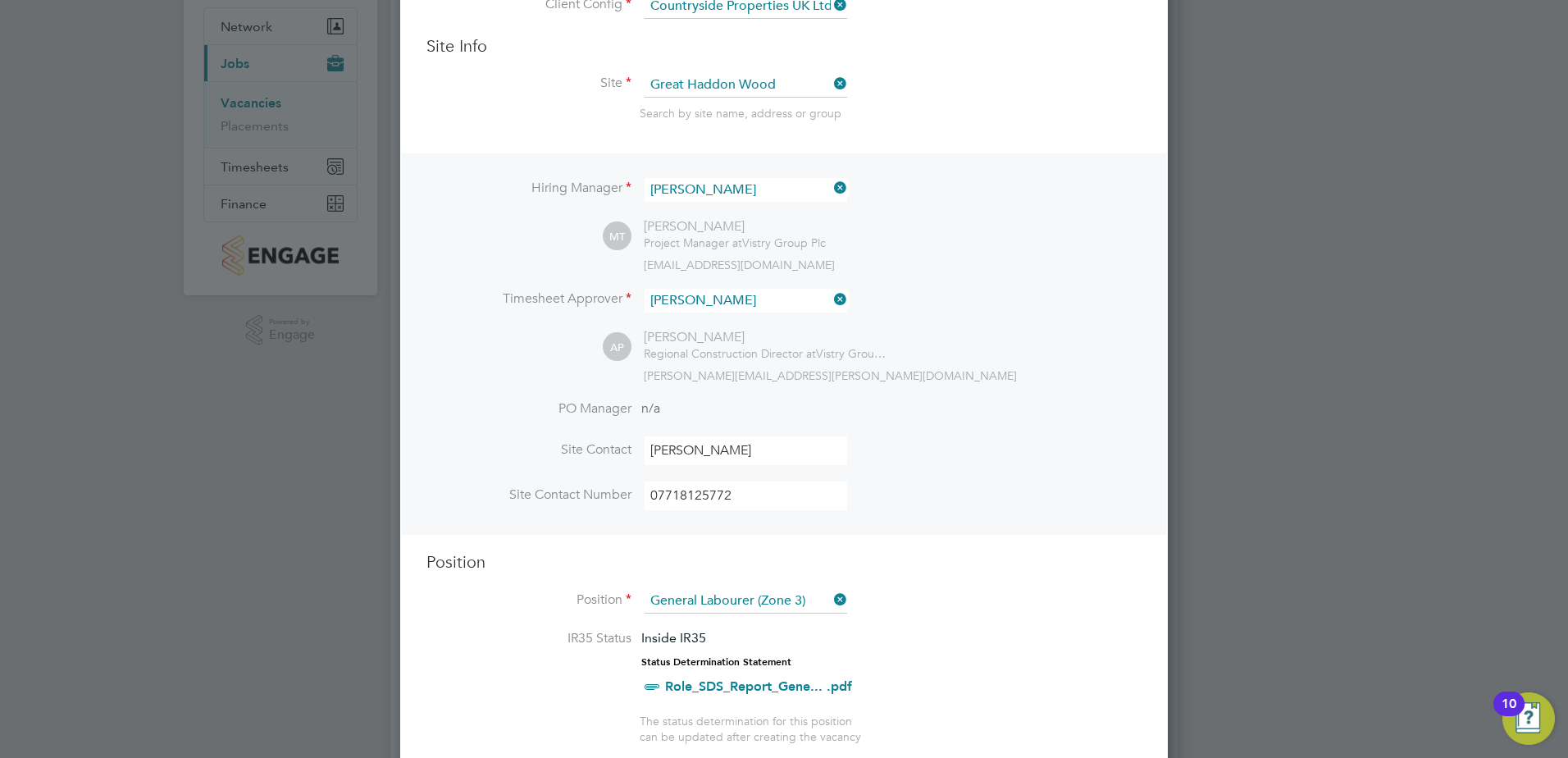
scroll to position [0, 0]
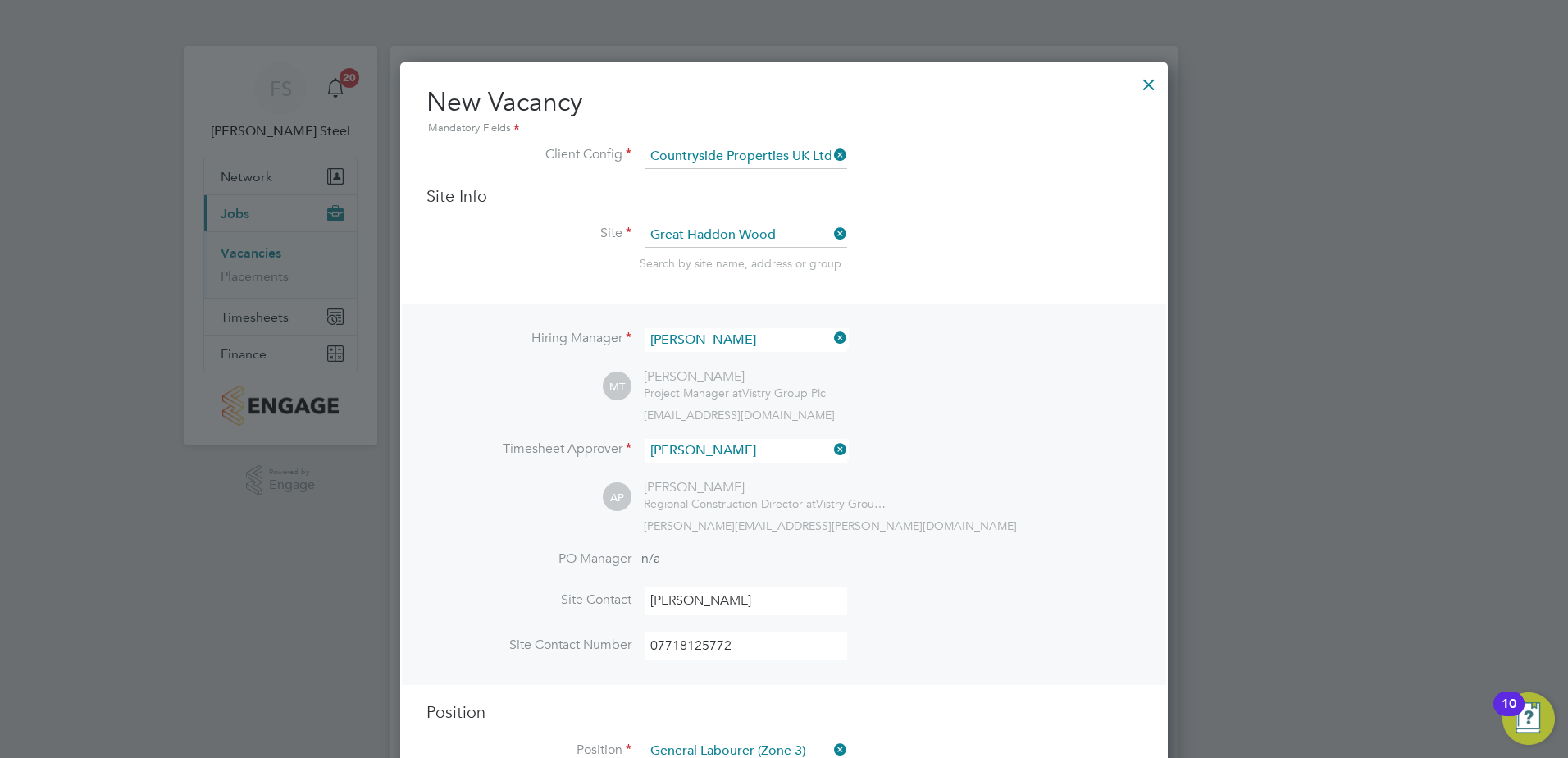
click at [831, 452] on icon at bounding box center [831, 449] width 0 height 23
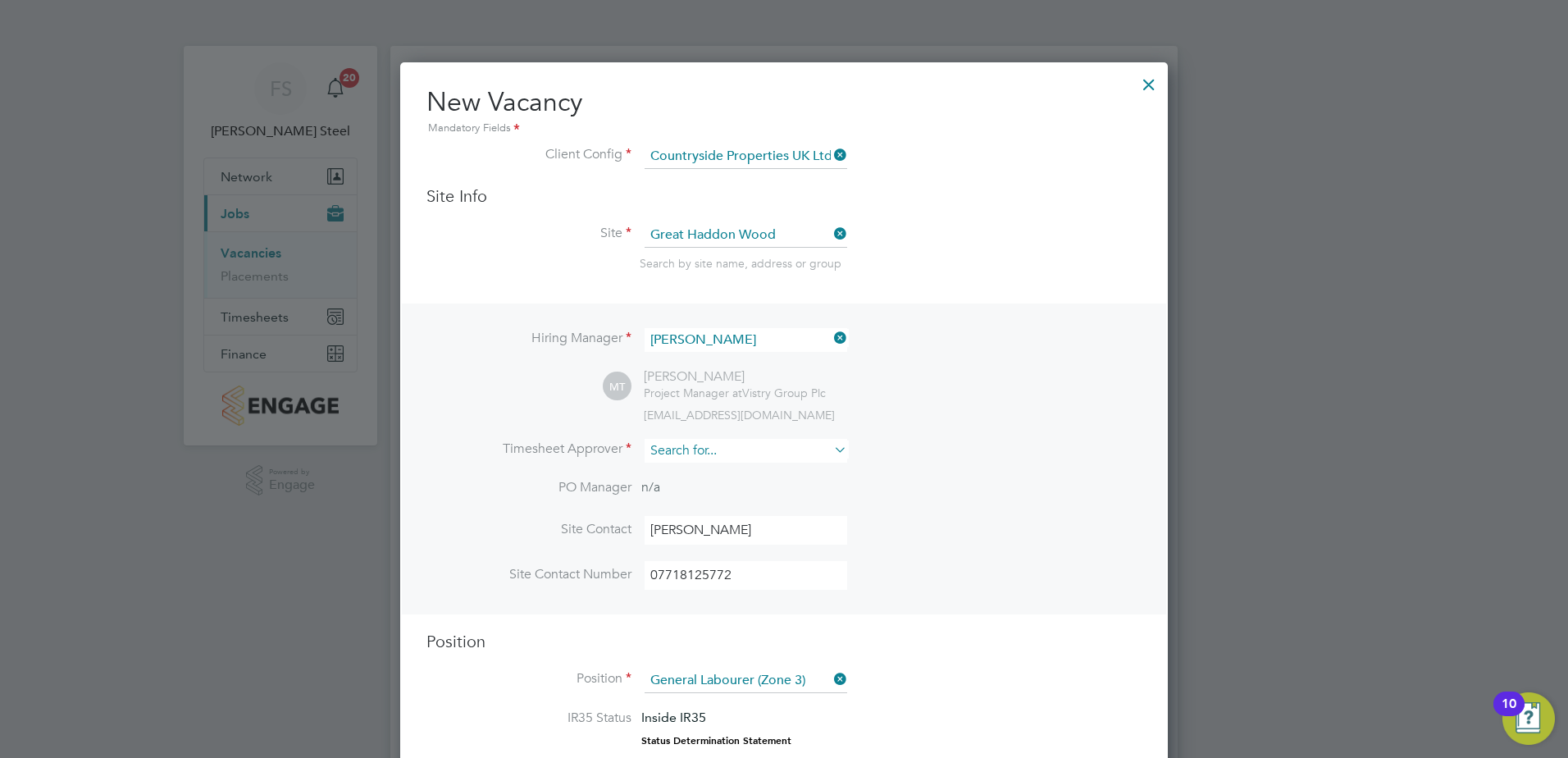
scroll to position [2407, 769]
click at [796, 457] on input at bounding box center [746, 451] width 203 height 24
click at [747, 470] on li "Gare th Day" at bounding box center [746, 475] width 204 height 22
type input "Gareth Day"
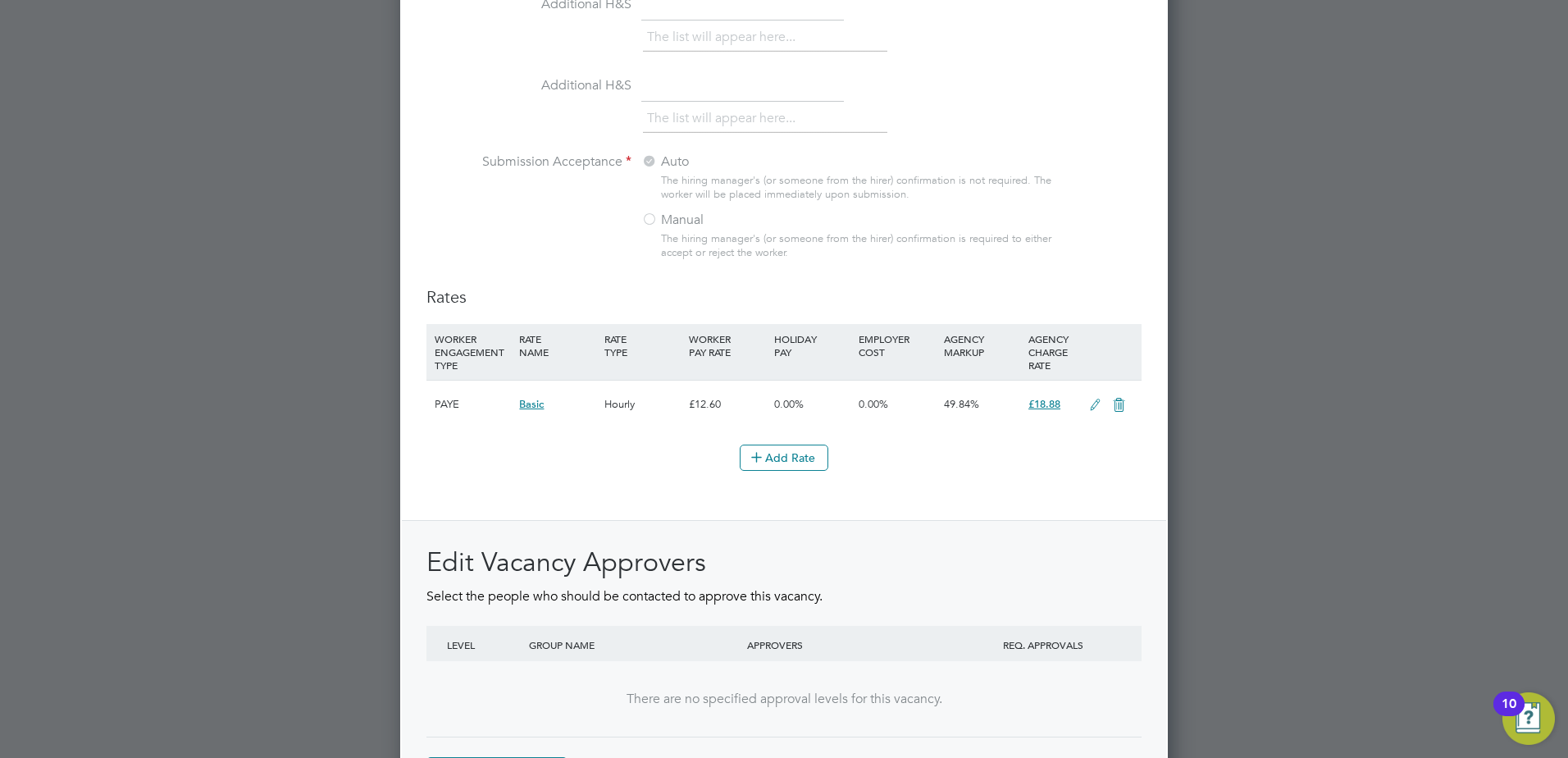
scroll to position [1782, 0]
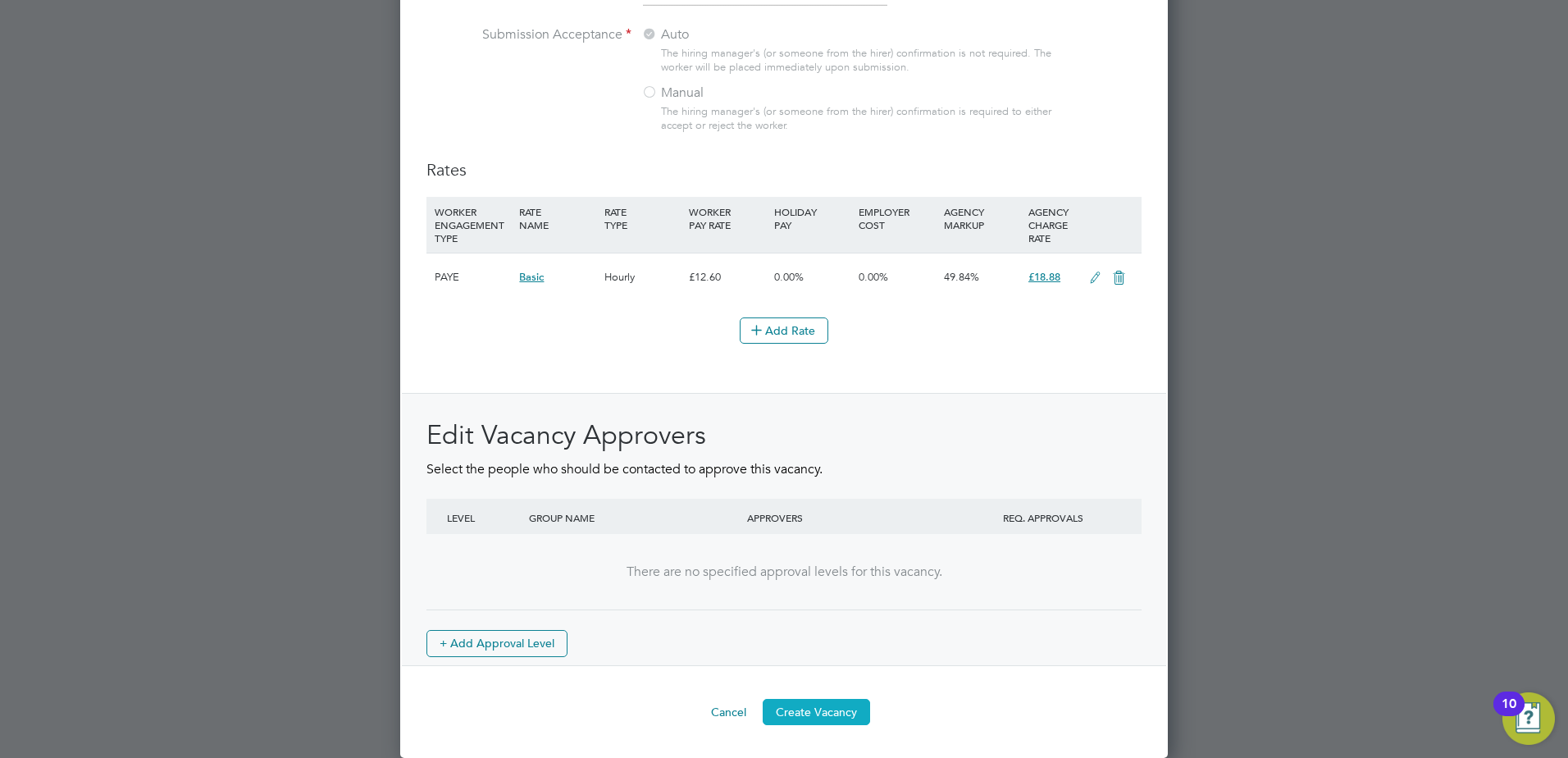
click at [839, 707] on button "Create Vacancy" at bounding box center [817, 712] width 107 height 26
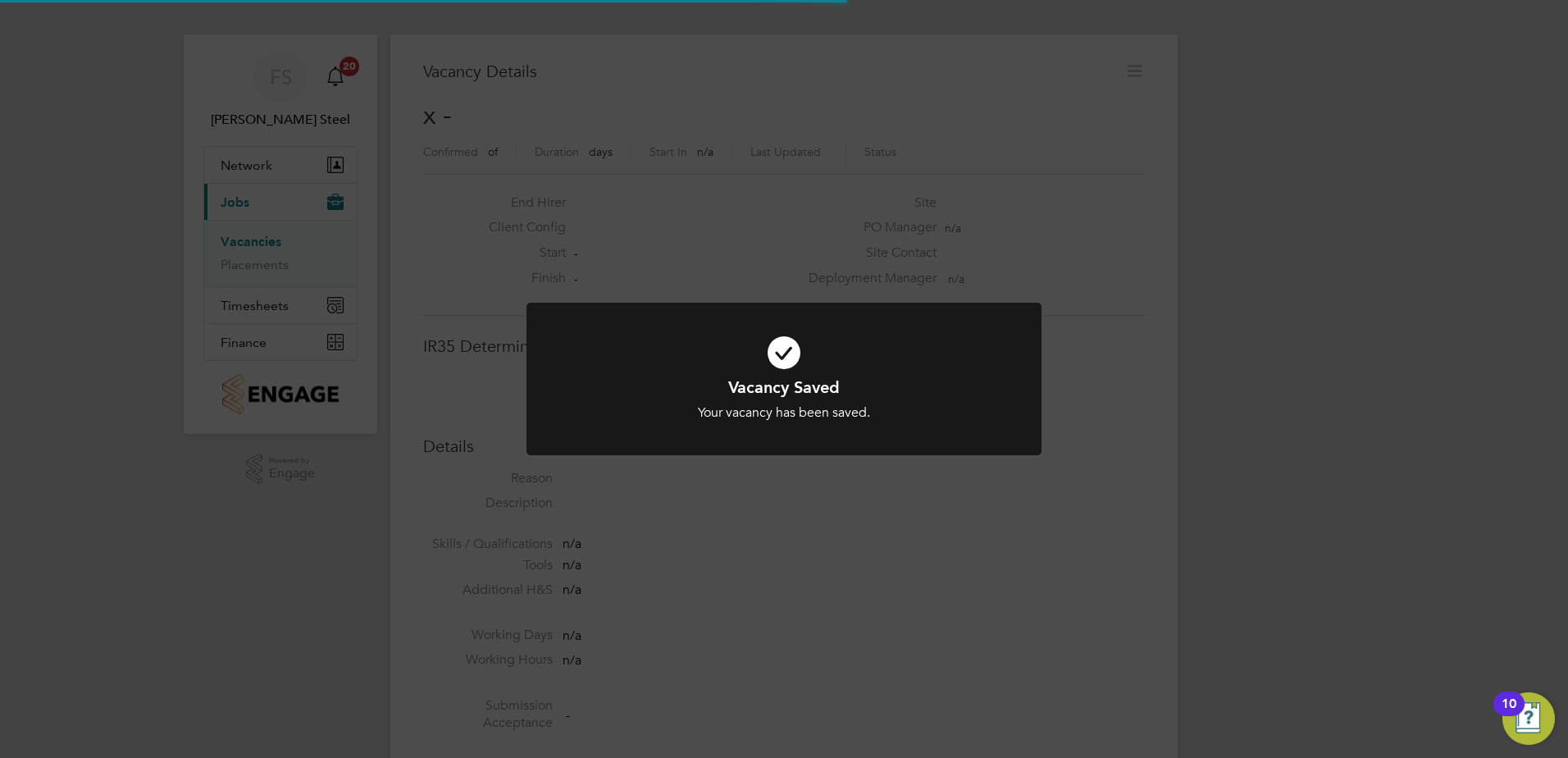
scroll to position [8, 8]
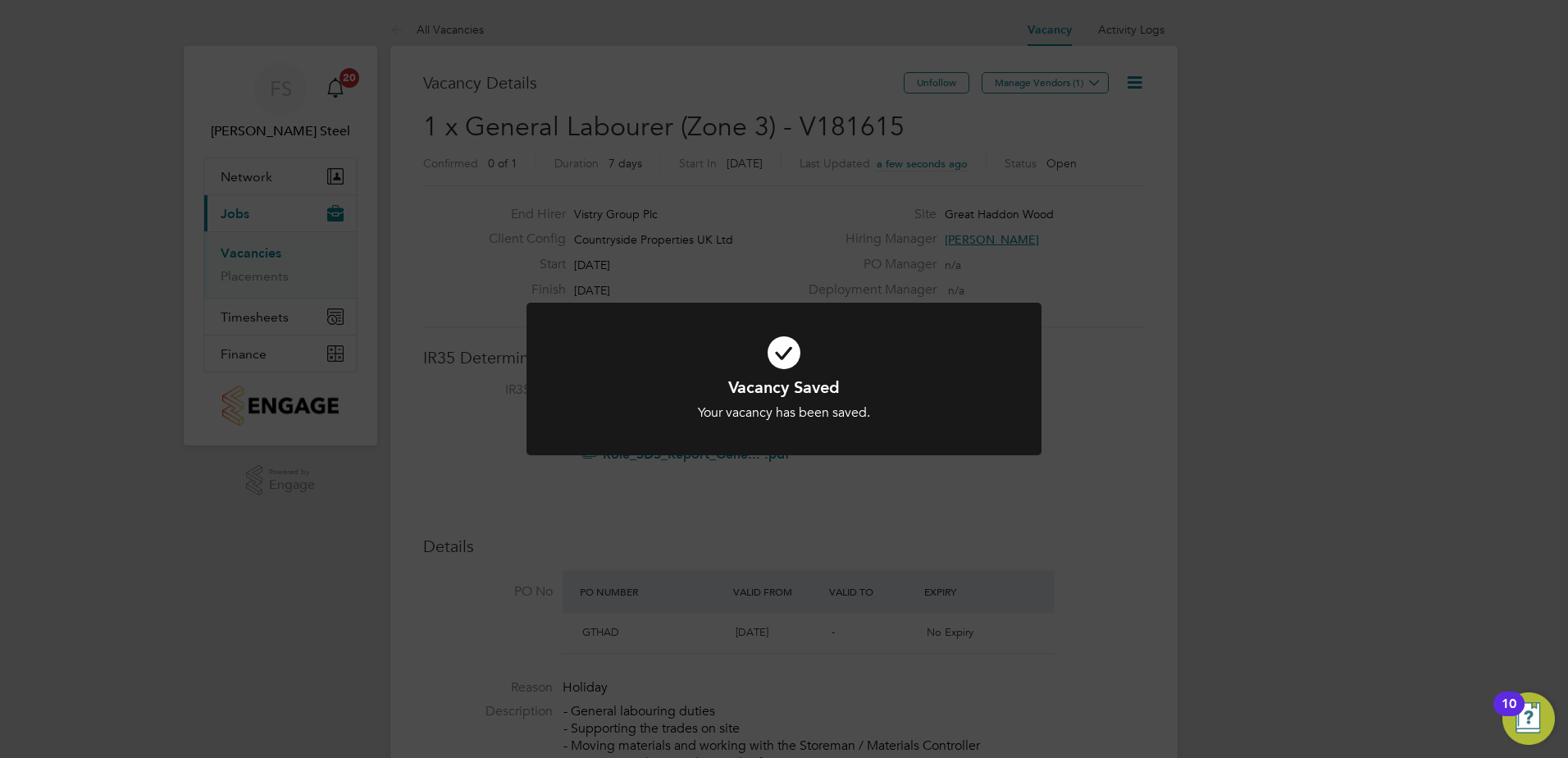
click at [828, 429] on div at bounding box center [784, 379] width 515 height 154
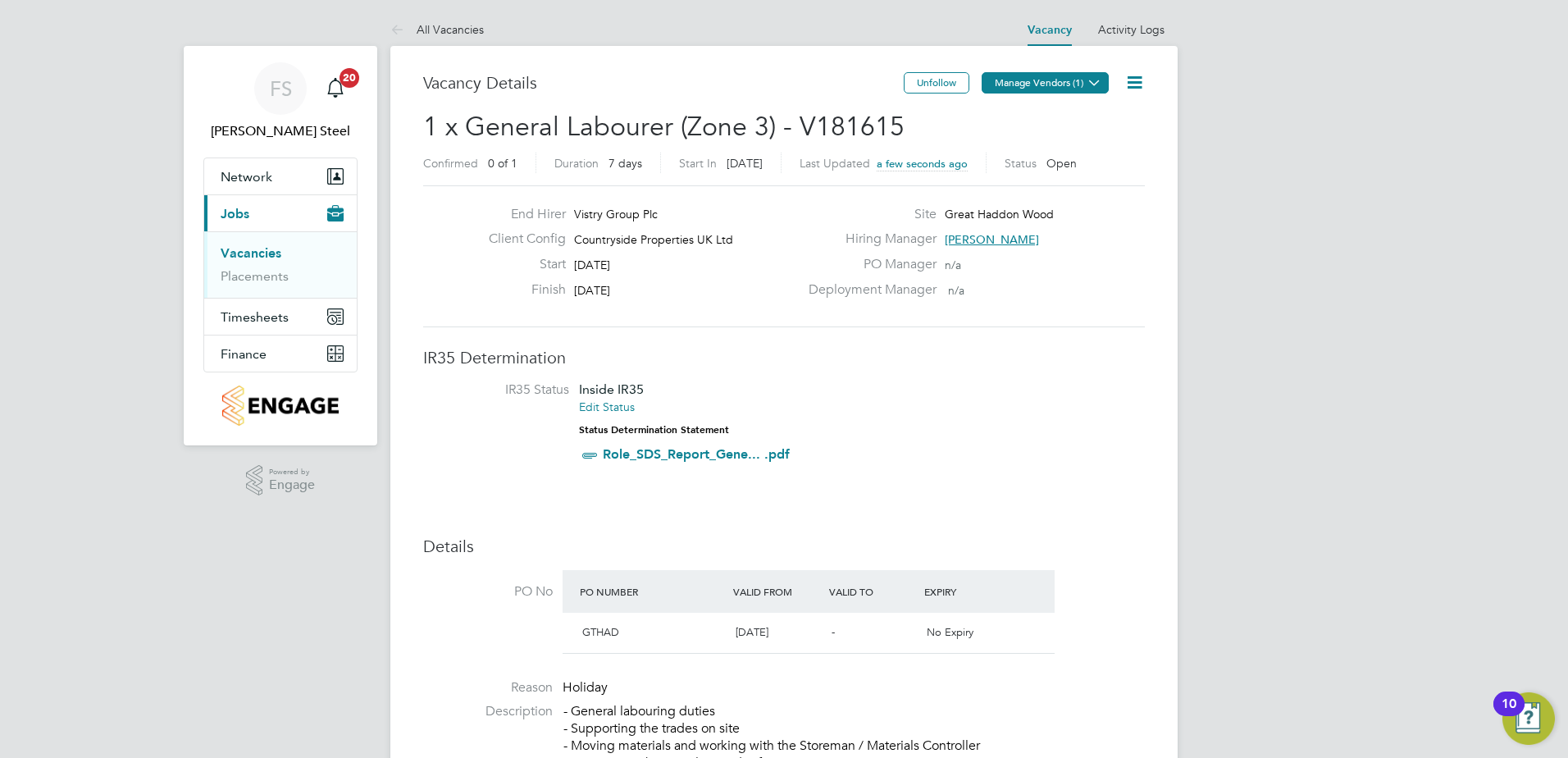
click at [1061, 84] on button "Manage Vendors (1)" at bounding box center [1044, 82] width 127 height 21
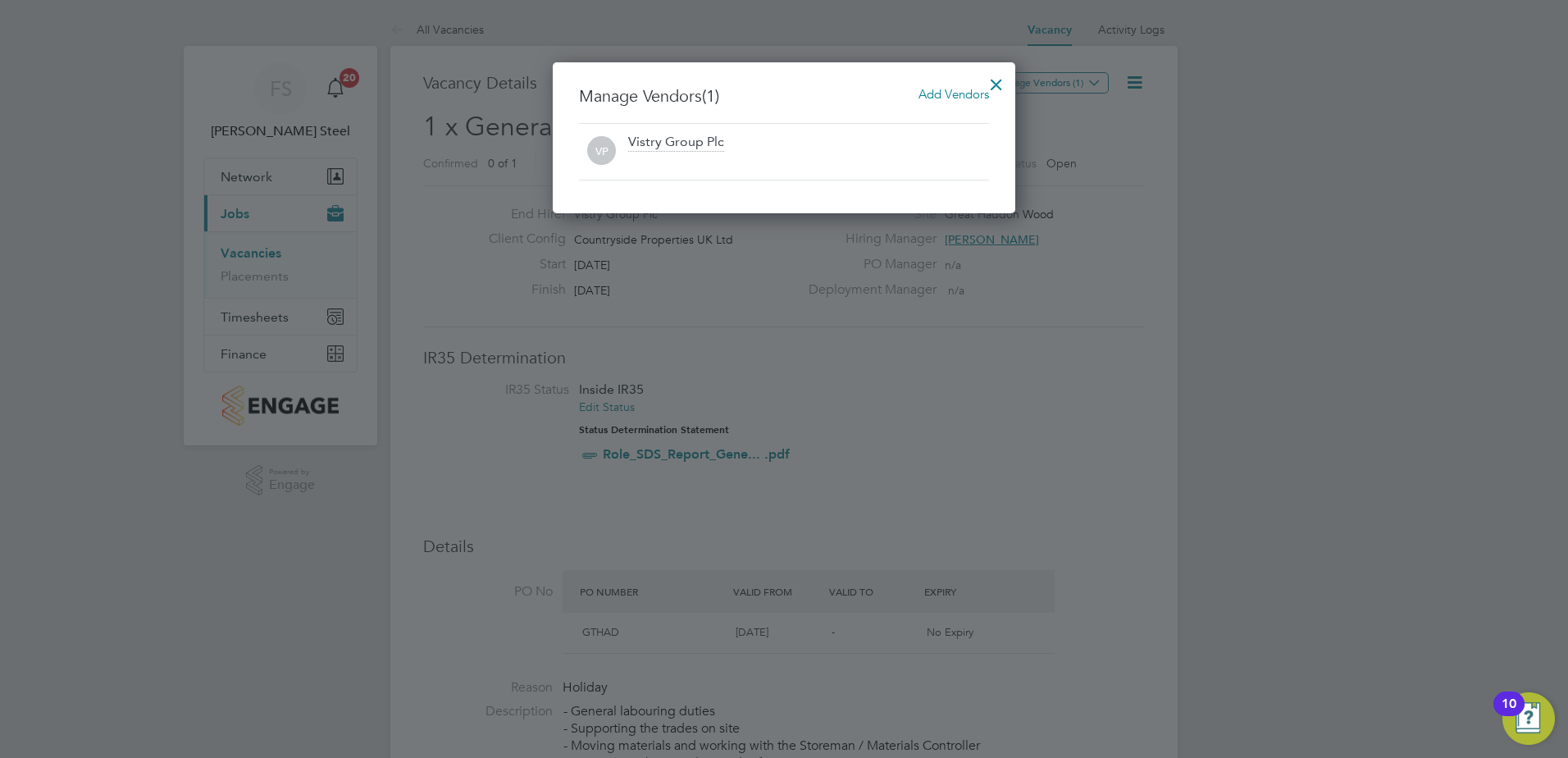
click at [971, 101] on span "Add Vendors" at bounding box center [954, 93] width 70 height 16
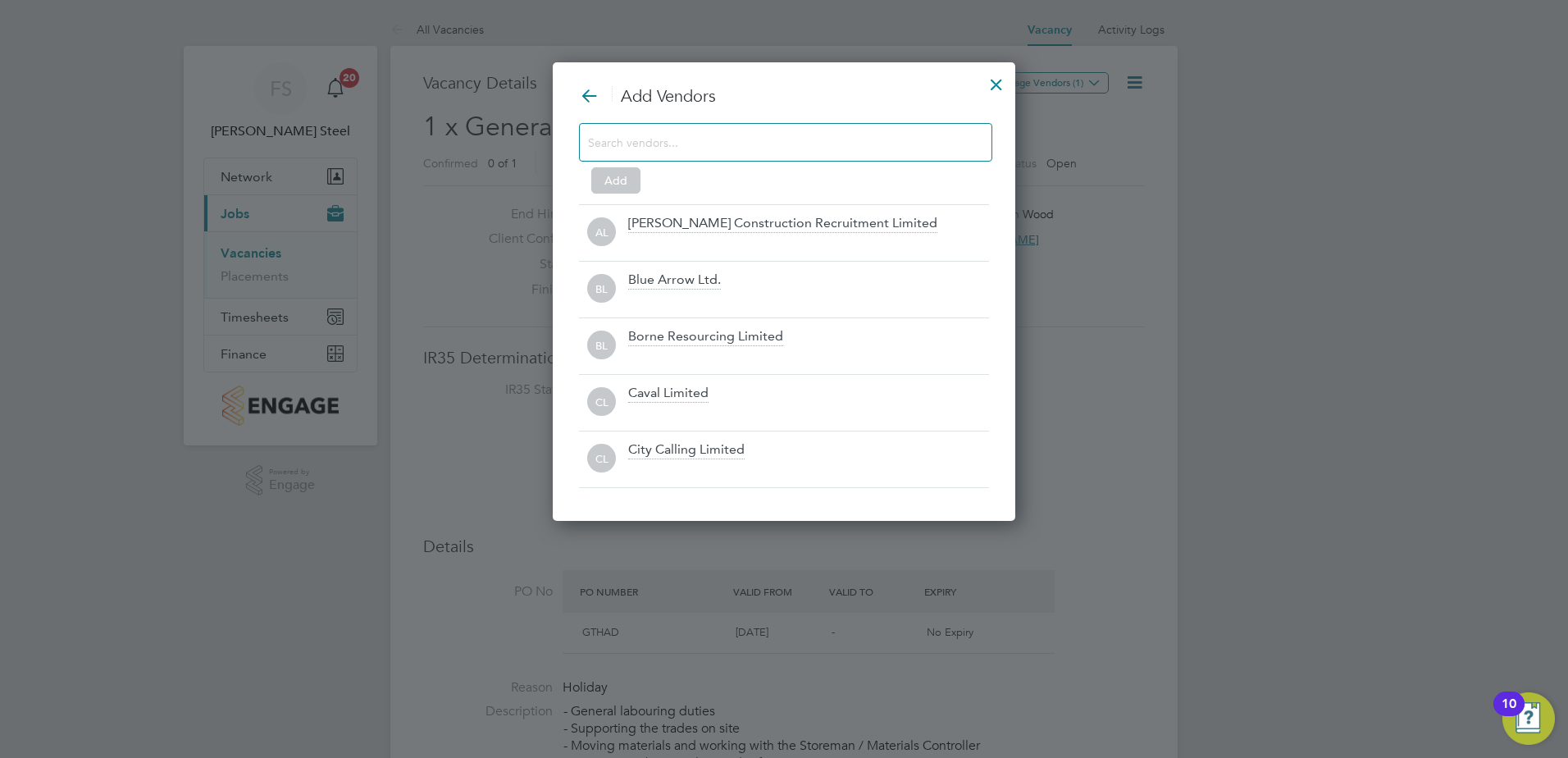
click at [656, 139] on input at bounding box center [772, 142] width 369 height 21
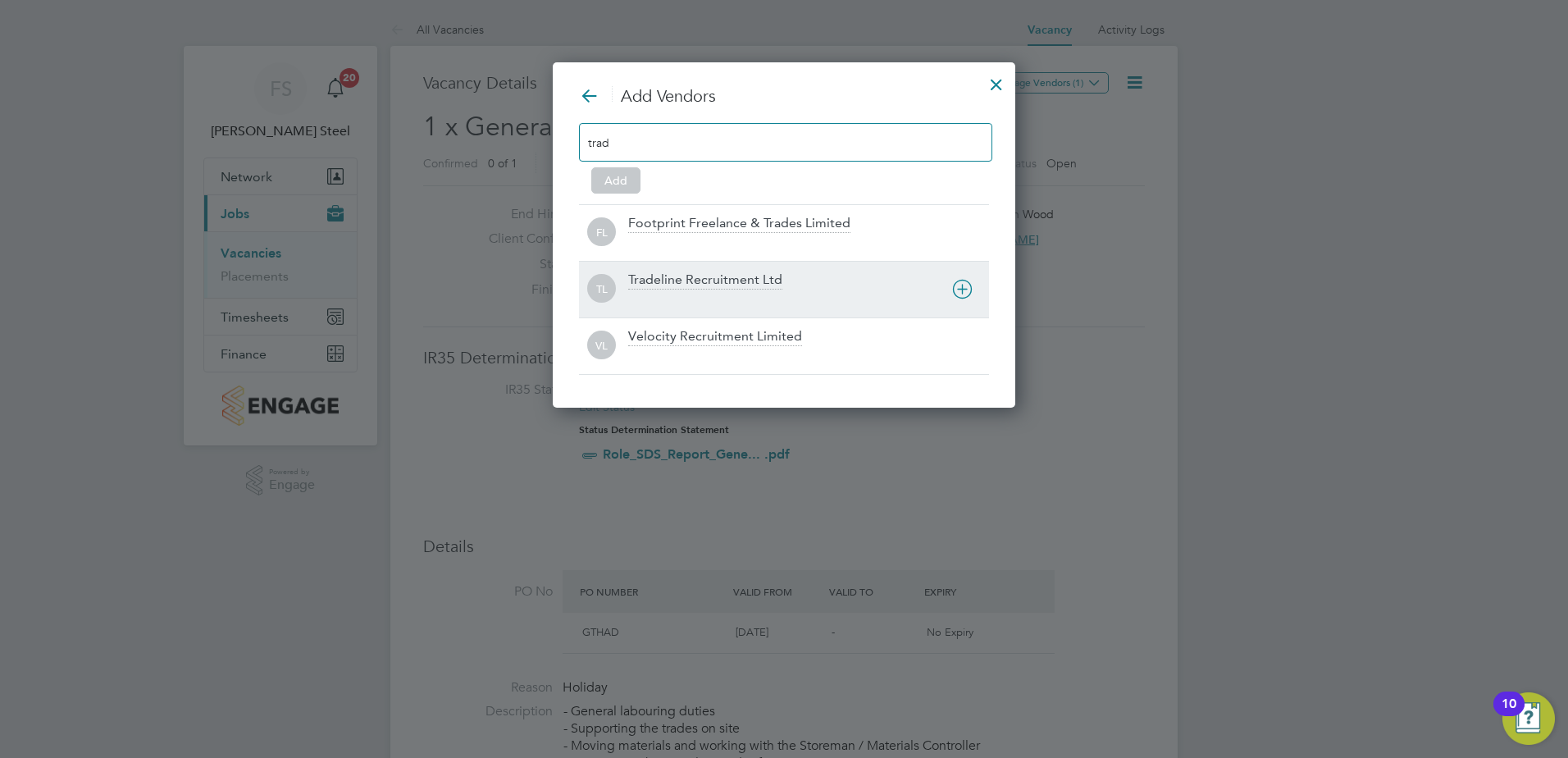
type input "trad"
click at [699, 279] on div "Tradeline Recruitment Ltd" at bounding box center [705, 280] width 154 height 19
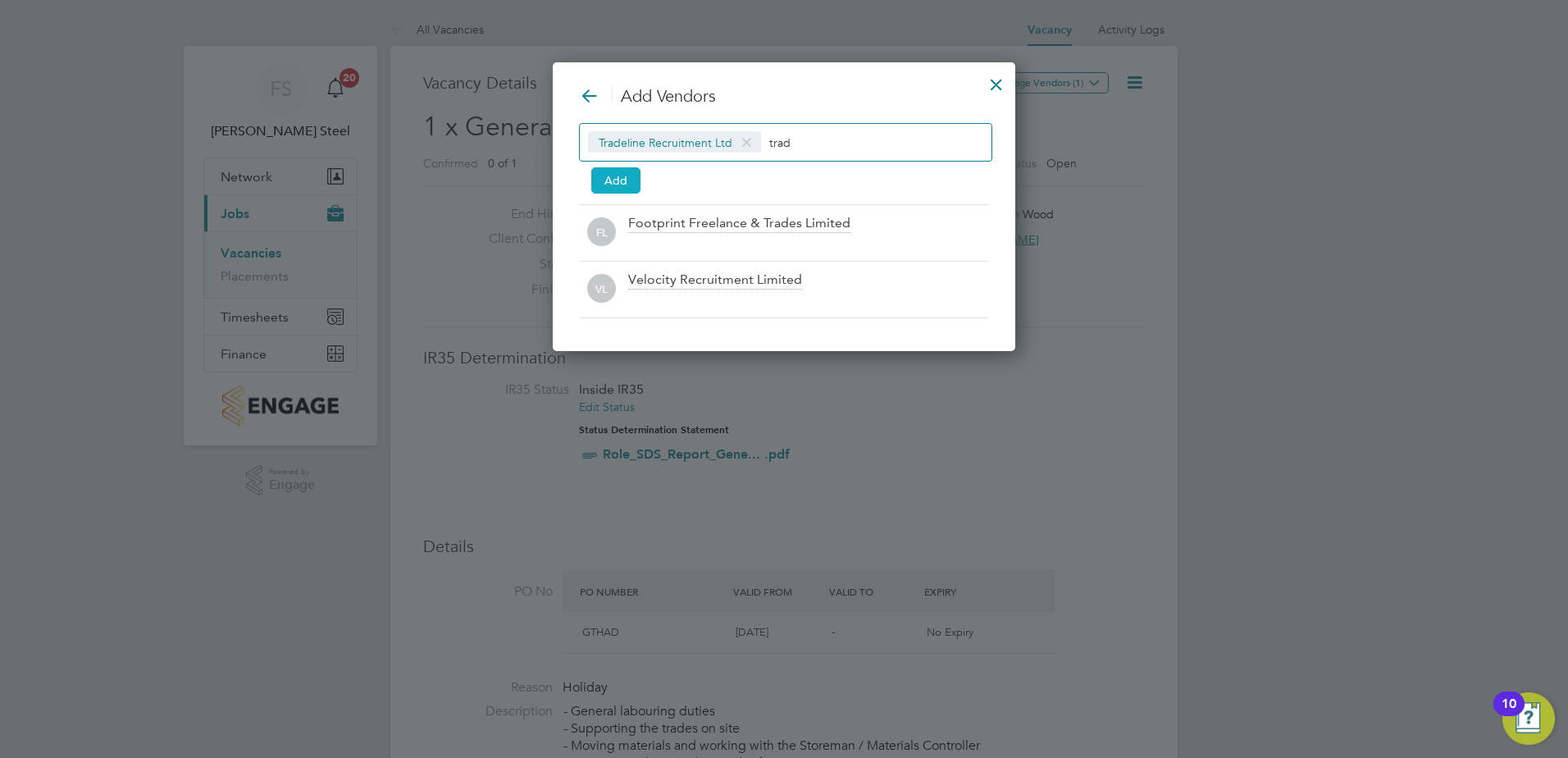
click at [630, 178] on button "Add" at bounding box center [615, 180] width 49 height 26
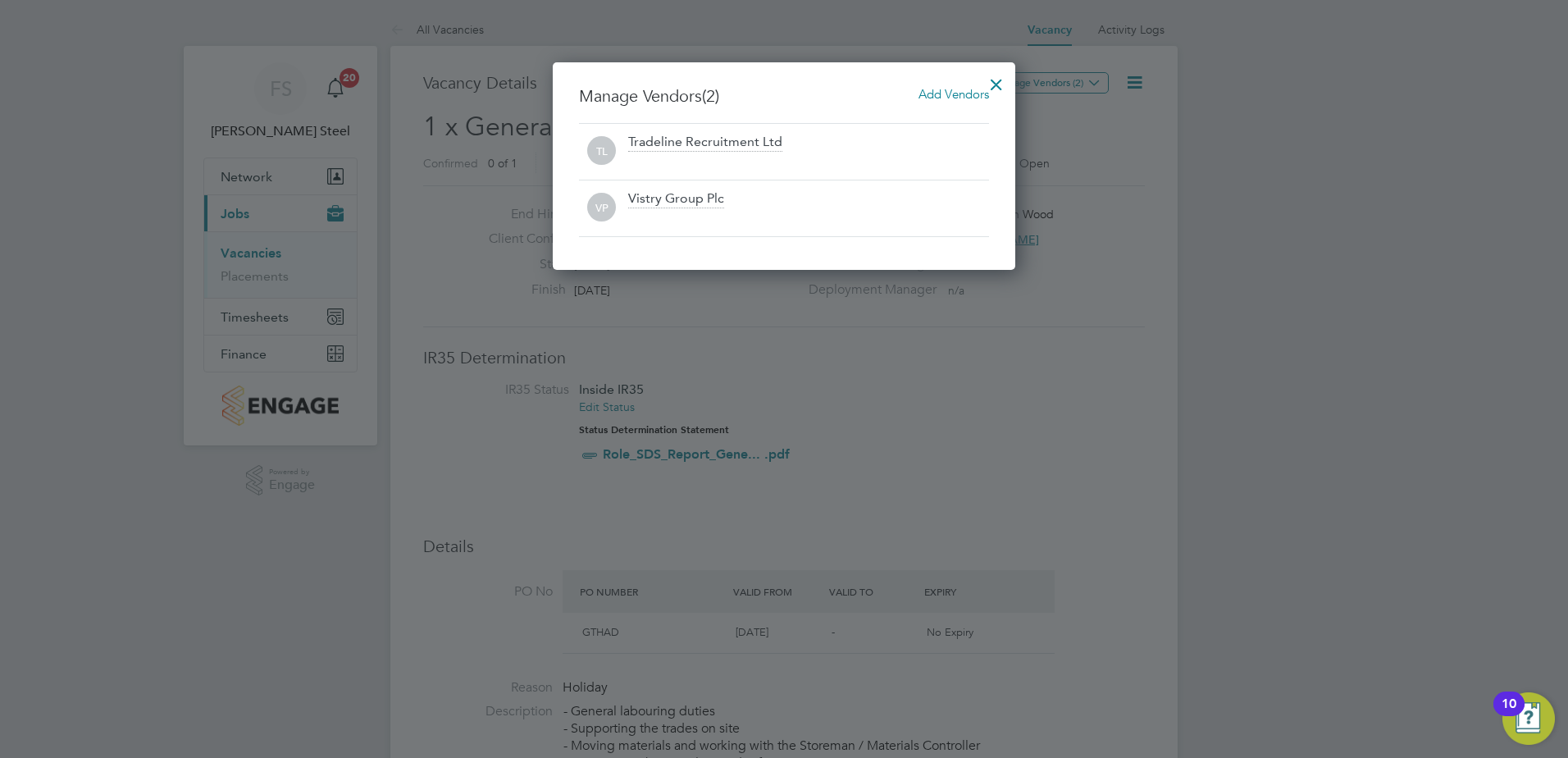
click at [1003, 79] on div at bounding box center [996, 81] width 30 height 30
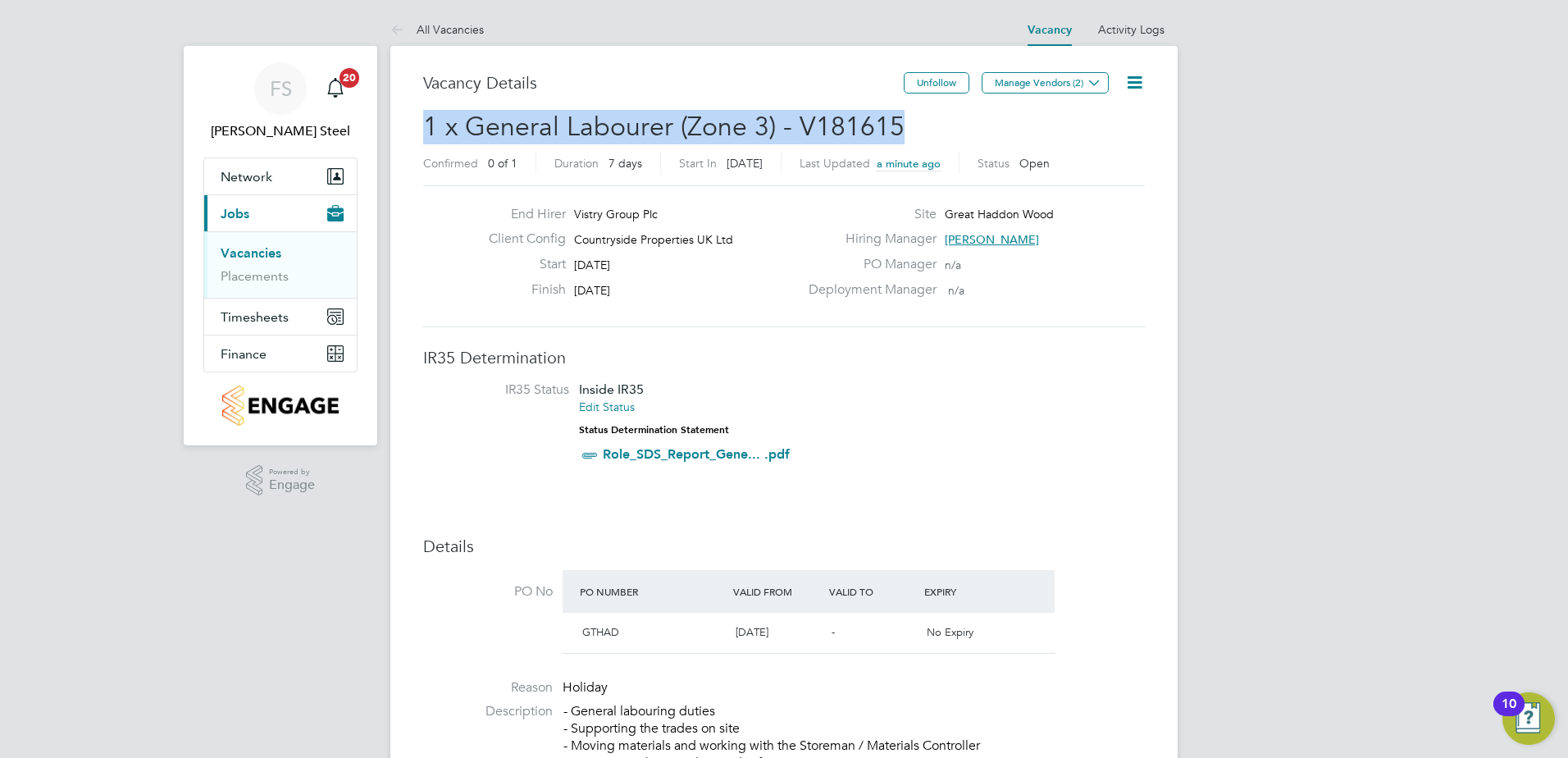
drag, startPoint x: 897, startPoint y: 125, endPoint x: 421, endPoint y: 125, distance: 476.0
copy span "1 x General Labourer (Zone 3) - V181615"
